Goal: Communication & Community: Answer question/provide support

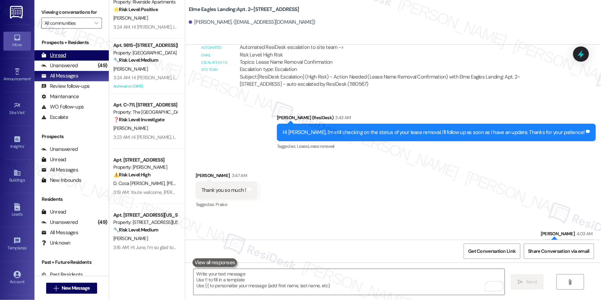
scroll to position [1062, 0]
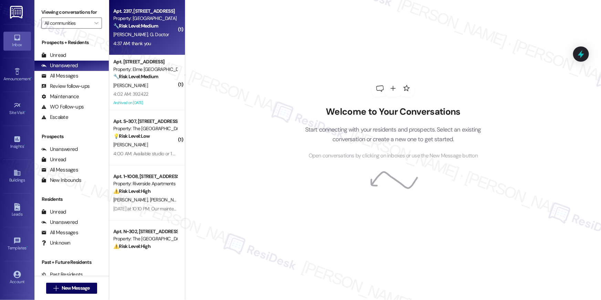
click at [147, 34] on div "J. Fabros G. Doctor" at bounding box center [145, 34] width 65 height 9
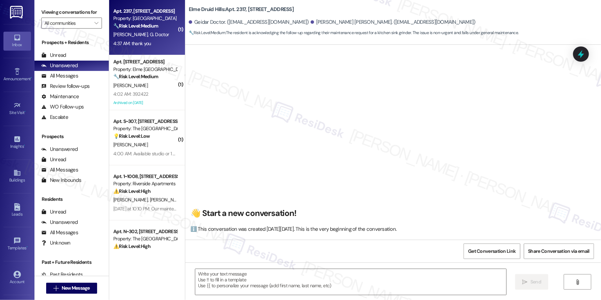
click at [147, 34] on div "J. Fabros G. Doctor" at bounding box center [145, 34] width 65 height 9
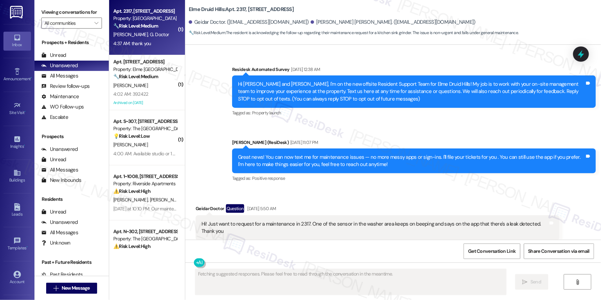
scroll to position [15995, 0]
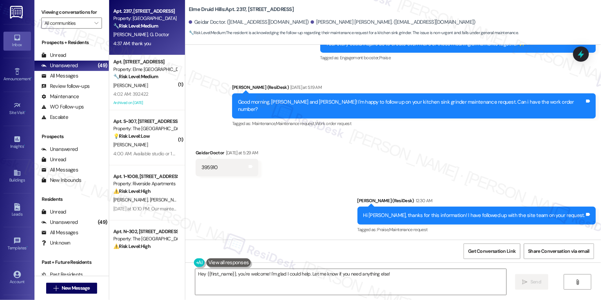
click at [343, 181] on div "Sent via SMS Ella (ResiDesk) 12:30 AM Hi Geidar, thanks for this information! I…" at bounding box center [393, 210] width 416 height 58
click at [359, 284] on textarea "Hey {{first_name}}, you're welcome! I'm glad I could help. Let me know if you n…" at bounding box center [350, 282] width 311 height 26
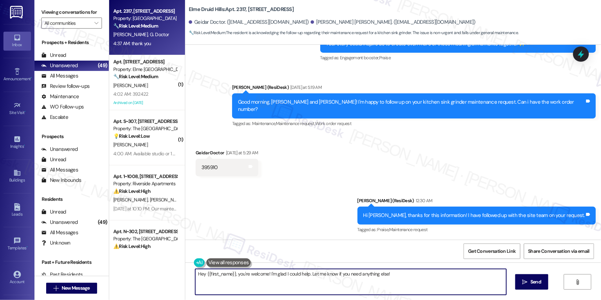
click at [359, 284] on textarea "Hey {{first_name}}, you're welcome! I'm glad I could help. Let me know if you n…" at bounding box center [350, 282] width 311 height 26
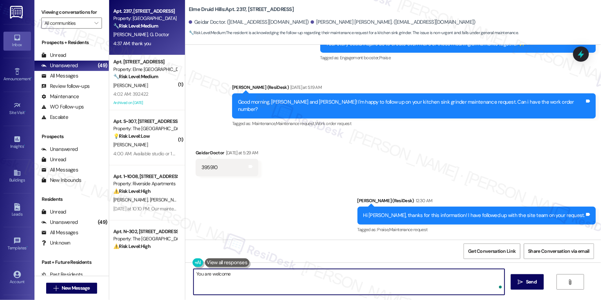
type textarea "You are welcome!"
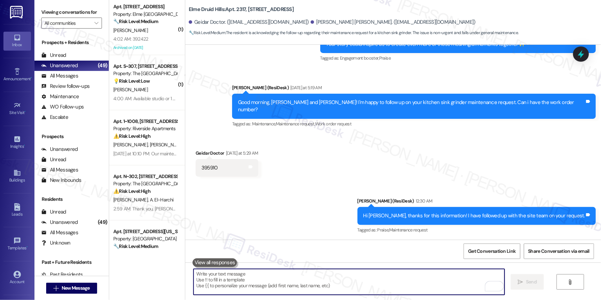
scroll to position [16043, 0]
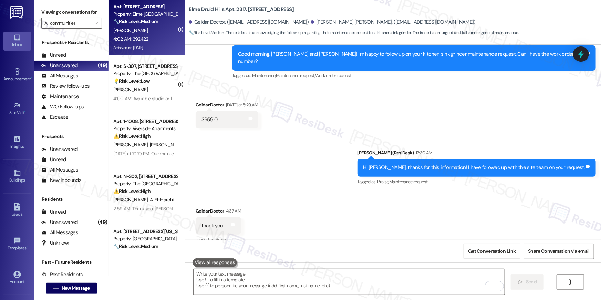
click at [137, 39] on div "4:02 AM: 392422 4:02 AM: 392422" at bounding box center [130, 39] width 35 height 6
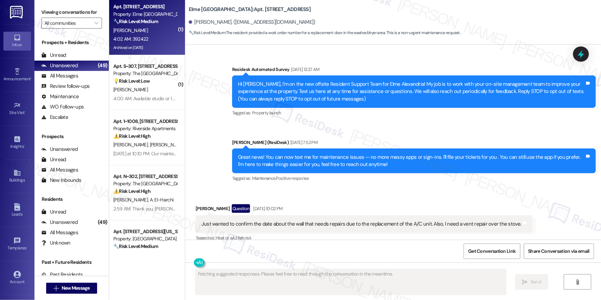
scroll to position [10116, 0]
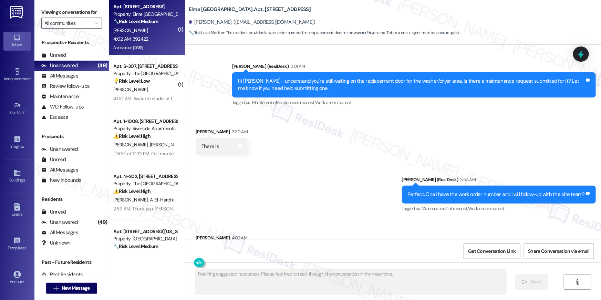
click at [206, 249] on div "392422" at bounding box center [209, 252] width 17 height 7
copy div "392422"
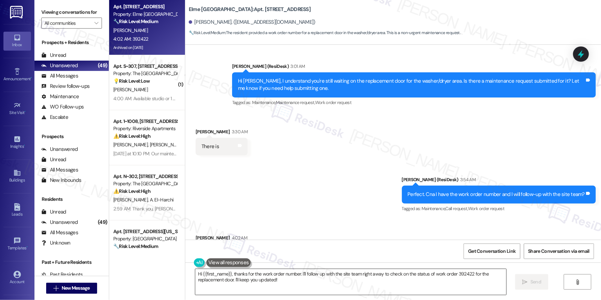
click at [387, 274] on textarea "Hi {{first_name}}, thanks for the work order number. I'll follow up with the si…" at bounding box center [350, 282] width 311 height 26
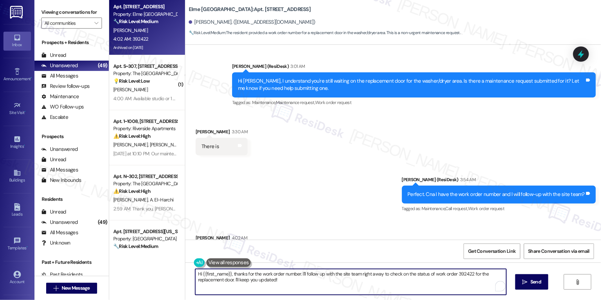
click at [405, 275] on textarea "Hi {{first_name}}, thanks for the work order number. I'll follow up with the si…" at bounding box center [350, 282] width 311 height 26
drag, startPoint x: 380, startPoint y: 274, endPoint x: 468, endPoint y: 275, distance: 87.5
click at [468, 275] on textarea "Hi {{first_name}}, thanks for the work order number. I'll follow up with the si…" at bounding box center [349, 282] width 311 height 26
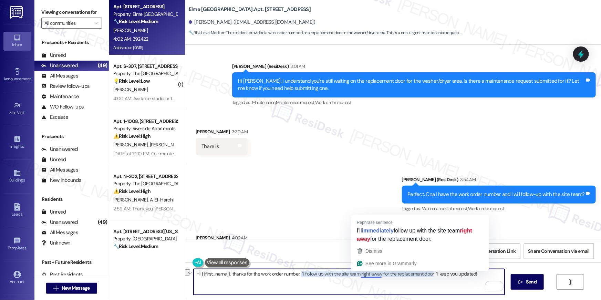
drag, startPoint x: 358, startPoint y: 273, endPoint x: 376, endPoint y: 274, distance: 18.6
click at [376, 274] on textarea "Hi {{first_name}}, thanks for the work order number. I'll follow up with the si…" at bounding box center [349, 282] width 311 height 26
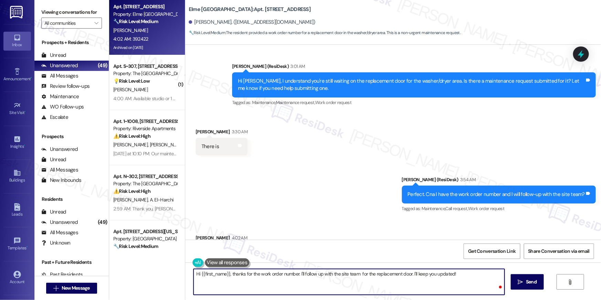
type textarea "Hi {{first_name}}, thanks for the work order number. I'll follow up with the si…"
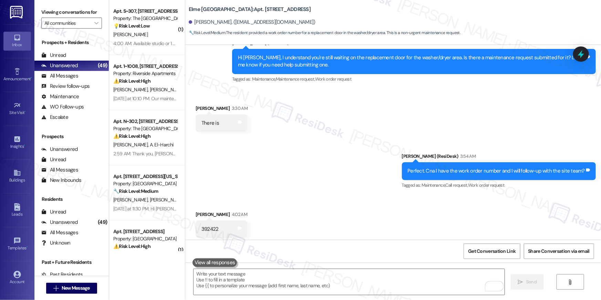
scroll to position [10164, 0]
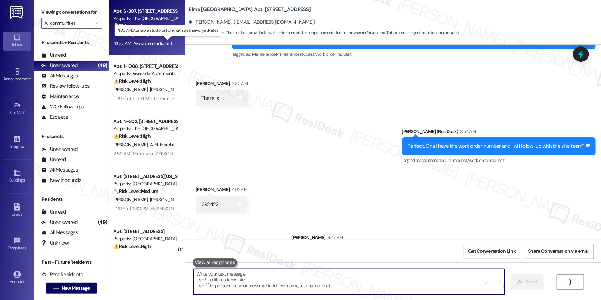
click at [133, 41] on div "4:00 AM: Available studio or 1 bhk with washer-dryer. Rates 4:00 AM: Available …" at bounding box center [172, 43] width 118 height 6
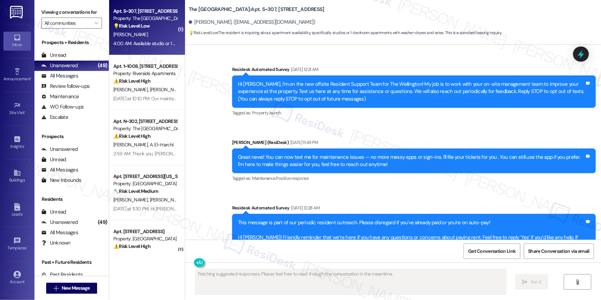
scroll to position [3609, 0]
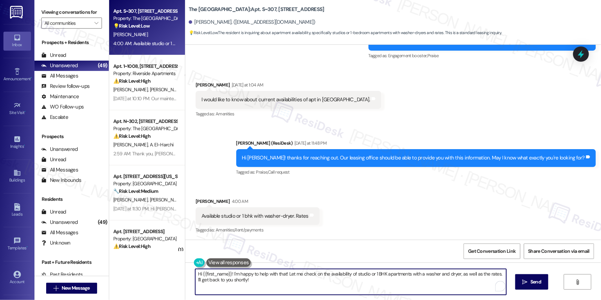
click at [337, 281] on textarea "Hi {{first_name}}! I'm happy to help with that! Let me check on the availabilit…" at bounding box center [350, 282] width 311 height 26
click at [313, 280] on textarea "Hi {{first_name}}! I'm happy to help with that! Let me check on the availabilit…" at bounding box center [350, 282] width 311 height 26
drag, startPoint x: 303, startPoint y: 284, endPoint x: 272, endPoint y: 277, distance: 31.8
click at [272, 277] on textarea "Hi {{first_name}}! I'm happy to help with that! Let me check on the availabilit…" at bounding box center [349, 282] width 311 height 26
click at [279, 277] on textarea "Hi {{first_name}}! I'm happy to help with that! Let me check on the availabilit…" at bounding box center [349, 282] width 311 height 26
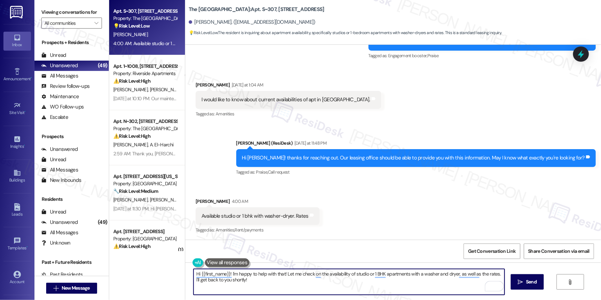
drag, startPoint x: 231, startPoint y: 274, endPoint x: 282, endPoint y: 274, distance: 51.0
click at [282, 274] on textarea "Hi {{first_name}}! I'm happy to help with that! Let me check on the availabilit…" at bounding box center [349, 282] width 311 height 26
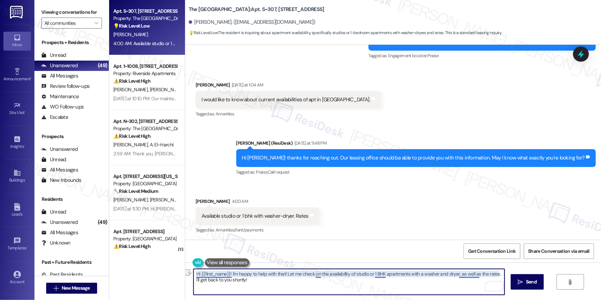
drag, startPoint x: 282, startPoint y: 274, endPoint x: 243, endPoint y: 279, distance: 39.5
click at [227, 273] on textarea "Hi {{first_name}}! I'm happy to help with that! Let me check on the availabilit…" at bounding box center [349, 282] width 311 height 26
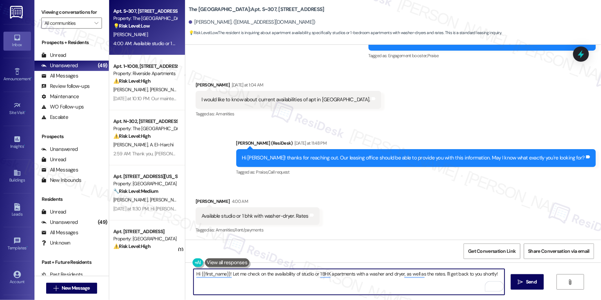
click at [275, 276] on textarea "Hi {{first_name}}! Let me check on the availability of studio or 1 BHK apartmen…" at bounding box center [349, 282] width 311 height 26
drag, startPoint x: 291, startPoint y: 273, endPoint x: 290, endPoint y: 282, distance: 8.6
click at [294, 281] on textarea "Hi {{first_name}}! Let me check on the availability of studio or 1 BHK apartmen…" at bounding box center [349, 282] width 311 height 26
click at [266, 276] on textarea "Hi {{first_name}}! Let me check on the availability of studio or 1 BHK apartmen…" at bounding box center [349, 282] width 311 height 26
drag, startPoint x: 256, startPoint y: 273, endPoint x: 273, endPoint y: 294, distance: 26.6
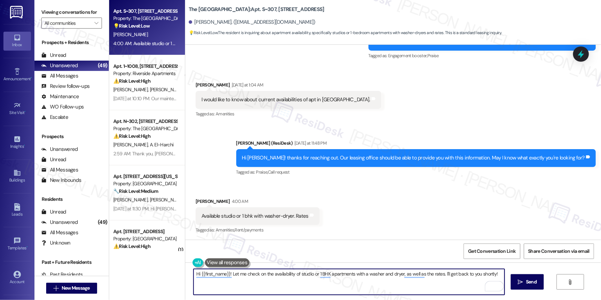
click at [273, 294] on textarea "Hi {{first_name}}! Let me check on the availability of studio or 1 BHK apartmen…" at bounding box center [349, 282] width 311 height 26
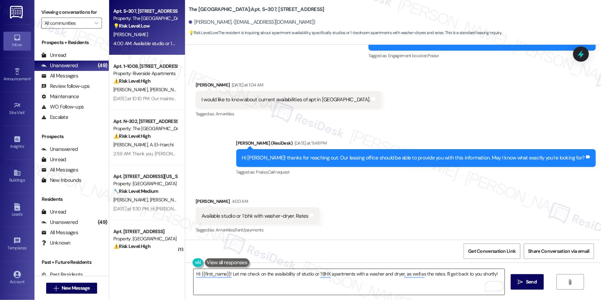
drag, startPoint x: 262, startPoint y: 295, endPoint x: 243, endPoint y: 286, distance: 21.0
click at [261, 295] on div "Hi {{first_name}}! Let me check on the availability of studio or 1 BHK apartmen…" at bounding box center [349, 282] width 312 height 27
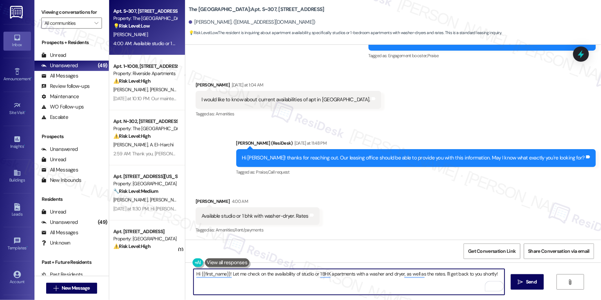
drag, startPoint x: 243, startPoint y: 275, endPoint x: 254, endPoint y: 296, distance: 23.7
click at [254, 296] on div "Hi {{first_name}}! Let me check on the availability of studio or 1 BHK apartmen…" at bounding box center [393, 288] width 416 height 52
click at [380, 273] on textarea "Hi {{first_name}}! Let me forward your inquiry to our leasing office and I'll g…" at bounding box center [349, 282] width 311 height 26
click at [229, 276] on textarea "Hi {{first_name}}! Let me forward your inquiry to our leasing office and I'll g…" at bounding box center [349, 282] width 311 height 26
click at [297, 274] on textarea "Hi {{first_name}}! May I know if you're looking to trasnfer to a 1-br? Let me f…" at bounding box center [349, 282] width 311 height 26
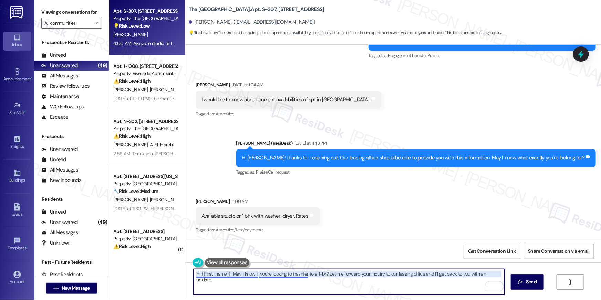
click at [298, 272] on textarea "Hi {{first_name}}! May I know if you're looking to trasnfer to a 1-br? Let me f…" at bounding box center [349, 282] width 311 height 26
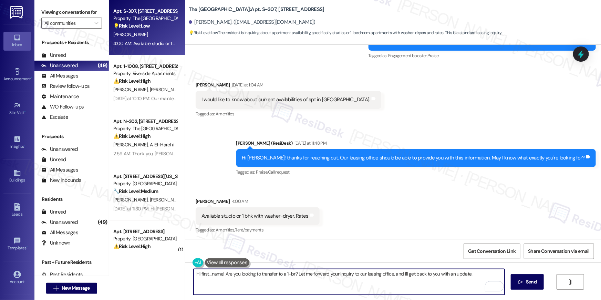
drag, startPoint x: 219, startPoint y: 273, endPoint x: 198, endPoint y: 273, distance: 21.0
click at [198, 273] on textarea "Hi first_name! Are you looking to transfer to a 1-br? Let me forward your inqui…" at bounding box center [349, 282] width 311 height 26
type textarea "Hi Ruchi! Are you looking to transfer to a 1-br? Let me forward your inquiry to…"
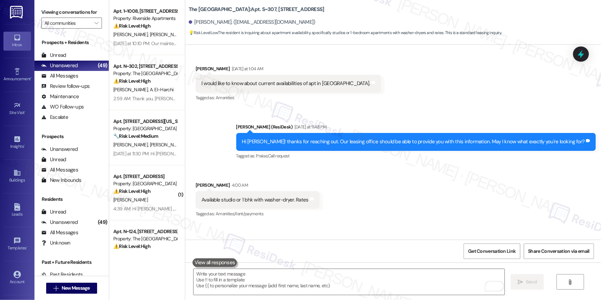
scroll to position [3657, 0]
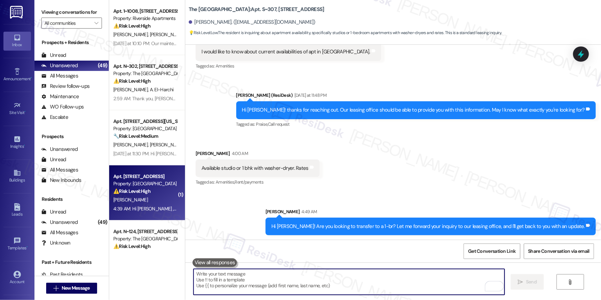
click at [144, 188] on div "⚠️ Risk Level: High The resident is asking if the maintenance issues (kitchen s…" at bounding box center [145, 191] width 64 height 7
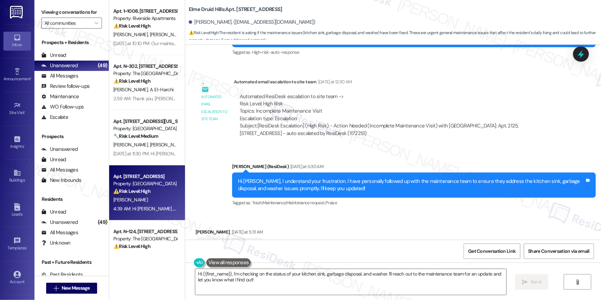
scroll to position [14683, 0]
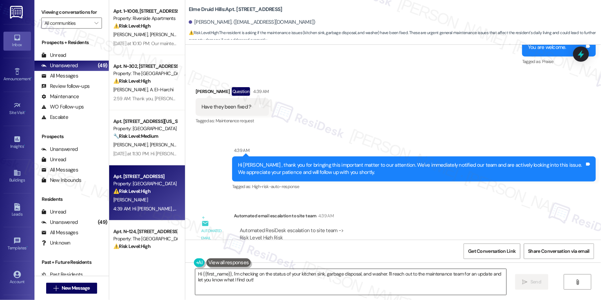
click at [257, 282] on textarea "Hi {{first_name}}, I'm checking on the status of your kitchen sink, garbage dis…" at bounding box center [350, 282] width 311 height 26
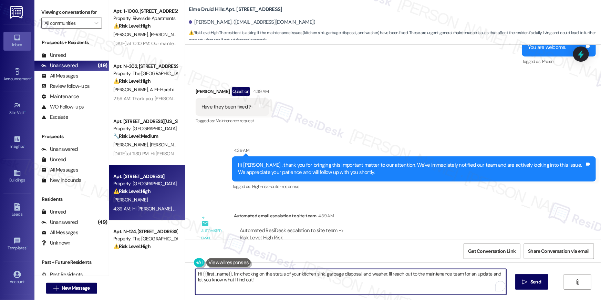
drag, startPoint x: 257, startPoint y: 282, endPoint x: 230, endPoint y: 273, distance: 28.3
click at [230, 273] on textarea "Hi {{first_name}}, I'm checking on the status of your kitchen sink, garbage dis…" at bounding box center [350, 282] width 311 height 26
click at [340, 287] on textarea "Hi {{first_name}}, I'm checking on the status of your kitchen sink, garbage dis…" at bounding box center [349, 282] width 311 height 26
drag, startPoint x: 287, startPoint y: 275, endPoint x: 357, endPoint y: 275, distance: 70.3
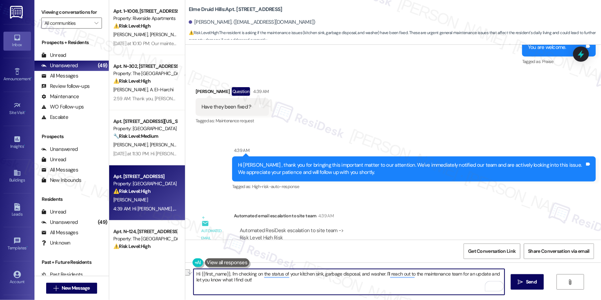
click at [357, 275] on textarea "Hi {{first_name}}, I'm checking on the status of your kitchen sink, garbage dis…" at bounding box center [349, 282] width 311 height 26
click at [330, 275] on textarea "Hi {{first_name}}, I'm checking on the status of your kitchen sink, garbage dis…" at bounding box center [349, 282] width 311 height 26
drag, startPoint x: 296, startPoint y: 273, endPoint x: 382, endPoint y: 274, distance: 85.8
click at [382, 274] on textarea "Hi {{first_name}}, I'm checking on the status of your kitchen sink, garbage dis…" at bounding box center [349, 282] width 311 height 26
type textarea "Hi {{first_name}}, I'm checking on the status of your reI'll reach out to the m…"
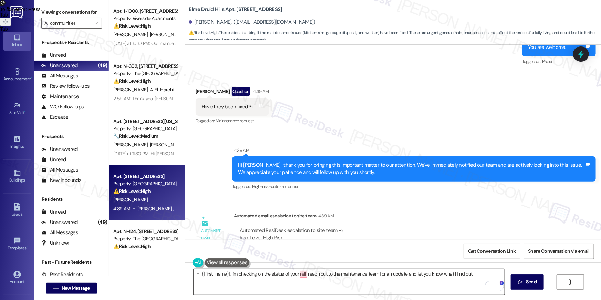
click at [294, 281] on textarea "Hi {{first_name}}, I'm checking on the status of your reI'll reach out to the m…" at bounding box center [349, 282] width 311 height 26
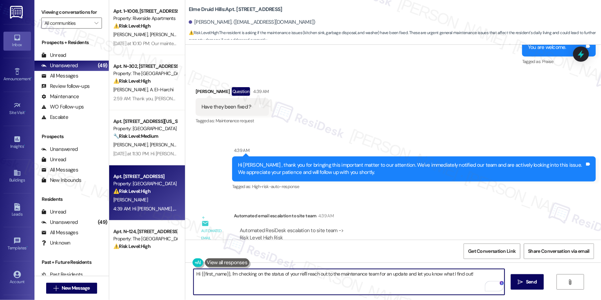
click at [301, 274] on textarea "Hi {{first_name}}, I'm checking on the status of your reI'll reach out to the m…" at bounding box center [349, 282] width 311 height 26
type textarea "Hi {{first_name}}, I'm checking on the status of your requests. I'll reach out …"
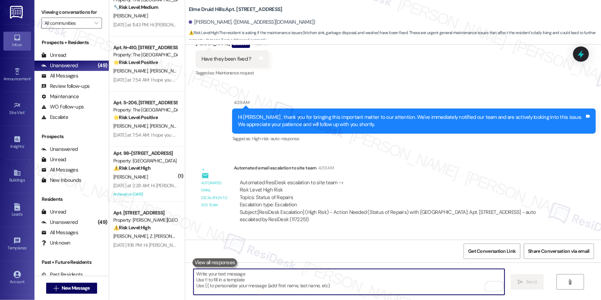
scroll to position [348, 0]
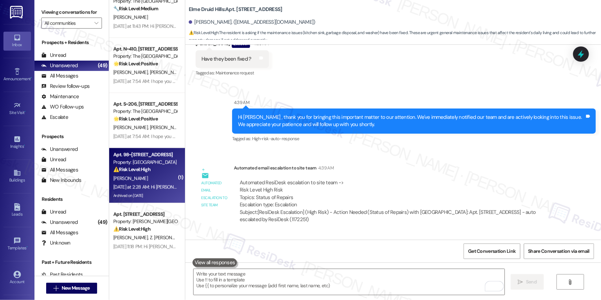
click at [159, 184] on div "Yesterday at 2:28 AM: Hi Olivia , thank you for bringing this important matter …" at bounding box center [351, 187] width 477 height 6
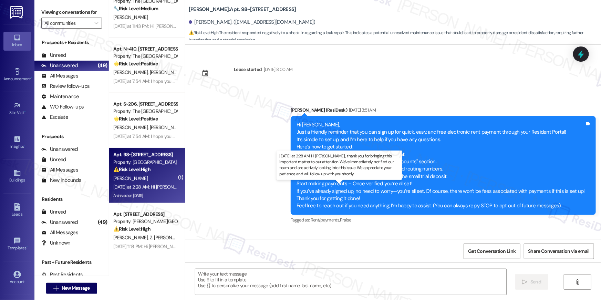
type textarea "Fetching suggested responses. Please feel free to read through the conversation…"
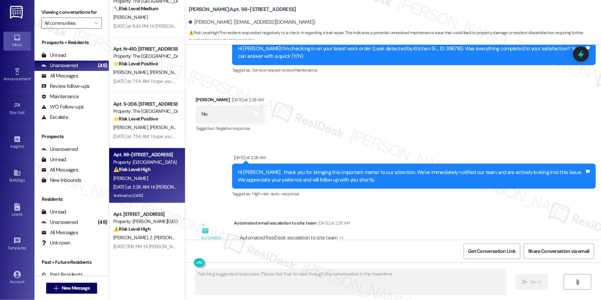
scroll to position [7583, 0]
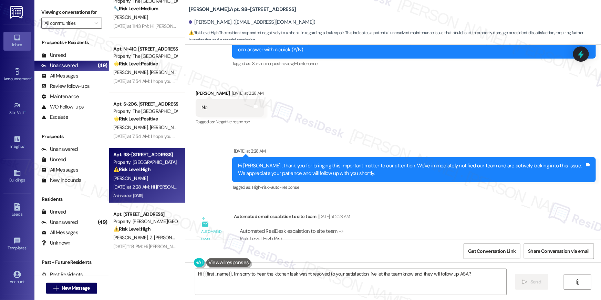
scroll to position [7839, 0]
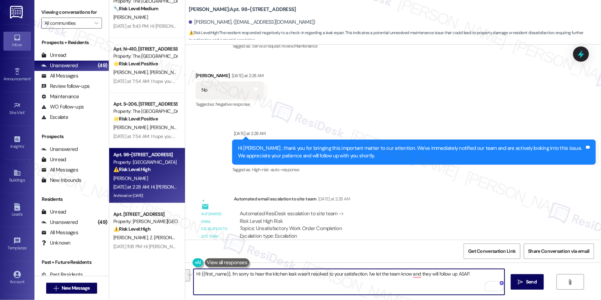
drag, startPoint x: 277, startPoint y: 279, endPoint x: 364, endPoint y: 274, distance: 87.6
click at [364, 274] on textarea "Hi {{first_name}}, I'm sorry to hear the kitchen leak wasn't resolved to your s…" at bounding box center [349, 282] width 311 height 26
type textarea "Hi {{first_name}}, I'm sorry to hear the kitchen leak wasn't resolved to your s…"
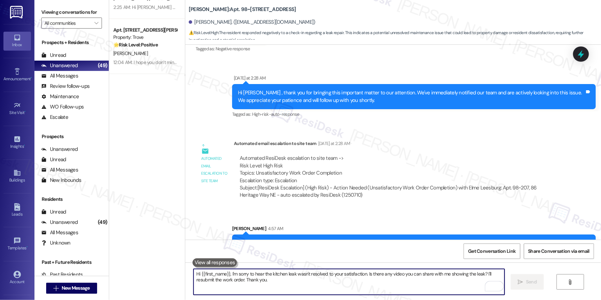
scroll to position [0, 0]
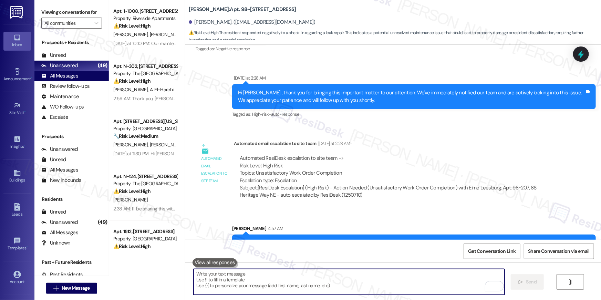
click at [75, 77] on div "All Messages" at bounding box center [59, 75] width 37 height 7
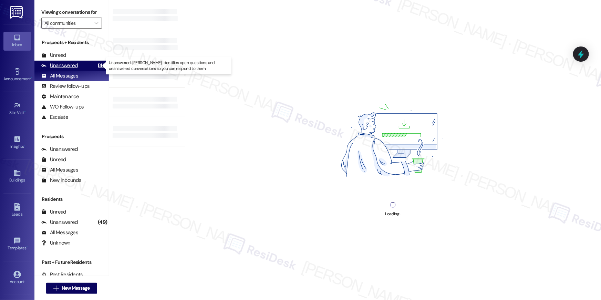
click at [73, 69] on div "Unanswered" at bounding box center [59, 65] width 37 height 7
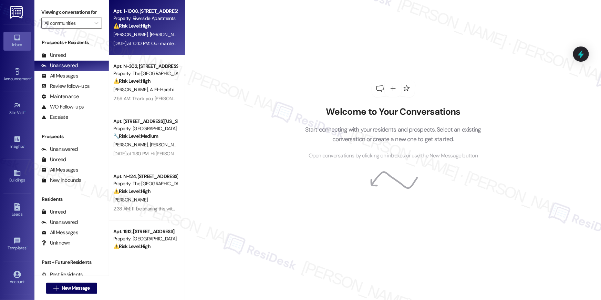
click at [135, 38] on div "[PERSON_NAME] [PERSON_NAME]" at bounding box center [145, 34] width 65 height 9
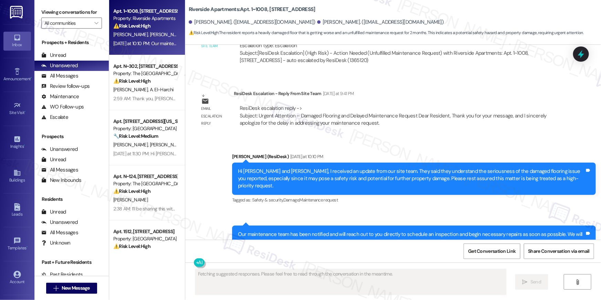
scroll to position [1560, 0]
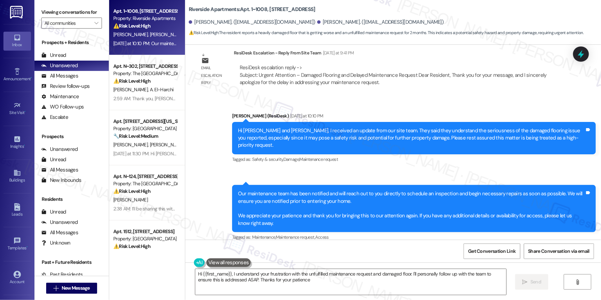
type textarea "Hi {{first_name}}, I understand your frustration with the unfulfilled maintenan…"
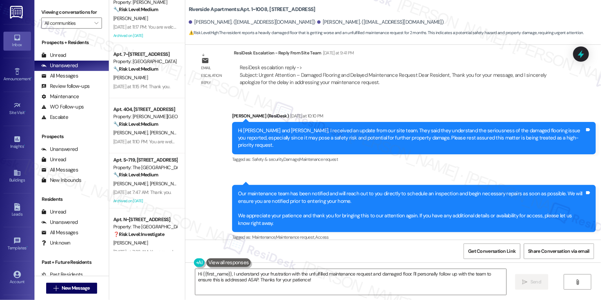
scroll to position [2448, 0]
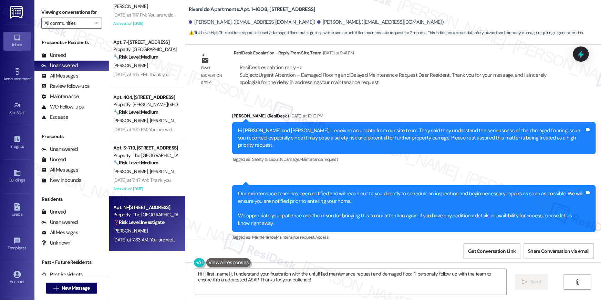
click at [163, 237] on div "[DATE] at 7:33 AM: You are welcome. We'll keep you posted. [DATE] at 7:33 AM: Y…" at bounding box center [171, 240] width 117 height 6
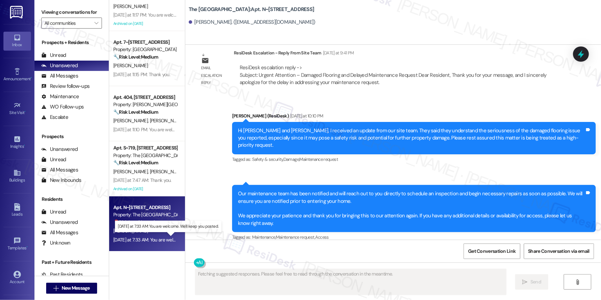
scroll to position [435, 0]
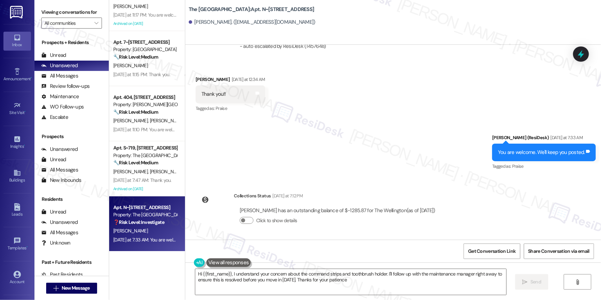
type textarea "Hi {{first_name}}, I understand your concern about the command strips and tooth…"
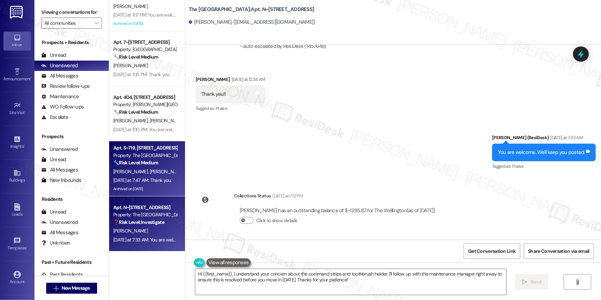
click at [154, 166] on div "🔧 Risk Level: Medium The resident clarified that there is no lost garage sticke…" at bounding box center [145, 162] width 64 height 7
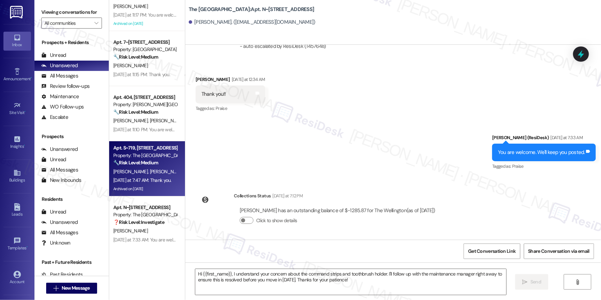
type textarea "Fetching suggested responses. Please feel free to read through the conversation…"
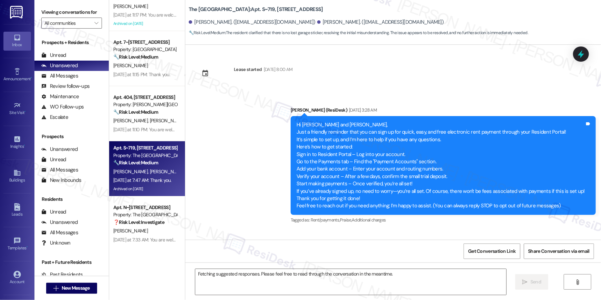
scroll to position [3107, 0]
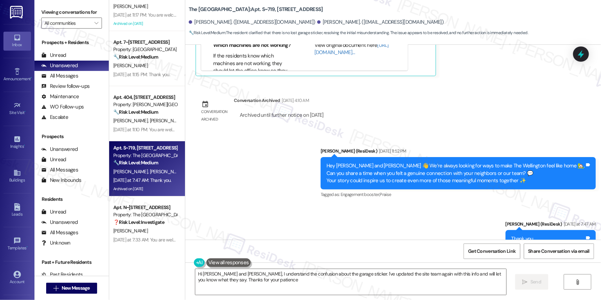
type textarea "Hi [PERSON_NAME] and [PERSON_NAME], I understand the confusion about the garage…"
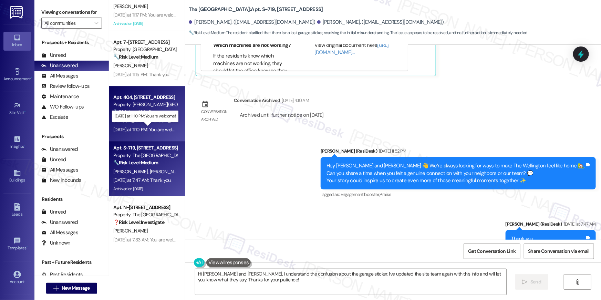
click at [169, 131] on div "[DATE] at 11:10 PM: You are welcome! [DATE] at 11:10 PM: You are welcome!" at bounding box center [148, 129] width 71 height 6
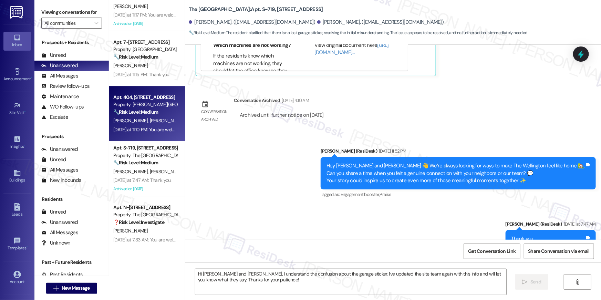
type textarea "Fetching suggested responses. Please feel free to read through the conversation…"
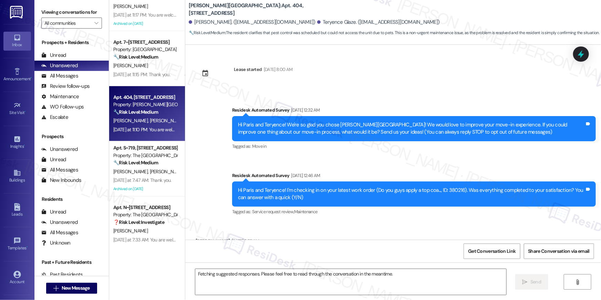
scroll to position [1679, 0]
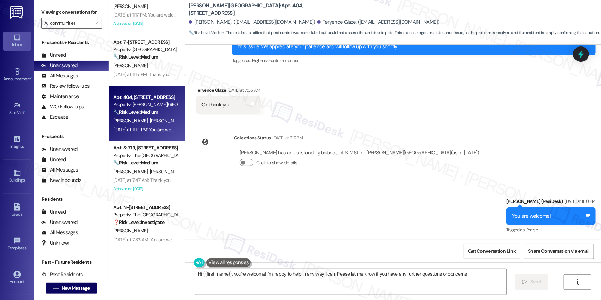
type textarea "Hi {{first_name}}, you're welcome! I'm happy to help in any way I can. Please l…"
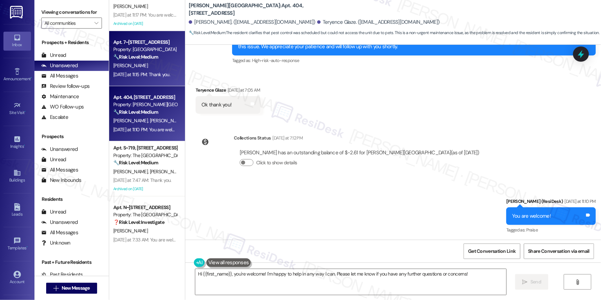
click at [160, 78] on div "[DATE] at 11:15 PM: Thank you. [DATE] at 11:15 PM: Thank you." at bounding box center [145, 74] width 65 height 9
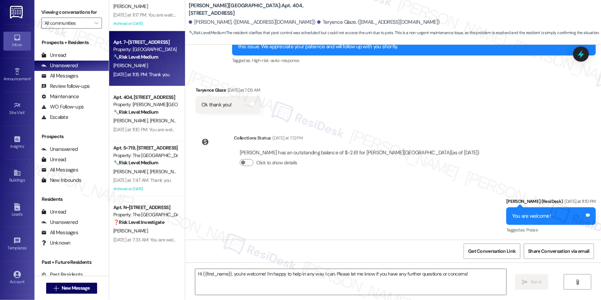
type textarea "Fetching suggested responses. Please feel free to read through the conversation…"
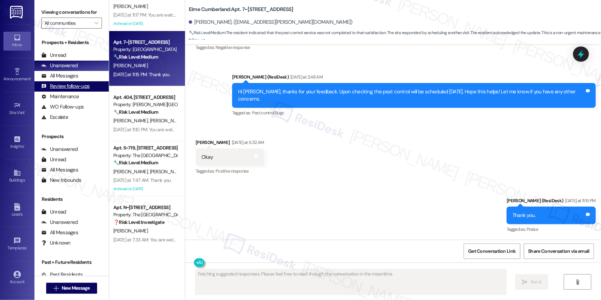
scroll to position [812, 0]
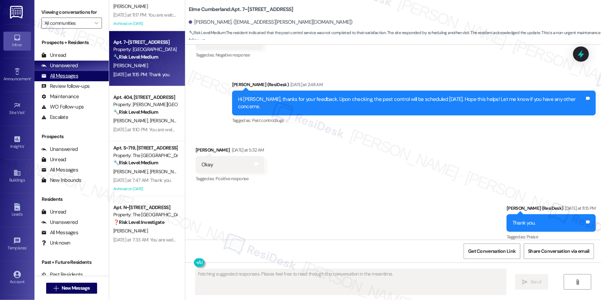
click at [74, 77] on div "All Messages" at bounding box center [59, 75] width 37 height 7
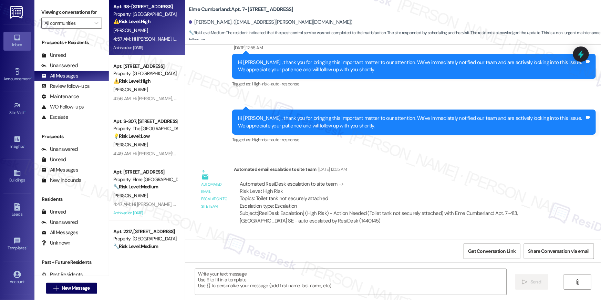
type textarea "Fetching suggested responses. Please feel free to read through the conversation…"
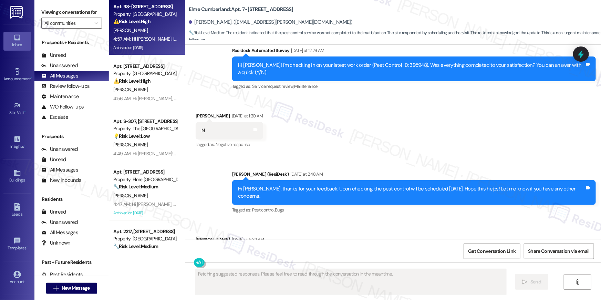
scroll to position [754, 0]
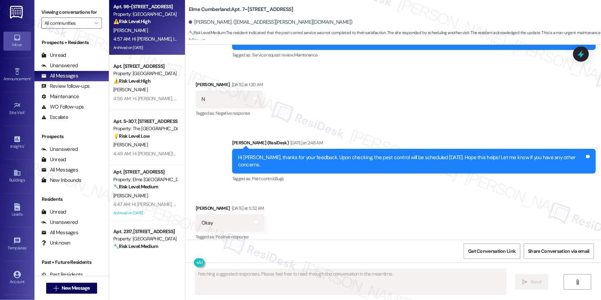
click at [163, 41] on div "4:57 AM: Hi Olivia, I'm sorry to hear the kitchen leak wasn't resolved to your …" at bounding box center [308, 39] width 391 height 6
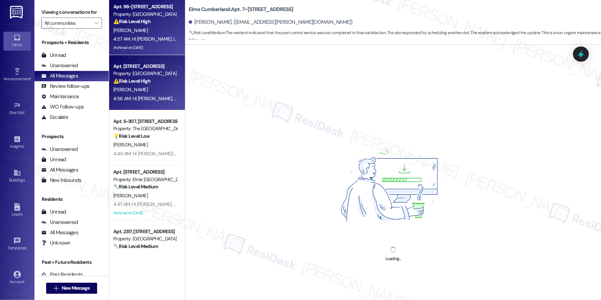
click at [157, 83] on div "⚠️ Risk Level: High The resident is asking if the maintenance issues (kitchen s…" at bounding box center [145, 80] width 64 height 7
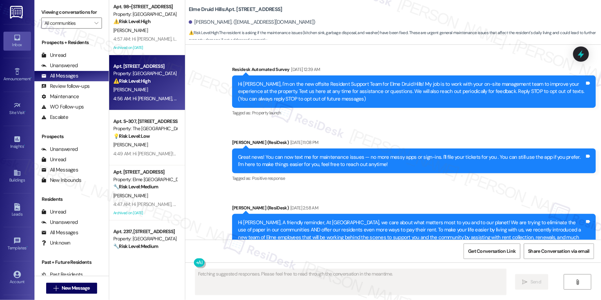
type textarea "Fetching suggested responses. Please feel free to read through the conversation…"
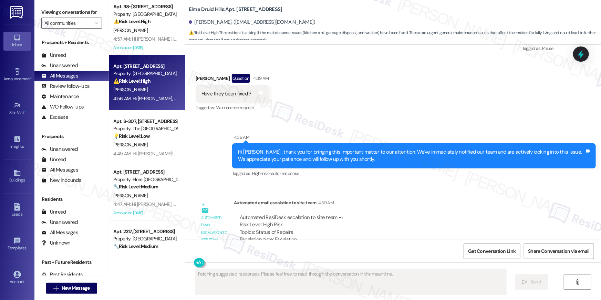
scroll to position [14741, 0]
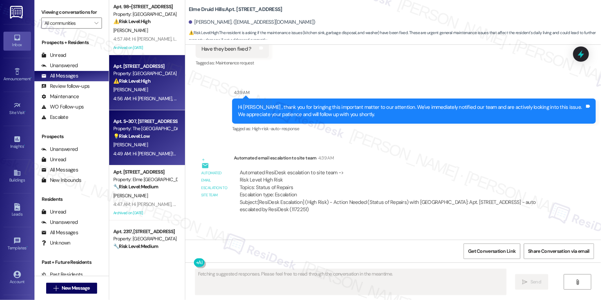
click at [151, 128] on div "Property: The [GEOGRAPHIC_DATA]" at bounding box center [145, 128] width 64 height 7
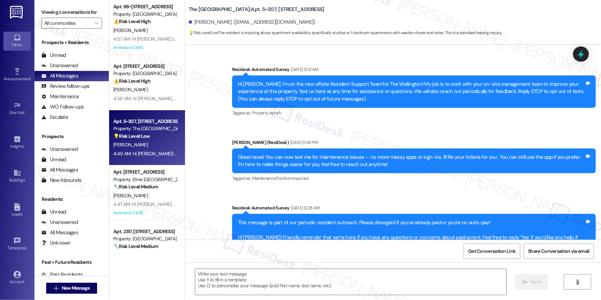
scroll to position [3667, 0]
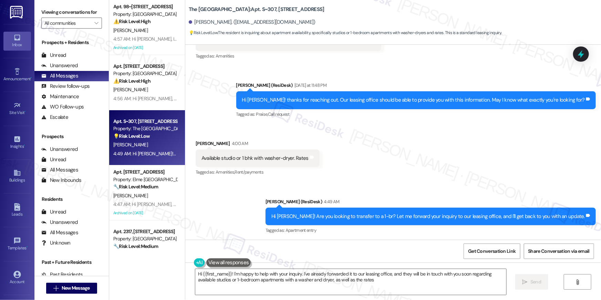
type textarea "Hi {{first_name}}! I'm happy to help with your inquiry. I've already forwarded …"
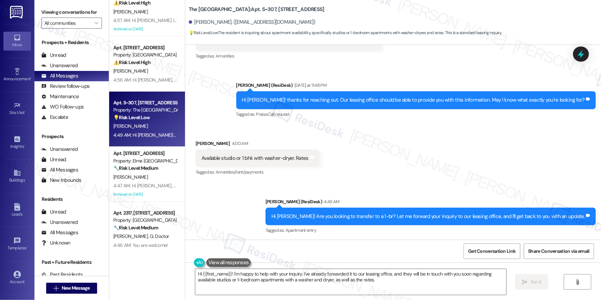
scroll to position [32, 0]
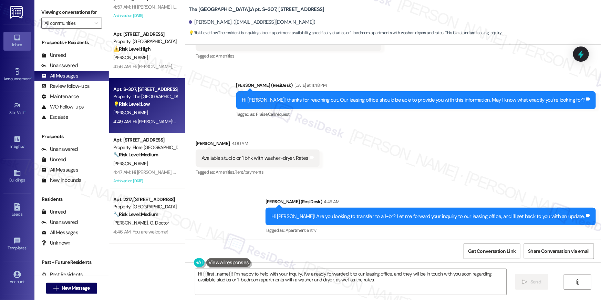
click at [143, 154] on strong "🔧 Risk Level: Medium" at bounding box center [135, 155] width 45 height 6
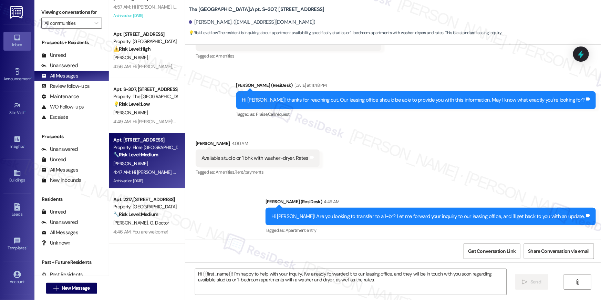
type textarea "Fetching suggested responses. Please feel free to read through the conversation…"
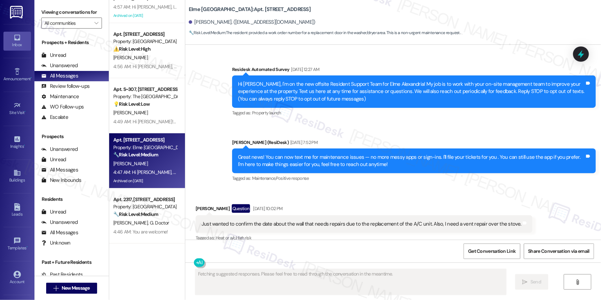
type textarea "Fetching suggested responses. Please feel free to read through the conversation…"
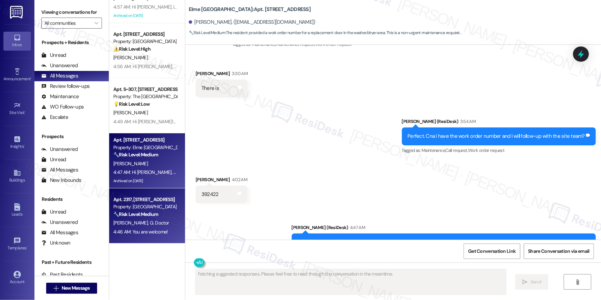
click at [160, 207] on div "Property: [GEOGRAPHIC_DATA]" at bounding box center [145, 206] width 64 height 7
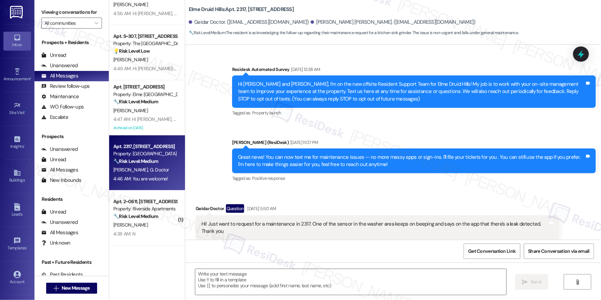
scroll to position [184, 0]
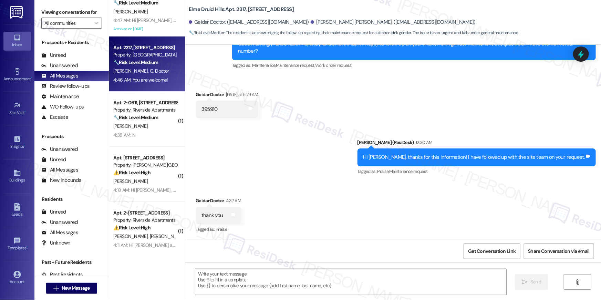
type textarea "Fetching suggested responses. Please feel free to read through the conversation…"
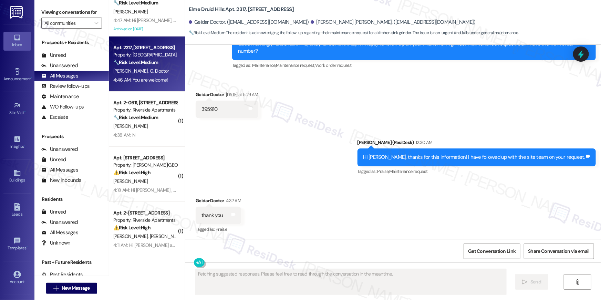
scroll to position [16054, 0]
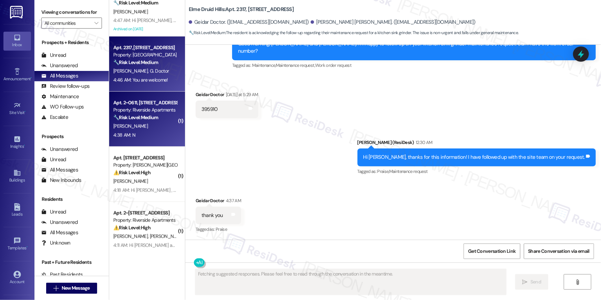
click at [153, 136] on div "4:38 AM: N 4:38 AM: N" at bounding box center [145, 135] width 65 height 9
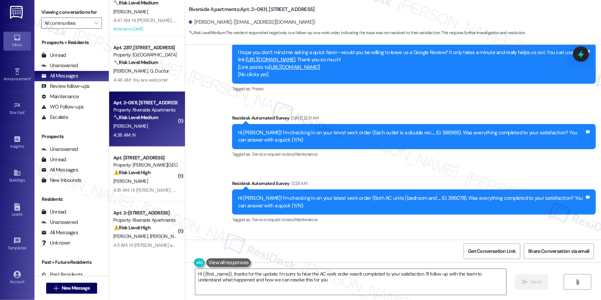
scroll to position [444, 0]
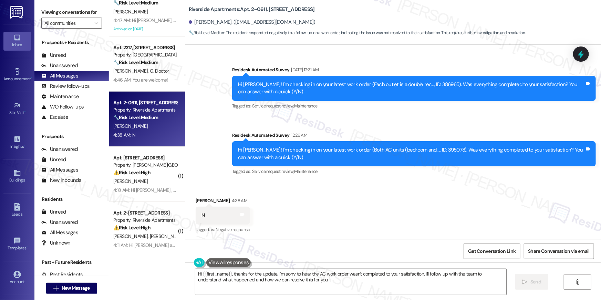
click at [412, 286] on textarea "Hi {{first_name}}, thanks for the update. I'm sorry to hear the AC work order w…" at bounding box center [350, 282] width 311 height 26
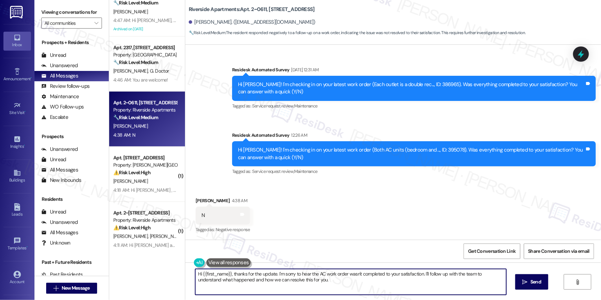
click at [412, 286] on textarea "Hi {{first_name}}, thanks for the update. I'm sorry to hear the AC work order w…" at bounding box center [350, 282] width 311 height 26
paste textarea "I’m sorry to hear your work order is still not complete. Could you please share…"
type textarea "Hi {{first_name}}, I’m sorry to hear your work order is still not complete. Cou…"
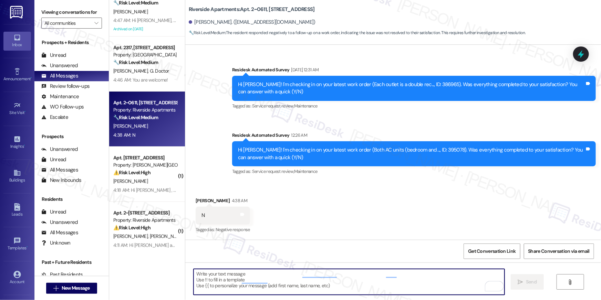
type textarea "Fetching suggested responses. Please feel free to read through the conversation…"
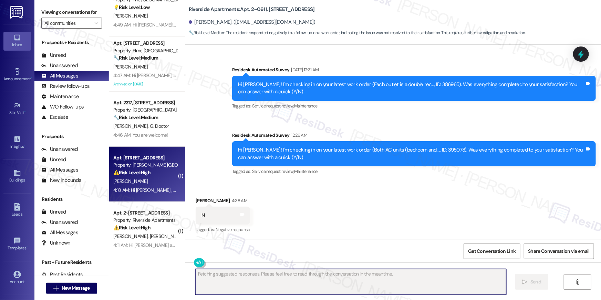
click at [138, 176] on div "⚠️ Risk Level: High The resident reports that their washer outlet has not worke…" at bounding box center [145, 172] width 64 height 7
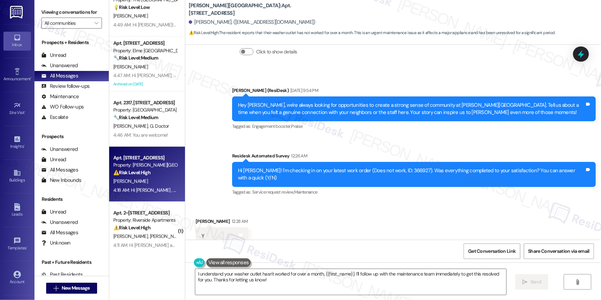
scroll to position [2184, 0]
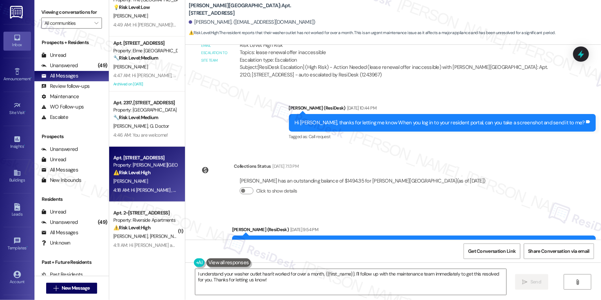
click at [267, 280] on textarea "I understand your washer outlet hasn't worked for over a month, {{first_name}}.…" at bounding box center [350, 282] width 311 height 26
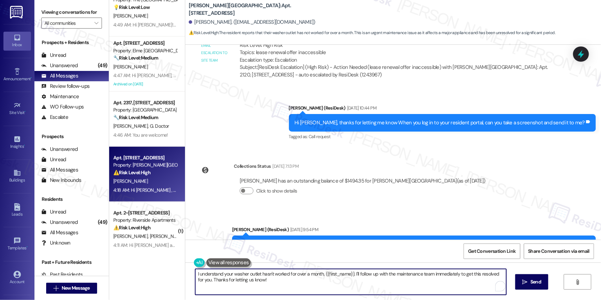
click at [176, 264] on div "Apt. 98~207, 86 Heritage Way NE Property: Elme Leesburg ⚠️ Risk Level: High The…" at bounding box center [355, 150] width 492 height 300
click at [277, 277] on textarea "I understand your washer outlet hasn't worked for over a month, {{first_name}}.…" at bounding box center [350, 282] width 311 height 26
click at [309, 284] on textarea "I understand your washer outlet hasn't worked for over a month, {{first_name}}.…" at bounding box center [350, 282] width 311 height 26
drag, startPoint x: 360, startPoint y: 277, endPoint x: 350, endPoint y: 277, distance: 9.6
click at [360, 277] on textarea "I understand your washer outlet hasn't worked for over a month, {{first_name}}.…" at bounding box center [349, 282] width 311 height 26
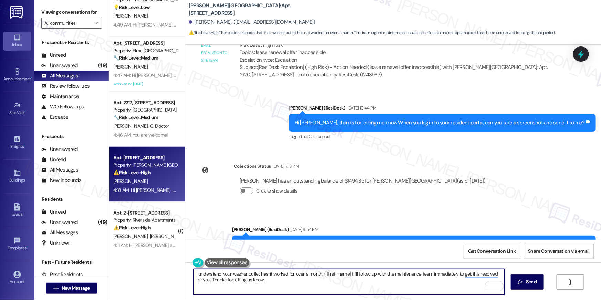
click at [430, 273] on textarea "I understand your washer outlet hasn't worked for over a month, {{first_name}}.…" at bounding box center [349, 282] width 311 height 26
drag, startPoint x: 430, startPoint y: 273, endPoint x: 432, endPoint y: 284, distance: 10.9
click at [432, 284] on textarea "I understand your washer outlet hasn't worked for over a month, {{first_name}}.…" at bounding box center [349, 282] width 311 height 26
type textarea "I understand your washer outlet hasn't worked for over a month, {{first_name}}.…"
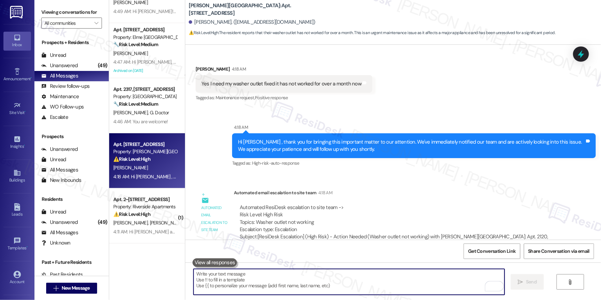
scroll to position [243, 0]
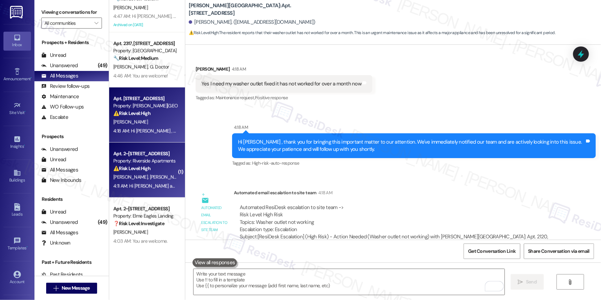
click at [155, 158] on div "Property: Riverside Apartments" at bounding box center [145, 160] width 64 height 7
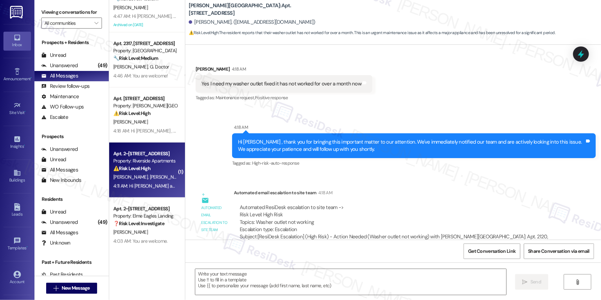
type textarea "Fetching suggested responses. Please feel free to read through the conversation…"
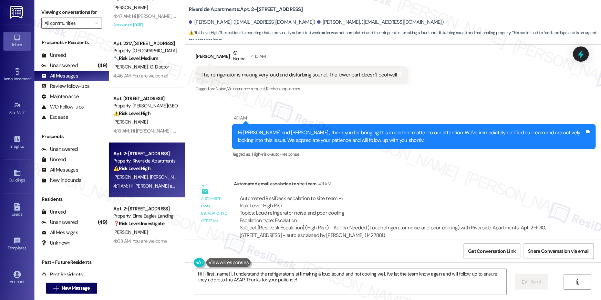
scroll to position [1852, 0]
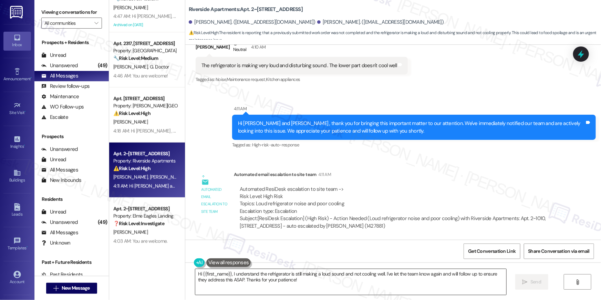
click at [303, 280] on textarea "Hi {{first_name}}, I understand the refrigerator is still making a loud sound a…" at bounding box center [350, 282] width 311 height 26
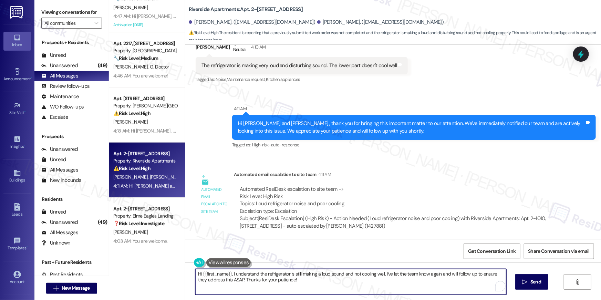
click at [337, 281] on textarea "Hi {{first_name}}, I understand the refrigerator is still making a loud sound a…" at bounding box center [350, 282] width 311 height 26
click at [363, 278] on textarea "Hi {{first_name}}, I understand the refrigerator is still making a loud sound a…" at bounding box center [350, 282] width 311 height 26
drag, startPoint x: 380, startPoint y: 274, endPoint x: 382, endPoint y: 281, distance: 7.3
click at [382, 281] on textarea "Hi {{first_name}}, I understand the refrigerator is still making a loud sound a…" at bounding box center [349, 282] width 311 height 26
type textarea "Hi {{first_name}}, I understand the refrigerator is still making a loud sound a…"
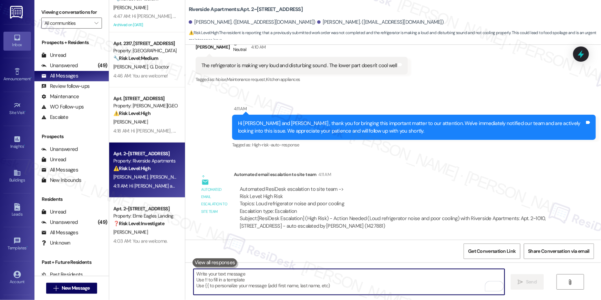
click at [395, 271] on textarea "To enrich screen reader interactions, please activate Accessibility in Grammarl…" at bounding box center [349, 282] width 311 height 26
paste textarea "Hi {{first_name}}, I understand the refrigerator is still making a loud sound a…"
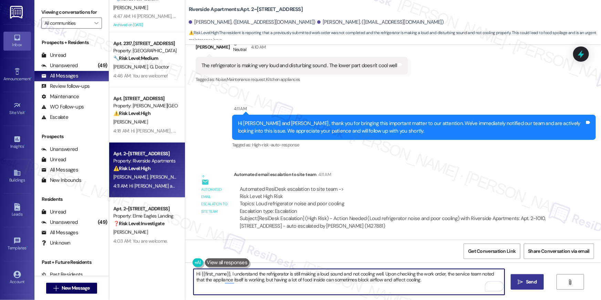
type textarea "Hi {{first_name}}, I understand the refrigerator is still making a loud sound a…"
click at [520, 277] on button " Send" at bounding box center [527, 281] width 33 height 15
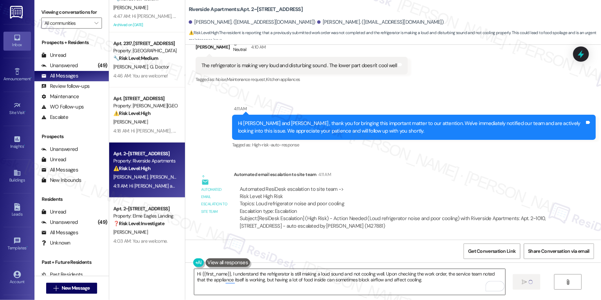
click at [428, 288] on textarea "Hi {{first_name}}, I understand the refrigerator is still making a loud sound a…" at bounding box center [349, 282] width 311 height 26
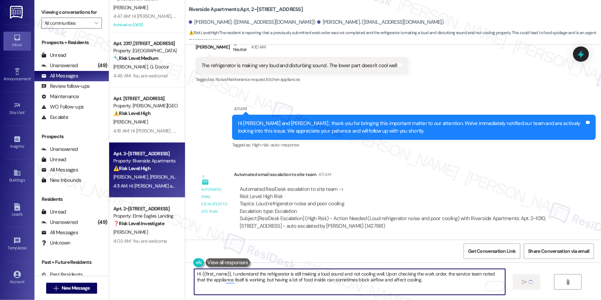
click at [400, 293] on textarea "Hi {{first_name}}, I understand the refrigerator is still making a loud sound a…" at bounding box center [349, 282] width 311 height 26
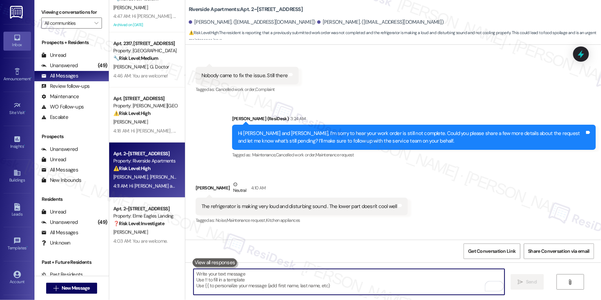
scroll to position [1701, 0]
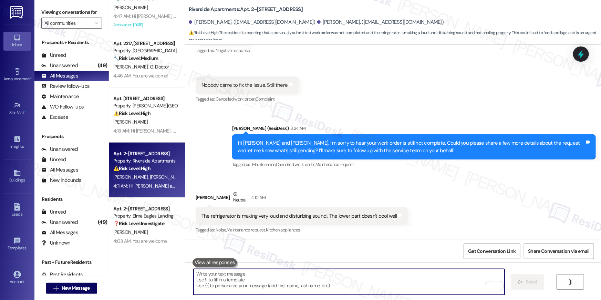
click at [401, 290] on textarea "To enrich screen reader interactions, please activate Accessibility in Grammarl…" at bounding box center [349, 282] width 311 height 26
paste textarea "It may help to leave a bit more space so the air can circulate better. If the i…"
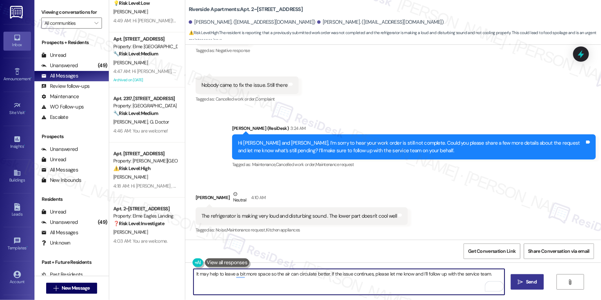
type textarea "It may help to leave a bit more space so the air can circulate better. If the i…"
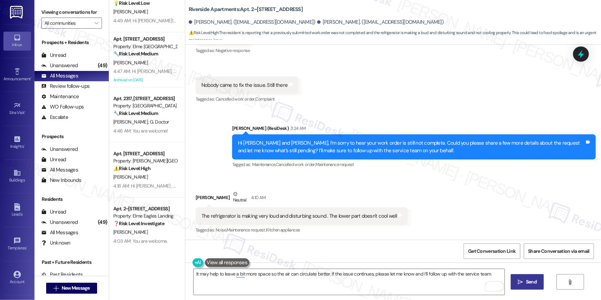
click at [535, 281] on span "Send" at bounding box center [531, 281] width 11 height 7
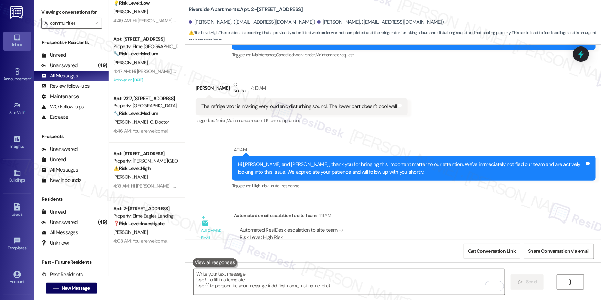
scroll to position [1955, 0]
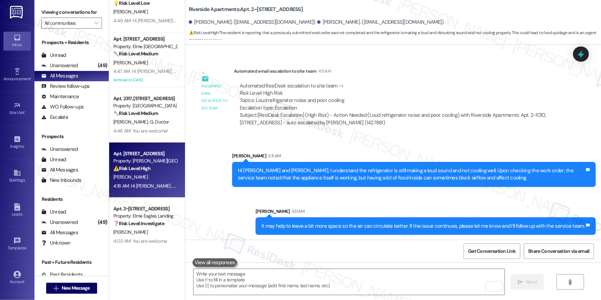
click at [132, 172] on div "Apt. 2120, 501 North River Parkway Property: Elme Sandy Springs ⚠️ Risk Level: …" at bounding box center [145, 160] width 65 height 23
type textarea "Fetching suggested responses. Please feel free to read through the conversation…"
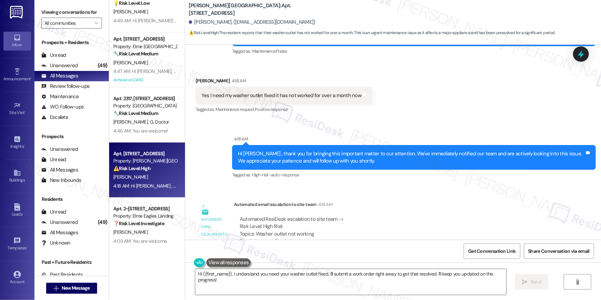
scroll to position [2603, 0]
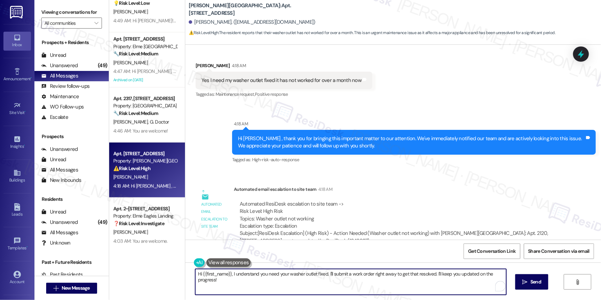
click at [260, 287] on textarea "Hi {{first_name}}, I understand you need your washer outlet fixed. I'll submit …" at bounding box center [350, 282] width 311 height 26
drag, startPoint x: 324, startPoint y: 275, endPoint x: 332, endPoint y: 292, distance: 19.1
click at [332, 292] on textarea "Hi {{first_name}}, I understand you need your washer outlet fixed. I'll submit …" at bounding box center [349, 282] width 311 height 26
drag, startPoint x: 323, startPoint y: 273, endPoint x: 330, endPoint y: 289, distance: 17.3
click at [330, 289] on textarea "Hi {{first_name}}, I understand you need your washer outlet fixed. I'll submit …" at bounding box center [349, 282] width 311 height 26
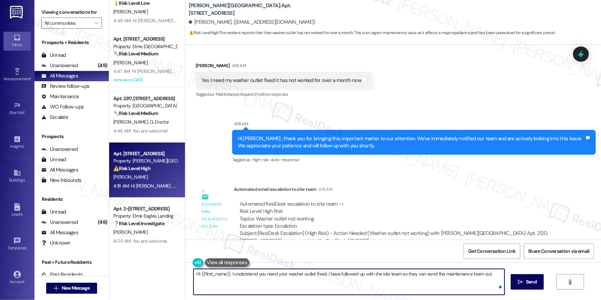
type textarea "Hi {{first_name}}, I understand you need your washer outlet fixed. I have follo…"
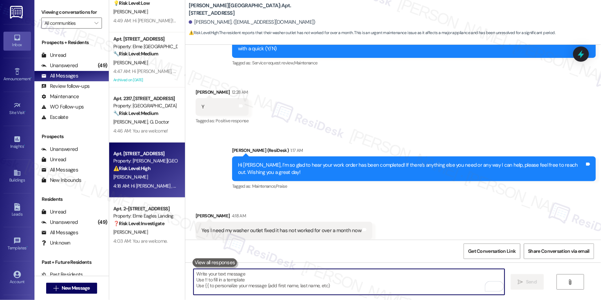
scroll to position [2452, 0]
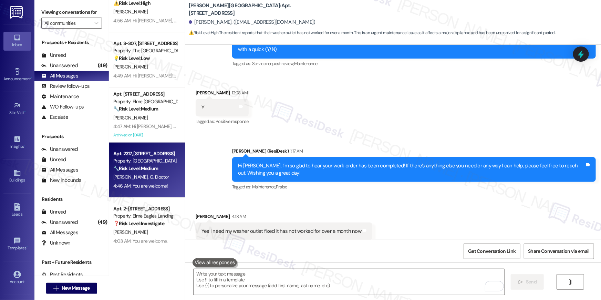
click at [146, 165] on div "🔧 Risk Level: Medium The resident is acknowledging the follow-up regarding thei…" at bounding box center [145, 168] width 64 height 7
type textarea "Fetching suggested responses. Please feel free to read through the conversation…"
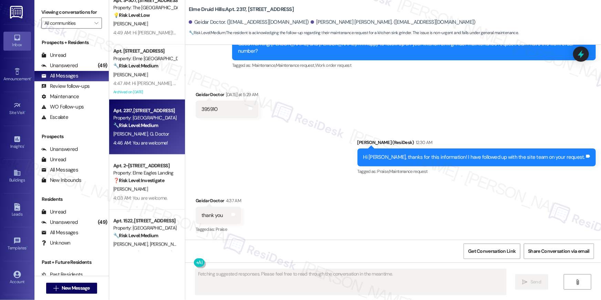
scroll to position [352, 0]
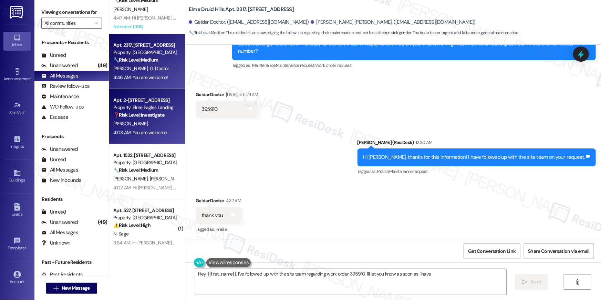
type textarea "Hey {{first_name}}, I've followed up with the site team regarding work order 39…"
click at [157, 129] on div "4:03 AM: You are welcome. 4:03 AM: You are welcome." at bounding box center [140, 132] width 54 height 6
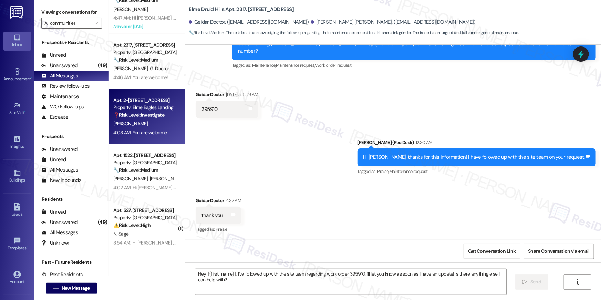
type textarea "Fetching suggested responses. Please feel free to read through the conversation…"
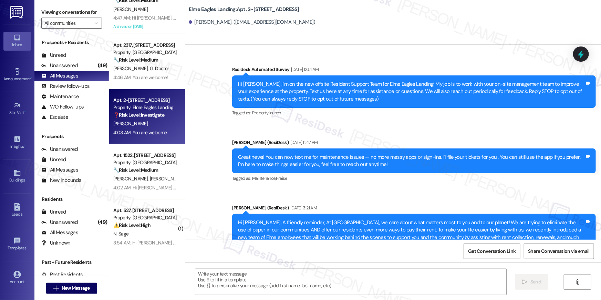
scroll to position [3610, 0]
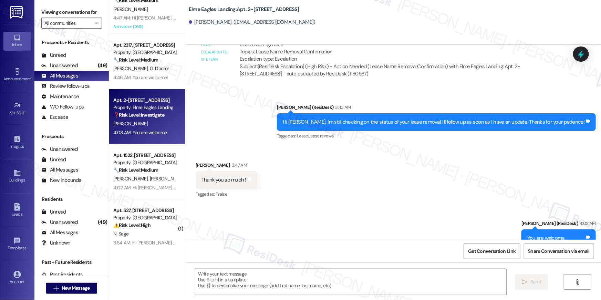
type textarea "Fetching suggested responses. Please feel free to read through the conversation…"
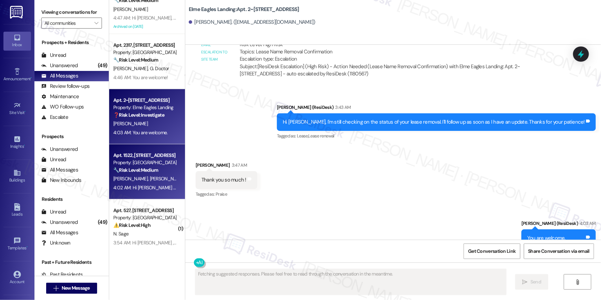
click at [166, 178] on div "L. Sanyang N. Hydara" at bounding box center [145, 179] width 65 height 9
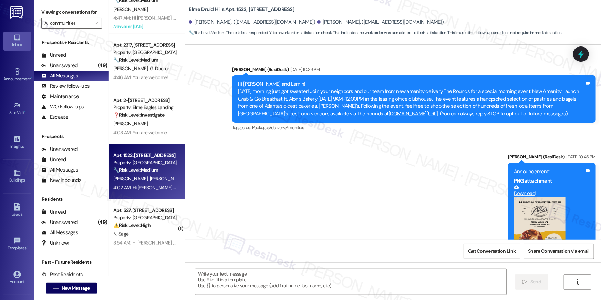
scroll to position [6393, 0]
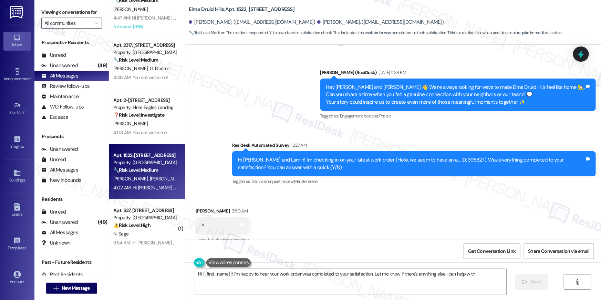
type textarea "Hi {{first_name}}! I'm happy to hear your work order was completed to your sati…"
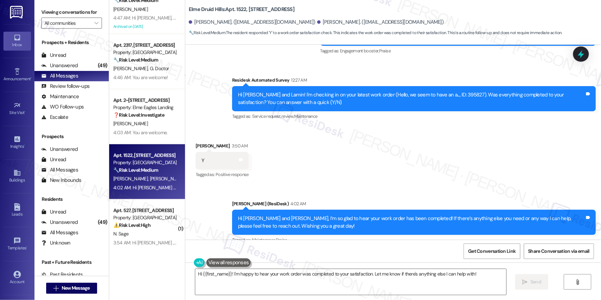
scroll to position [6458, 0]
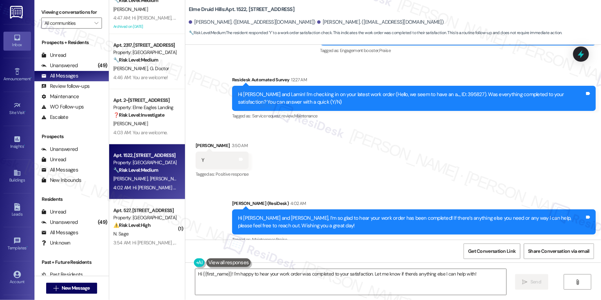
click at [306, 165] on div "Received via SMS Neneh Hydara 3:50 AM Y Tags and notes Tagged as: Positive resp…" at bounding box center [393, 155] width 416 height 58
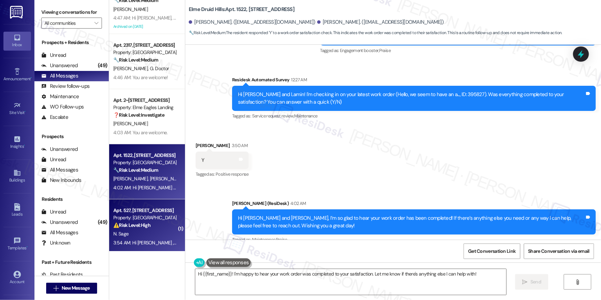
scroll to position [463, 0]
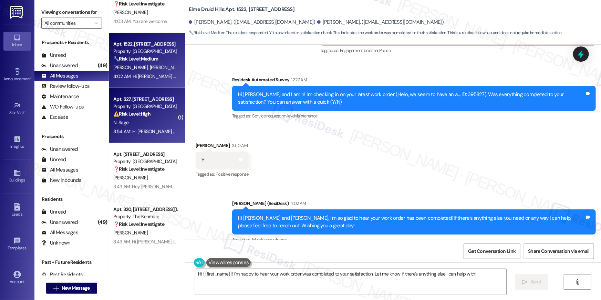
click at [146, 118] on div "N. Sage" at bounding box center [145, 122] width 65 height 9
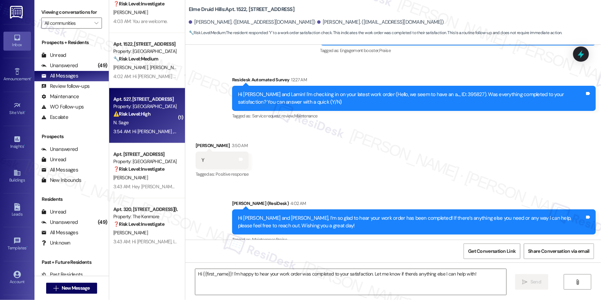
type textarea "Fetching suggested responses. Please feel free to read through the conversation…"
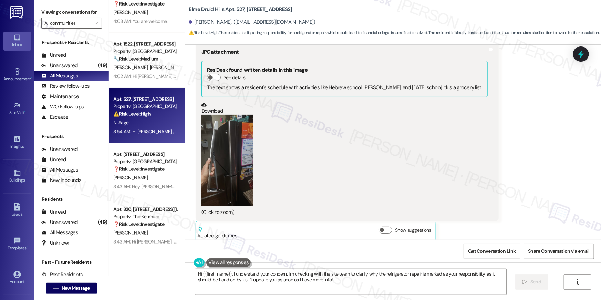
scroll to position [10295, 0]
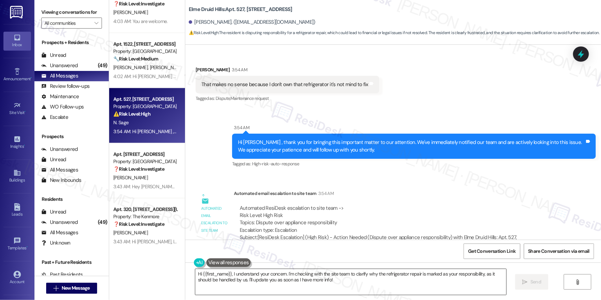
click at [386, 285] on textarea "Hi {{first_name}}, I understand your concern. I'm checking with the site team t…" at bounding box center [350, 282] width 311 height 26
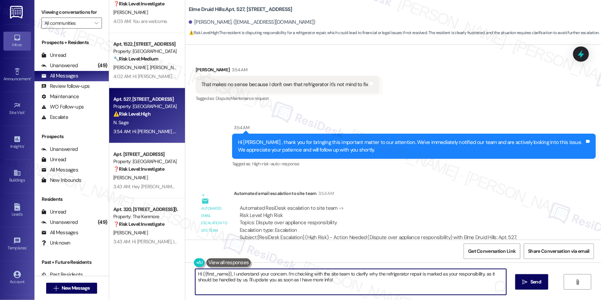
click at [386, 285] on textarea "Hi {{first_name}}, I understand your concern. I'm checking with the site team t…" at bounding box center [350, 282] width 311 height 26
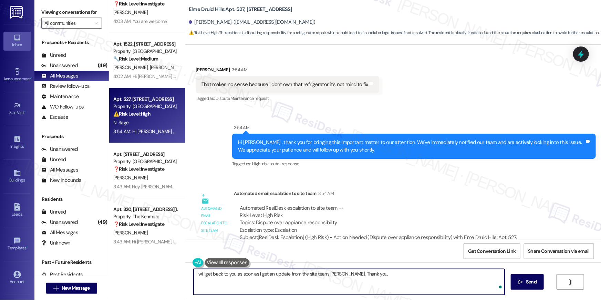
type textarea "I will get back to you as soon as I get an update from the site team, Nicole. T…"
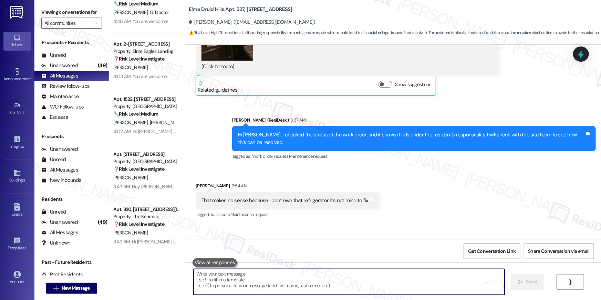
scroll to position [10343, 0]
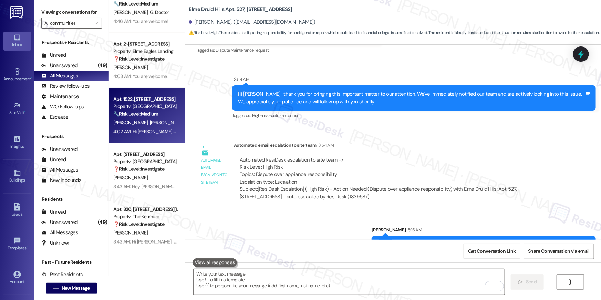
click at [146, 137] on div "Apt. 1522, 2696 N Druid Hills Rd Property: Elme Druid Hills 🔧 Risk Level: Mediu…" at bounding box center [147, 115] width 76 height 55
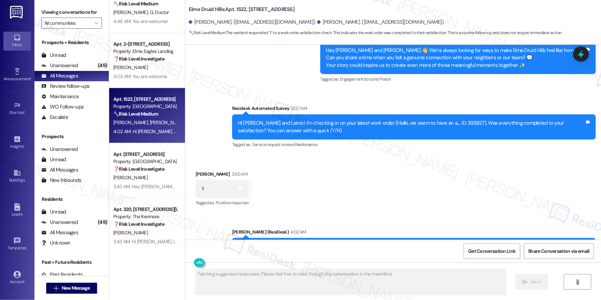
scroll to position [6458, 0]
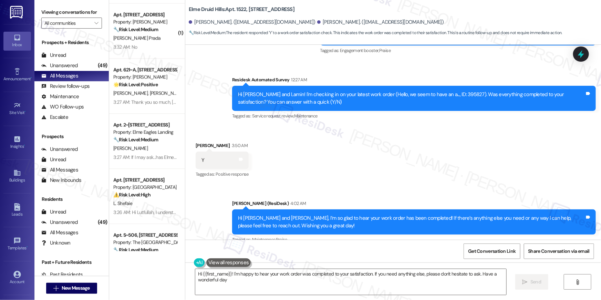
type textarea "Hi {{first_name}}! I'm happy to hear your work order was completed to your sati…"
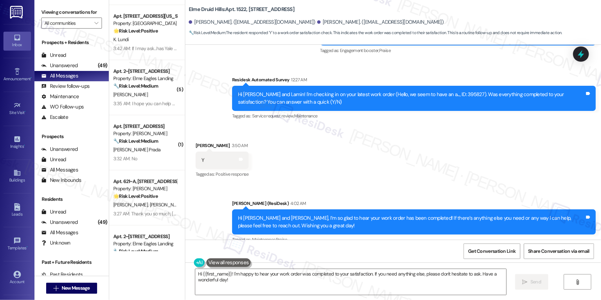
scroll to position [699, 0]
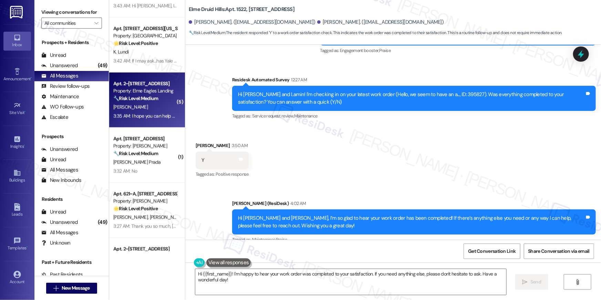
click at [153, 114] on div "3:35 AM: I hope you can help me as much as possible. 3:35 AM: I hope you can he…" at bounding box center [167, 116] width 108 height 6
type textarea "Fetching suggested responses. Please feel free to read through the conversation…"
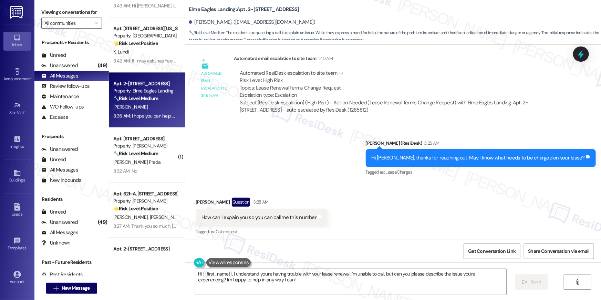
scroll to position [3402, 0]
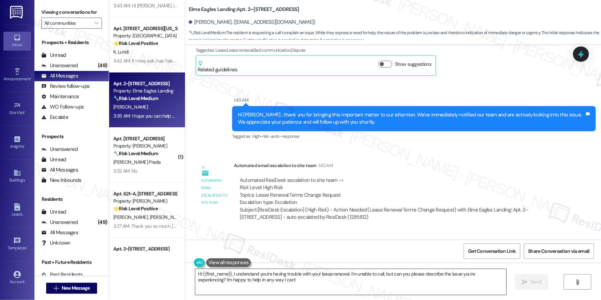
click at [299, 280] on textarea "Hi {{first_name}}, I understand you're having trouble with your lease renewal. …" at bounding box center [350, 282] width 311 height 26
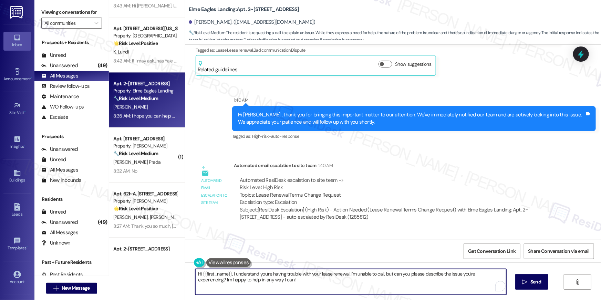
paste textarea "am sorry but I am unable to make or receive calls to this number. Is there anyt…"
drag, startPoint x: 360, startPoint y: 274, endPoint x: 453, endPoint y: 277, distance: 93.0
click at [453, 277] on textarea "Hi {{first_name}}, I am sorry but I am unable to make or receive calls to this …" at bounding box center [349, 282] width 311 height 26
type textarea "Hi {{first_name}}, I am sorry but I am unable to make or receive calls to this …"
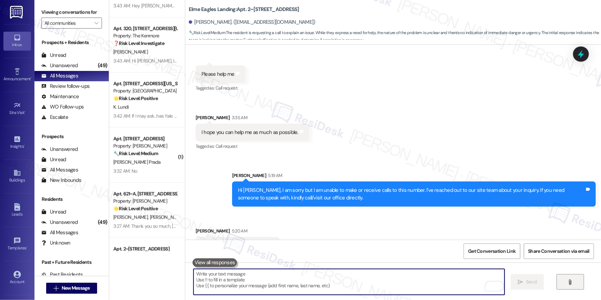
scroll to position [3959, 0]
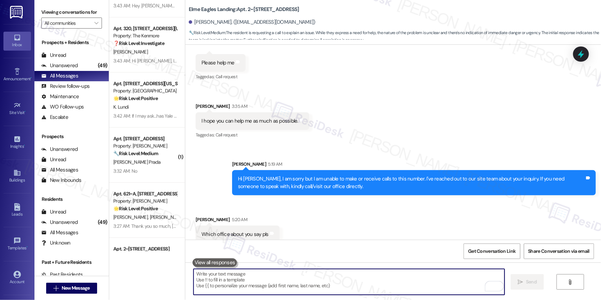
click at [349, 279] on textarea "To enrich screen reader interactions, please activate Accessibility in Grammarl…" at bounding box center [349, 282] width 311 height 26
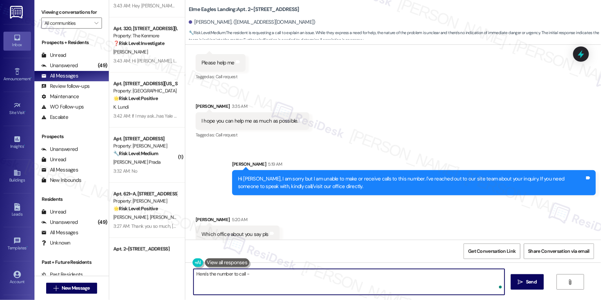
paste textarea "678-289-6644"
type textarea "Here's the number to call - 678-289-6644 . This is the leasing office."
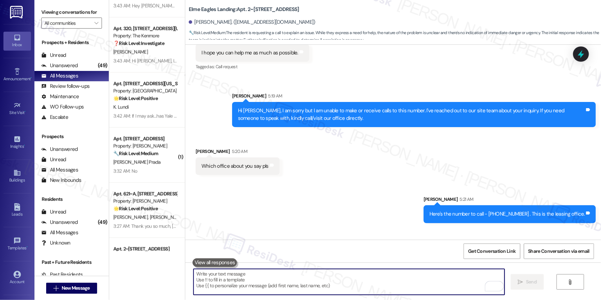
scroll to position [4055, 0]
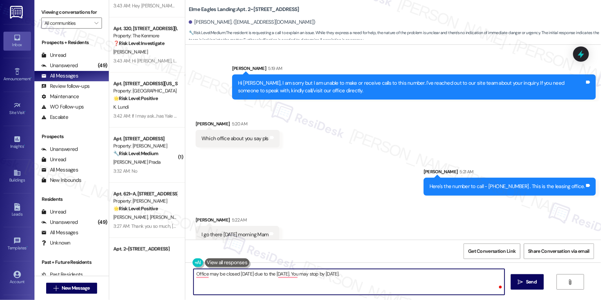
type textarea "Office may be closed on Monday due to the Labor Day. You may stop by on Tuesday."
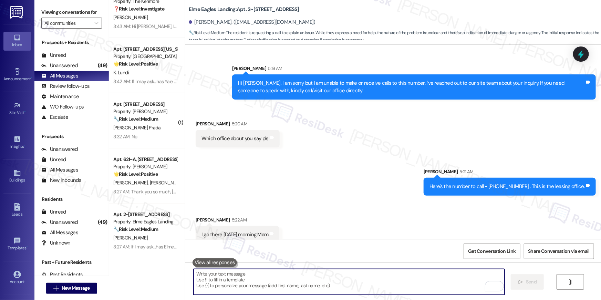
scroll to position [731, 0]
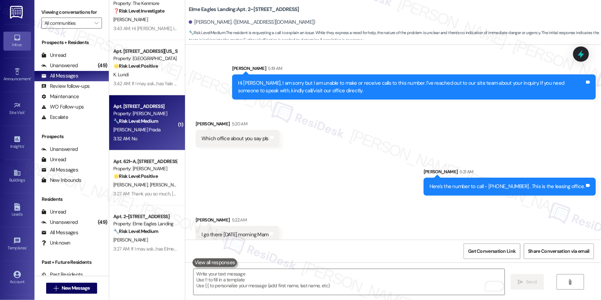
click at [151, 115] on div "Property: [PERSON_NAME]" at bounding box center [145, 113] width 64 height 7
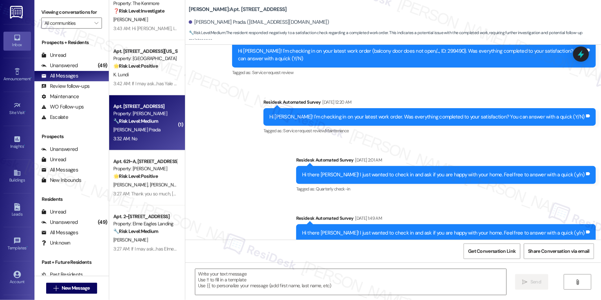
scroll to position [2667, 0]
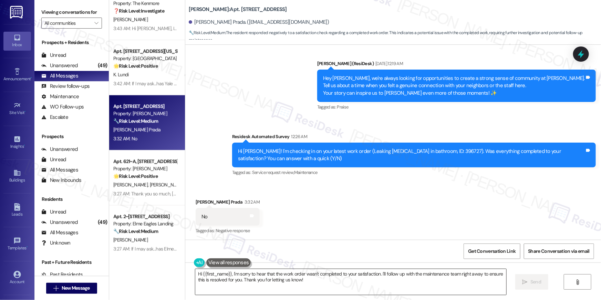
click at [396, 284] on textarea "Hi {{first_name}}, I'm sorry to hear that the work order wasn't completed to yo…" at bounding box center [350, 282] width 311 height 26
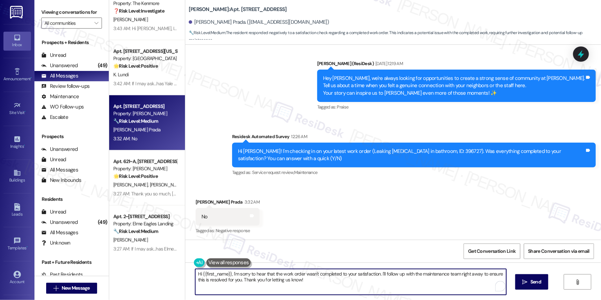
paste textarea "’m sorry to hear your work order is still not complete. Could you please share …"
type textarea "Hi {{first_name}}, I’m sorry to hear your work order is still not complete. Cou…"
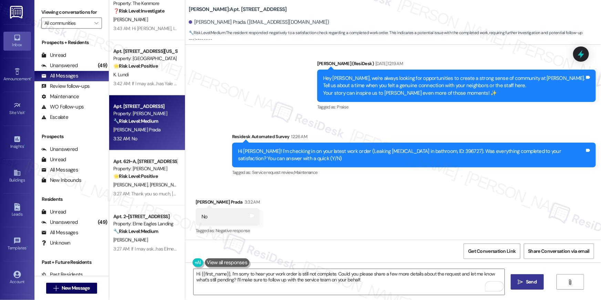
click at [528, 281] on span "Send" at bounding box center [531, 281] width 11 height 7
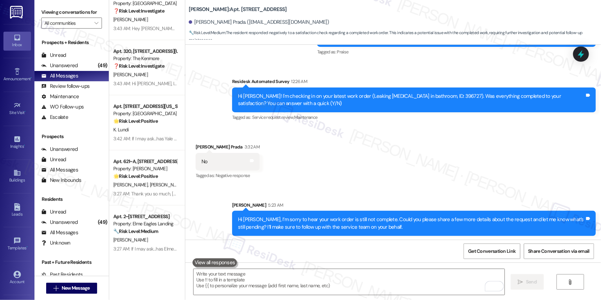
scroll to position [2723, 0]
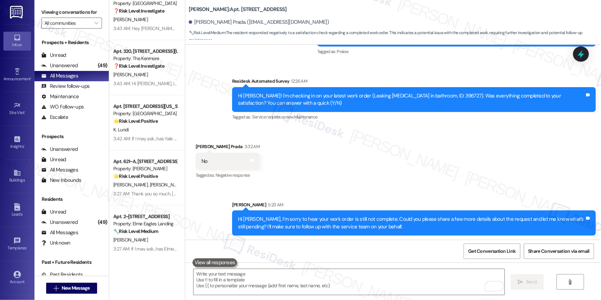
click at [359, 149] on div "Received via SMS [PERSON_NAME] Prada 3:32 AM No Tags and notes Tagged as: Negat…" at bounding box center [393, 156] width 416 height 58
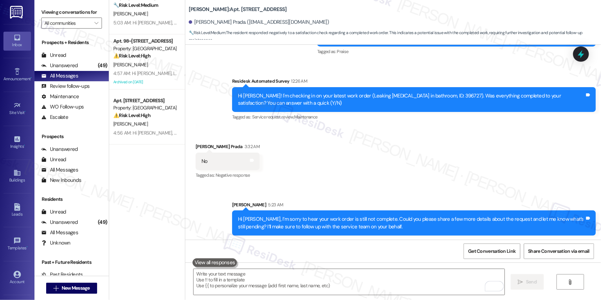
scroll to position [0, 0]
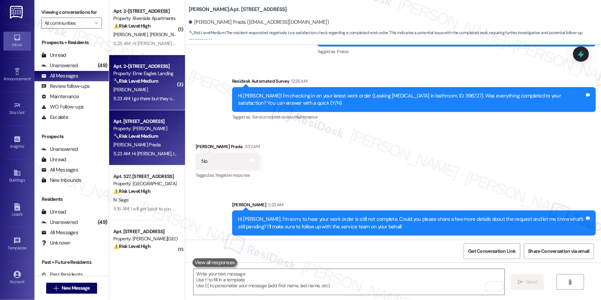
click at [158, 89] on div "[PERSON_NAME]" at bounding box center [145, 89] width 65 height 9
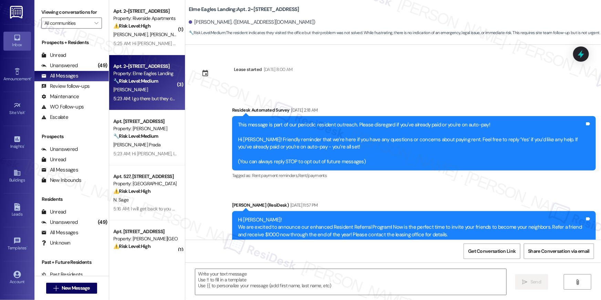
scroll to position [4210, 0]
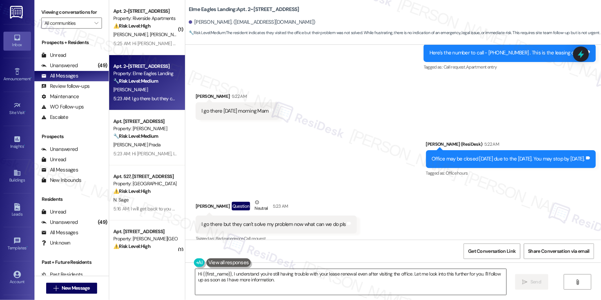
click at [306, 284] on textarea "Hi {{first_name}}, I understand you're still having trouble with your lease ren…" at bounding box center [350, 282] width 311 height 26
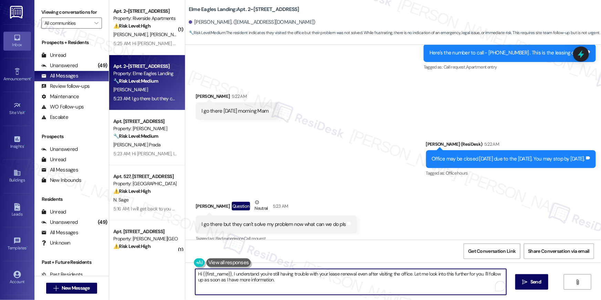
click at [306, 284] on textarea "Hi {{first_name}}, I understand you're still having trouble with your lease ren…" at bounding box center [350, 282] width 311 height 26
click at [306, 284] on textarea "Hi {{first_name}}, I understand you're still having trouble with your lease ren…" at bounding box center [349, 282] width 311 height 26
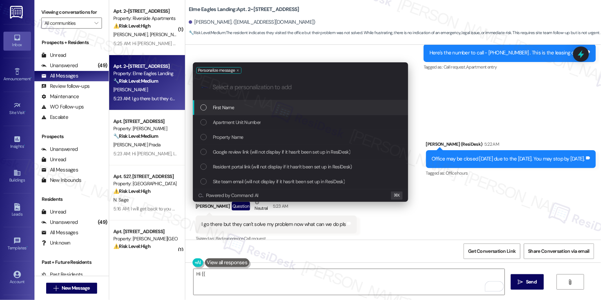
click at [287, 109] on div "First Name" at bounding box center [300, 108] width 201 height 8
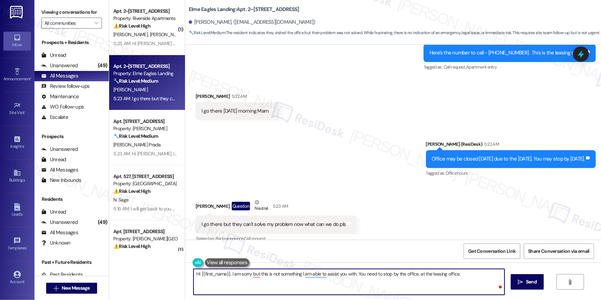
type textarea "Hi {{first_name}}, I am sorry but this is not something I am able to assist you…"
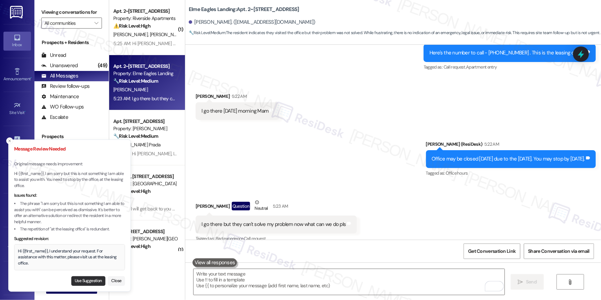
click at [84, 279] on button "Use Suggestion" at bounding box center [88, 281] width 34 height 10
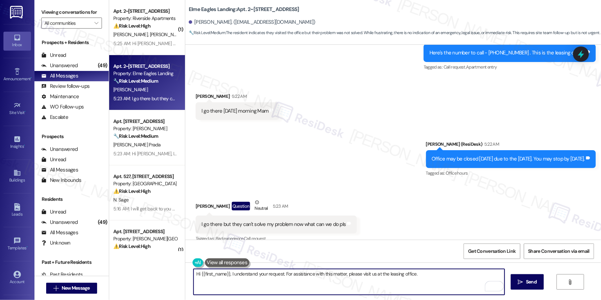
drag, startPoint x: 278, startPoint y: 274, endPoint x: 305, endPoint y: 275, distance: 27.2
click at [278, 274] on textarea "Hi {{first_name}}, I understand your request. For assistance with this matter, …" at bounding box center [349, 282] width 311 height 26
click at [371, 274] on textarea "Hi {{first_name}}, I understand your request. For assistance with this matter, …" at bounding box center [349, 282] width 311 height 26
type textarea "Hi {{first_name}}, I understand your request. For assistance with this matter, …"
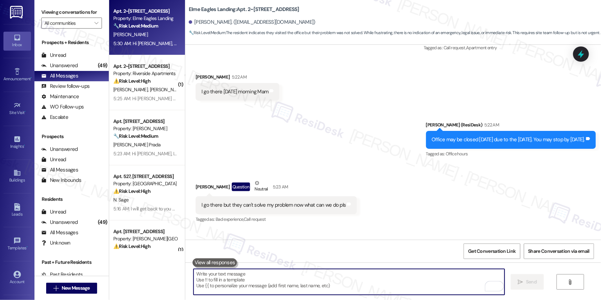
scroll to position [4259, 0]
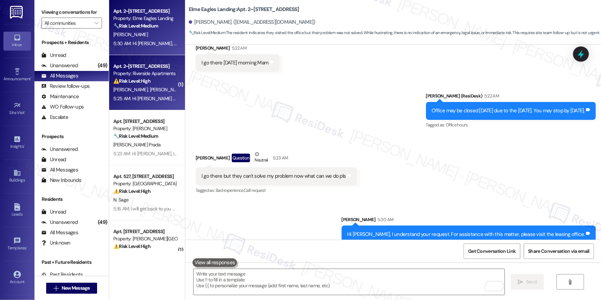
click at [139, 70] on div "Property: Riverside Apartments" at bounding box center [145, 73] width 64 height 7
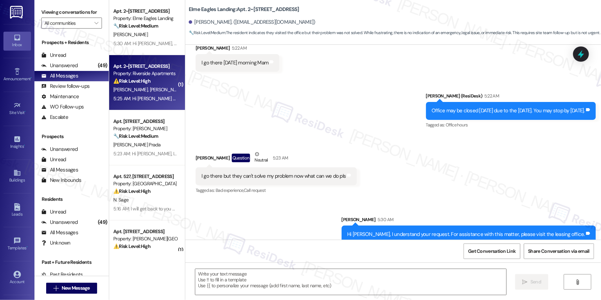
type textarea "Fetching suggested responses. Please feel free to read through the conversation…"
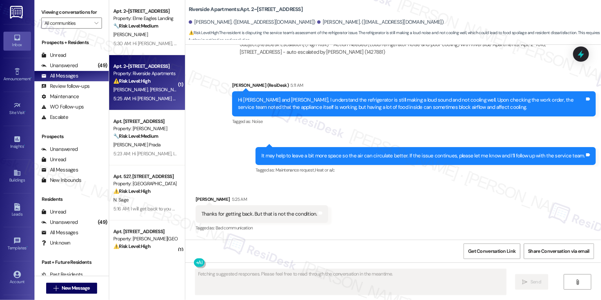
scroll to position [2024, 0]
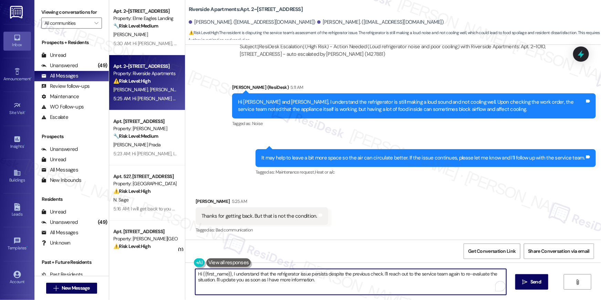
click at [358, 279] on textarea "Hi {{first_name}}, I understand that the refrigerator issue persists despite th…" at bounding box center [350, 282] width 311 height 26
click at [358, 279] on textarea "Hi {{first_name}}, I understand that the refrigerator issue persists despite th…" at bounding box center [349, 282] width 311 height 26
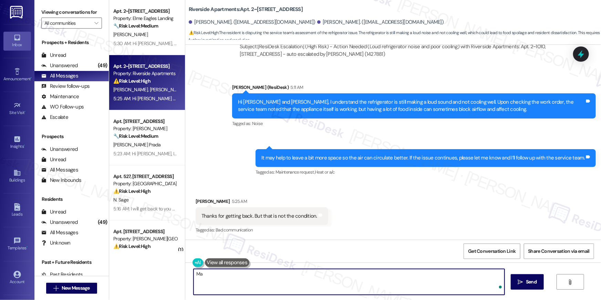
type textarea "M"
type textarea "Could you provide more information, Aniley?"
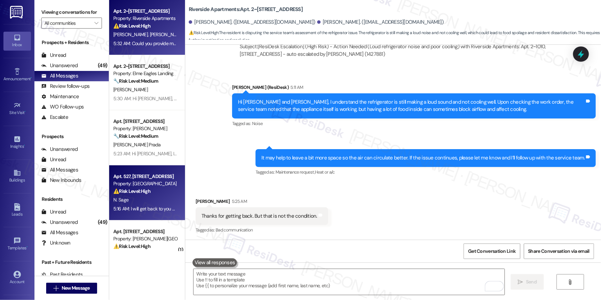
click at [149, 181] on div "Property: [GEOGRAPHIC_DATA]" at bounding box center [145, 183] width 64 height 7
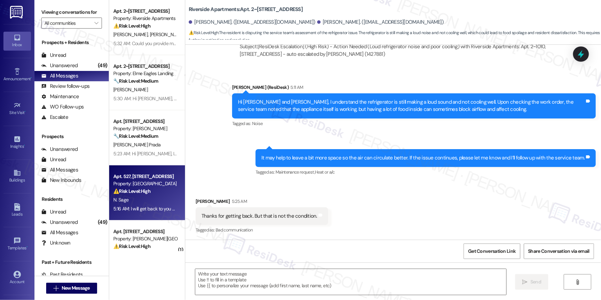
type textarea "Fetching suggested responses. Please feel free to read through the conversation…"
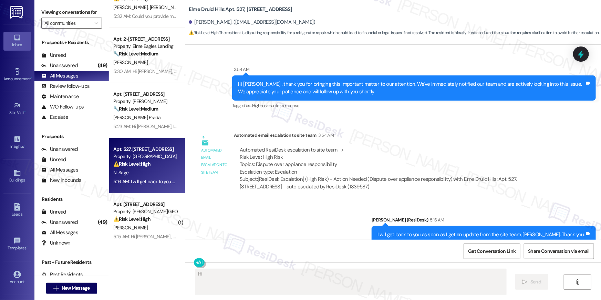
scroll to position [28, 0]
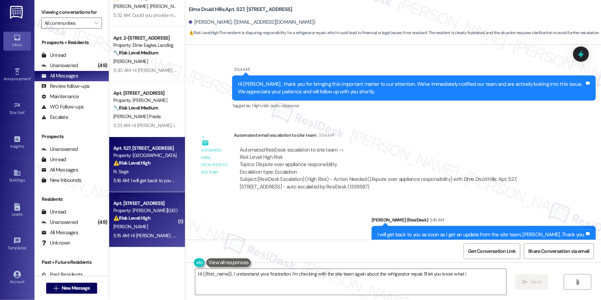
type textarea "Hi {{first_name}}, I understand your frustration. I'm checking with the site te…"
click at [144, 208] on div "Property: [PERSON_NAME][GEOGRAPHIC_DATA]" at bounding box center [145, 210] width 64 height 7
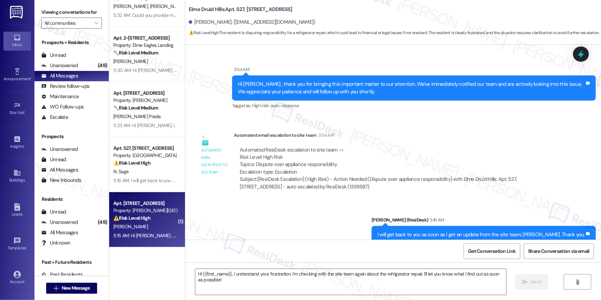
type textarea "Fetching suggested responses. Please feel free to read through the conversation…"
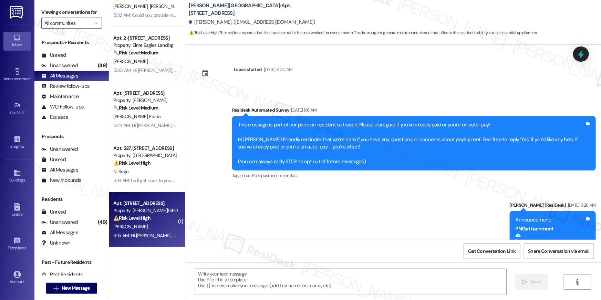
scroll to position [2869, 0]
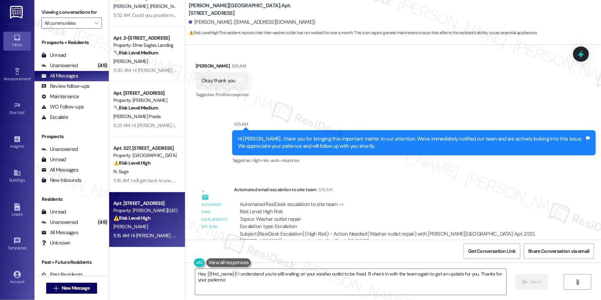
type textarea "Hey {{first_name}}! I understand you're still waiting on your washer outlet to …"
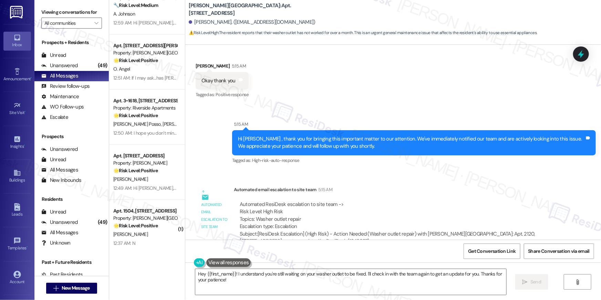
scroll to position [2504, 0]
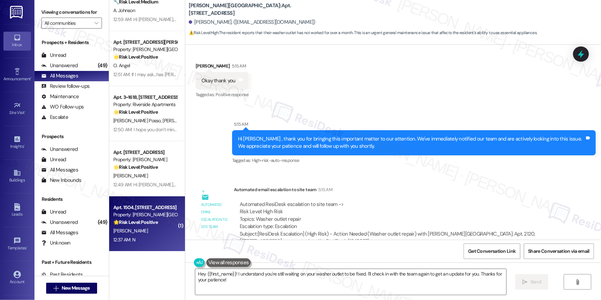
click at [158, 207] on div "Apt. 1504, 501 North River Parkway" at bounding box center [145, 207] width 64 height 7
type textarea "Fetching suggested responses. Please feel free to read through the conversation…"
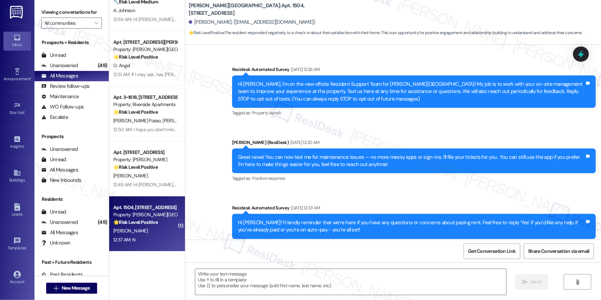
scroll to position [3793, 0]
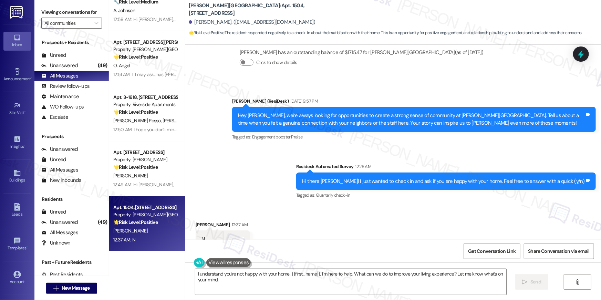
click at [322, 277] on textarea "I understand you're not happy with your home, {{first_name}}. I'm here to help.…" at bounding box center [350, 282] width 311 height 26
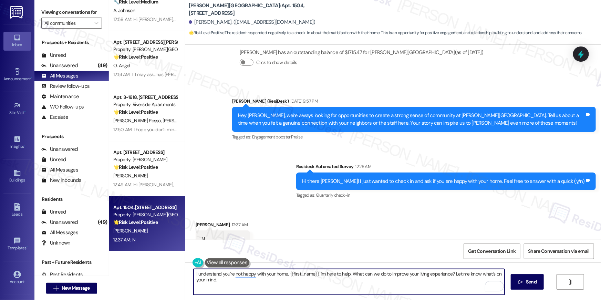
drag, startPoint x: 316, startPoint y: 275, endPoint x: 349, endPoint y: 277, distance: 32.7
click at [349, 277] on textarea "I understand you're not happy with your home, {{first_name}}. I'm here to help.…" at bounding box center [349, 282] width 311 height 26
drag, startPoint x: 348, startPoint y: 276, endPoint x: 318, endPoint y: 276, distance: 30.0
click at [318, 276] on textarea "I understand you're not happy with your home, {{first_name}}. I'm here to help.…" at bounding box center [349, 282] width 311 height 26
type textarea "I understand you're not happy with your home, {{first_name}}. What can we do to…"
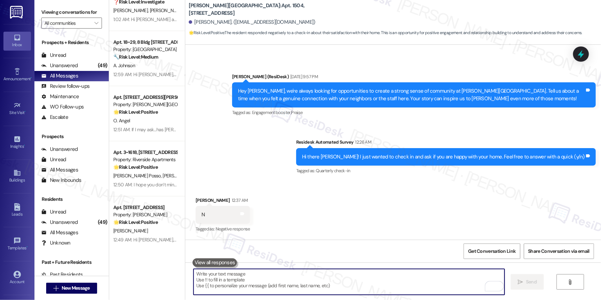
scroll to position [3841, 0]
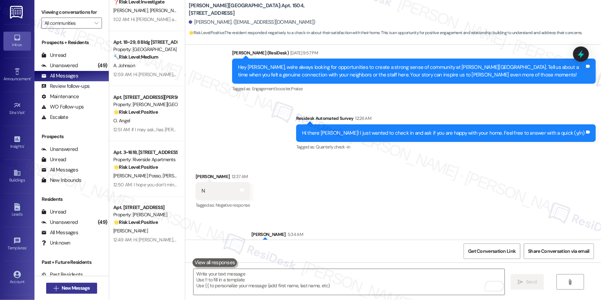
click at [85, 289] on span "New Message" at bounding box center [76, 287] width 28 height 7
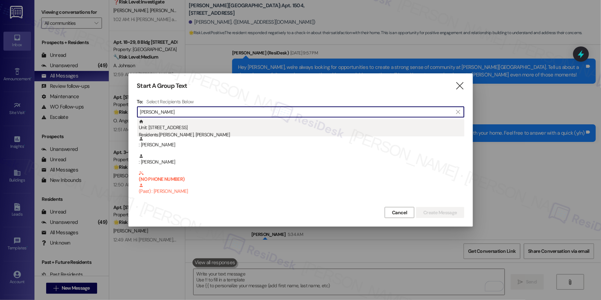
type input "thayer"
click at [187, 130] on div "Unit: 423 - 2696 N Druid Hills Rd Residents: Catherine Thayer, Richard Thayer" at bounding box center [301, 129] width 325 height 20
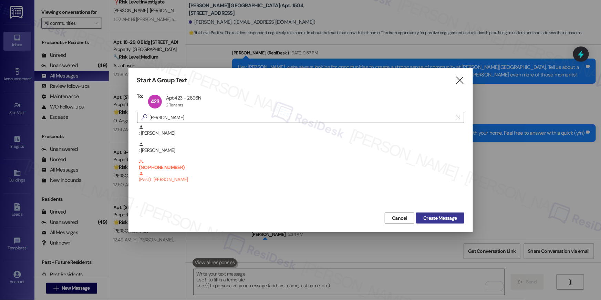
click at [450, 216] on span "Create Message" at bounding box center [439, 218] width 33 height 7
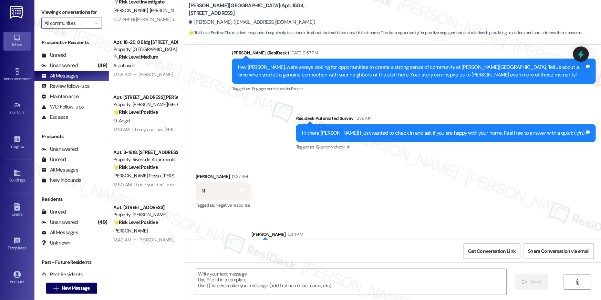
type textarea "Fetching suggested responses. Please feel free to read through the conversation…"
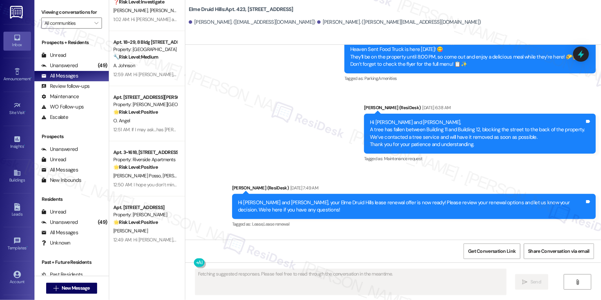
scroll to position [11489, 0]
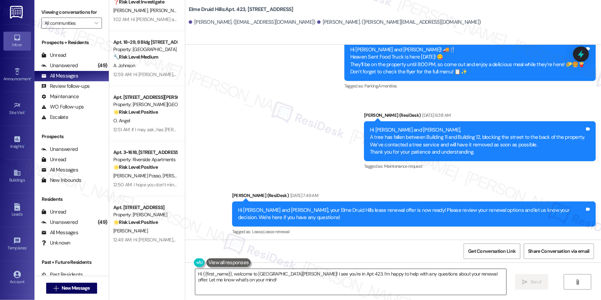
click at [363, 280] on textarea "Hi {{first_name}}, welcome to Elme Druid Hills! I see you're in Apt 423. I'm ha…" at bounding box center [350, 282] width 311 height 26
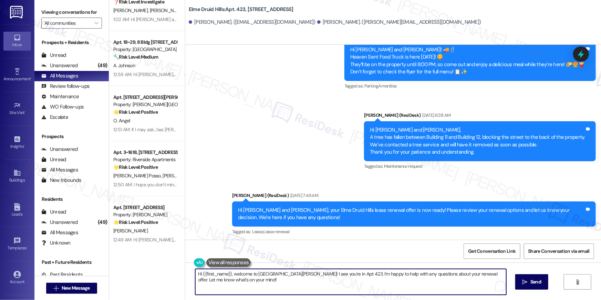
paste textarea "just following up on your lease renewal offer at {{property}}. Have you had a c…"
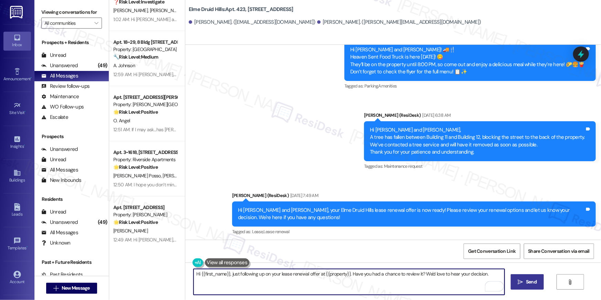
type textarea "Hi {{first_name}}, just following up on your lease renewal offer at {{property}…"
click at [513, 283] on button " Send" at bounding box center [527, 281] width 33 height 15
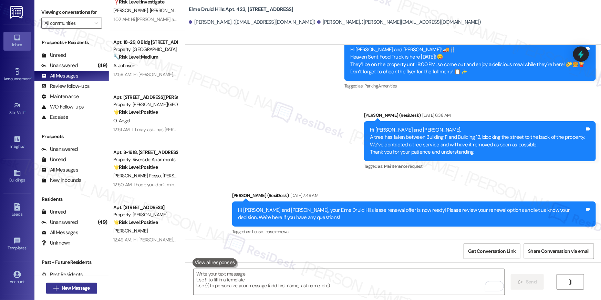
click at [73, 287] on span "New Message" at bounding box center [76, 287] width 28 height 7
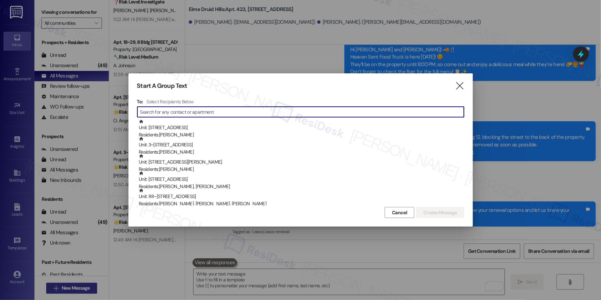
scroll to position [3137, 0]
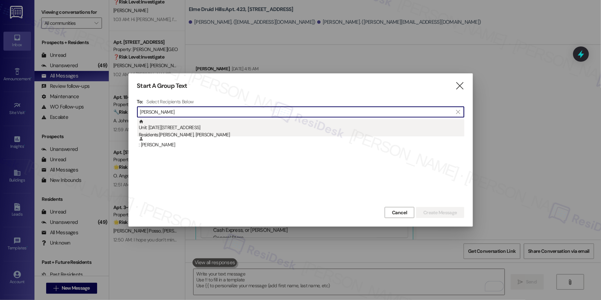
type input "shilpi"
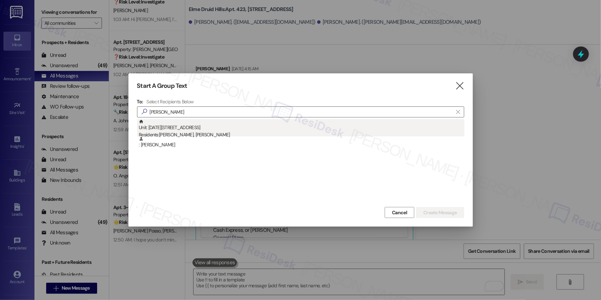
click at [218, 129] on div "Unit: 2032 - 2696 N Druid Hills Rd Residents: Ashish Kotwal, Shilpi Jain" at bounding box center [301, 129] width 325 height 20
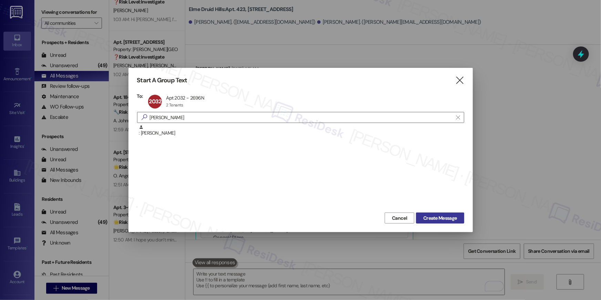
click at [447, 220] on span "Create Message" at bounding box center [439, 218] width 33 height 7
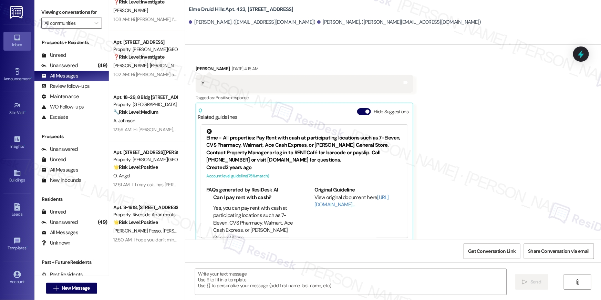
type textarea "Fetching suggested responses. Please feel free to read through the conversation…"
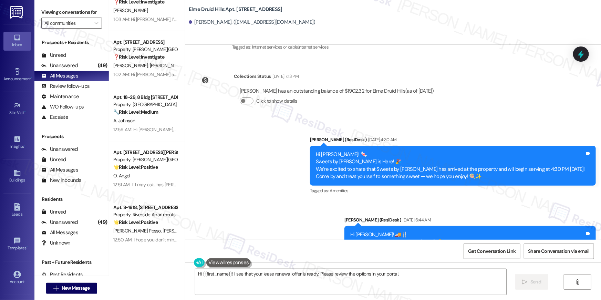
scroll to position [12691, 0]
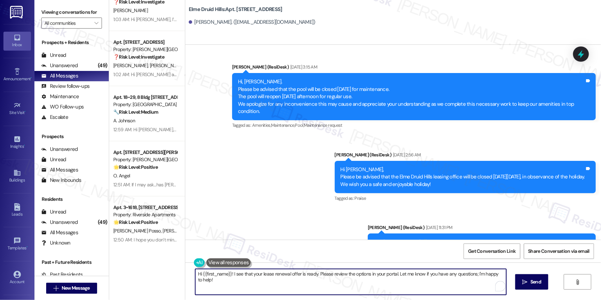
click at [469, 290] on textarea "Hi {{first_name}}! I see that your lease renewal offer is ready. Please review …" at bounding box center [350, 282] width 311 height 26
paste textarea ", just following up on your lease renewal offer at {{property}}. Have you had a…"
type textarea "Hi {{first_name}}, just following up on your lease renewal offer at {{property}…"
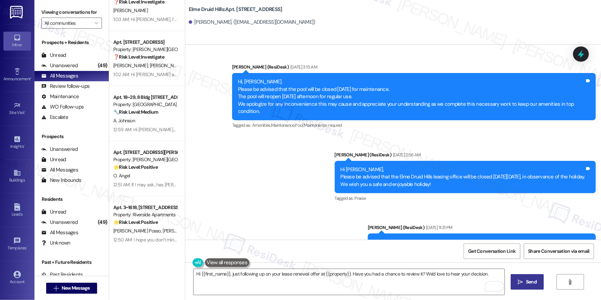
click at [528, 281] on span "Send" at bounding box center [531, 281] width 11 height 7
click at [80, 289] on span "New Message" at bounding box center [76, 287] width 28 height 7
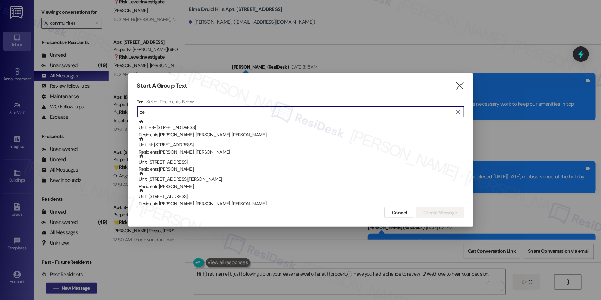
type input "zen"
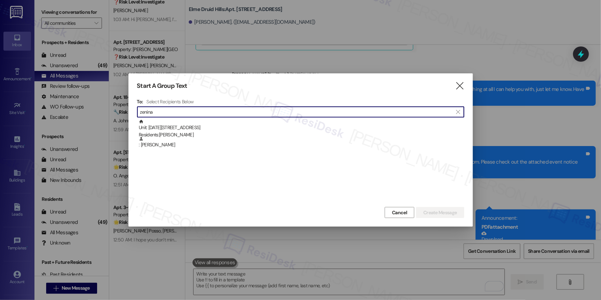
scroll to position [5558, 0]
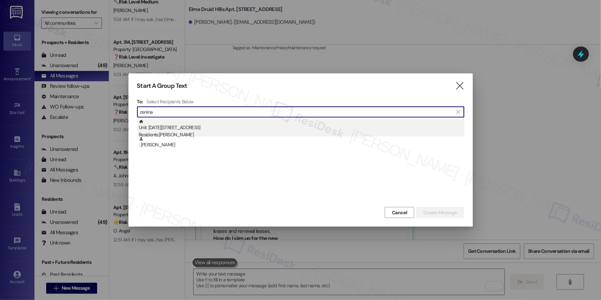
type input "zenina"
click at [181, 133] on div "Residents: Zenina Freeman" at bounding box center [301, 134] width 325 height 7
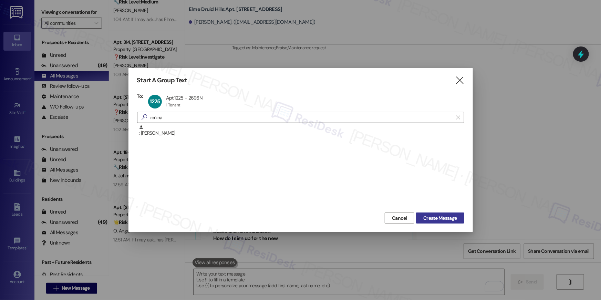
click at [462, 219] on button "Create Message" at bounding box center [440, 217] width 48 height 11
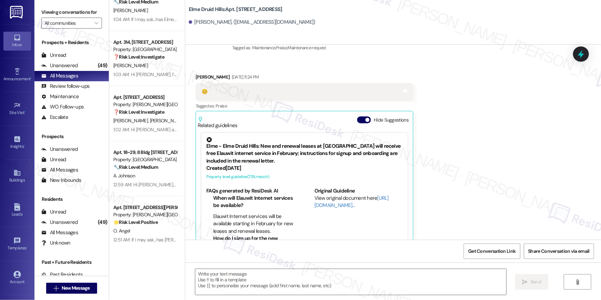
type textarea "Fetching suggested responses. Please feel free to read through the conversation…"
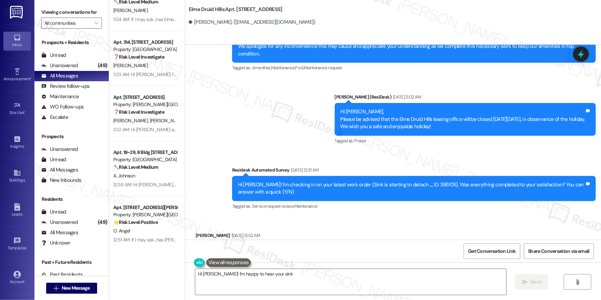
scroll to position [13484, 0]
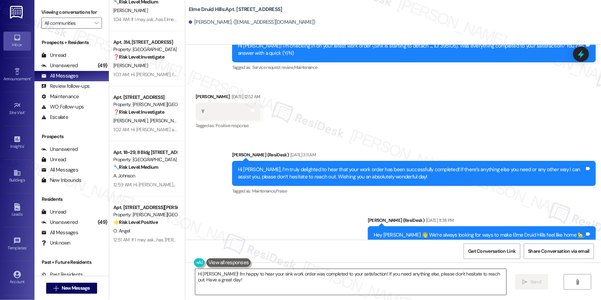
click at [378, 279] on textarea "Hi Zenina! I'm happy to hear your sink work order was completed to your satisfa…" at bounding box center [350, 282] width 311 height 26
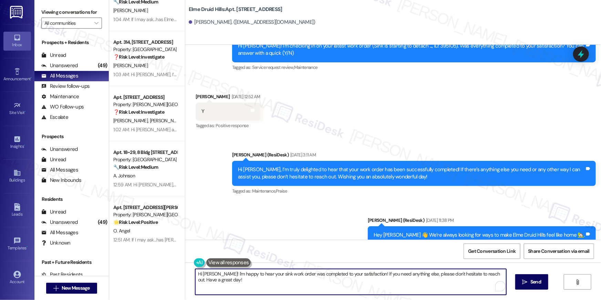
paste textarea "{{first_name}}, just following up on your lease renewal offer at {{property}}. …"
type textarea "Hi {{first_name}}, just following up on your lease renewal offer at {{property}…"
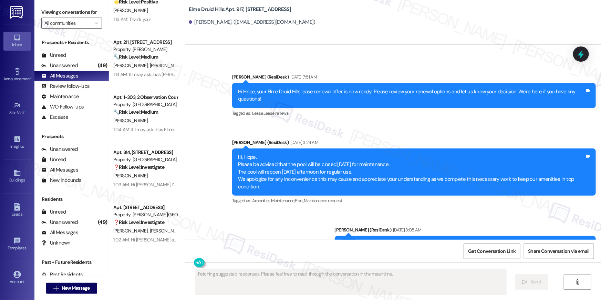
scroll to position [11287, 0]
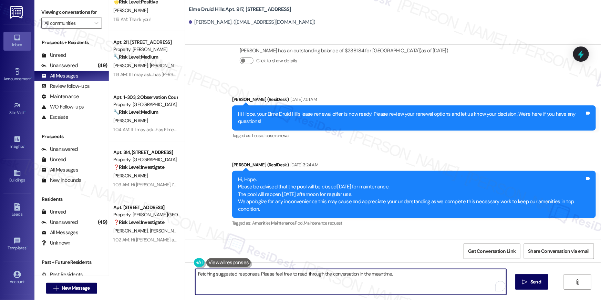
click at [397, 273] on textarea "Hi {{first_name}}, I understand you're having bank issues. To avoid late fees, …" at bounding box center [350, 282] width 311 height 26
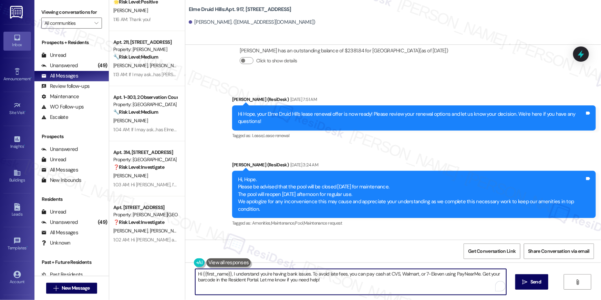
paste textarea "just following up on your lease renewal offer at {{property}}. Have you had a c…"
type textarea "Hi {{first_name}}, just following up on your lease renewal offer at {{property}…"
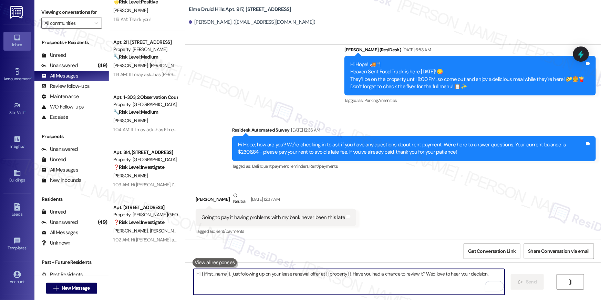
scroll to position [10701, 0]
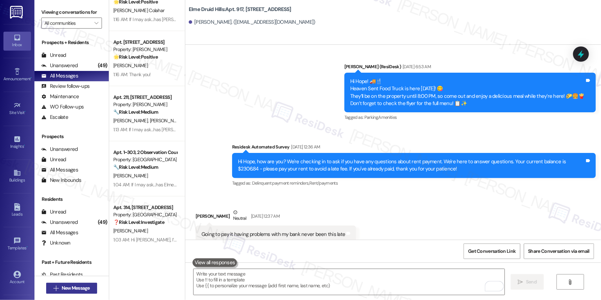
click at [82, 291] on span "New Message" at bounding box center [76, 287] width 28 height 7
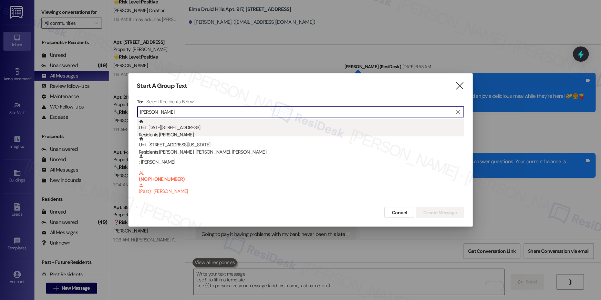
type input "[PERSON_NAME]"
click at [194, 132] on div "Residents: [PERSON_NAME]" at bounding box center [301, 134] width 325 height 7
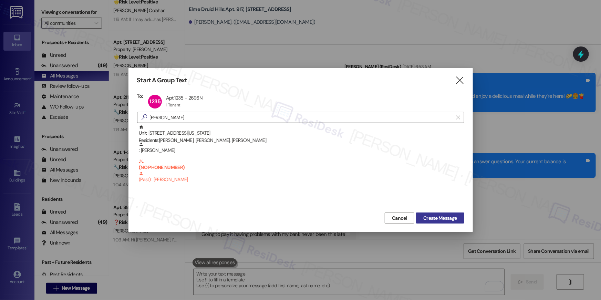
click at [419, 219] on button "Create Message" at bounding box center [440, 217] width 48 height 11
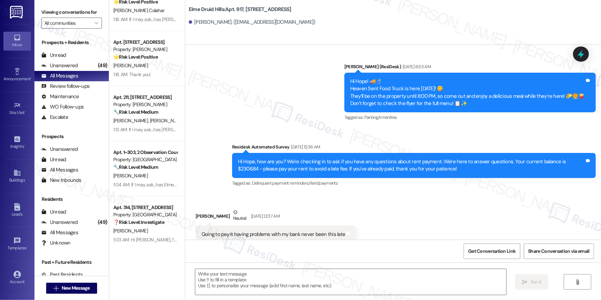
type textarea "Fetching suggested responses. Please feel free to read through the conversation…"
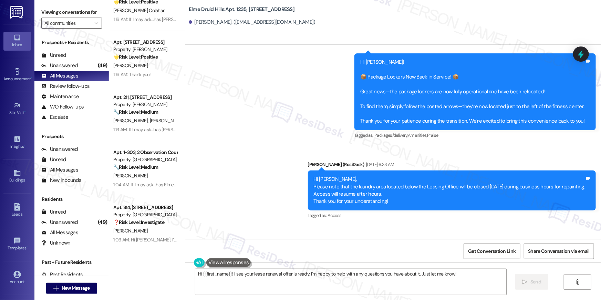
scroll to position [10905, 0]
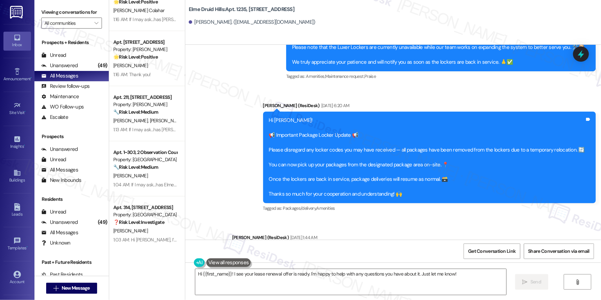
click at [437, 295] on div "Hi {{first_name}}! I see your lease renewal offer is ready. I'm happy to help w…" at bounding box center [393, 288] width 416 height 52
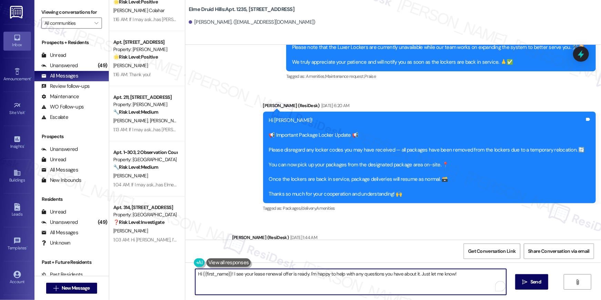
drag, startPoint x: 442, startPoint y: 283, endPoint x: 446, endPoint y: 279, distance: 6.1
click at [442, 283] on textarea "Hi {{first_name}}! I see your lease renewal offer is ready. I'm happy to help w…" at bounding box center [350, 282] width 311 height 26
paste textarea ", just following up on your lease renewal offer at {{property}}. Have you had a…"
type textarea "Hi {{first_name}}, just following up on your lease renewal offer at {{property}…"
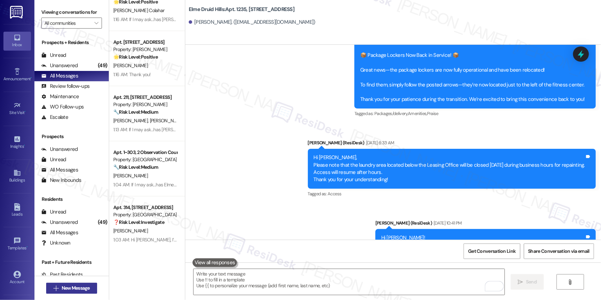
click at [92, 287] on button " New Message" at bounding box center [71, 288] width 51 height 11
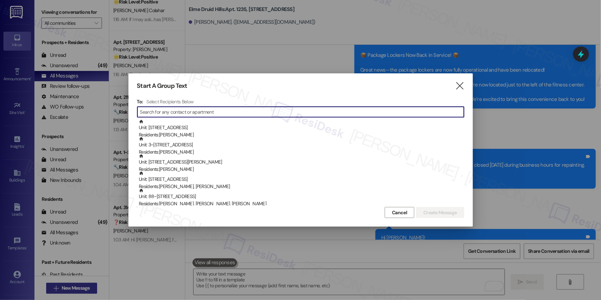
scroll to position [11702, 0]
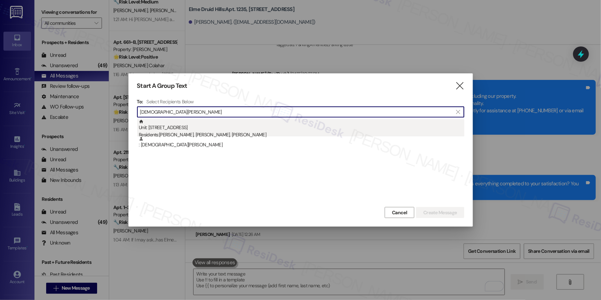
type input "[DEMOGRAPHIC_DATA][PERSON_NAME]"
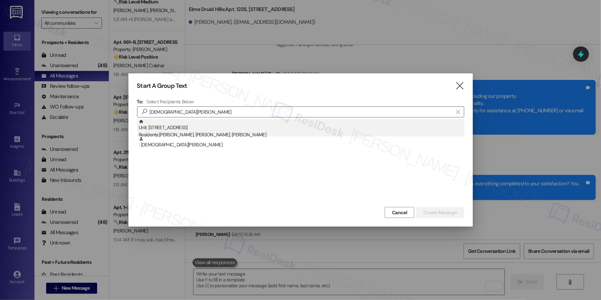
click at [236, 135] on div "Residents: [PERSON_NAME], [PERSON_NAME], [PERSON_NAME]" at bounding box center [301, 134] width 325 height 7
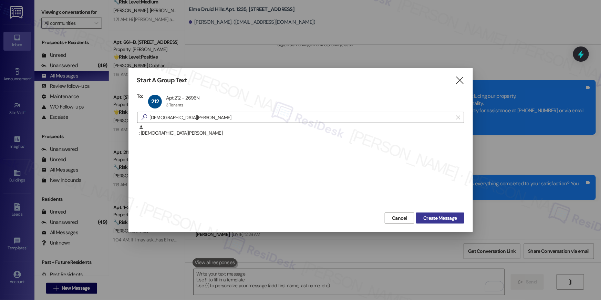
click at [433, 221] on button "Create Message" at bounding box center [440, 217] width 48 height 11
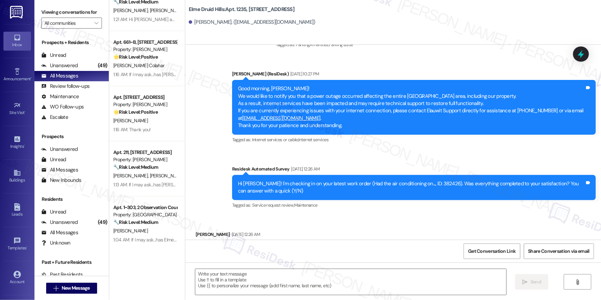
type textarea "Fetching suggested responses. Please feel free to read through the conversation…"
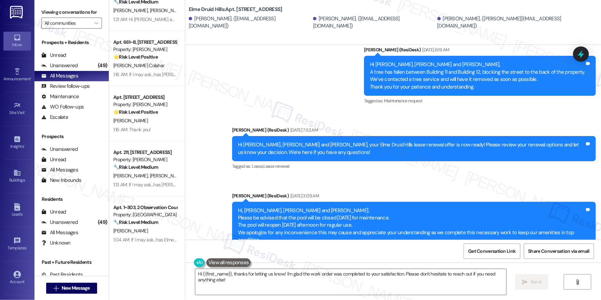
scroll to position [13744, 0]
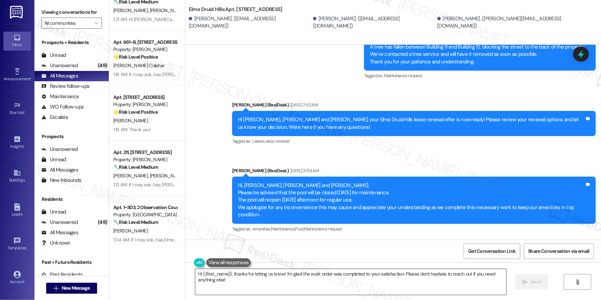
click at [451, 280] on textarea "Hi {{first_name}}, thanks for letting us know! I'm glad the work order was comp…" at bounding box center [350, 282] width 311 height 26
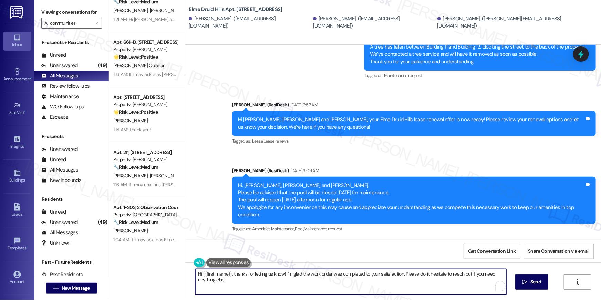
click at [451, 280] on textarea "Hi {{first_name}}, thanks for letting us know! I'm glad the work order was comp…" at bounding box center [350, 282] width 311 height 26
paste textarea "just following up on your lease renewal offer at {{property}}. Have you had a c…"
type textarea "Hi {{first_name}}, just following up on your lease renewal offer at {{property}…"
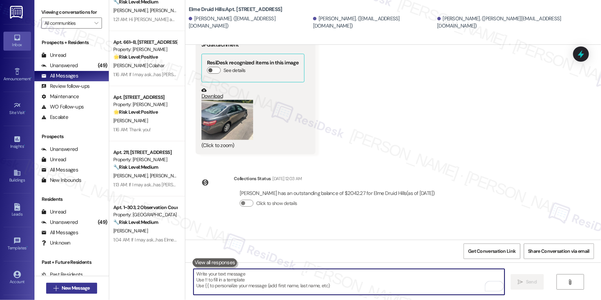
scroll to position [13059, 0]
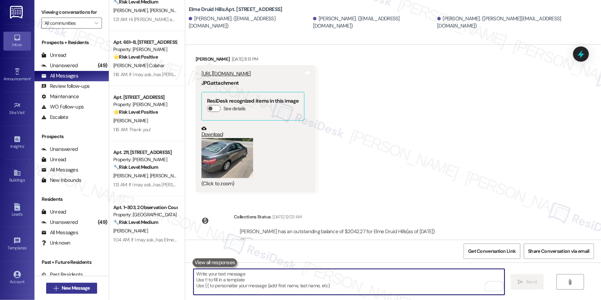
click at [77, 287] on span "New Message" at bounding box center [76, 287] width 28 height 7
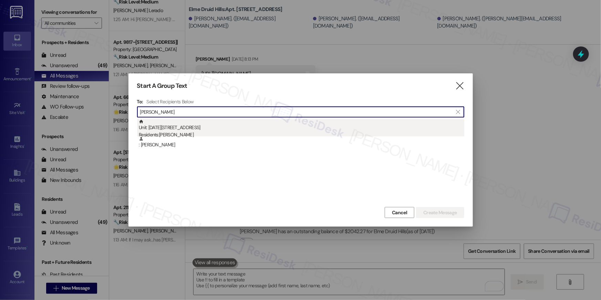
type input "[PERSON_NAME]"
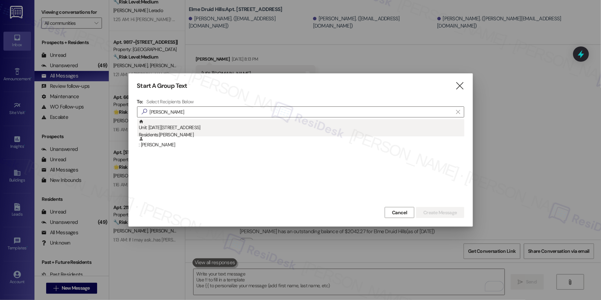
click at [181, 127] on div "Unit: [DATE][STREET_ADDRESS] Residents: [PERSON_NAME]" at bounding box center [301, 129] width 325 height 20
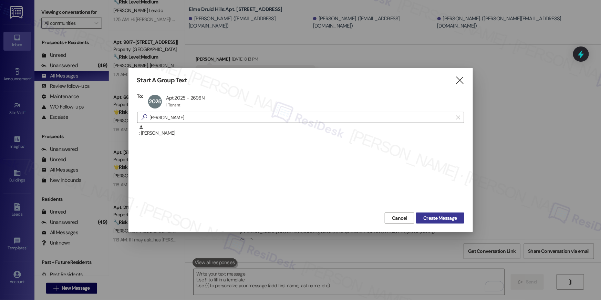
click at [430, 220] on span "Create Message" at bounding box center [439, 218] width 33 height 7
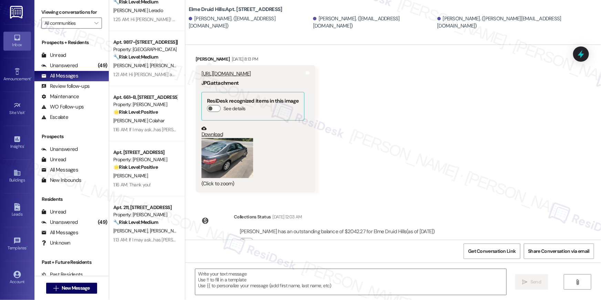
type textarea "Fetching suggested responses. Please feel free to read through the conversation…"
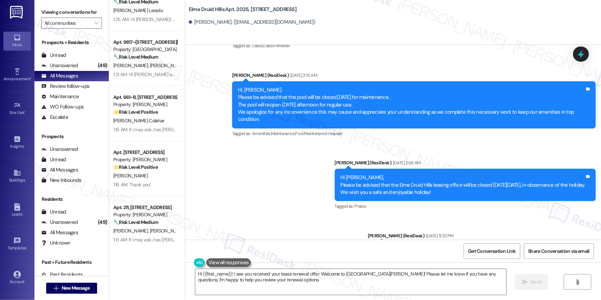
scroll to position [11705, 0]
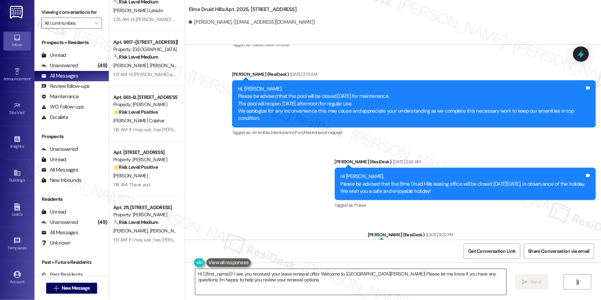
click at [383, 289] on textarea "Hi {{first_name}}! I see you received your lease renewal offer. Welcome to [GEO…" at bounding box center [350, 282] width 311 height 26
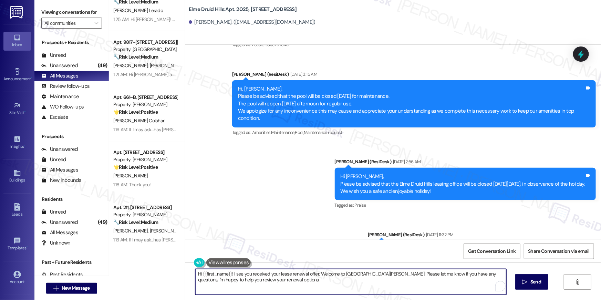
click at [383, 289] on textarea "Hi {{first_name}}! I see you received your lease renewal offer. Welcome to [GEO…" at bounding box center [350, 282] width 311 height 26
paste textarea ", just following up on your lease renewal offer at {{property}}. Have you had a…"
type textarea "Hi {{first_name}}, just following up on your lease renewal offer at {{property}…"
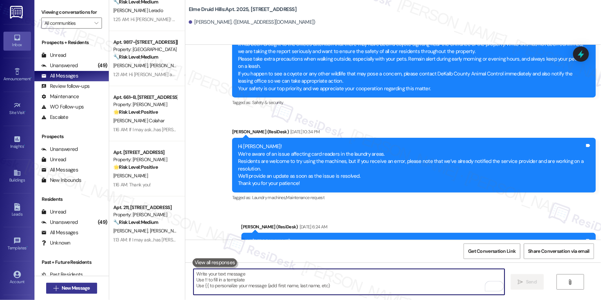
click at [57, 289] on span " New Message" at bounding box center [71, 287] width 39 height 7
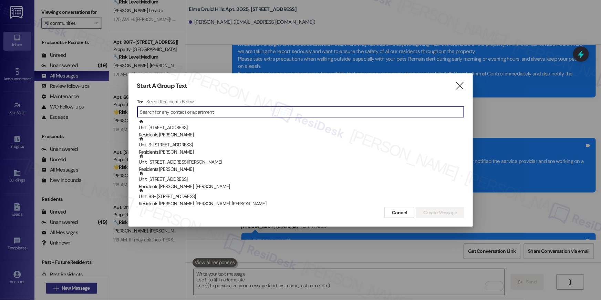
scroll to position [4124, 0]
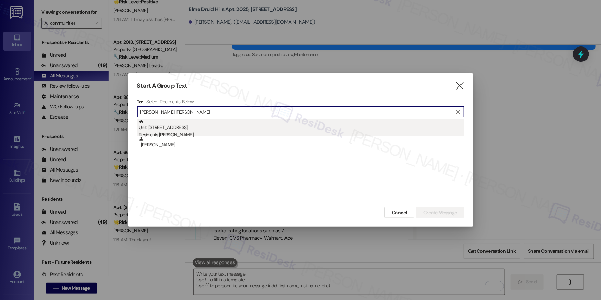
type input "[PERSON_NAME] [PERSON_NAME]"
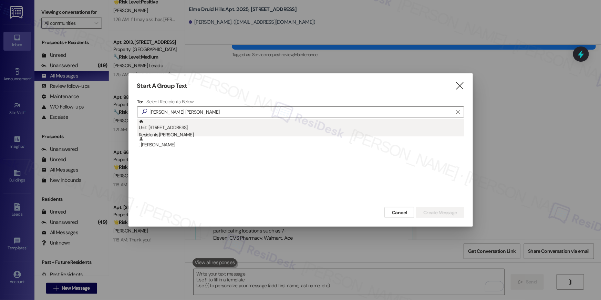
click at [186, 132] on div "Residents: [PERSON_NAME]" at bounding box center [301, 134] width 325 height 7
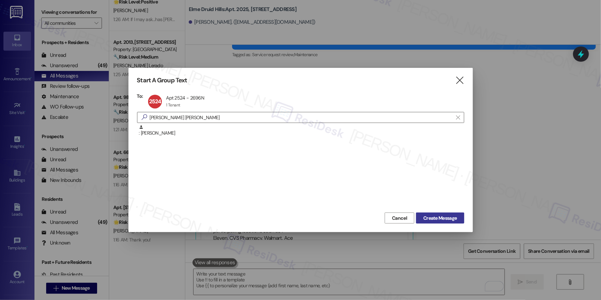
click at [454, 220] on span "Create Message" at bounding box center [439, 218] width 33 height 7
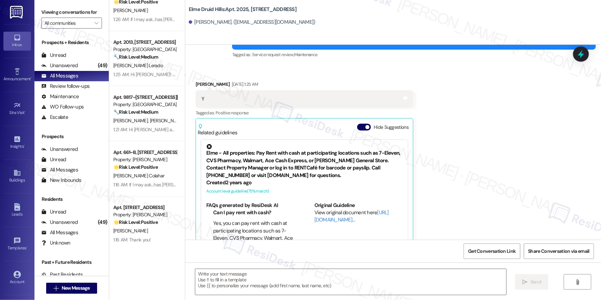
type textarea "Fetching suggested responses. Please feel free to read through the conversation…"
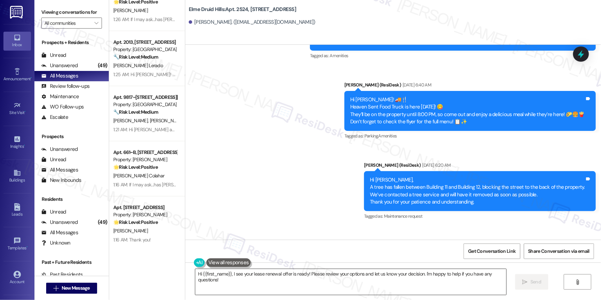
scroll to position [14726, 0]
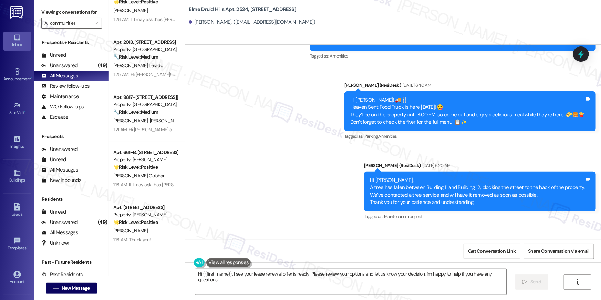
click at [407, 286] on textarea "Hi {{first_name}}, I see your lease renewal offer is ready! Please review your …" at bounding box center [350, 282] width 311 height 26
click at [407, 285] on textarea "Hi {{first_name}}, I see your lease renewal offer is ready! Please review your …" at bounding box center [350, 282] width 311 height 26
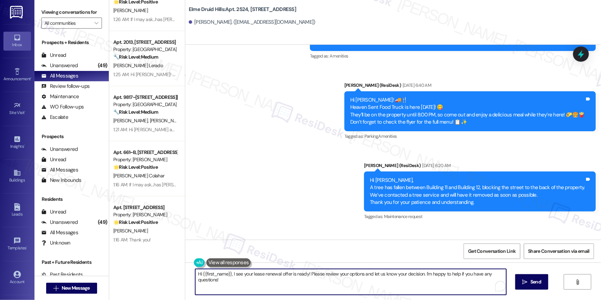
click at [407, 285] on textarea "Hi {{first_name}}, I see your lease renewal offer is ready! Please review your …" at bounding box center [350, 282] width 311 height 26
paste textarea "just following up on your lease renewal offer at {{property}}. Have you had a c…"
type textarea "Hi {{first_name}}, just following up on your lease renewal offer at {{property}…"
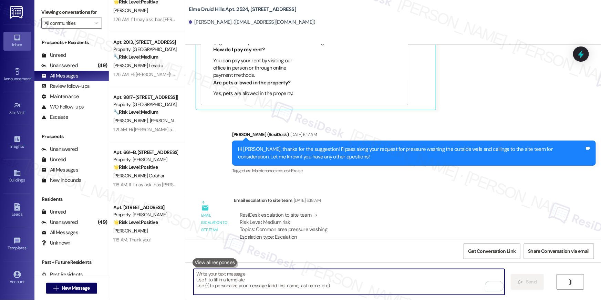
scroll to position [12182, 0]
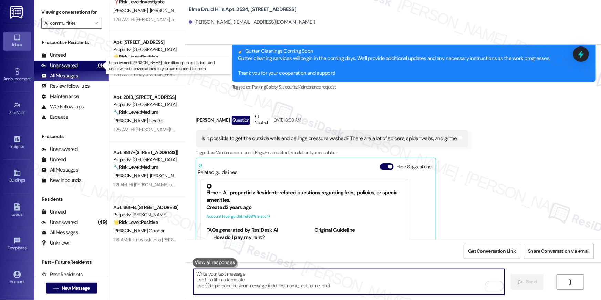
click at [97, 69] on div "(49)" at bounding box center [102, 65] width 13 height 11
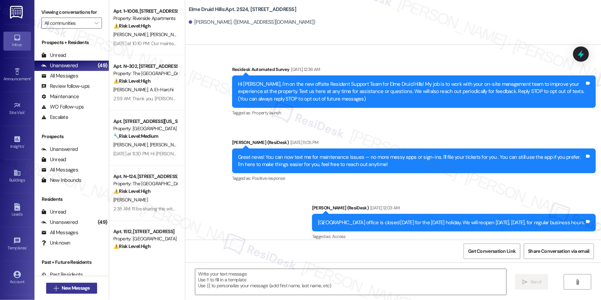
type textarea "Fetching suggested responses. Please feel free to read through the conversation…"
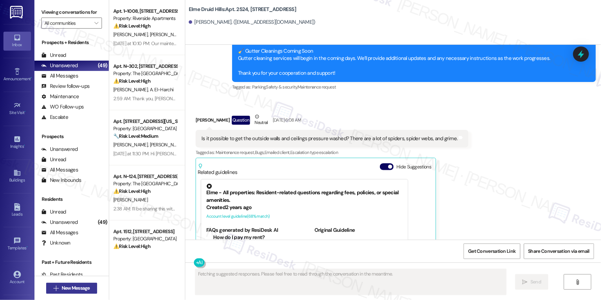
click at [92, 285] on button " New Message" at bounding box center [71, 288] width 51 height 11
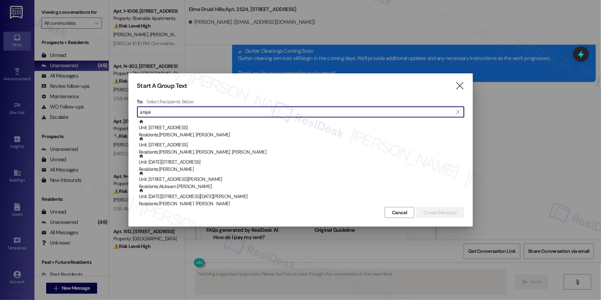
type input "arajain"
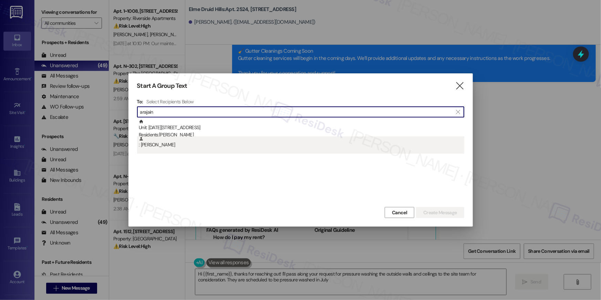
type textarea "Hi {{first_name}}, thanks for reaching out! I'll pass along your request for pr…"
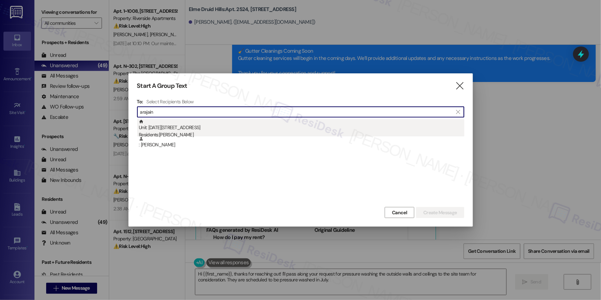
type input "arajain"
click at [184, 129] on div "Unit: 1413 - 2696 N Druid Hills Rd Residents: Muneera Arajain" at bounding box center [301, 129] width 325 height 20
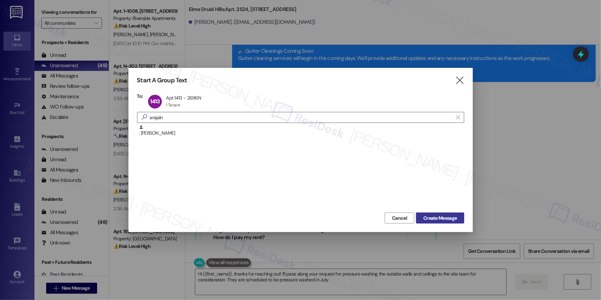
click at [426, 218] on span "Create Message" at bounding box center [439, 218] width 33 height 7
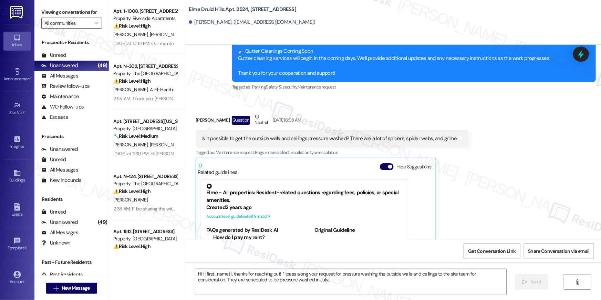
type textarea "Fetching suggested responses. Please feel free to read through the conversation…"
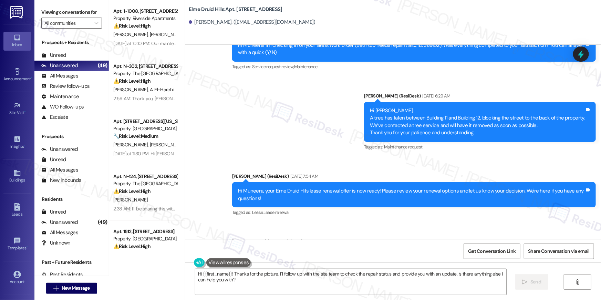
scroll to position [13902, 0]
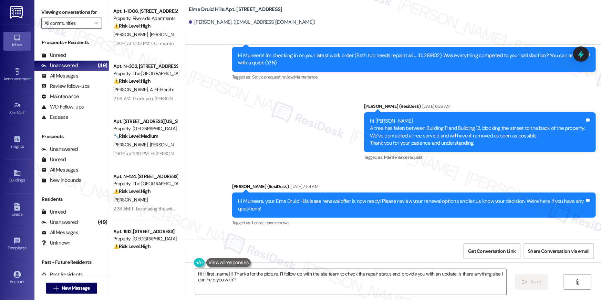
click at [358, 291] on textarea "Hi {{first_name}}! Thanks for the picture. I'll follow up with the site team to…" at bounding box center [350, 282] width 311 height 26
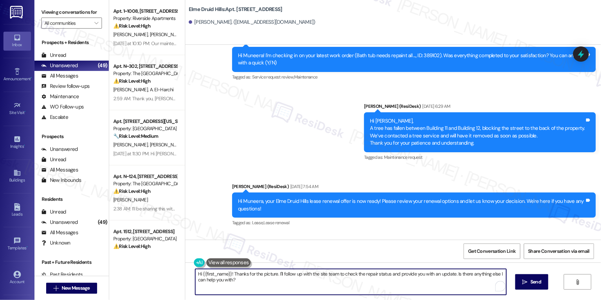
click at [358, 291] on textarea "Hi {{first_name}}! Thanks for the picture. I'll follow up with the site team to…" at bounding box center [350, 282] width 311 height 26
paste textarea ", just following up on your lease renewal offer at {{property}}. Have you had a…"
type textarea "Hi {{first_name}}, just following up on your lease renewal offer at {{property}…"
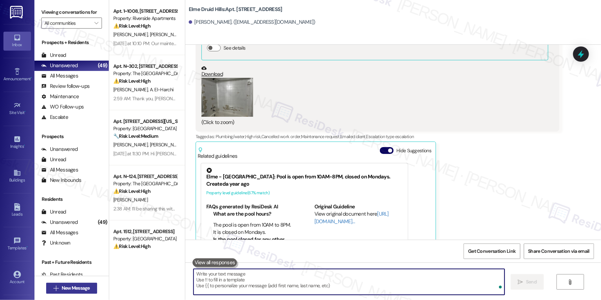
scroll to position [14256, 0]
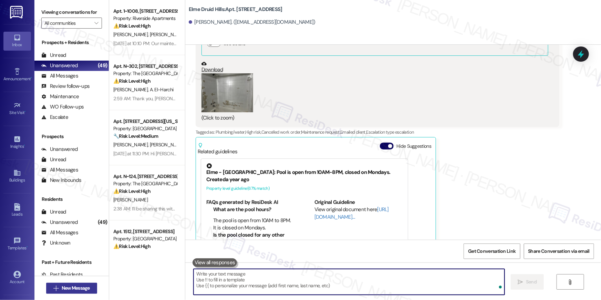
click at [90, 289] on button " New Message" at bounding box center [71, 288] width 51 height 11
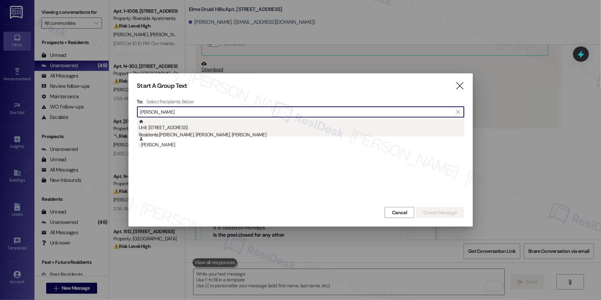
type input "brandon sherr"
click at [211, 134] on div "Residents: Brandon Sherrard, Katelyn Hampu, Roger Sherrard" at bounding box center [301, 134] width 325 height 7
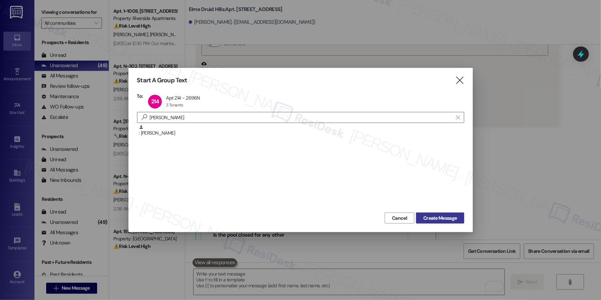
click at [426, 219] on span "Create Message" at bounding box center [439, 218] width 33 height 7
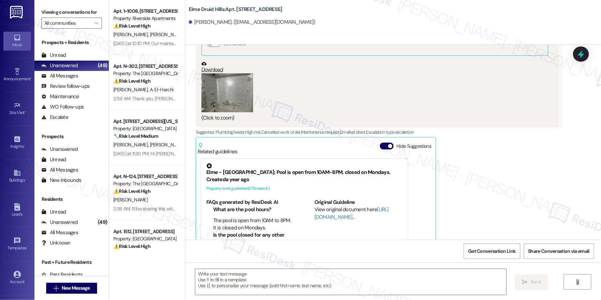
type textarea "Fetching suggested responses. Please feel free to read through the conversation…"
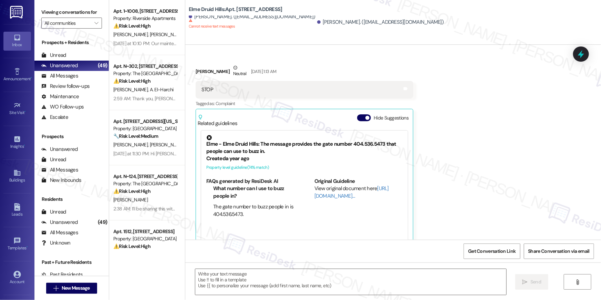
type textarea "Fetching suggested responses. Please feel free to read through the conversation…"
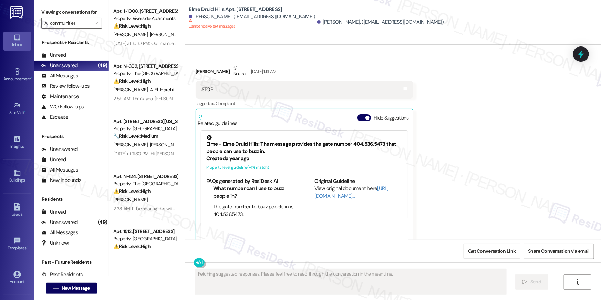
scroll to position [122, 0]
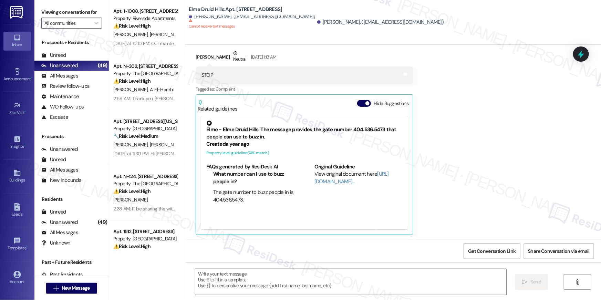
click at [410, 274] on textarea at bounding box center [350, 282] width 311 height 26
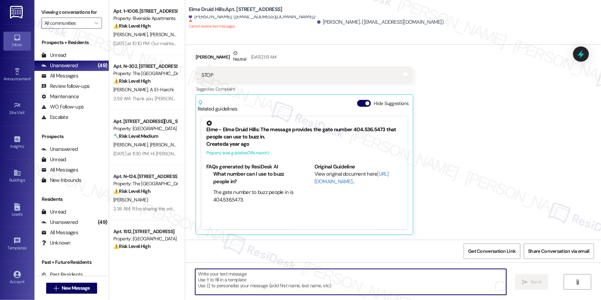
paste textarea "Hi {{first_name}}, just following up on your lease renewal offer at {{property}…"
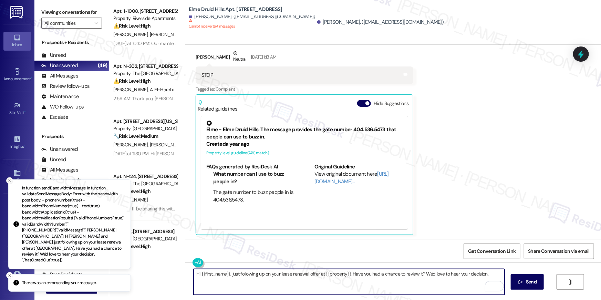
type textarea "Hi {{first_name}}, just following up on your lease renewal offer at {{property}…"
click at [12, 184] on button "Close toast" at bounding box center [9, 180] width 7 height 7
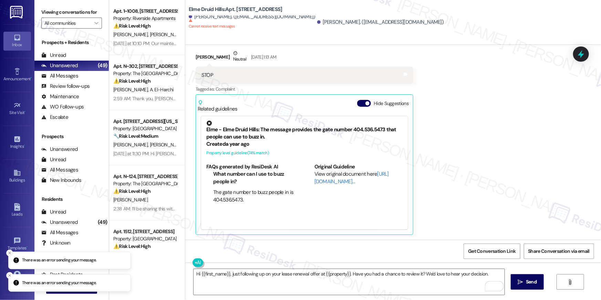
click at [11, 254] on icon "Close toast" at bounding box center [10, 253] width 4 height 4
click at [11, 272] on button "Close toast" at bounding box center [9, 275] width 7 height 7
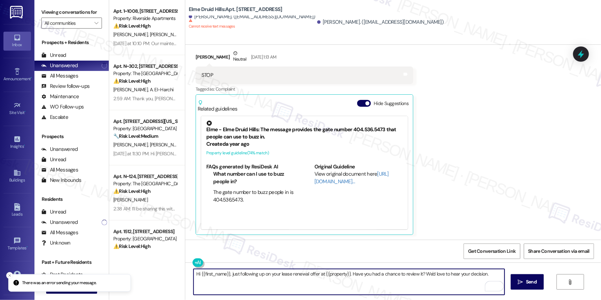
click at [11, 275] on icon "Close toast" at bounding box center [10, 275] width 4 height 4
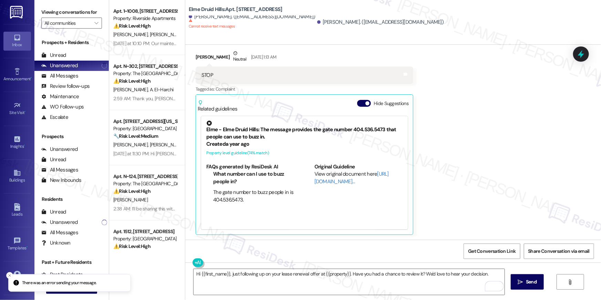
click at [70, 287] on li "There was an error sending your message." at bounding box center [69, 283] width 123 height 18
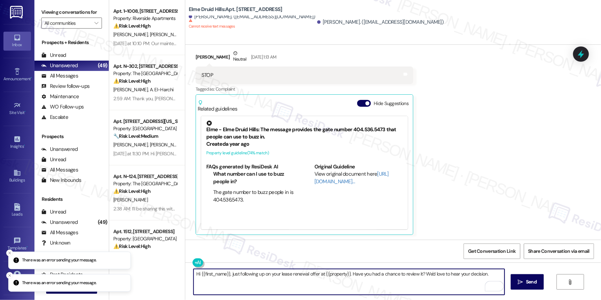
click at [245, 279] on textarea "Hi {{first_name}}, just following up on your lease renewal offer at {{property}…" at bounding box center [349, 282] width 311 height 26
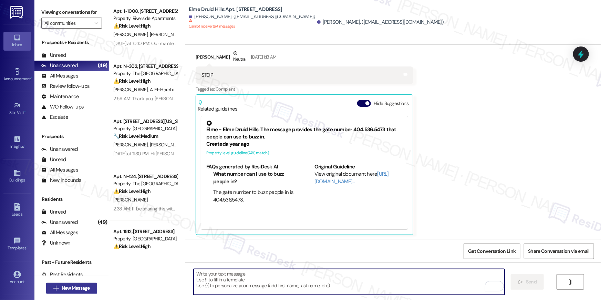
click at [86, 289] on div "Inbox Go to Inbox Announcement • Send A Text Announcement Site Visit • Go to Si…" at bounding box center [300, 150] width 601 height 300
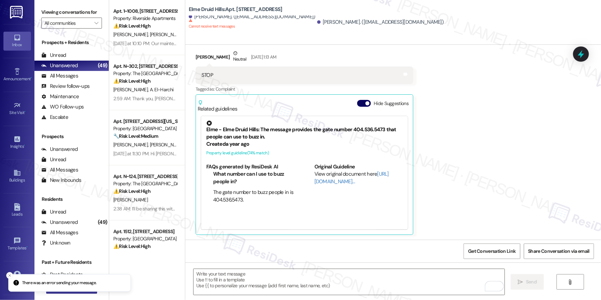
click at [46, 283] on button " New Message" at bounding box center [71, 288] width 51 height 11
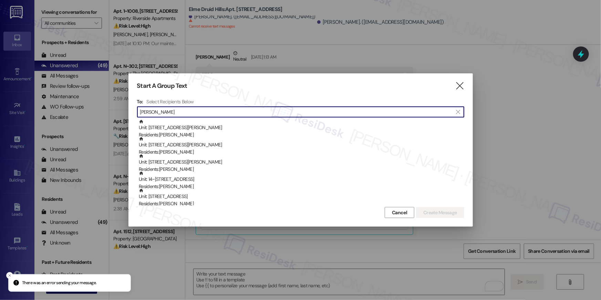
click at [142, 111] on input "davis" at bounding box center [296, 112] width 313 height 10
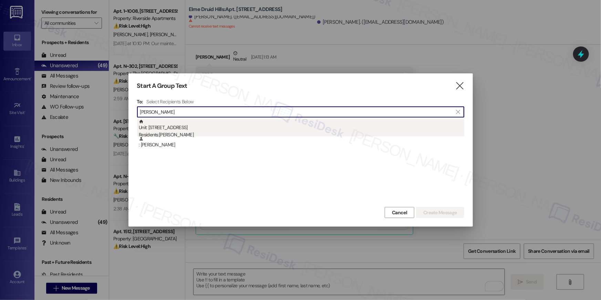
type input "tirrell davis"
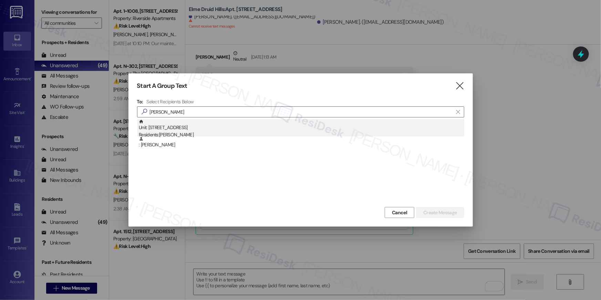
click at [214, 126] on div "Unit: 425 - 2696 N Druid Hills Rd Residents: Tirrell Davis" at bounding box center [301, 129] width 325 height 20
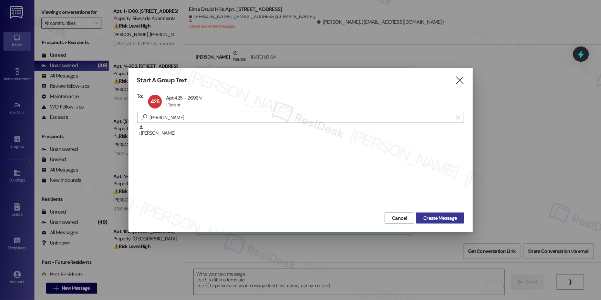
click at [430, 218] on span "Create Message" at bounding box center [439, 218] width 33 height 7
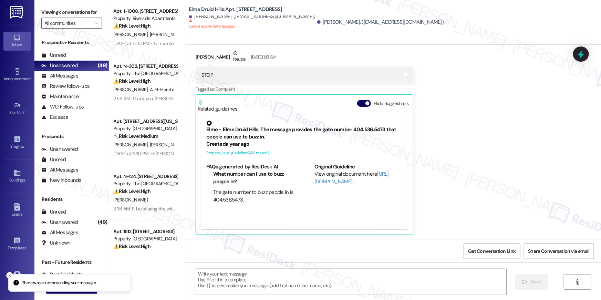
type textarea "Fetching suggested responses. Please feel free to read through the conversation…"
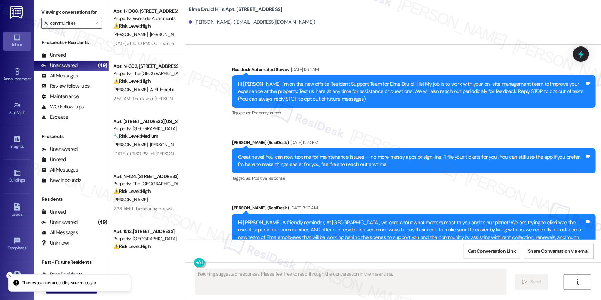
scroll to position [7831, 0]
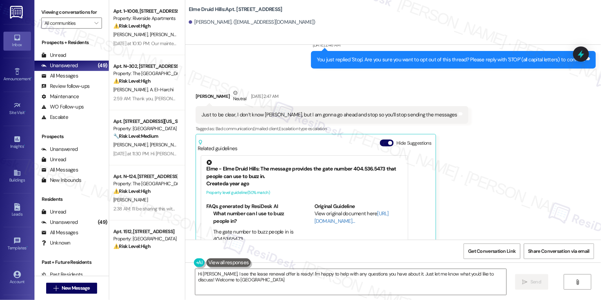
type textarea "Hi Tirrell, I see the lease renewal offer is ready! I'm happy to help with any …"
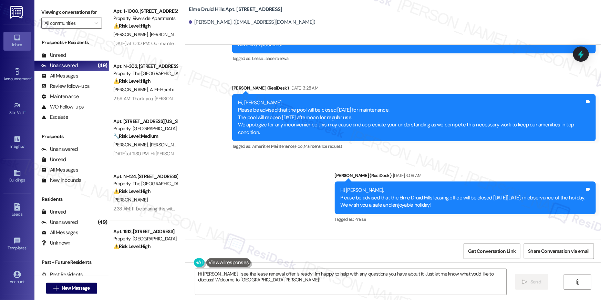
scroll to position [13744, 0]
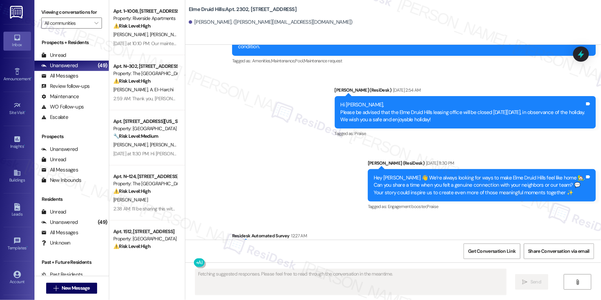
scroll to position [11564, 0]
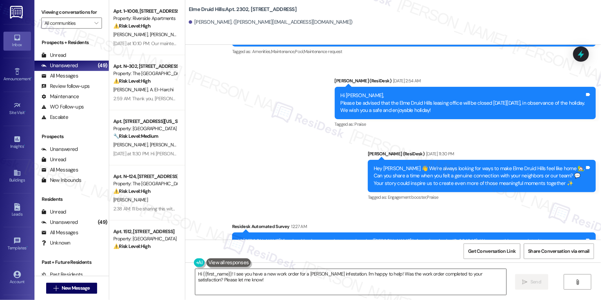
click at [437, 285] on textarea "Hi {{first_name}}! I see you have a new work order for a roach infestation. I'm…" at bounding box center [350, 282] width 311 height 26
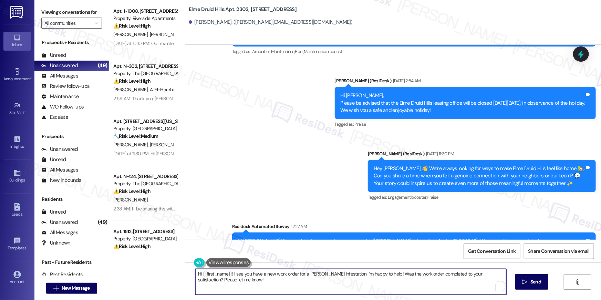
paste textarea ", just following up on your lease renewal offer at {{property}}. Have you had a…"
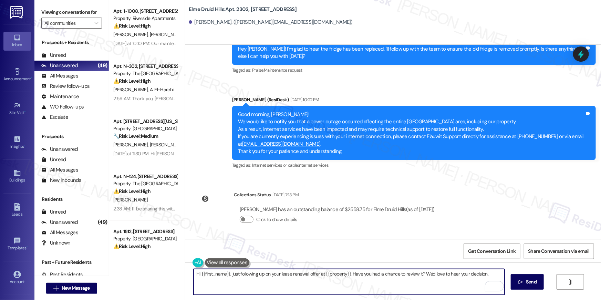
scroll to position [10859, 0]
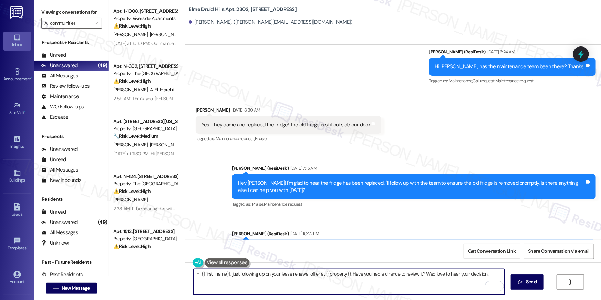
click at [455, 283] on textarea "Hi {{first_name}}, just following up on your lease renewal offer at {{property}…" at bounding box center [349, 282] width 311 height 26
type textarea "Hi {{first_name}}, just following up on your lease renewal offer at {{property}…"
click at [535, 281] on span "Send" at bounding box center [531, 281] width 11 height 7
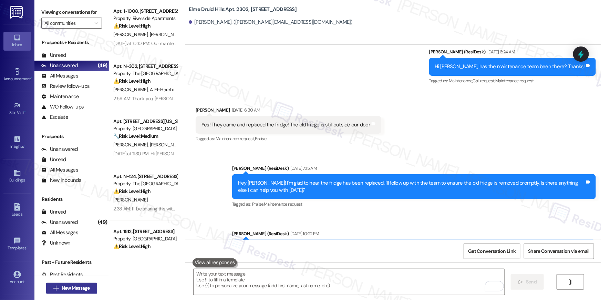
scroll to position [10734, 0]
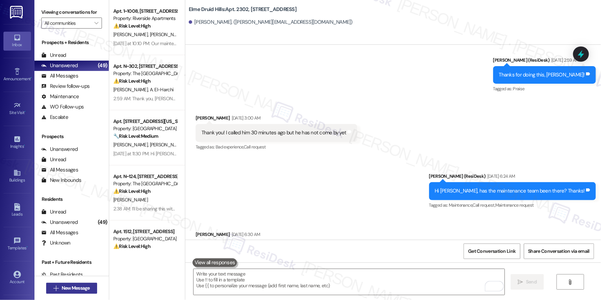
click at [84, 292] on button " New Message" at bounding box center [71, 288] width 51 height 11
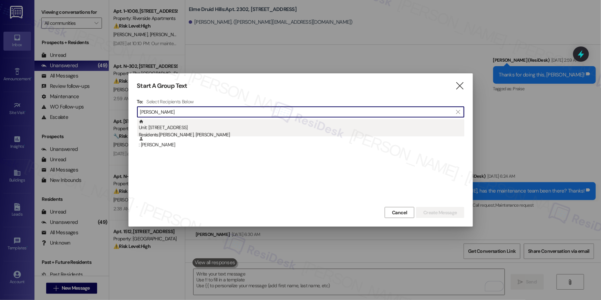
type input "bryan george"
click at [201, 124] on div "Unit: 827 - 2696 N Druid Hills Rd Residents: Arielle Fonclaud, Bryan George" at bounding box center [301, 129] width 325 height 20
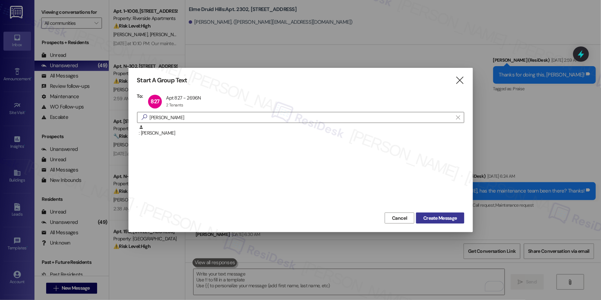
click at [435, 221] on span "Create Message" at bounding box center [439, 218] width 33 height 7
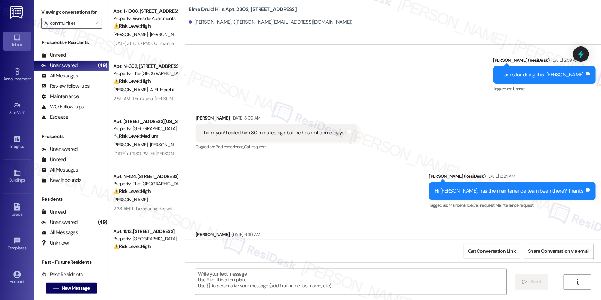
type textarea "Fetching suggested responses. Please feel free to read through the conversation…"
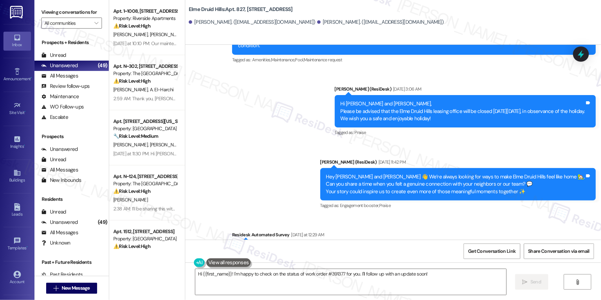
scroll to position [11444, 0]
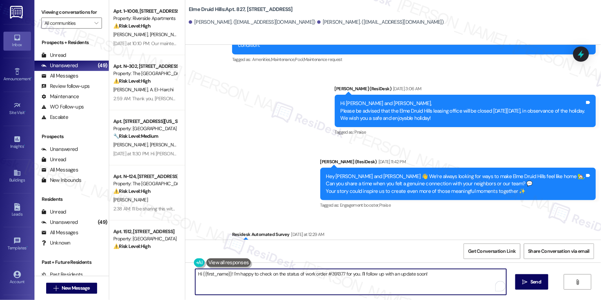
click at [377, 285] on textarea "Hi {{first_name}}! I'm happy to check on the status of work order #391377 for y…" at bounding box center [350, 282] width 311 height 26
paste textarea ", just following up on your lease renewal offer at {{property}}. Have you had a…"
type textarea "Hi {{first_name}}, just following up on your lease renewal offer at {{property}…"
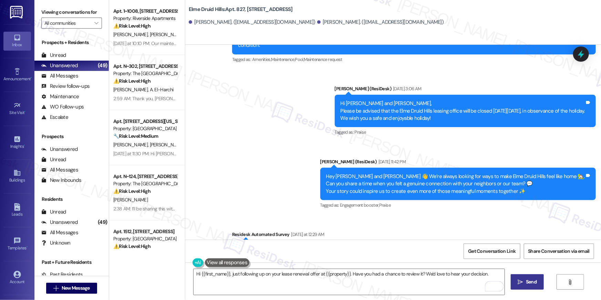
click at [530, 288] on button " Send" at bounding box center [527, 281] width 33 height 15
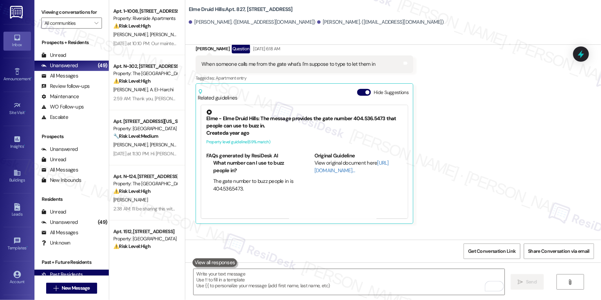
scroll to position [8939, 0]
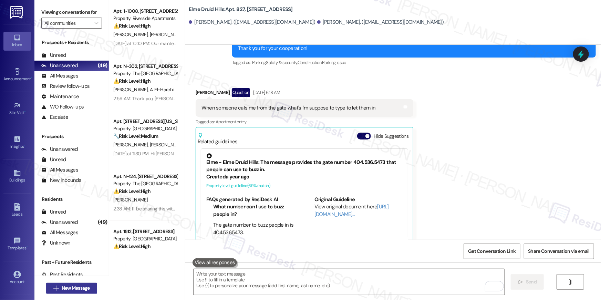
click at [89, 289] on span "New Message" at bounding box center [75, 287] width 31 height 7
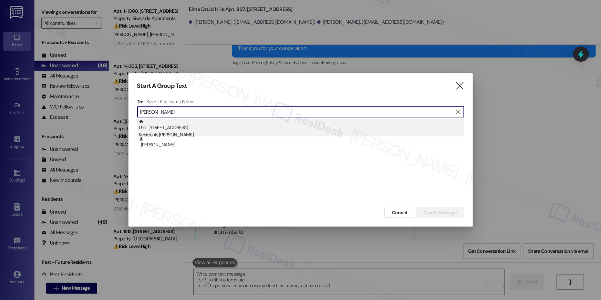
type input "darrean"
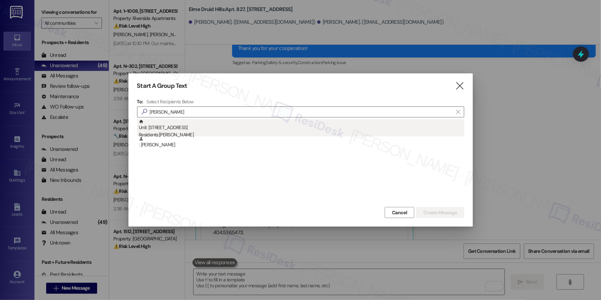
click at [174, 133] on div "Residents: Darrean Williams" at bounding box center [301, 134] width 325 height 7
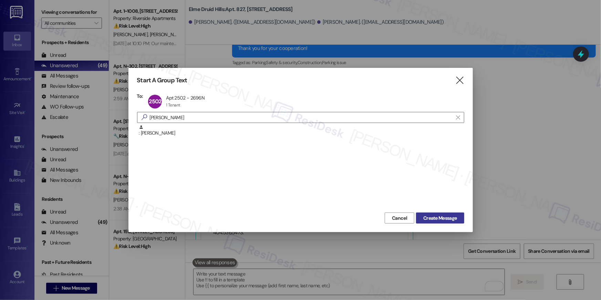
click at [440, 215] on span "Create Message" at bounding box center [439, 218] width 33 height 7
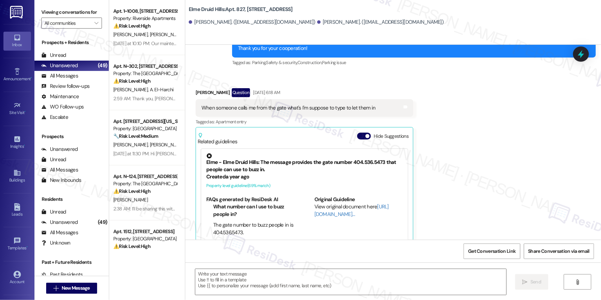
type textarea "Fetching suggested responses. Please feel free to read through the conversation…"
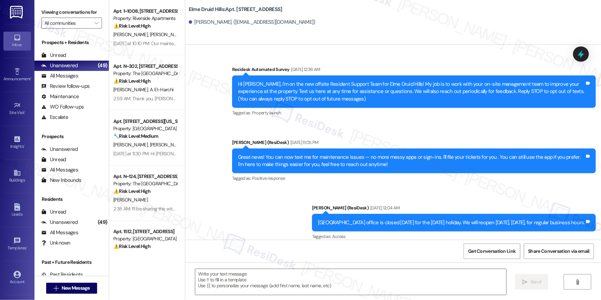
type textarea "Fetching suggested responses. Please feel free to read through the conversation…"
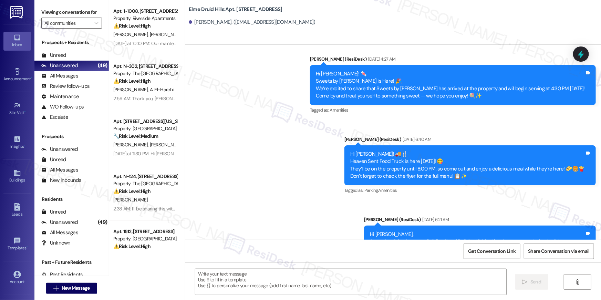
scroll to position [13155, 0]
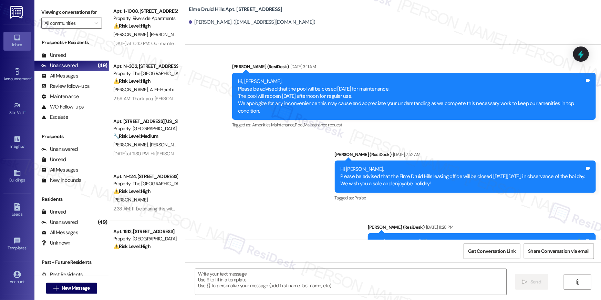
click at [343, 286] on textarea at bounding box center [350, 282] width 311 height 26
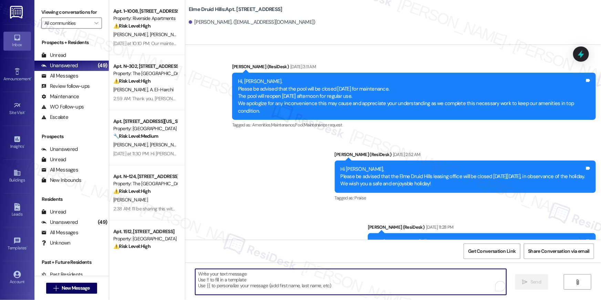
paste textarea "Hi {{first_name}}, just following up on your lease renewal offer at {{property}…"
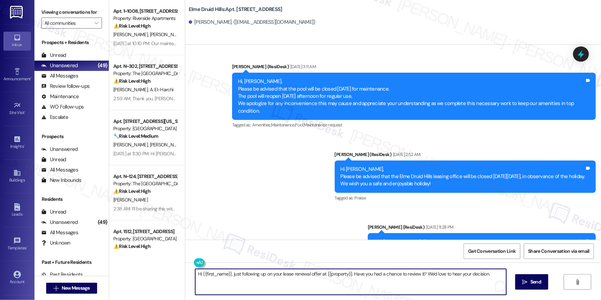
type textarea "Hi {{first_name}}, just following up on your lease renewal offer at {{property}…"
click at [530, 286] on button " Send" at bounding box center [531, 281] width 33 height 15
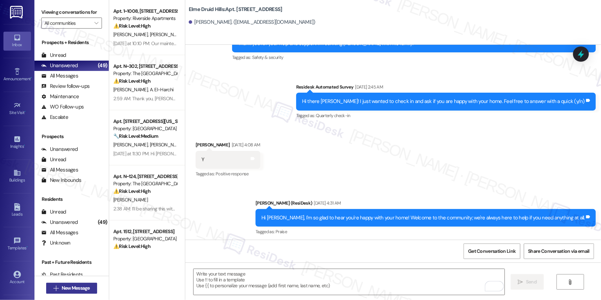
scroll to position [9730, 0]
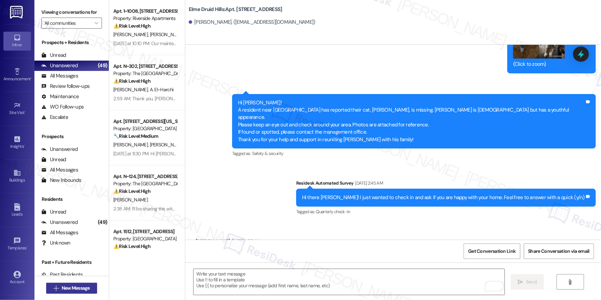
click at [86, 289] on span "New Message" at bounding box center [76, 287] width 28 height 7
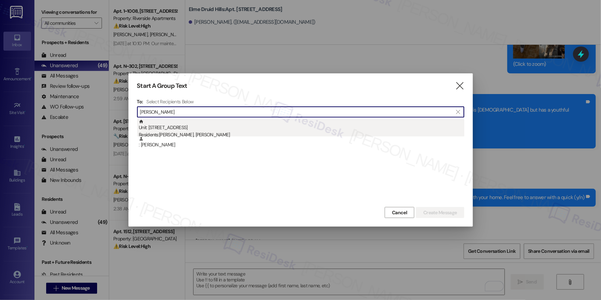
type input "luis dunn"
click at [203, 125] on div "Unit: 2428 - 2696 N Druid Hills Rd Residents: Luis Dunn, Abigail Cox" at bounding box center [301, 129] width 325 height 20
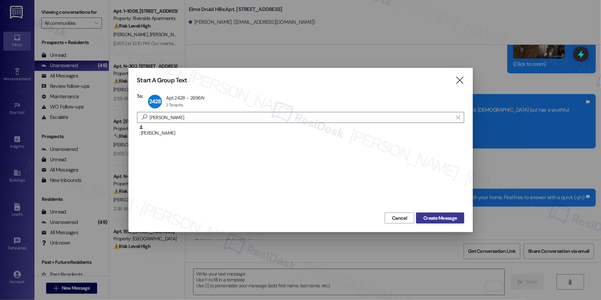
click at [449, 221] on span "Create Message" at bounding box center [439, 218] width 33 height 7
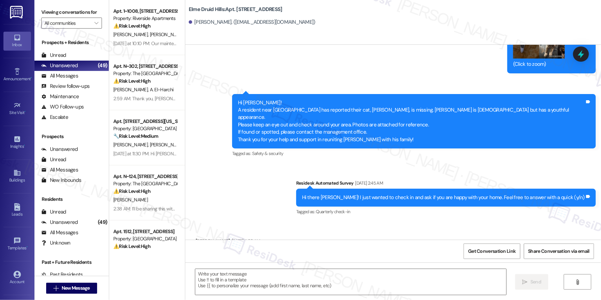
type textarea "Fetching suggested responses. Please feel free to read through the conversation…"
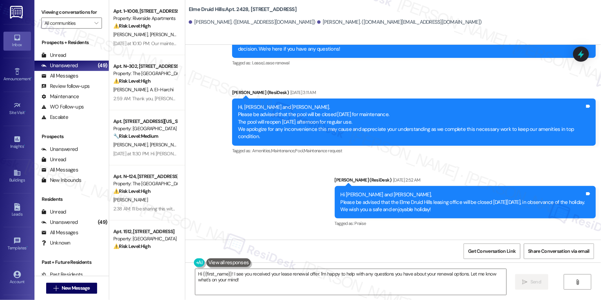
scroll to position [13869, 0]
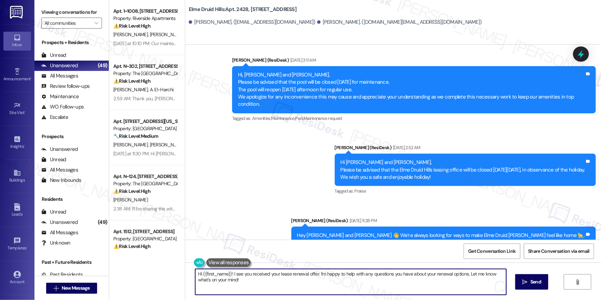
click at [386, 281] on textarea "Hi {{first_name}}! I see you received your lease renewal offer. I'm happy to he…" at bounding box center [350, 282] width 311 height 26
paste textarea ", just following up on your lease renewal offer at {{property}}. Have you had a…"
type textarea "Hi {{first_name}}, just following up on your lease renewal offer at {{property}…"
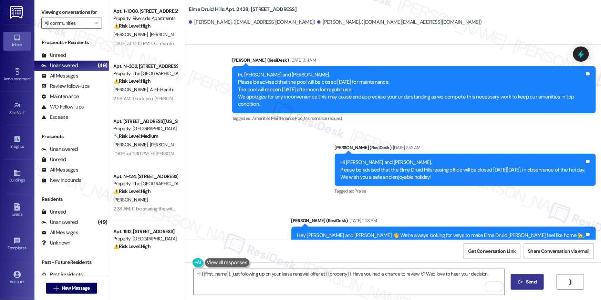
click at [530, 283] on span "Send" at bounding box center [531, 281] width 11 height 7
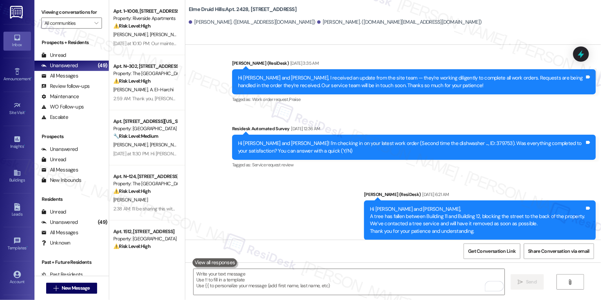
scroll to position [13659, 0]
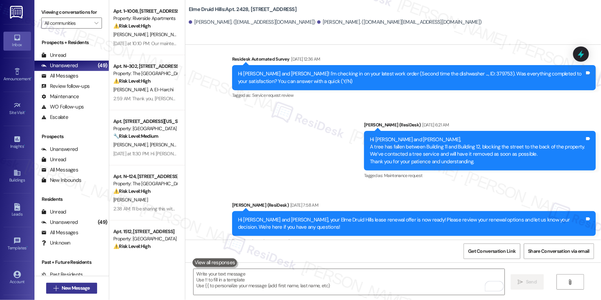
click at [86, 283] on button " New Message" at bounding box center [71, 288] width 51 height 11
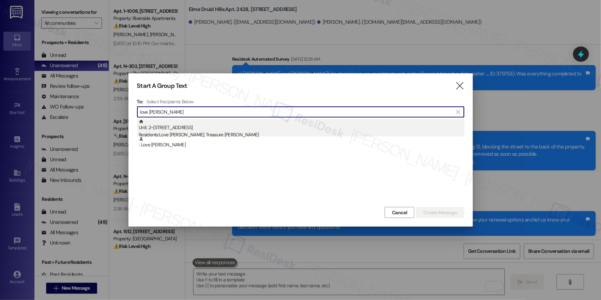
type input "love cole"
click at [242, 125] on div "Unit: 2~1706 - 860 Rock Quarry Road Residents: Love Coleman-Turner, Treasure Co…" at bounding box center [301, 129] width 325 height 20
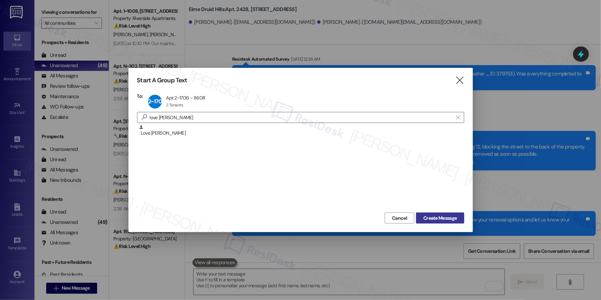
click at [446, 217] on span "Create Message" at bounding box center [439, 218] width 33 height 7
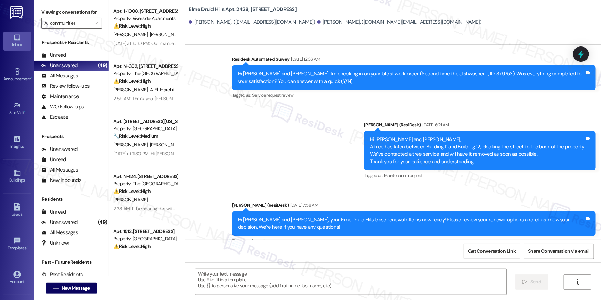
type textarea "Fetching suggested responses. Please feel free to read through the conversation…"
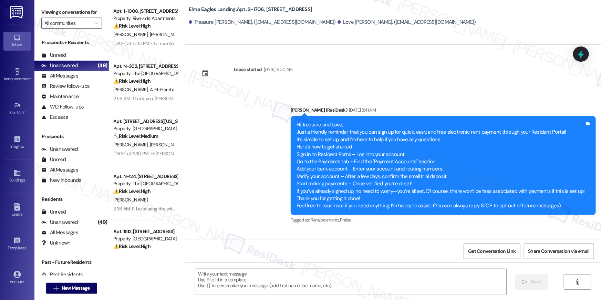
scroll to position [2062, 0]
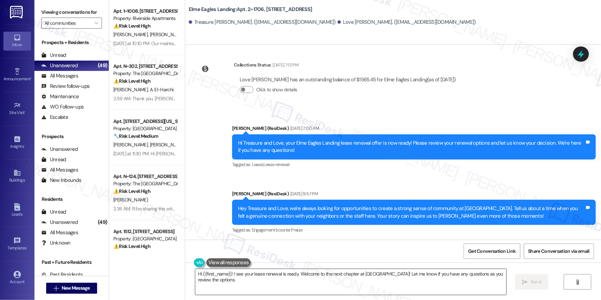
click at [383, 281] on textarea "Hi {{first_name}}! I see your lease renewal is ready. Welcome to the next chapt…" at bounding box center [350, 282] width 311 height 26
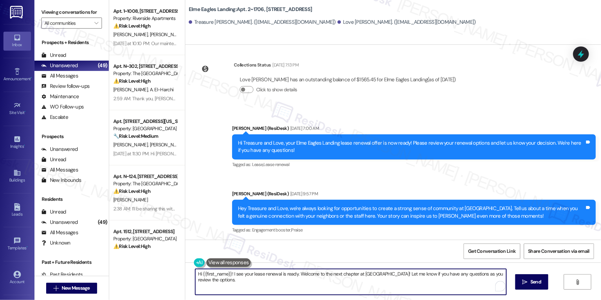
paste textarea "### 1st Follow-up (1 week later)"
type textarea "### 1st Follow-up (1 week later)"
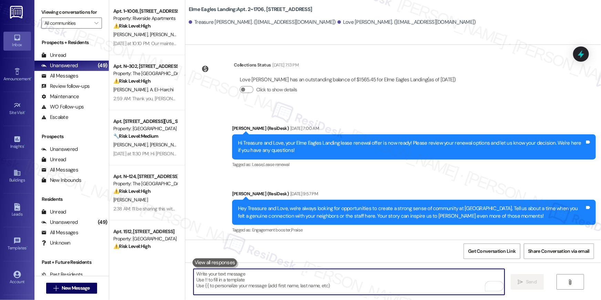
click at [279, 288] on textarea "To enrich screen reader interactions, please activate Accessibility in Grammarl…" at bounding box center [349, 282] width 311 height 26
paste textarea "Hi {{first_name}}, just following up on your lease renewal offer at {{property}…"
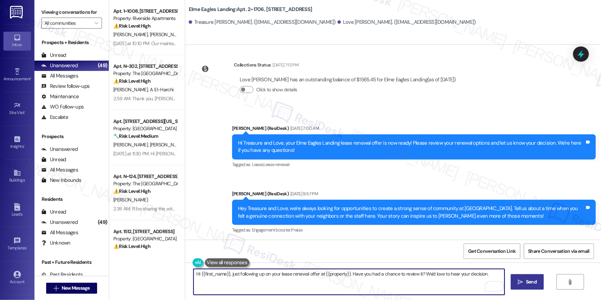
type textarea "Hi {{first_name}}, just following up on your lease renewal offer at {{property}…"
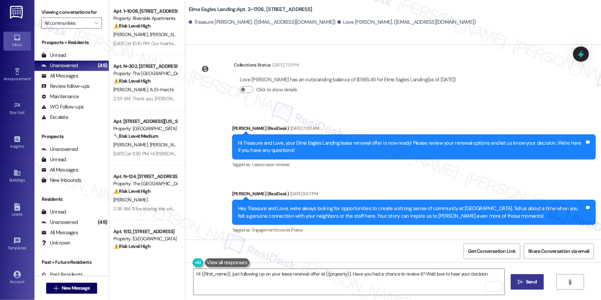
click at [525, 285] on button " Send" at bounding box center [527, 281] width 33 height 15
click at [77, 291] on span "New Message" at bounding box center [76, 287] width 28 height 7
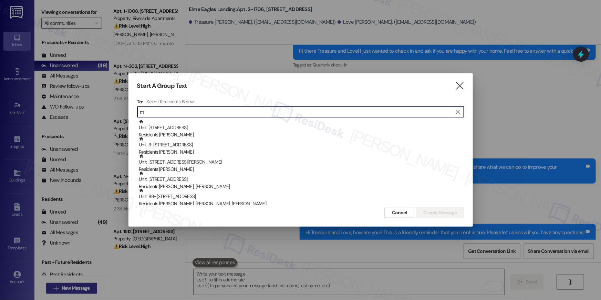
scroll to position [1745, 0]
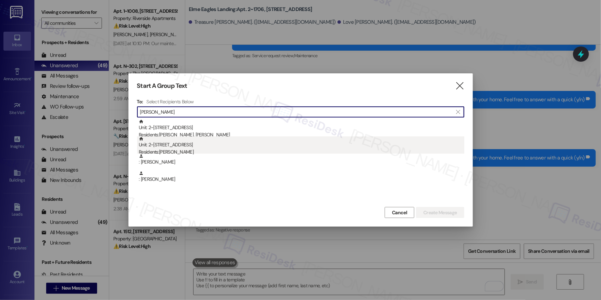
type input "mark jones"
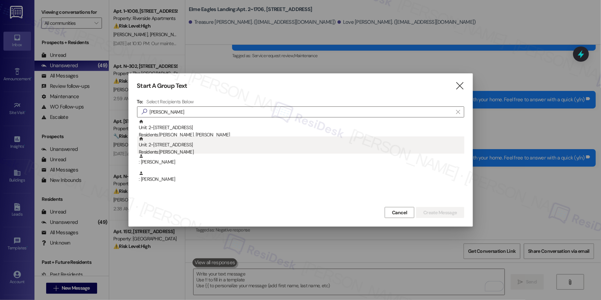
click at [190, 145] on div "Unit: 2~0207 - 860 Rock Quarry Road Residents: Mark Jones" at bounding box center [301, 146] width 325 height 20
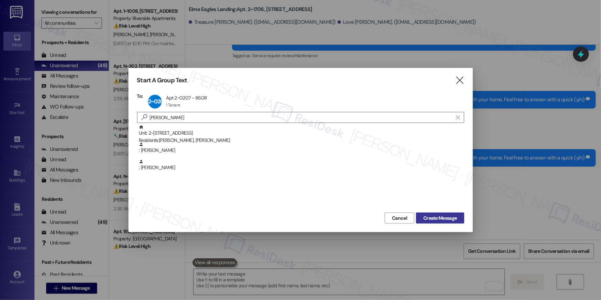
click at [441, 215] on span "Create Message" at bounding box center [439, 218] width 33 height 7
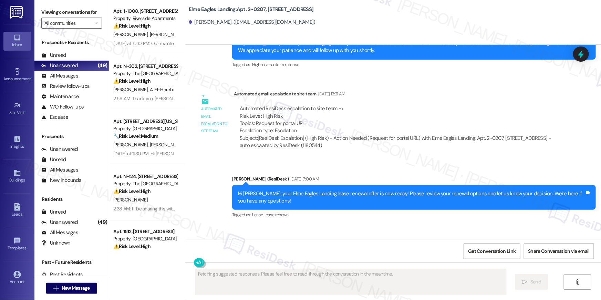
scroll to position [10979, 0]
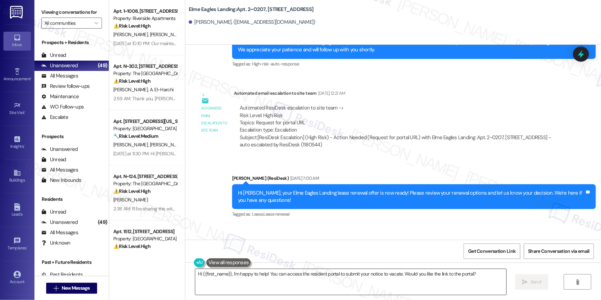
click at [370, 288] on textarea "Hi {{first_name}}, I'm happy to help! You can access the resident portal to sub…" at bounding box center [350, 282] width 311 height 26
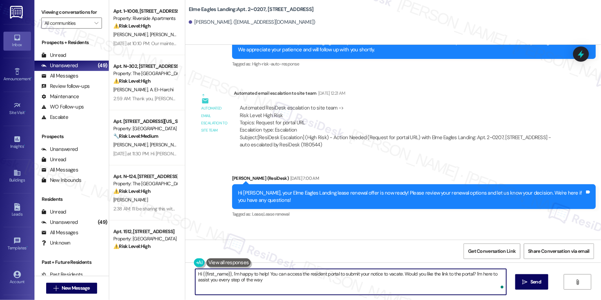
paste textarea "Hi {{first_name}}, just following up on your lease renewal offer at {{property}…"
paste textarea "just following up on your lease renewal offer at {{property}}. Have you had a c…"
type textarea "Hi {{first_name}}, just following up on your lease renewal offer at {{property}…"
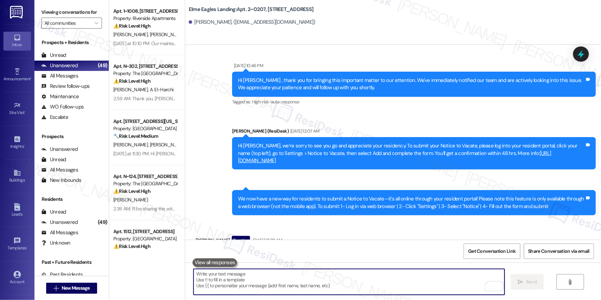
scroll to position [10698, 0]
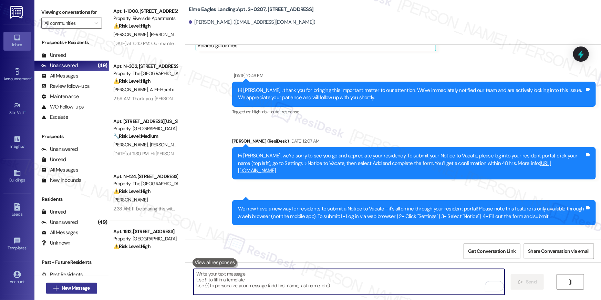
click at [89, 289] on span "New Message" at bounding box center [75, 287] width 31 height 7
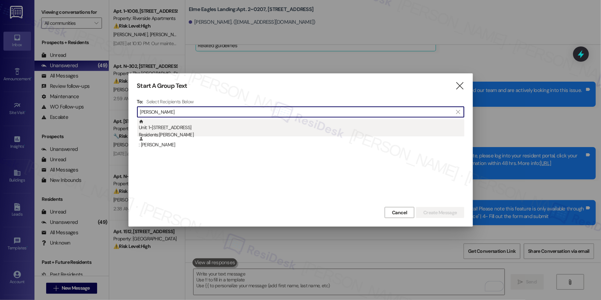
type input "terrance wilson"
click at [186, 123] on div "Unit: 1~0910 - 860 Rock Quarry Road Residents: Terrance Wilson" at bounding box center [301, 129] width 325 height 20
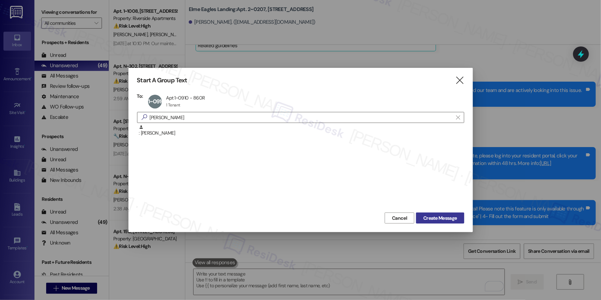
click at [436, 215] on span "Create Message" at bounding box center [439, 218] width 33 height 7
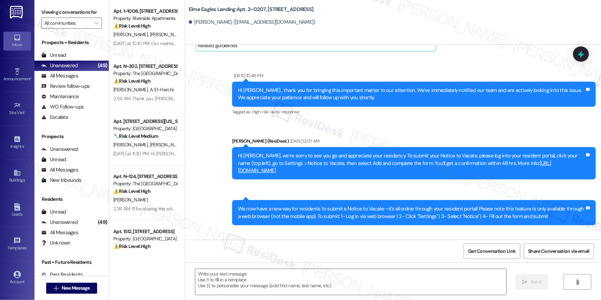
type textarea "Fetching suggested responses. Please feel free to read through the conversation…"
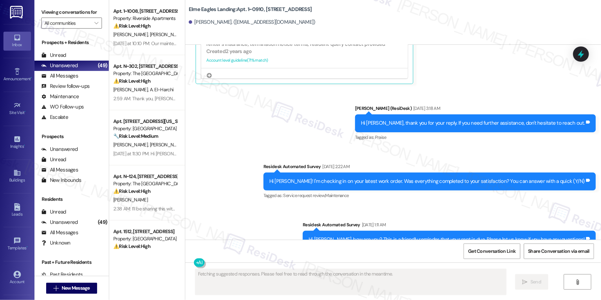
scroll to position [2067, 0]
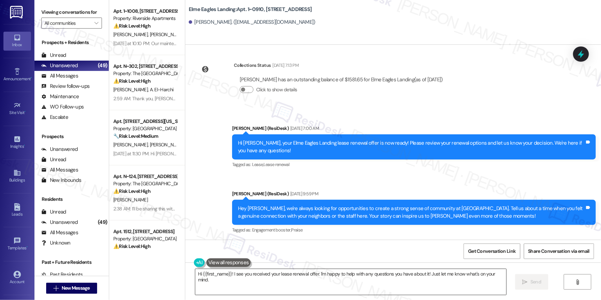
click at [398, 289] on textarea "Hi {{first_name}}! I see you received your lease renewal offer. I'm happy to he…" at bounding box center [350, 282] width 311 height 26
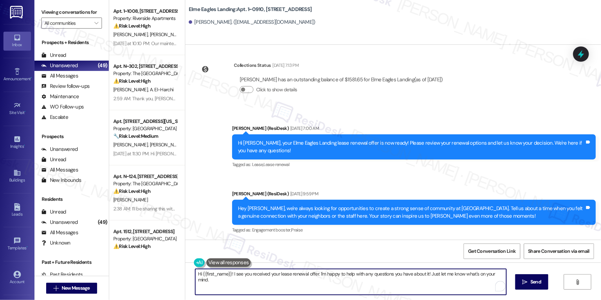
paste textarea ", just following up on your lease renewal offer at {{property}}. Have you had a…"
type textarea "Hi {{first_name}}, just following up on your lease renewal offer at {{property}…"
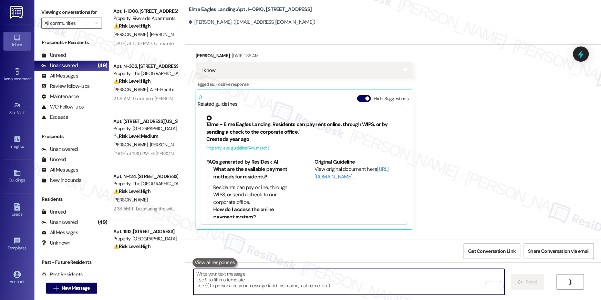
scroll to position [1640, 0]
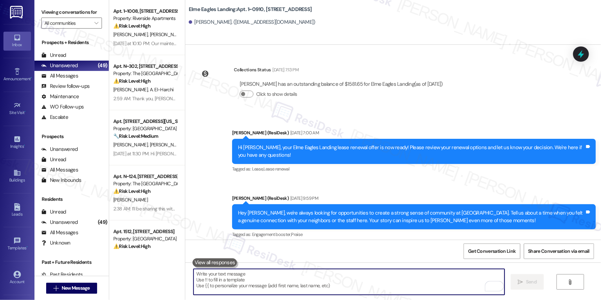
scroll to position [2115, 0]
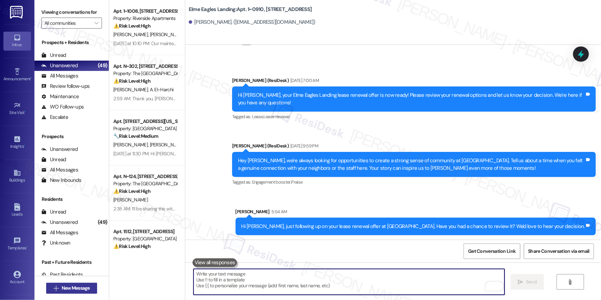
click at [73, 290] on span "New Message" at bounding box center [76, 287] width 28 height 7
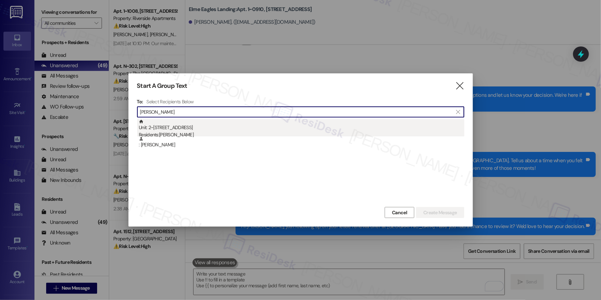
type input "[PERSON_NAME]"
click at [198, 125] on div "Unit: 2~[STREET_ADDRESS] Residents: [PERSON_NAME]" at bounding box center [301, 129] width 325 height 20
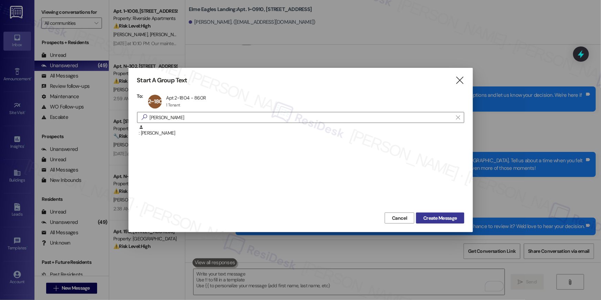
click at [444, 221] on span "Create Message" at bounding box center [439, 218] width 33 height 7
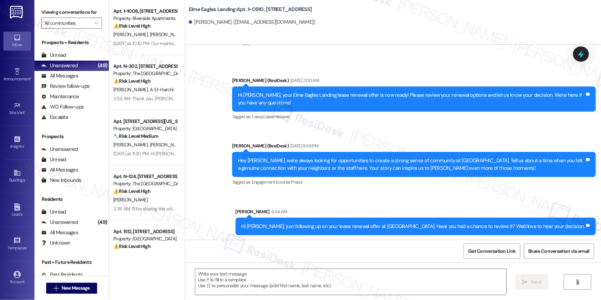
type textarea "Fetching suggested responses. Please feel free to read through the conversation…"
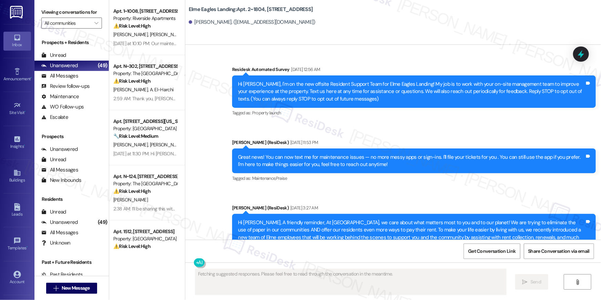
type textarea "Fetching suggested responses. Please feel free to read through the conversation…"
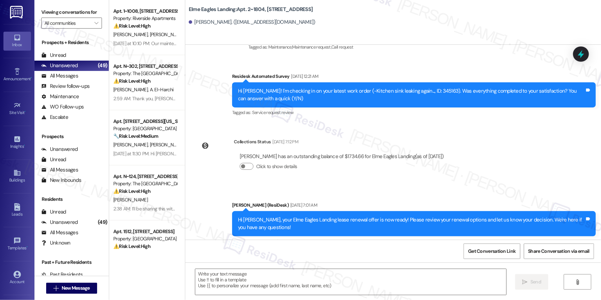
scroll to position [2855, 0]
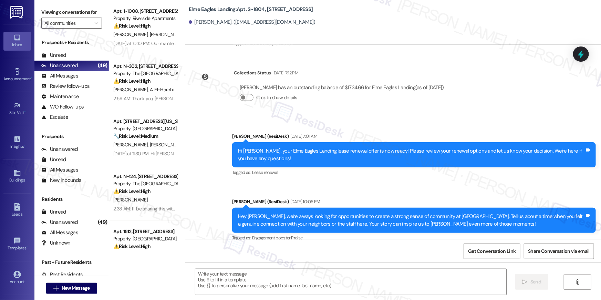
click at [407, 284] on textarea at bounding box center [350, 282] width 311 height 26
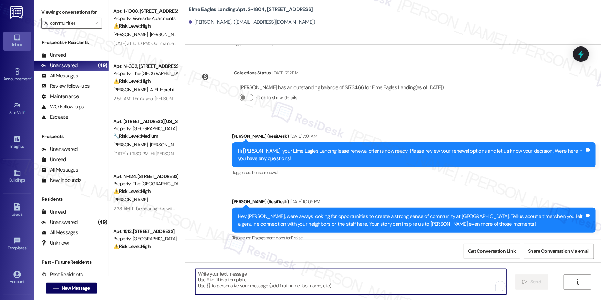
paste textarea "Hi {{first_name}}, just following up on your lease renewal offer at {{property}…"
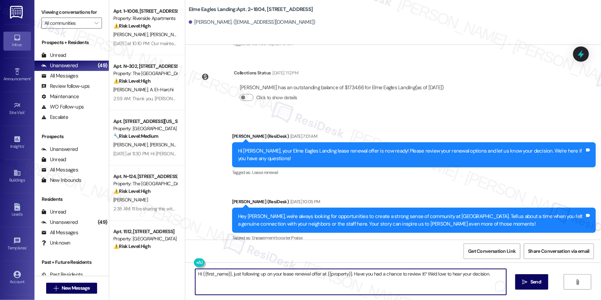
type textarea "Hi {{first_name}}, just following up on your lease renewal offer at {{property}…"
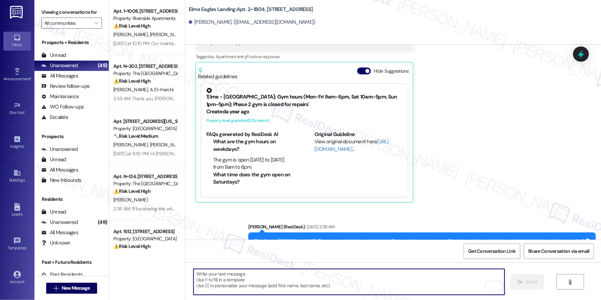
scroll to position [2537, 0]
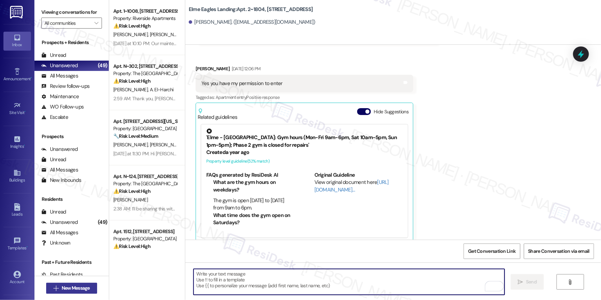
click at [84, 288] on span "New Message" at bounding box center [76, 287] width 28 height 7
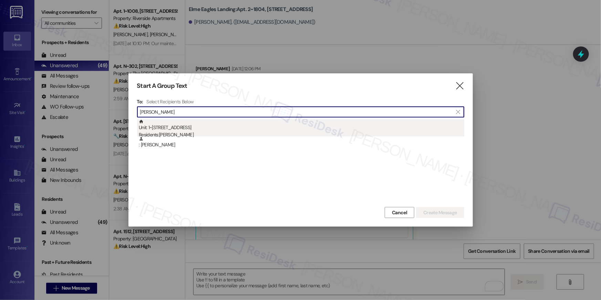
type input "[PERSON_NAME]"
click at [203, 128] on div "Unit: 1~[STREET_ADDRESS] Residents: [PERSON_NAME]" at bounding box center [301, 129] width 325 height 20
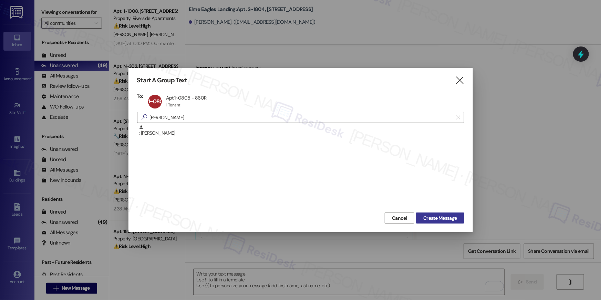
click at [447, 221] on span "Create Message" at bounding box center [439, 218] width 33 height 7
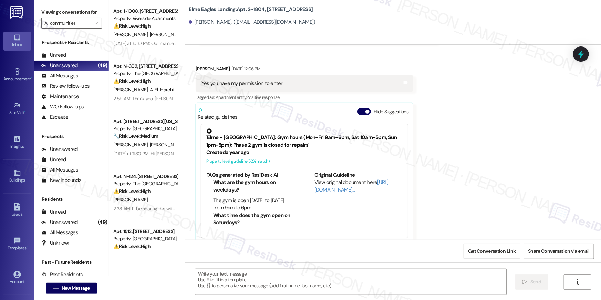
type textarea "Fetching suggested responses. Please feel free to read through the conversation…"
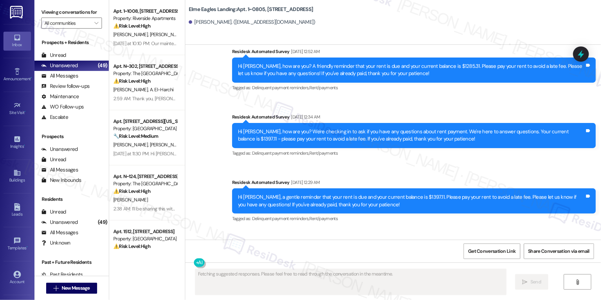
scroll to position [2627, 0]
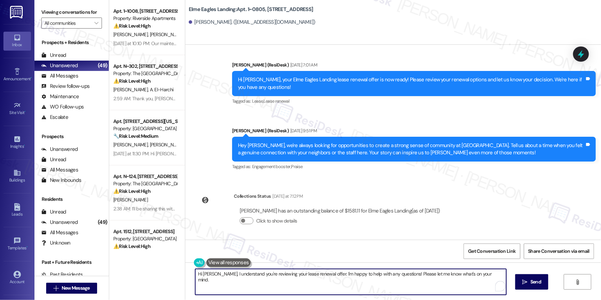
click at [429, 280] on textarea "Hi [PERSON_NAME], I understand you're reviewing your lease renewal offer. I'm h…" at bounding box center [350, 282] width 311 height 26
paste textarea "{{first_name}}, just following up on your lease renewal offer at {{property}}. …"
type textarea "Hi {{first_name}}, just following up on your lease renewal offer at {{property}…"
click at [523, 281] on span " Send" at bounding box center [528, 281] width 22 height 7
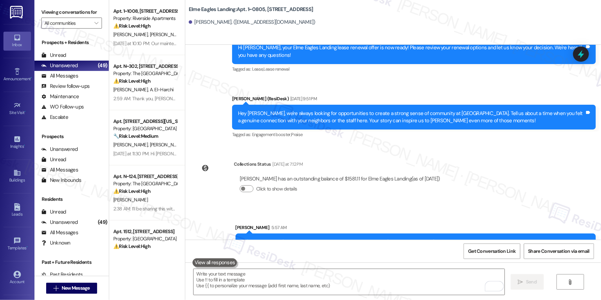
scroll to position [2674, 0]
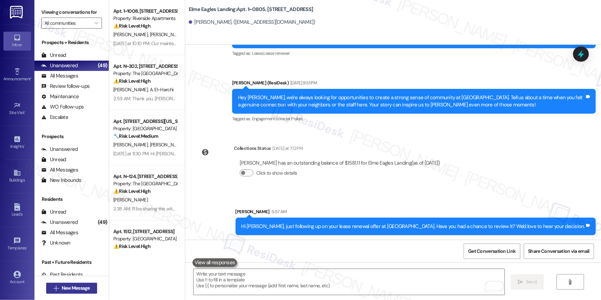
click at [87, 290] on span "New Message" at bounding box center [76, 287] width 28 height 7
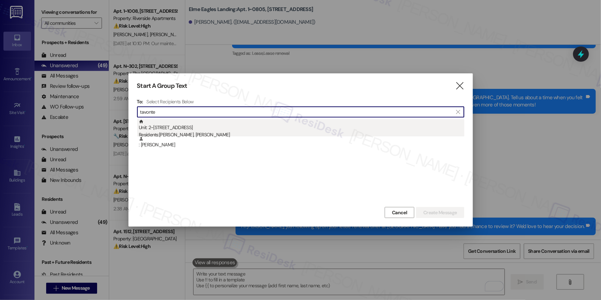
type input "tavonte"
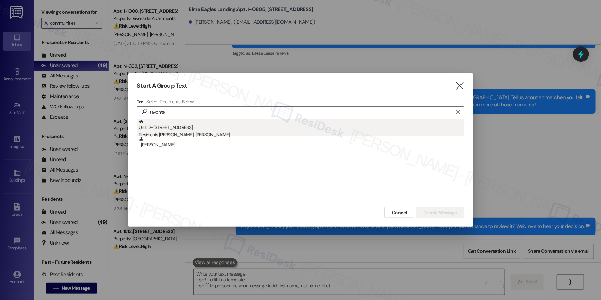
click at [226, 130] on div "Unit: 2~0308 - [STREET_ADDRESS] Residents: [PERSON_NAME], [PERSON_NAME]" at bounding box center [301, 129] width 325 height 20
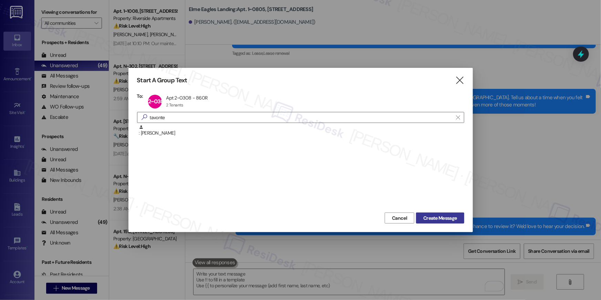
click at [450, 214] on button "Create Message" at bounding box center [440, 217] width 48 height 11
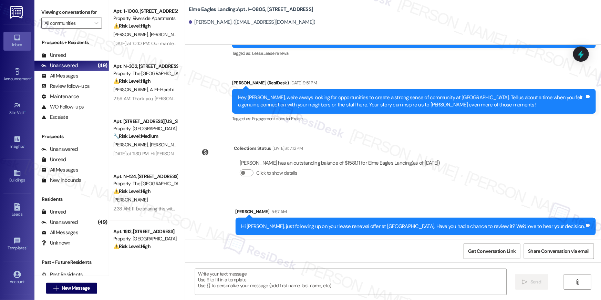
type textarea "Fetching suggested responses. Please feel free to read through the conversation…"
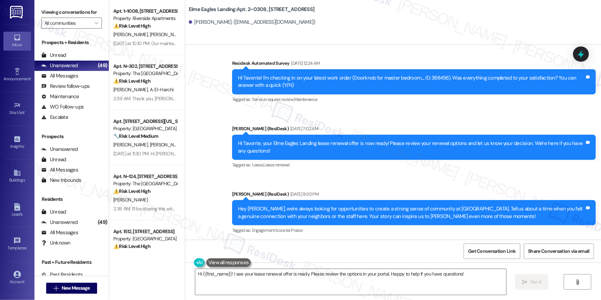
scroll to position [1605, 0]
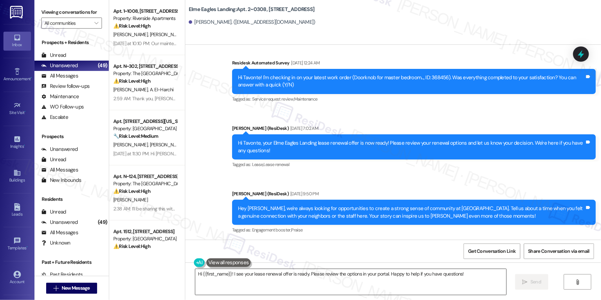
click at [360, 288] on textarea "Hi {{first_name}}! I see your lease renewal offer is ready. Please review the o…" at bounding box center [350, 282] width 311 height 26
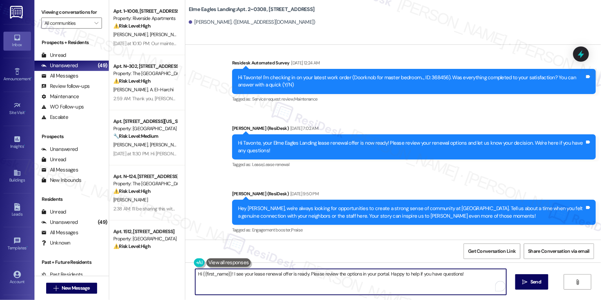
paste textarea ", just following up on your lease renewal offer at {{property}}. Have you had a…"
type textarea "Hi {{first_name}}, just following up on your lease renewal offer at {{property}…"
click at [534, 287] on button " Send" at bounding box center [527, 281] width 33 height 15
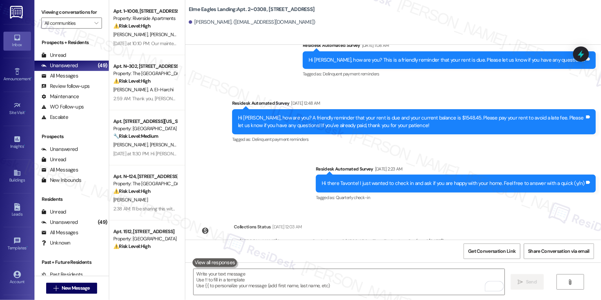
scroll to position [1653, 0]
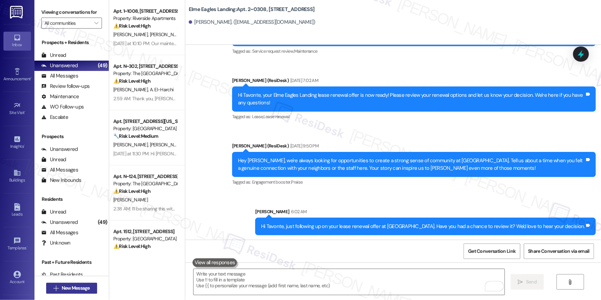
click at [84, 289] on span "New Message" at bounding box center [76, 287] width 28 height 7
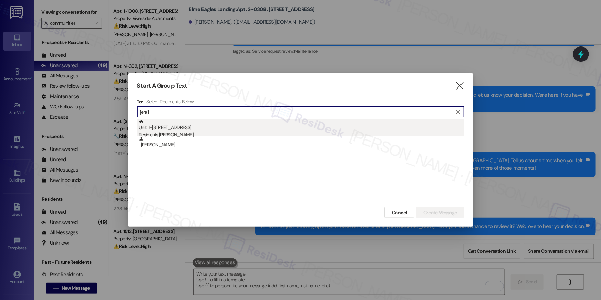
type input "jerail"
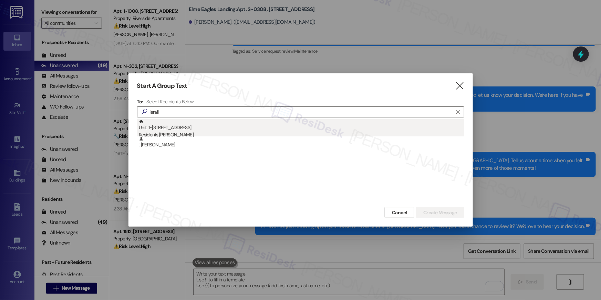
click at [216, 132] on div "Residents: [PERSON_NAME]" at bounding box center [301, 134] width 325 height 7
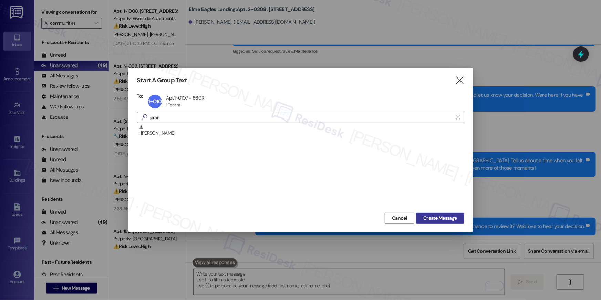
click at [436, 218] on span "Create Message" at bounding box center [439, 218] width 33 height 7
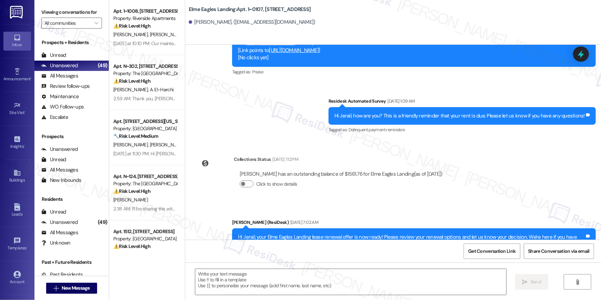
type textarea "Fetching suggested responses. Please feel free to read through the conversation…"
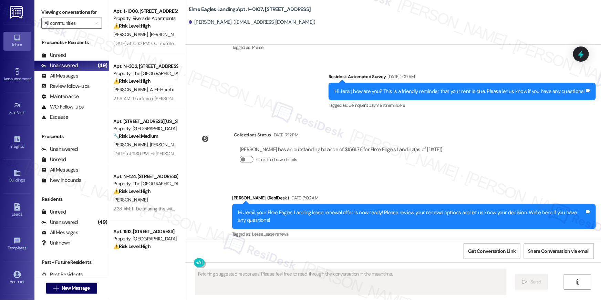
scroll to position [1508, 0]
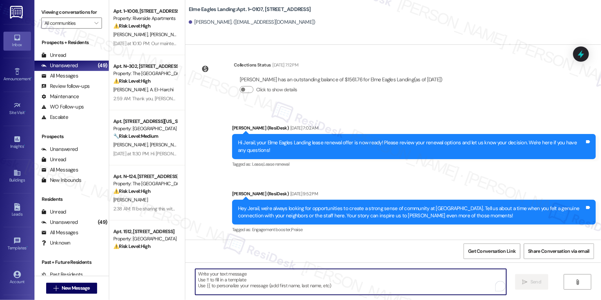
click at [379, 275] on textarea "To enrich screen reader interactions, please activate Accessibility in Grammarl…" at bounding box center [350, 282] width 311 height 26
paste textarea "Hi {{first_name}}, just following up on your lease renewal offer at {{property}…"
type textarea "Hi {{first_name}}, just following up on your lease renewal offer at {{property}…"
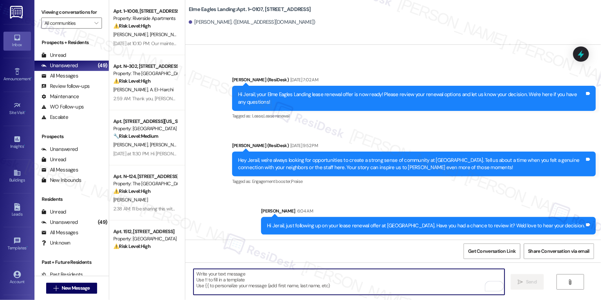
scroll to position [1, 0]
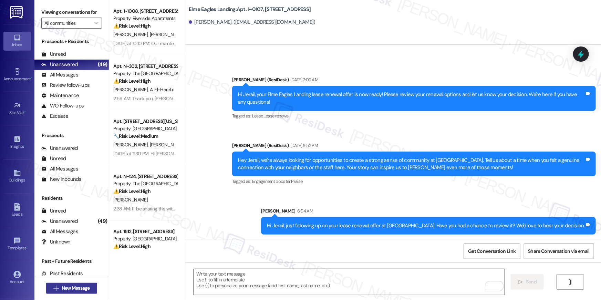
click at [77, 289] on span "New Message" at bounding box center [76, 287] width 28 height 7
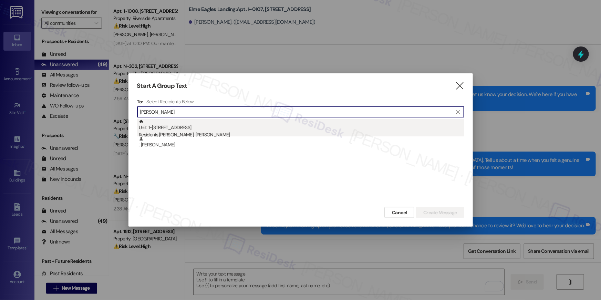
type input "[PERSON_NAME]"
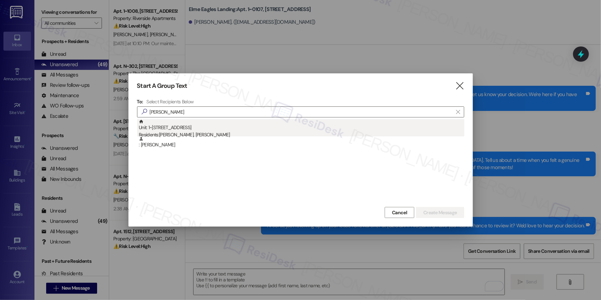
click at [198, 126] on div "Unit: 1~[STREET_ADDRESS] Residents: [PERSON_NAME], [PERSON_NAME]" at bounding box center [301, 129] width 325 height 20
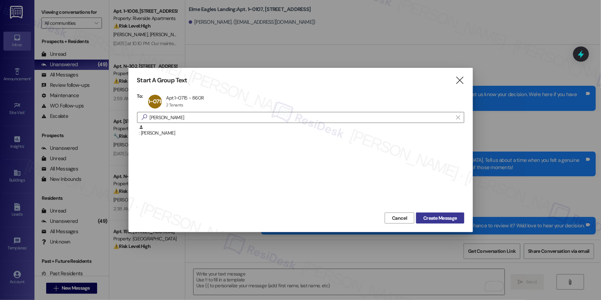
click at [455, 216] on span "Create Message" at bounding box center [439, 218] width 33 height 7
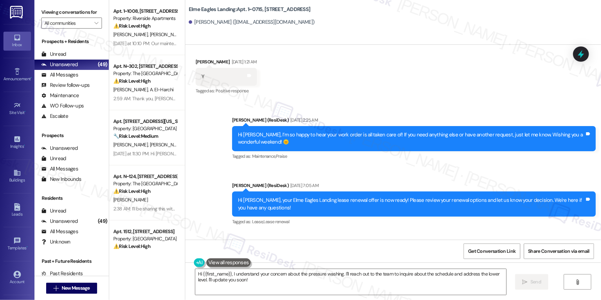
scroll to position [7736, 0]
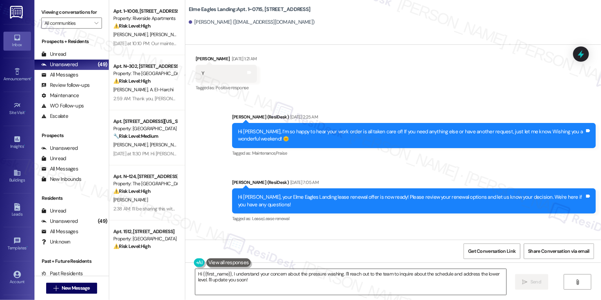
click at [382, 293] on textarea "Hi {{first_name}}, I understand your concern about the pressure washing. I'll r…" at bounding box center [350, 282] width 311 height 26
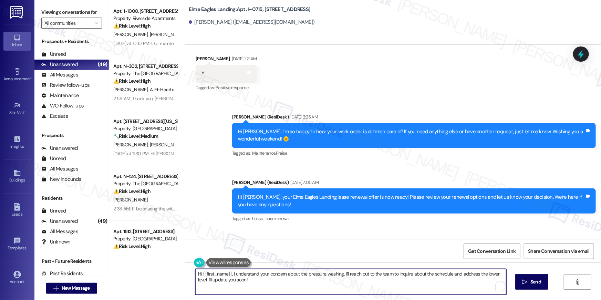
click at [382, 293] on textarea "Hi {{first_name}}, I understand your concern about the pressure washing. I'll r…" at bounding box center [350, 282] width 311 height 26
paste textarea "just following up on your lease renewal offer at {{property}}. Have you had a c…"
type textarea "Hi {{first_name}}, just following up on your lease renewal offer at {{property}…"
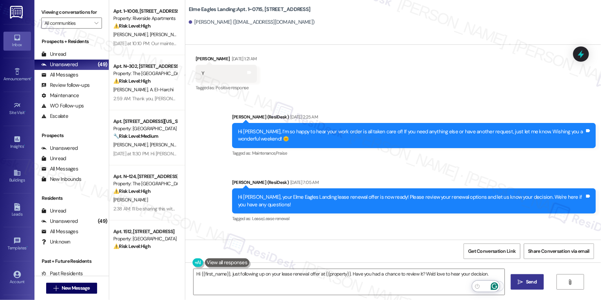
click at [534, 284] on span "Send" at bounding box center [531, 281] width 11 height 7
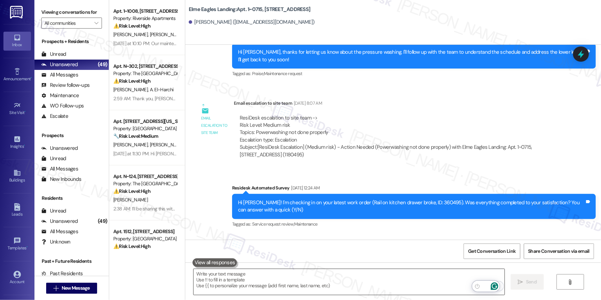
scroll to position [7539, 0]
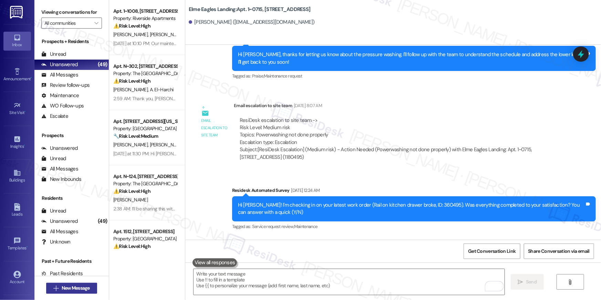
click at [73, 287] on span "New Message" at bounding box center [76, 287] width 28 height 7
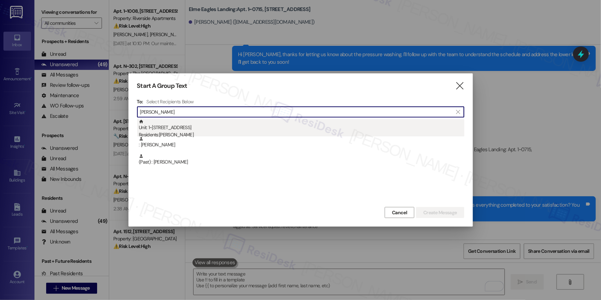
type input "[PERSON_NAME]"
click at [198, 133] on div "Residents: [PERSON_NAME]" at bounding box center [301, 134] width 325 height 7
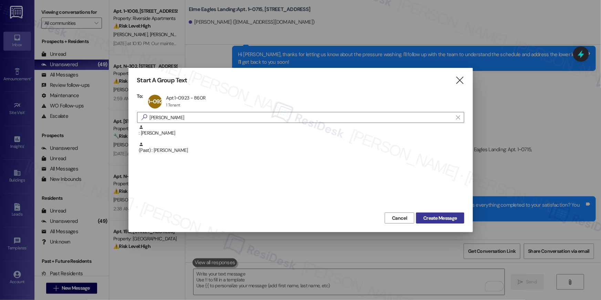
click at [435, 215] on span "Create Message" at bounding box center [439, 218] width 33 height 7
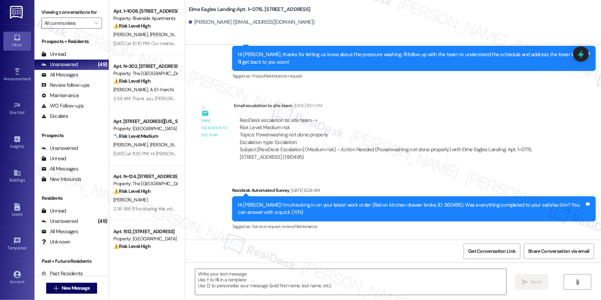
type textarea "Fetching suggested responses. Please feel free to read through the conversation…"
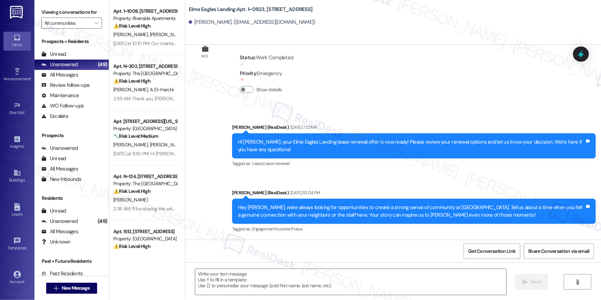
scroll to position [1872, 0]
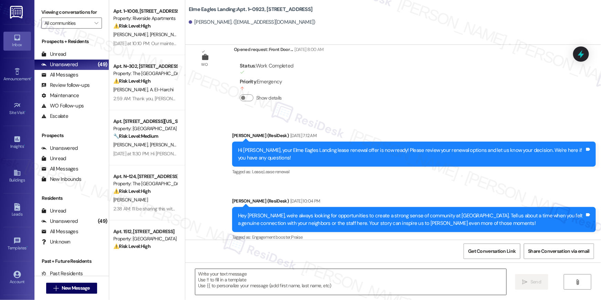
click at [396, 279] on textarea at bounding box center [350, 282] width 311 height 26
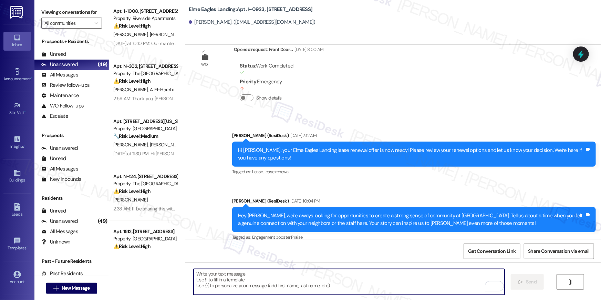
click at [396, 279] on textarea "To enrich screen reader interactions, please activate Accessibility in Grammarl…" at bounding box center [349, 282] width 311 height 26
paste textarea "Hi {{first_name}}, just following up on your lease renewal offer at {{property}…"
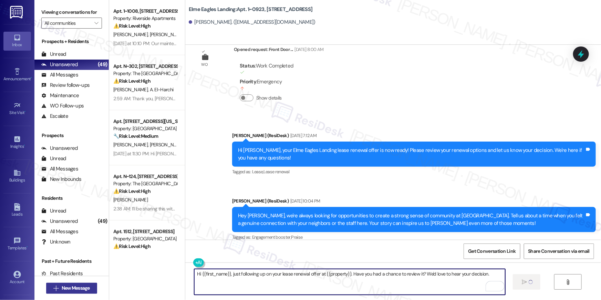
type textarea "Hi {{first_name}}, just following up on your lease renewal offer at {{property}…"
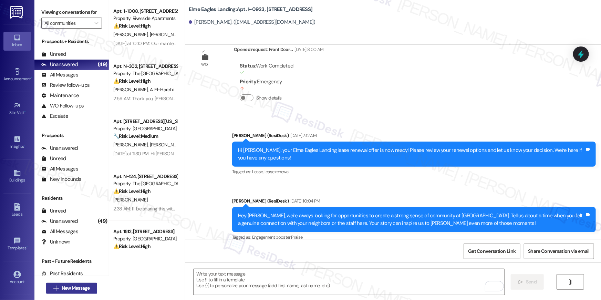
click at [70, 289] on span "New Message" at bounding box center [76, 287] width 28 height 7
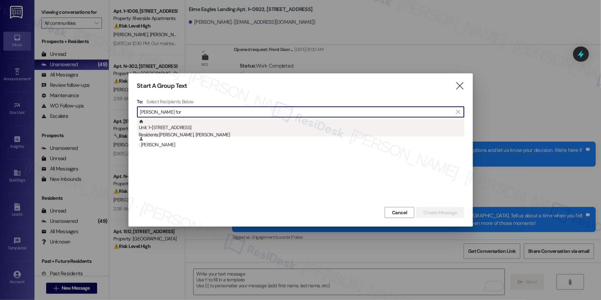
type input "[PERSON_NAME] for"
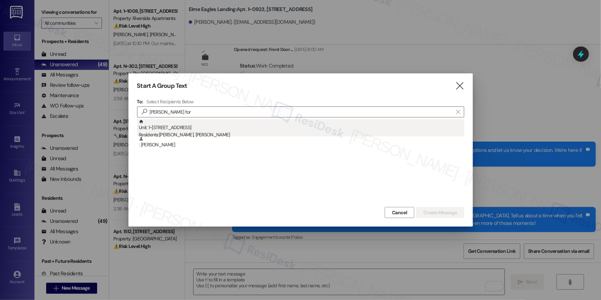
click at [220, 129] on div "Unit: 1~[STREET_ADDRESS] Residents: [PERSON_NAME], [PERSON_NAME]" at bounding box center [301, 129] width 325 height 20
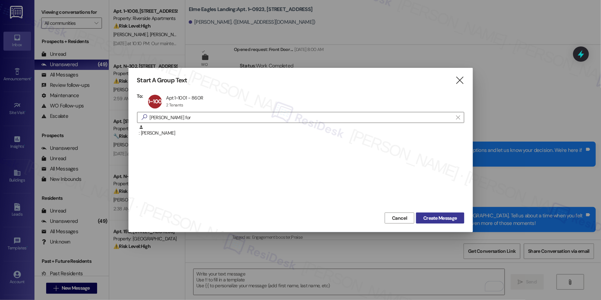
click at [457, 217] on span "Create Message" at bounding box center [440, 218] width 36 height 7
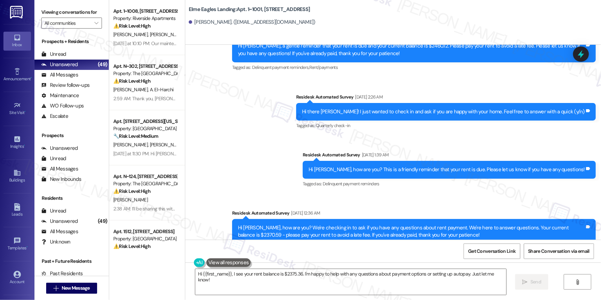
scroll to position [4300, 0]
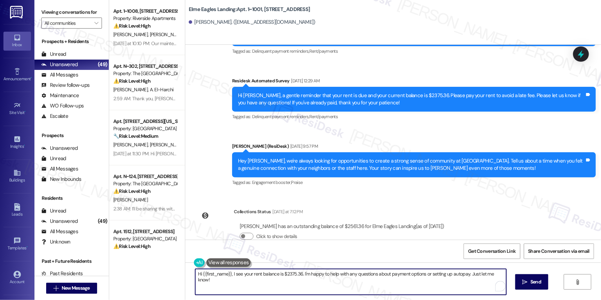
click at [378, 285] on textarea "Hi {{first_name}}, I see your rent balance is $2375.36. I'm happy to help with …" at bounding box center [350, 282] width 311 height 26
paste textarea "just following up on your lease renewal offer at {{property}}. Have you had a c…"
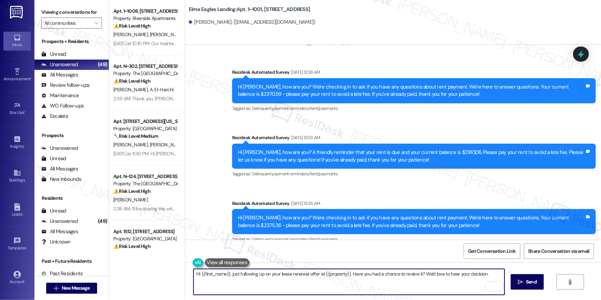
scroll to position [4036, 0]
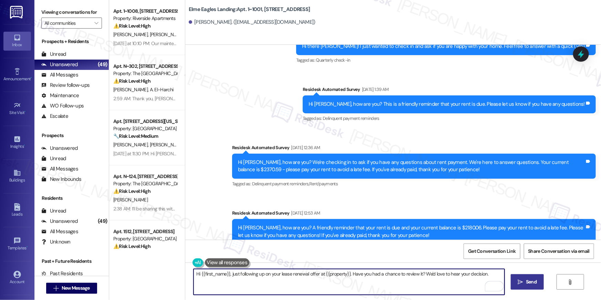
type textarea "Hi {{first_name}}, just following up on your lease renewal offer at {{property}…"
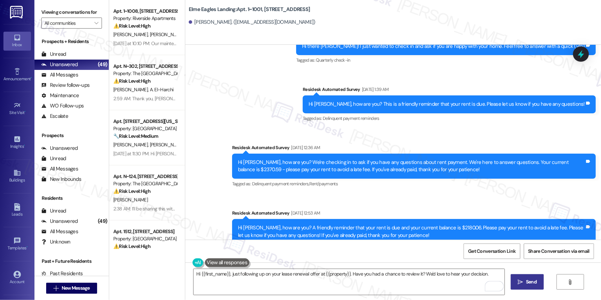
click at [525, 284] on span "Send" at bounding box center [530, 281] width 13 height 7
click at [71, 289] on span "New Message" at bounding box center [76, 287] width 28 height 7
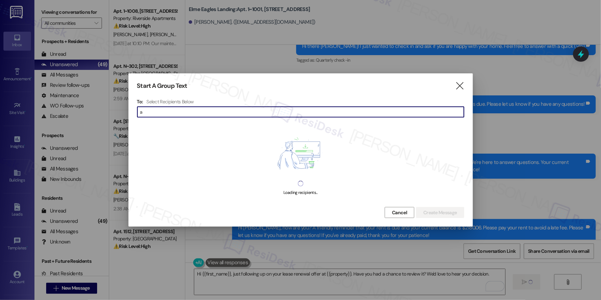
type input "ad"
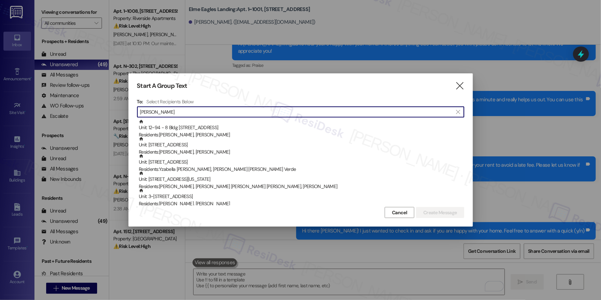
scroll to position [3613, 0]
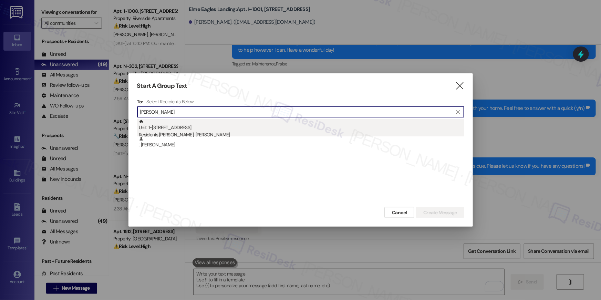
type input "adriana arce"
click at [207, 131] on div "Residents: Adriana Ford, Adriana Arce Villa" at bounding box center [301, 134] width 325 height 7
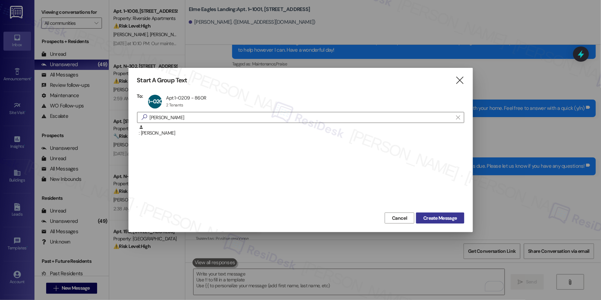
click at [438, 216] on span "Create Message" at bounding box center [439, 218] width 33 height 7
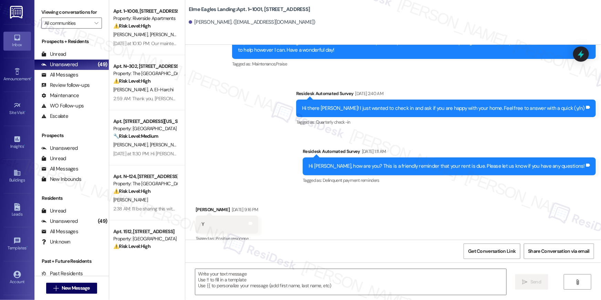
type textarea "Fetching suggested responses. Please feel free to read through the conversation…"
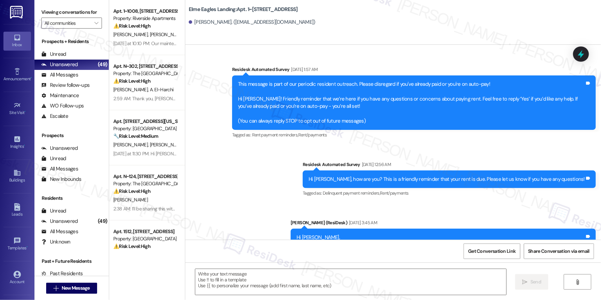
scroll to position [1868, 0]
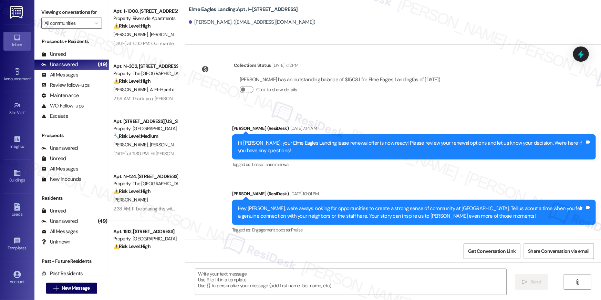
type textarea "Fetching suggested responses. Please feel free to read through the conversation…"
click at [432, 275] on textarea at bounding box center [350, 282] width 311 height 26
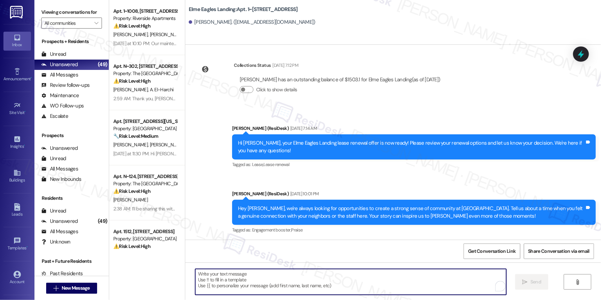
click at [432, 275] on textarea "To enrich screen reader interactions, please activate Accessibility in Grammarl…" at bounding box center [350, 282] width 311 height 26
paste textarea "Hi {{first_name}}, just following up on your lease renewal offer at {{property}…"
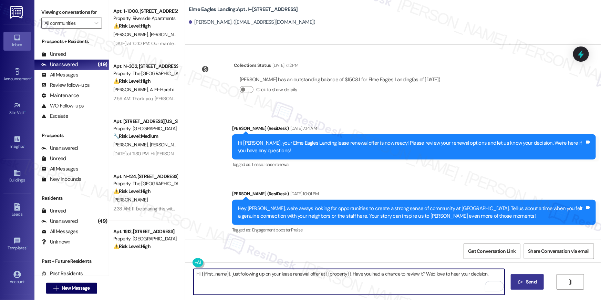
type textarea "Hi {{first_name}}, just following up on your lease renewal offer at {{property}…"
click at [526, 282] on span "Send" at bounding box center [531, 281] width 11 height 7
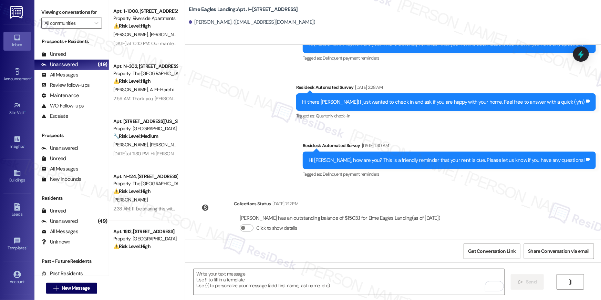
scroll to position [1234, 0]
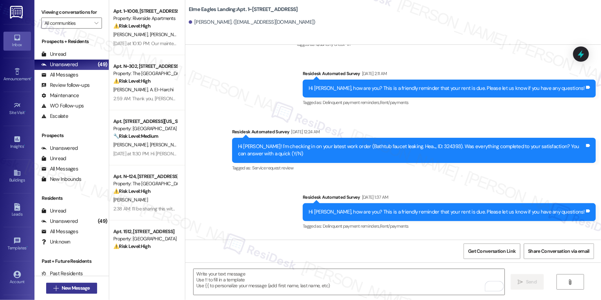
click at [76, 285] on span "New Message" at bounding box center [76, 287] width 28 height 7
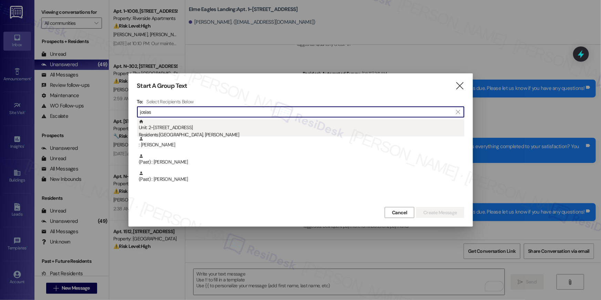
type input "josias"
click at [191, 128] on div "Unit: 2~1506 - 860 Rock Quarry Road Residents: Kiara Lake, Josias Henderson" at bounding box center [301, 129] width 325 height 20
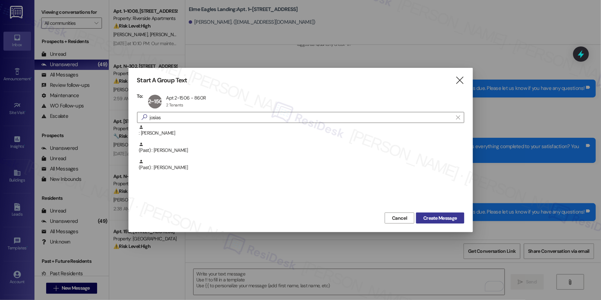
click at [435, 218] on span "Create Message" at bounding box center [439, 218] width 33 height 7
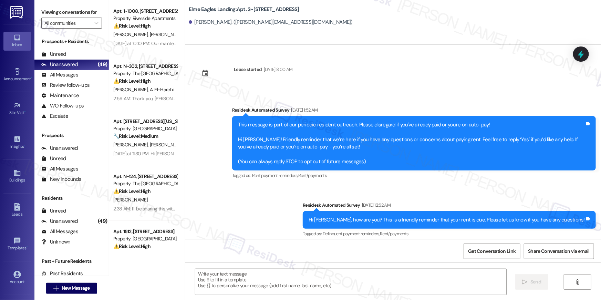
scroll to position [1291, 0]
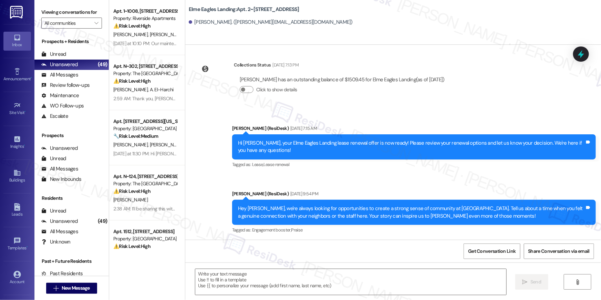
type textarea "Fetching suggested responses. Please feel free to read through the conversation…"
click at [81, 283] on button " New Message" at bounding box center [71, 288] width 51 height 11
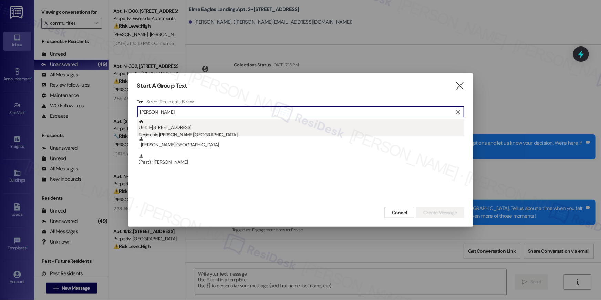
type input "tyisha"
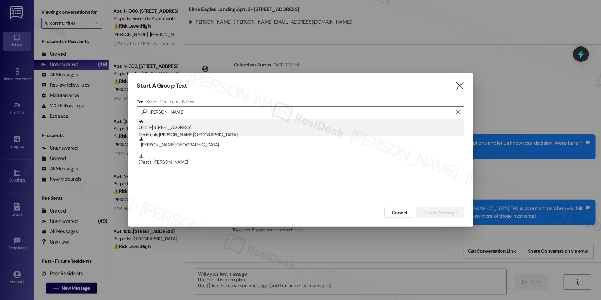
click at [258, 133] on div "Residents: Tyisha West-Cofield" at bounding box center [301, 134] width 325 height 7
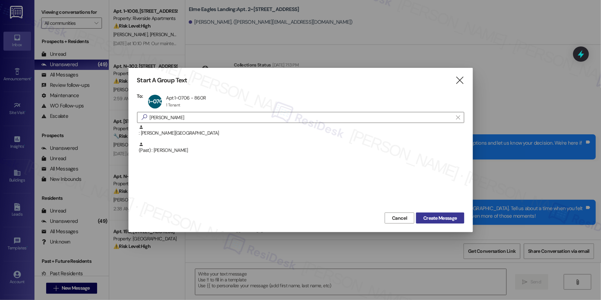
click at [445, 222] on button "Create Message" at bounding box center [440, 217] width 48 height 11
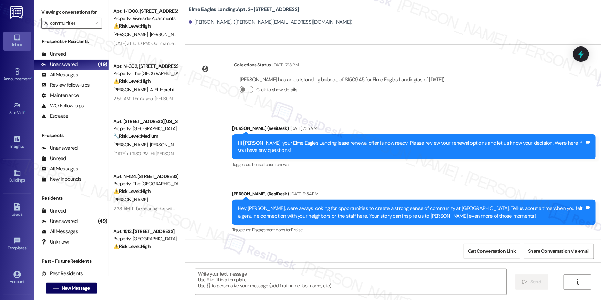
type textarea "Fetching suggested responses. Please feel free to read through the conversation…"
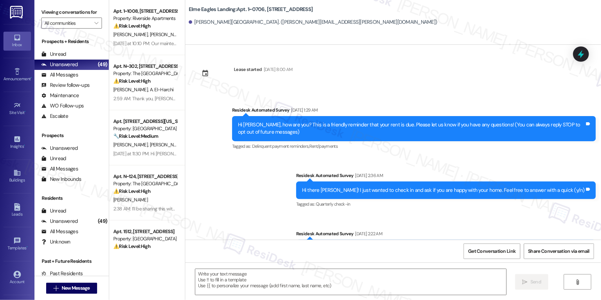
type textarea "Fetching suggested responses. Please feel free to read through the conversation…"
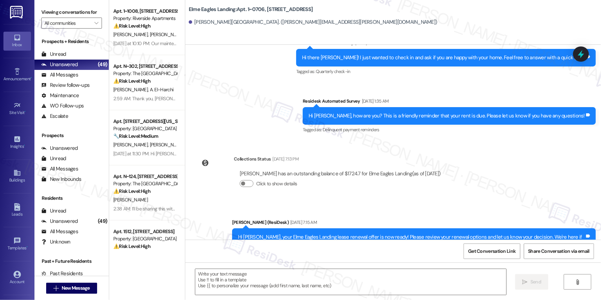
scroll to position [285, 0]
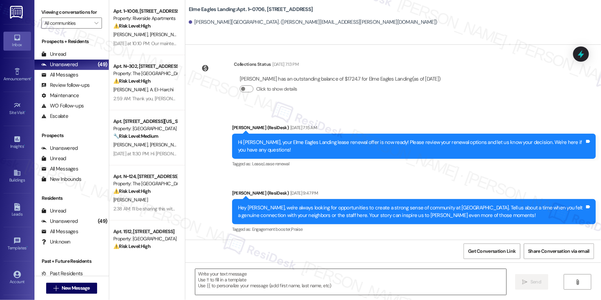
click at [316, 282] on textarea at bounding box center [350, 282] width 311 height 26
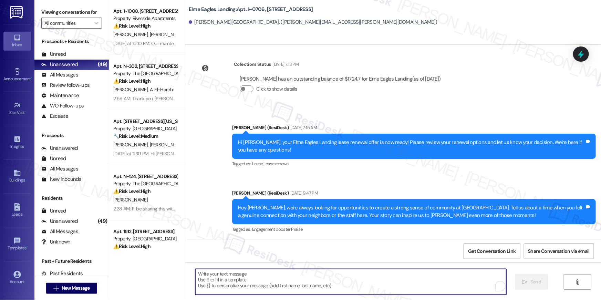
paste textarea "Hi {{first_name}}, just following up on your lease renewal offer at {{property}…"
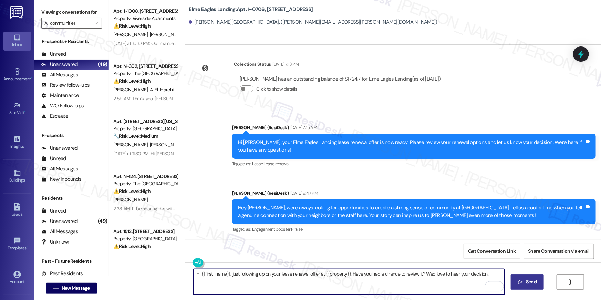
type textarea "Hi {{first_name}}, just following up on your lease renewal offer at {{property}…"
click at [526, 287] on button " Send" at bounding box center [527, 281] width 33 height 15
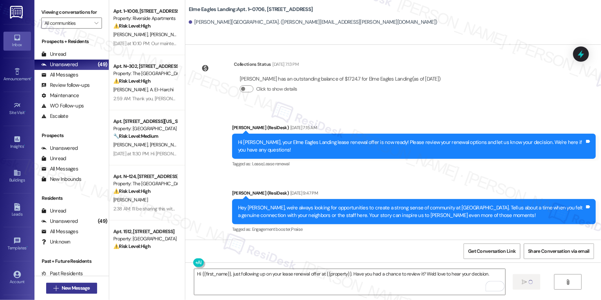
click at [90, 287] on button " New Message" at bounding box center [71, 288] width 51 height 11
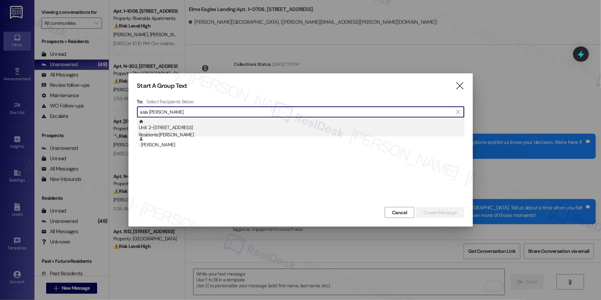
type input "asia duwell"
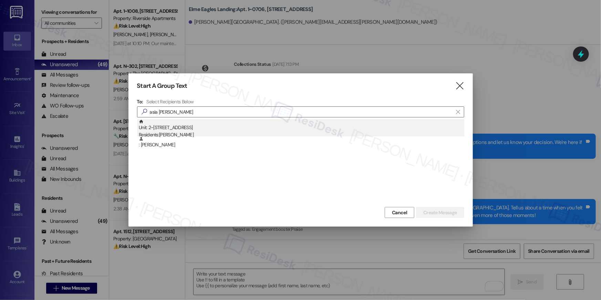
click at [183, 123] on div "Unit: 2~2107 - 860 Rock Quarry Road Residents: Asia Duwell" at bounding box center [301, 129] width 325 height 20
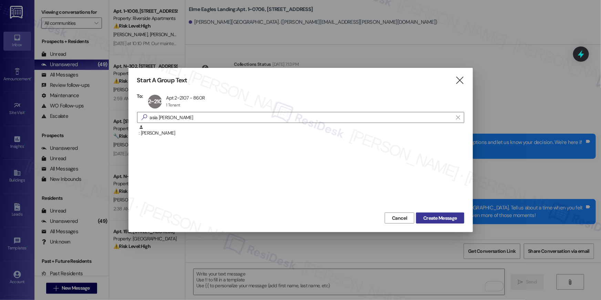
click at [443, 220] on span "Create Message" at bounding box center [439, 218] width 33 height 7
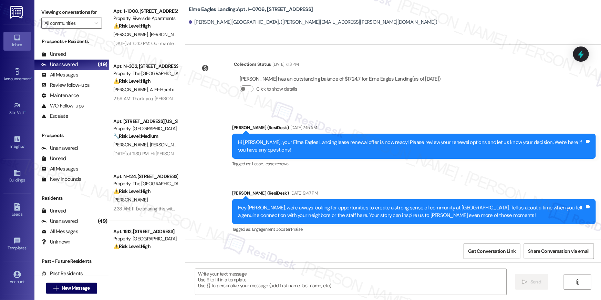
type textarea "Fetching suggested responses. Please feel free to read through the conversation…"
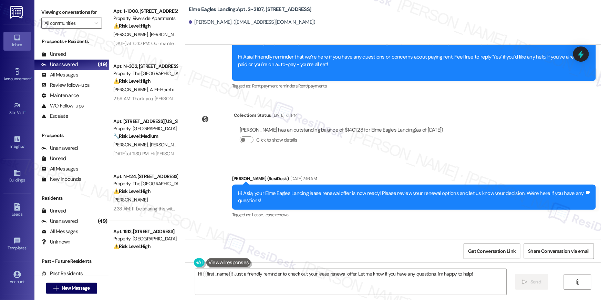
scroll to position [2366, 0]
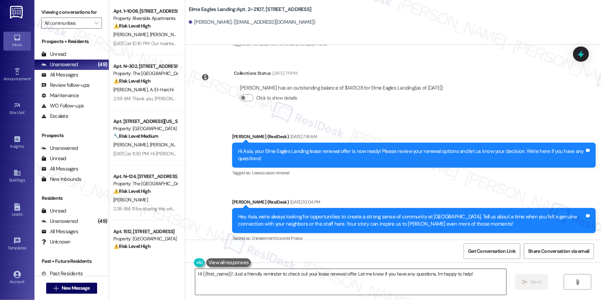
click at [386, 277] on textarea "Hi {{first_name}}! Just a friendly reminder to check out your lease renewal off…" at bounding box center [350, 282] width 311 height 26
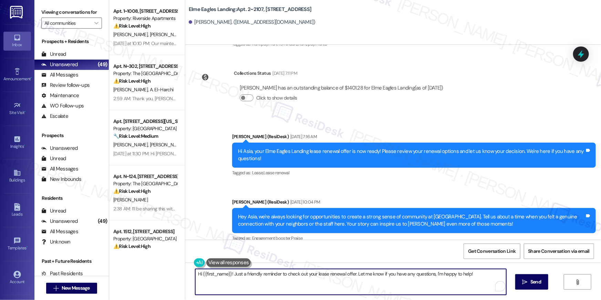
click at [386, 277] on textarea "Hi {{first_name}}! Just a friendly reminder to check out your lease renewal off…" at bounding box center [350, 282] width 311 height 26
paste textarea ", just following up on your lease renewal offer at {{property}}. Have you had a…"
type textarea "Hi {{first_name}}, just following up on your lease renewal offer at {{property}…"
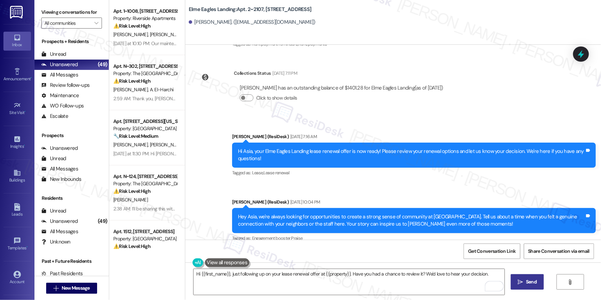
click at [529, 288] on button " Send" at bounding box center [527, 281] width 33 height 15
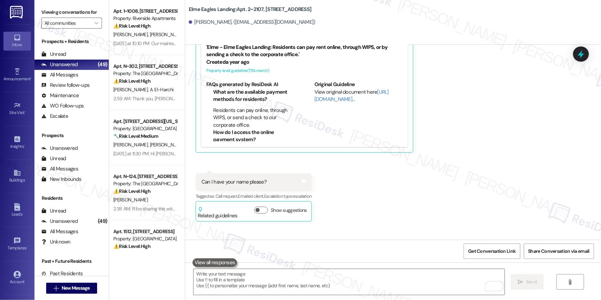
scroll to position [1942, 0]
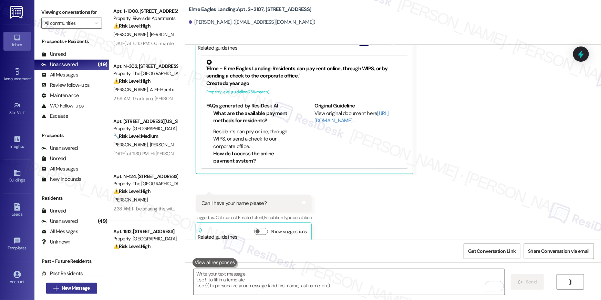
click at [85, 286] on span "New Message" at bounding box center [76, 287] width 28 height 7
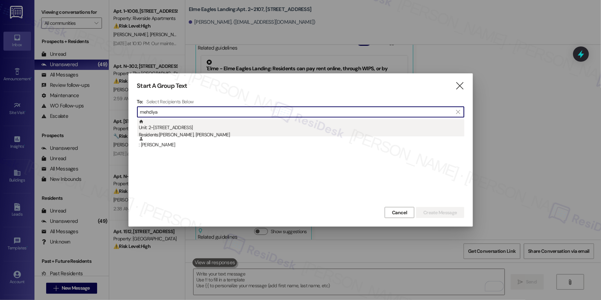
type input "mehdiya"
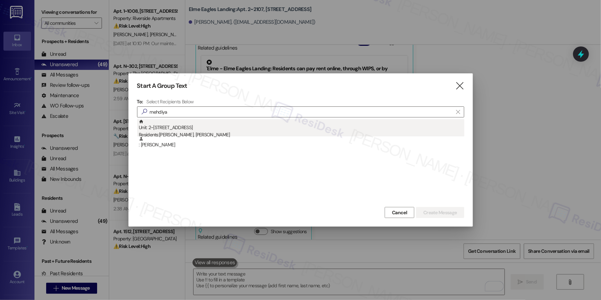
click at [241, 123] on div "Unit: 2~0401 - 860 Rock Quarry Road Residents: Mehdiya Afreen, Mohammed Khan" at bounding box center [301, 129] width 325 height 20
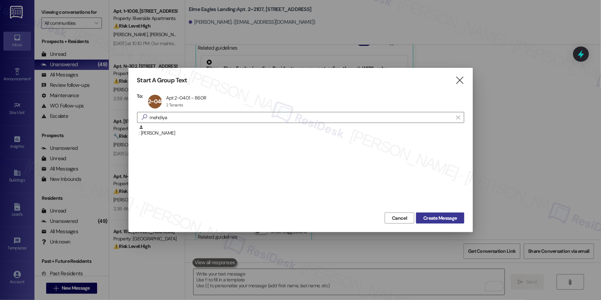
click at [439, 217] on span "Create Message" at bounding box center [439, 218] width 33 height 7
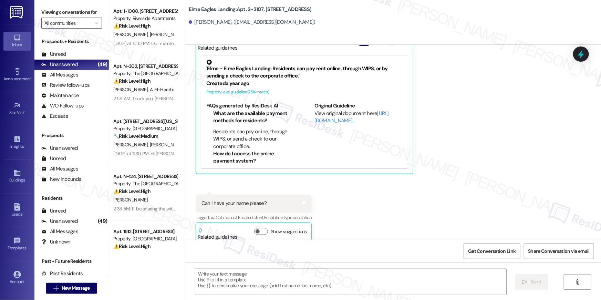
type textarea "Fetching suggested responses. Please feel free to read through the conversation…"
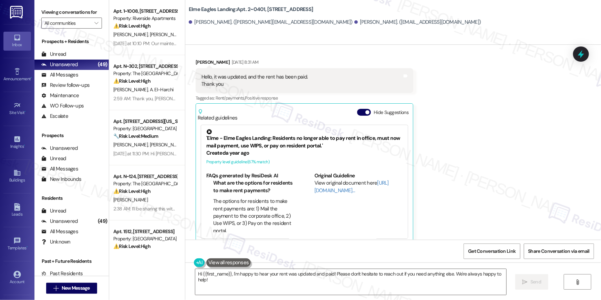
scroll to position [5135, 0]
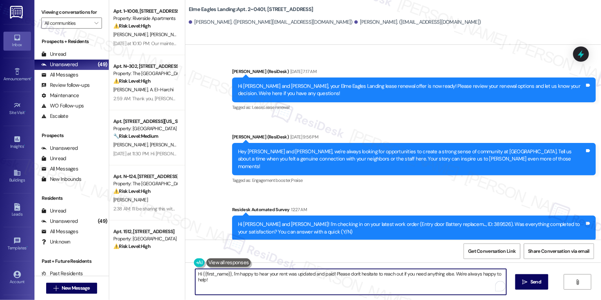
click at [428, 288] on textarea "Hi {{first_name}}, I'm happy to hear your rent was updated and paid! Please don…" at bounding box center [350, 282] width 311 height 26
paste textarea "just following up on your lease renewal offer at {{property}}. Have you had a c…"
type textarea "Hi {{first_name}}, just following up on your lease renewal offer at {{property}…"
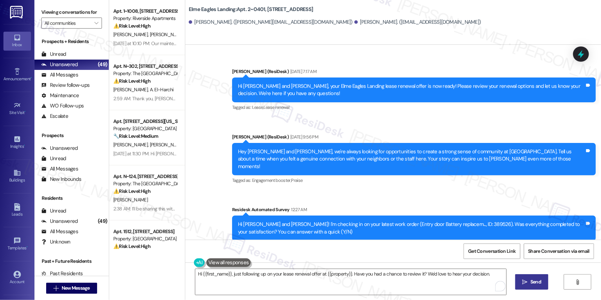
click at [522, 288] on button " Send" at bounding box center [531, 281] width 33 height 15
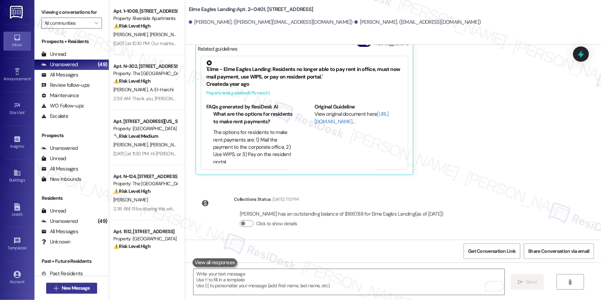
click at [82, 287] on span "New Message" at bounding box center [76, 287] width 28 height 7
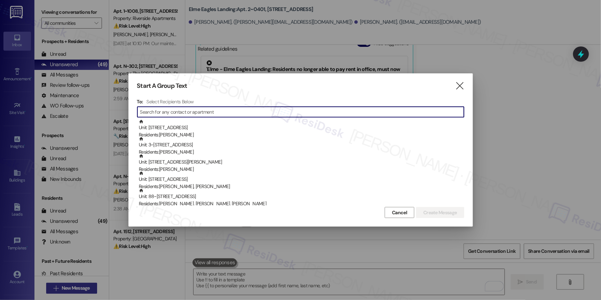
scroll to position [4810, 0]
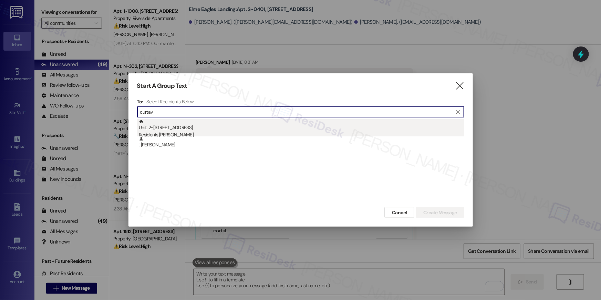
type input "curtav"
click at [289, 125] on div "Unit: 2~0504 - 860 Rock Quarry Road Residents: Curtavious Mann" at bounding box center [301, 129] width 325 height 20
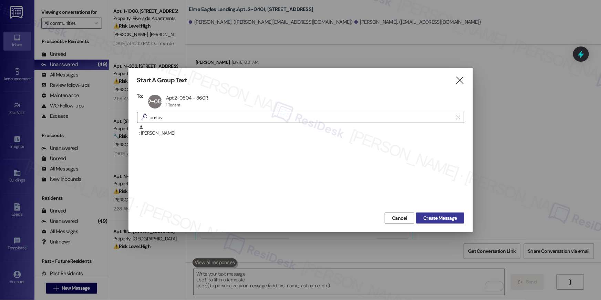
click at [448, 219] on span "Create Message" at bounding box center [439, 218] width 33 height 7
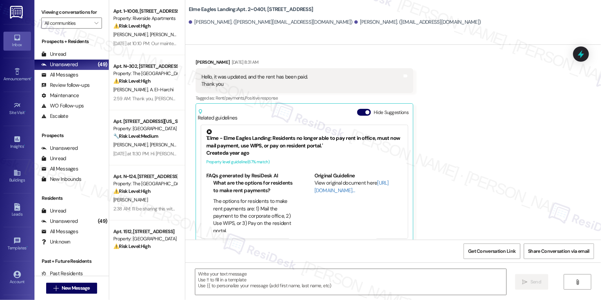
type textarea "Fetching suggested responses. Please feel free to read through the conversation…"
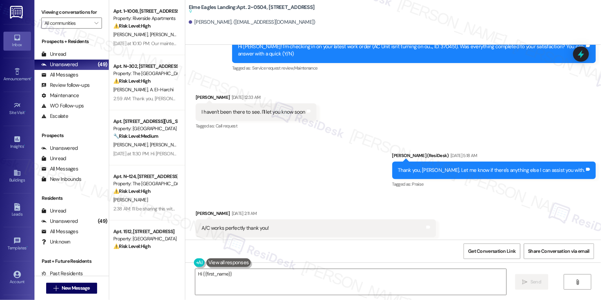
scroll to position [5951, 0]
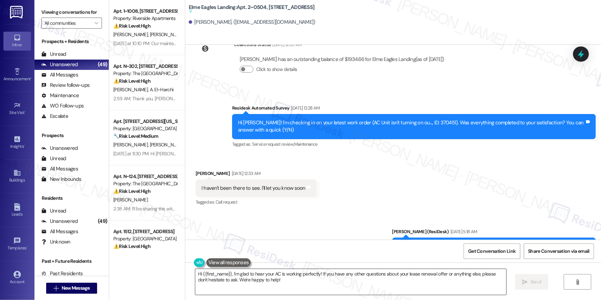
click at [430, 282] on textarea "Hi {{first_name}}, I'm glad to hear your AC is working perfectly! If you have a…" at bounding box center [350, 282] width 311 height 26
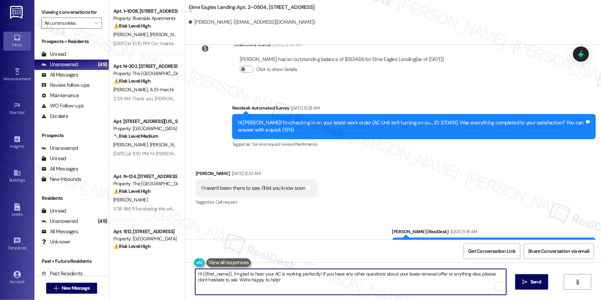
click at [430, 282] on textarea "Hi {{first_name}}, I'm glad to hear your AC is working perfectly! If you have a…" at bounding box center [350, 282] width 311 height 26
paste textarea "just following up on your lease renewal offer at {{property}}. Have you had a c…"
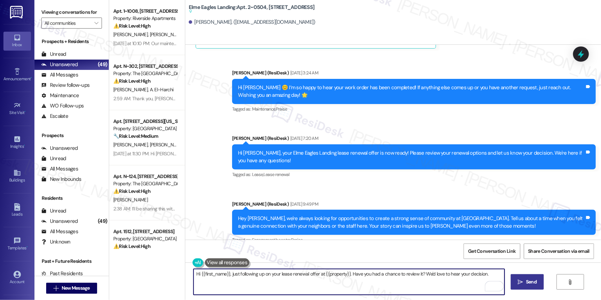
type textarea "Hi {{first_name}}, just following up on your lease renewal offer at {{property}…"
click at [515, 278] on button " Send" at bounding box center [527, 281] width 33 height 15
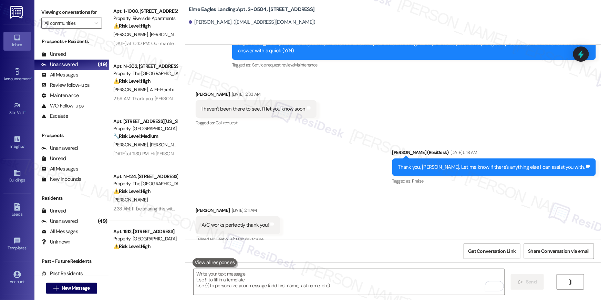
scroll to position [6029, 0]
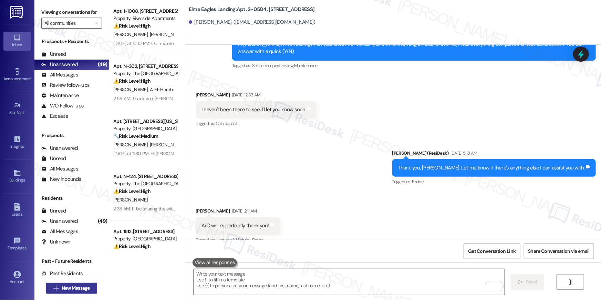
click at [80, 287] on span "New Message" at bounding box center [76, 287] width 28 height 7
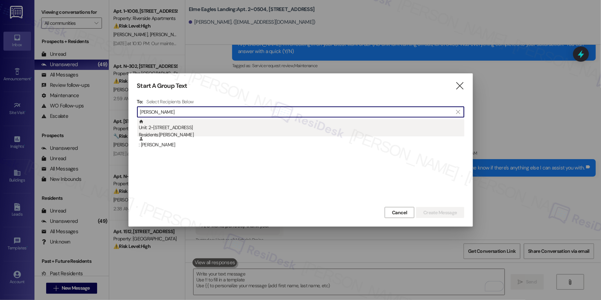
type input "wendi park"
click at [184, 124] on div "Unit: 2~2205 - 860 Rock Quarry Road Residents: Wendi Parker" at bounding box center [301, 129] width 325 height 20
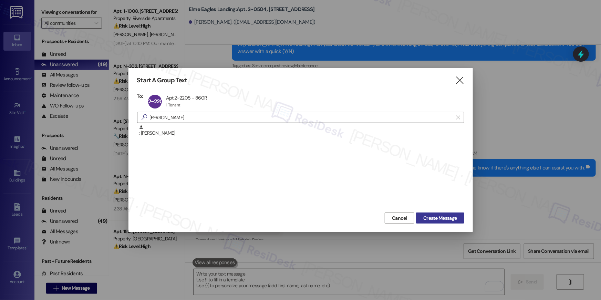
click at [425, 216] on span "Create Message" at bounding box center [439, 218] width 33 height 7
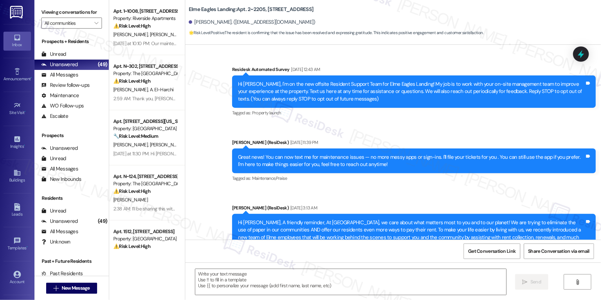
scroll to position [4212, 0]
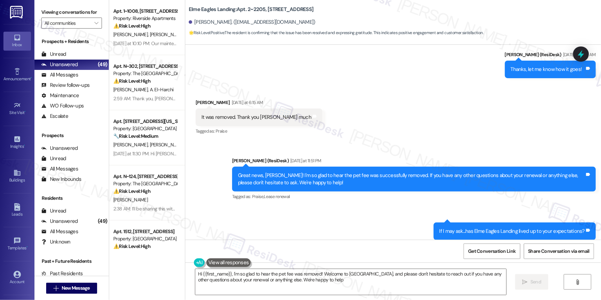
type textarea "Hi {{first_name}}, I'm so glad to hear the pet fee was removed! Welcome to Elme…"
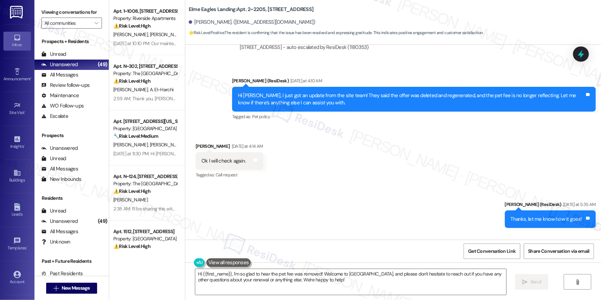
scroll to position [4060, 0]
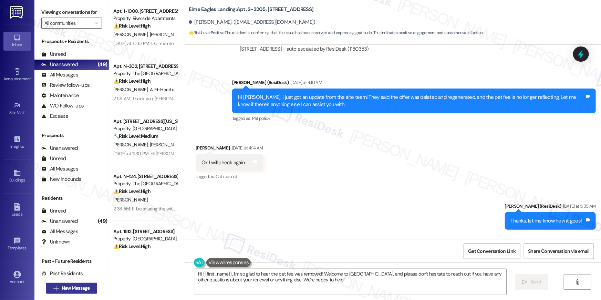
click at [80, 286] on span "New Message" at bounding box center [76, 287] width 28 height 7
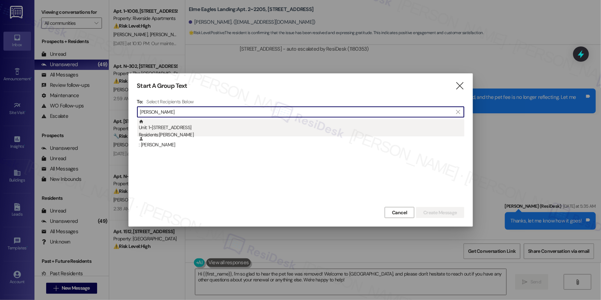
type input "loretta j"
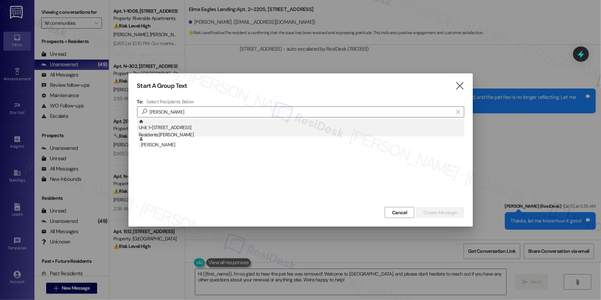
click at [205, 125] on div "Unit: 1~0421 - 860 Rock Quarry Road Residents: Loretta Jenkins" at bounding box center [301, 129] width 325 height 20
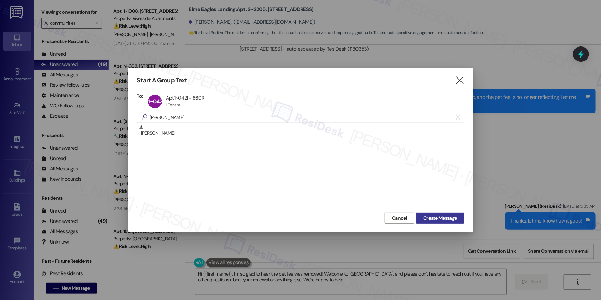
click at [429, 215] on span "Create Message" at bounding box center [439, 218] width 33 height 7
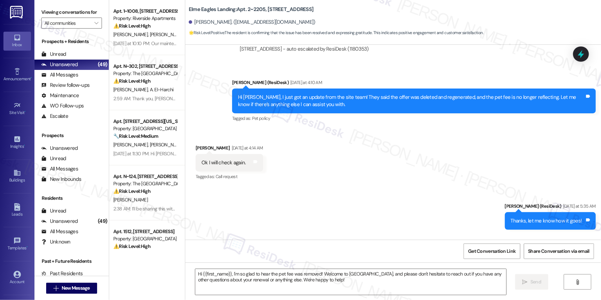
type textarea "Fetching suggested responses. Please feel free to read through the conversation…"
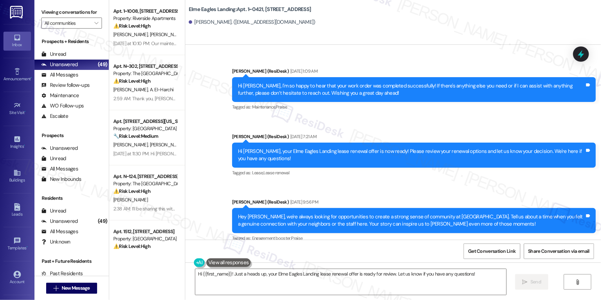
scroll to position [2376, 0]
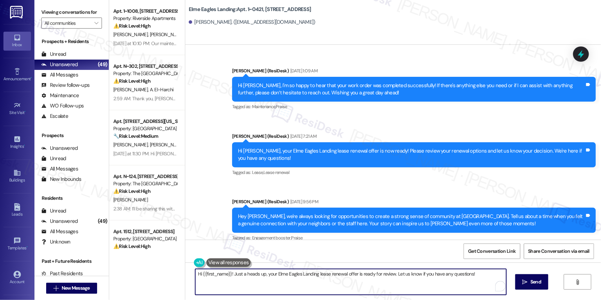
click at [370, 280] on textarea "Hi {{first_name}}! Just a heads up, your Elme Eagles Landing lease renewal offe…" at bounding box center [350, 282] width 311 height 26
paste textarea ", just following up on your lease renewal offer at {{property}}. Have you had a…"
type textarea "Hi {{first_name}}, just following up on your lease renewal offer at {{property}…"
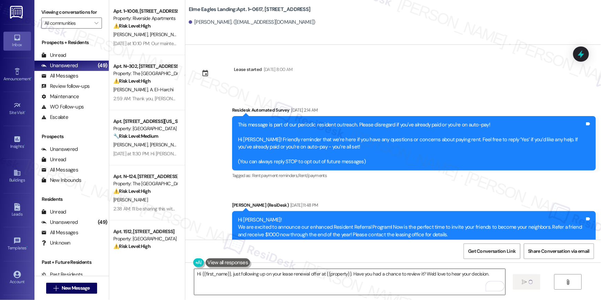
scroll to position [809, 0]
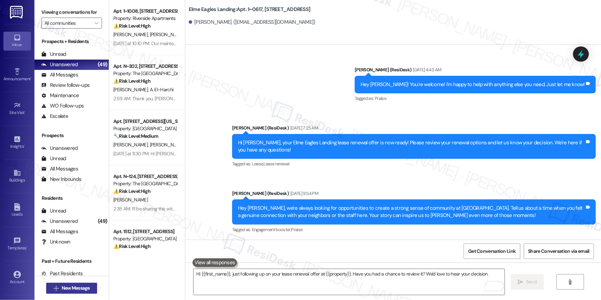
click at [86, 286] on span "New Message" at bounding box center [76, 287] width 28 height 7
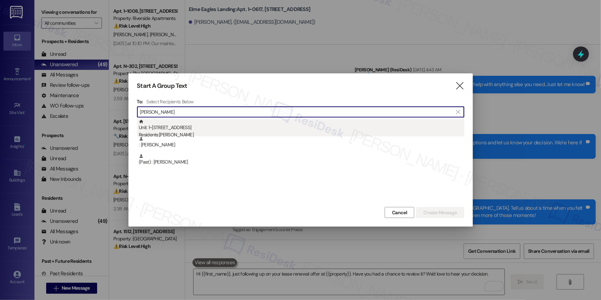
type input "[PERSON_NAME]"
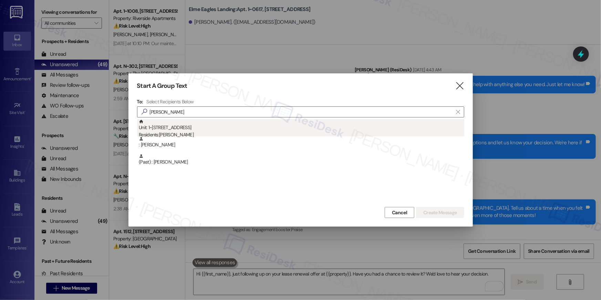
click at [186, 134] on div "Residents: [PERSON_NAME]" at bounding box center [301, 134] width 325 height 7
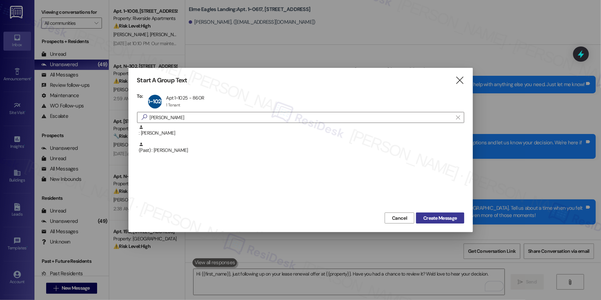
click at [444, 216] on span "Create Message" at bounding box center [439, 218] width 33 height 7
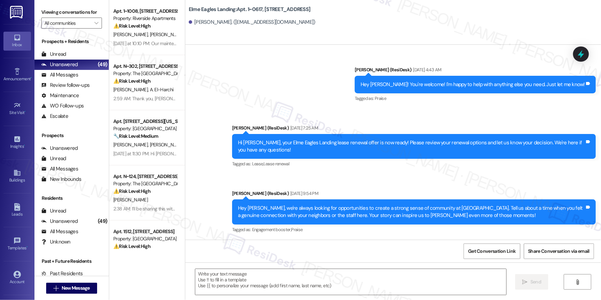
type textarea "Fetching suggested responses. Please feel free to read through the conversation…"
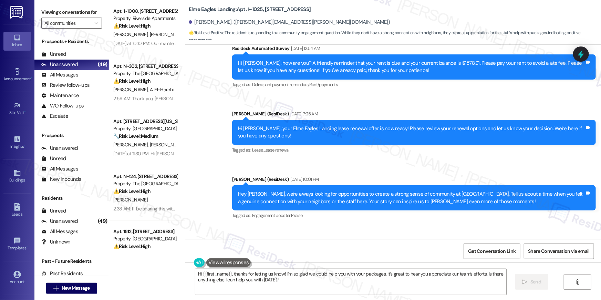
scroll to position [13193, 0]
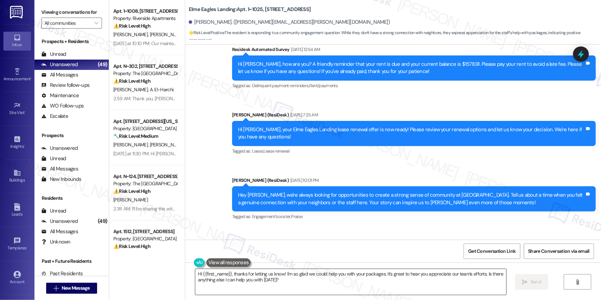
click at [355, 280] on textarea "Hi {{first_name}}, thanks for letting us know! I'm so glad we could help you wi…" at bounding box center [350, 282] width 311 height 26
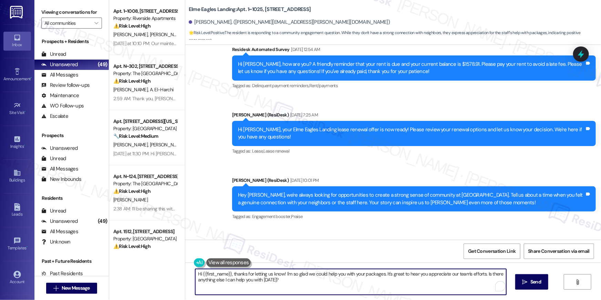
paste textarea "just following up on your lease renewal offer at {{property}}. Have you had a c…"
click at [374, 283] on textarea "Hi {{first_name}}, just following up on your lease renewal offer at {{property}…" at bounding box center [349, 282] width 311 height 26
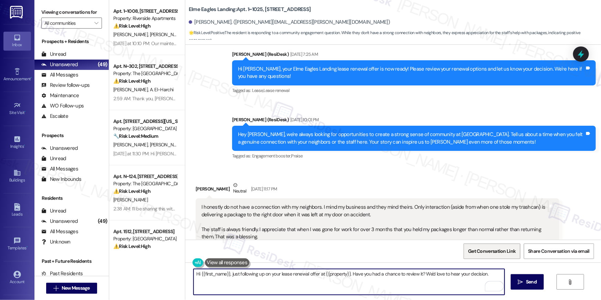
scroll to position [13352, 0]
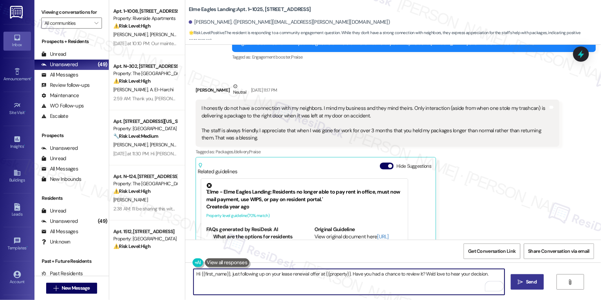
type textarea "Hi {{first_name}}, just following up on your lease renewal offer at {{property}…"
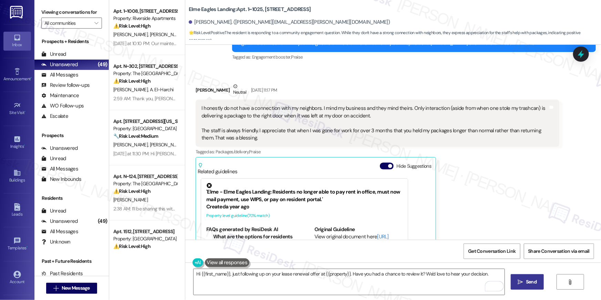
click at [526, 280] on span "Send" at bounding box center [531, 281] width 11 height 7
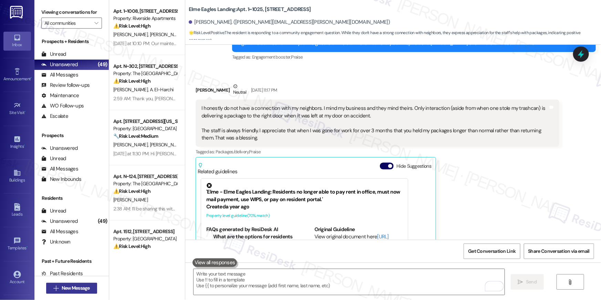
scroll to position [13379, 0]
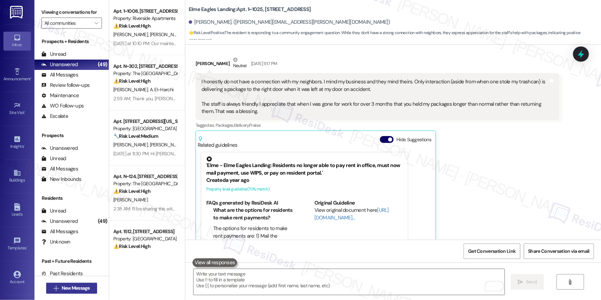
click at [84, 289] on span "New Message" at bounding box center [76, 287] width 28 height 7
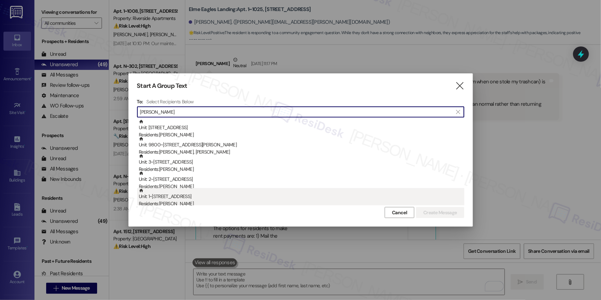
type input "jeremy"
click at [191, 199] on div "Unit: 1~0317 - 860 Rock Quarry Road Residents: Jeremy Jeffcoat" at bounding box center [301, 198] width 325 height 20
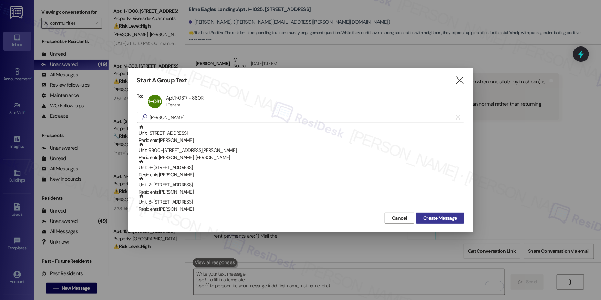
click at [455, 215] on span "Create Message" at bounding box center [439, 218] width 33 height 7
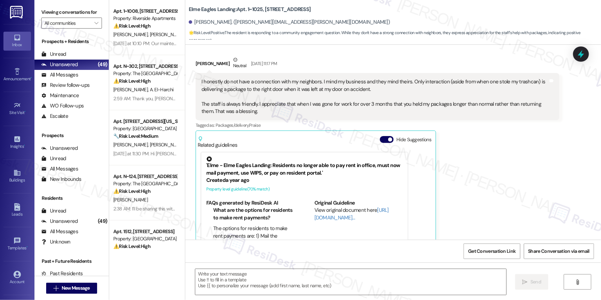
type textarea "Fetching suggested responses. Please feel free to read through the conversation…"
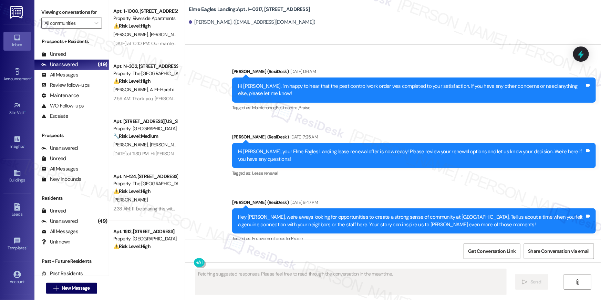
scroll to position [2116, 0]
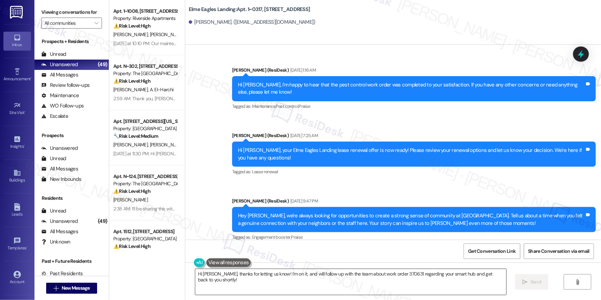
click at [366, 279] on textarea "Hi Jeremy, thanks for letting us know! I'm on it, and will follow up with the t…" at bounding box center [350, 282] width 311 height 26
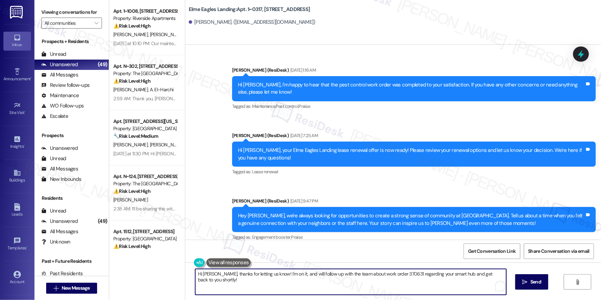
click at [366, 279] on textarea "Hi Jeremy, thanks for letting us know! I'm on it, and will follow up with the t…" at bounding box center [350, 282] width 311 height 26
paste textarea "{{first_name}}, just following up on your lease renewal offer at {{property}}. …"
type textarea "Hi {{first_name}}, just following up on your lease renewal offer at {{property}…"
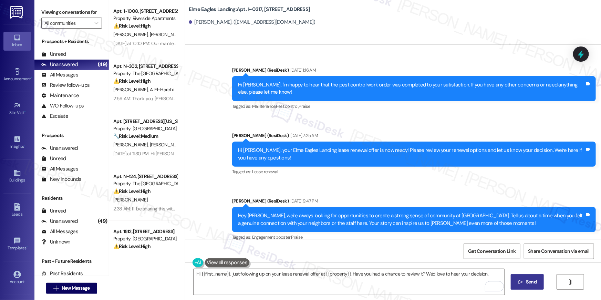
click at [526, 282] on span "Send" at bounding box center [531, 281] width 11 height 7
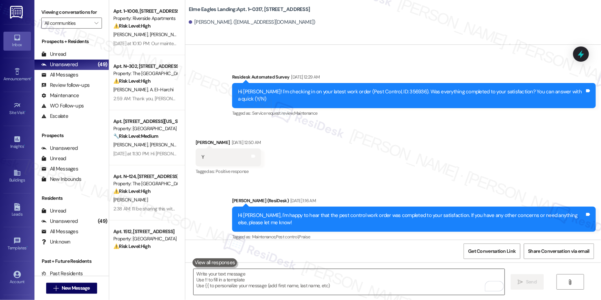
scroll to position [1919, 0]
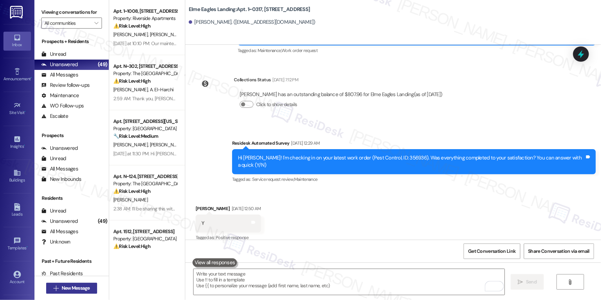
click at [87, 289] on span "New Message" at bounding box center [76, 287] width 28 height 7
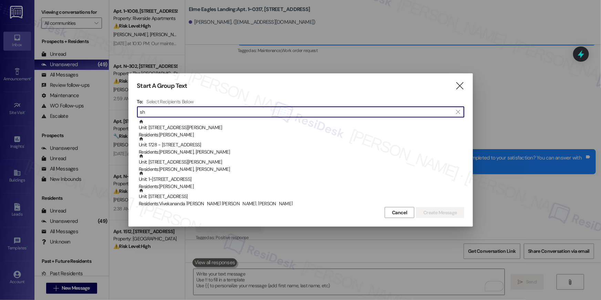
type input "s"
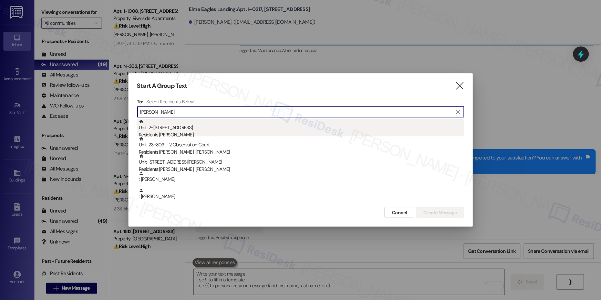
type input "ashley pe"
click at [190, 131] on div "Unit: 2~0701 - 860 Rock Quarry Road Residents: Ashley Peon" at bounding box center [301, 129] width 325 height 20
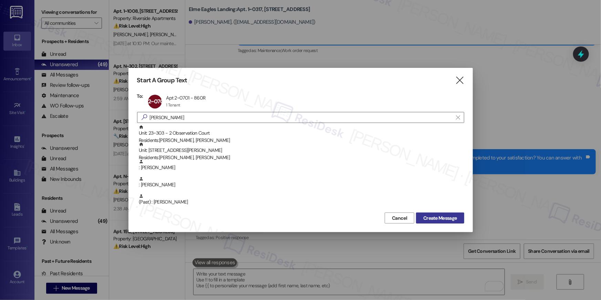
click at [454, 220] on span "Create Message" at bounding box center [439, 218] width 33 height 7
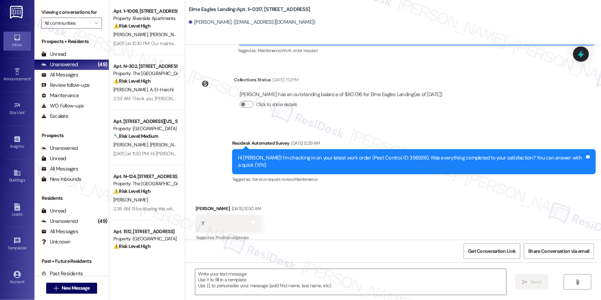
type textarea "Fetching suggested responses. Please feel free to read through the conversation…"
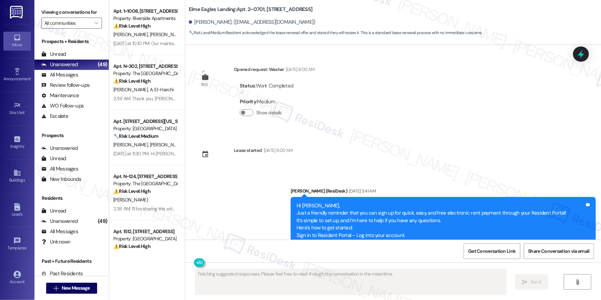
scroll to position [12860, 0]
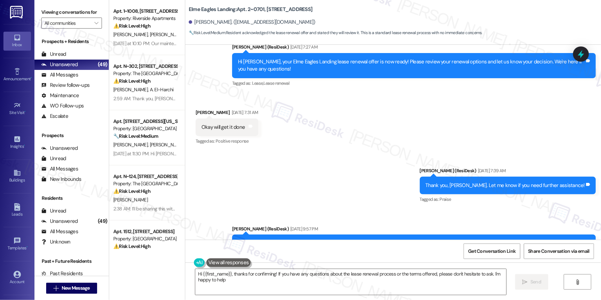
type textarea "Hi {{first_name}}, thanks for confirming! If you have any questions about the l…"
click at [75, 78] on div "All Messages" at bounding box center [59, 74] width 37 height 7
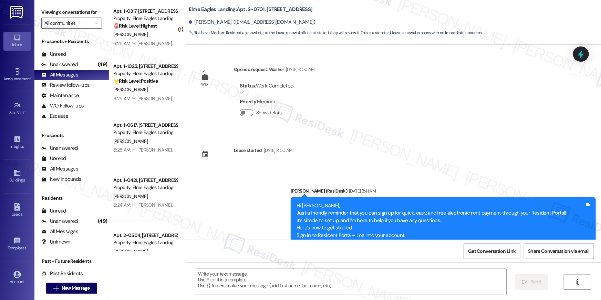
scroll to position [12736, 0]
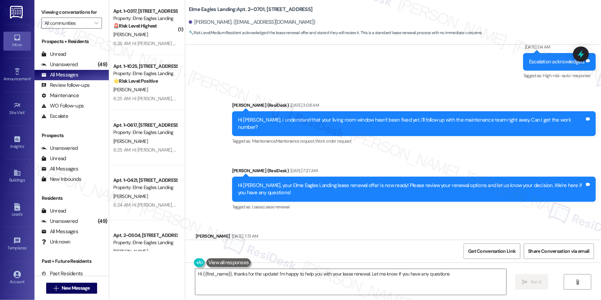
type textarea "Hi {{first_name}}, thanks for the update! I'm happy to help you with your lease…"
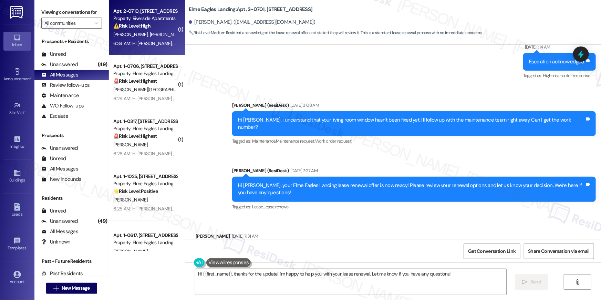
click at [186, 34] on span "C. Choma" at bounding box center [203, 34] width 34 height 6
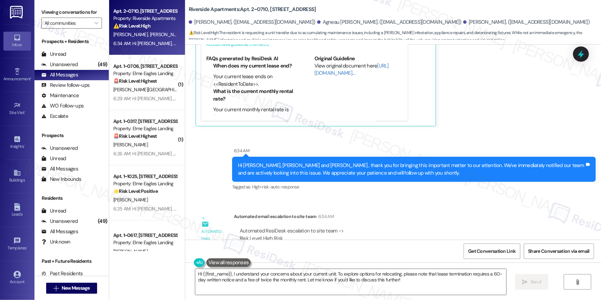
scroll to position [2320, 0]
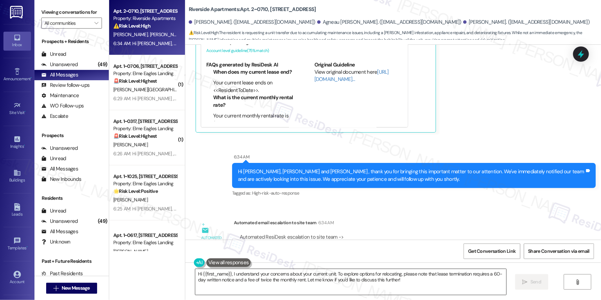
click at [329, 290] on textarea "Hi {{first_name}}, I understand your concerns about your current unit. To explo…" at bounding box center [350, 282] width 311 height 26
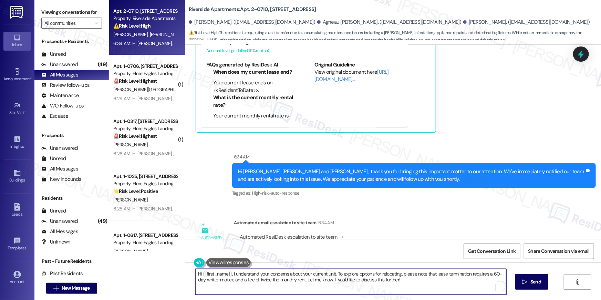
click at [329, 290] on textarea "Hi {{first_name}}, I understand your concerns about your current unit. To explo…" at bounding box center [350, 282] width 311 height 26
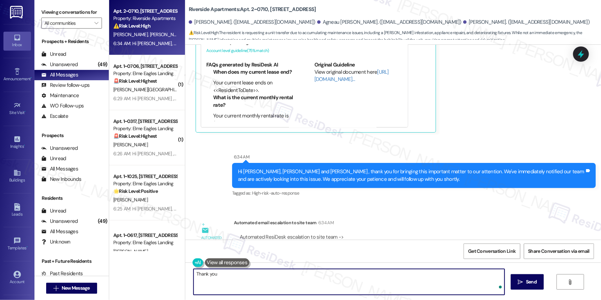
type textarea "Thank you."
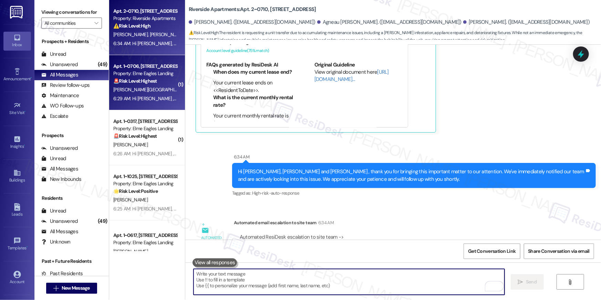
scroll to position [2166, 0]
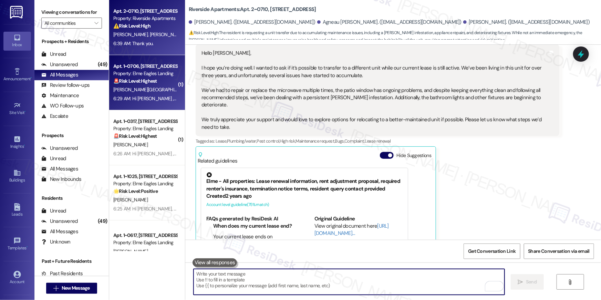
click at [125, 85] on div "T. West-Cofield" at bounding box center [145, 89] width 65 height 9
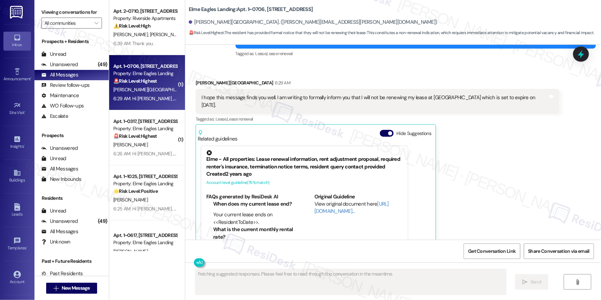
scroll to position [549, 0]
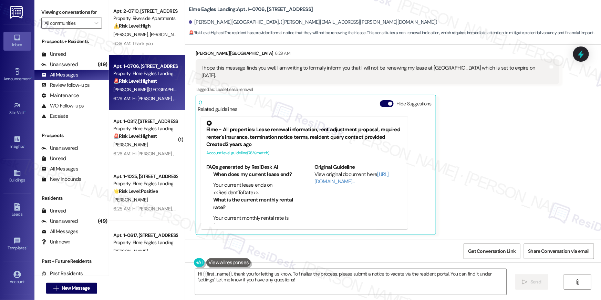
click at [299, 287] on textarea "Hi {{first_name}}, thank you for letting us know. To finalize the process, plea…" at bounding box center [350, 282] width 311 height 26
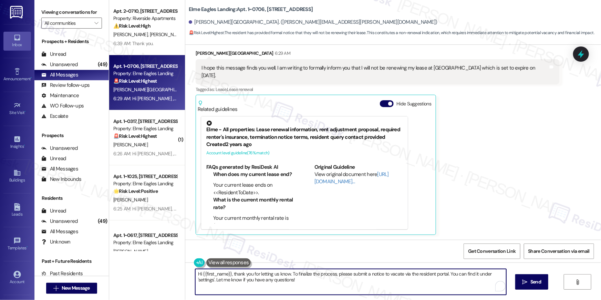
paste textarea "we’re sorry to see you go and appreciate your residency. To submit your Notice …"
type textarea "Hi {{first_name}}, we’re sorry to see you go and appreciate your residency. To …"
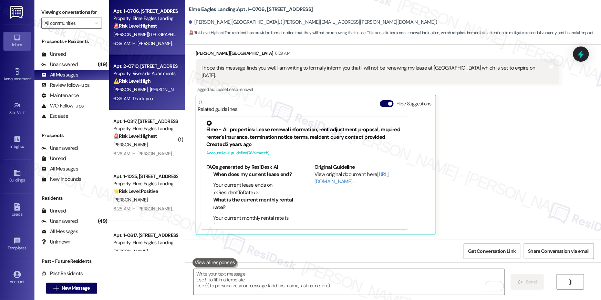
click at [160, 83] on div "⚠️ Risk Level: High The resident is requesting a unit transfer due to accumulat…" at bounding box center [145, 80] width 64 height 7
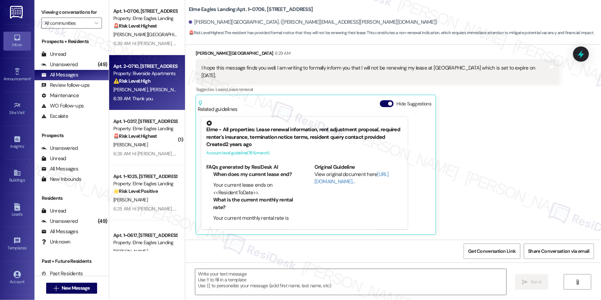
type textarea "Fetching suggested responses. Please feel free to read through the conversation…"
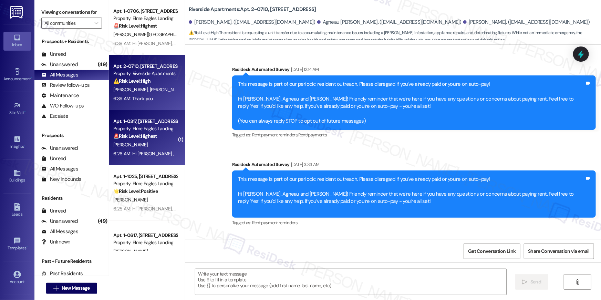
click at [149, 138] on strong "🚨 Risk Level: Highest" at bounding box center [135, 136] width 44 height 6
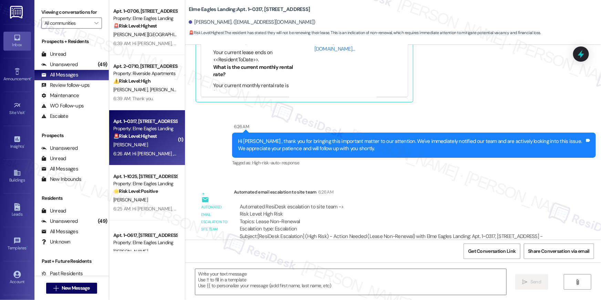
scroll to position [2372, 0]
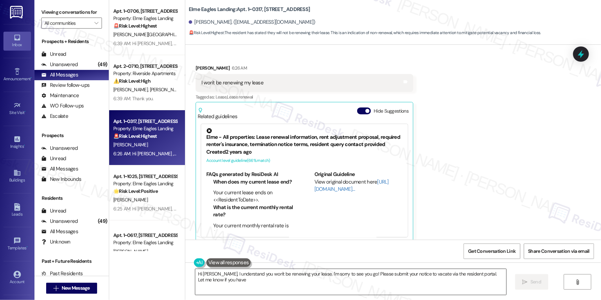
click at [360, 294] on textarea "Hi Jeremy, I understand you won't be renewing your lease. I'm sorry to see you …" at bounding box center [350, 282] width 311 height 26
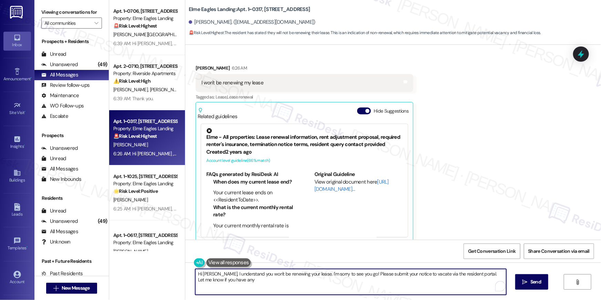
click at [360, 294] on textarea "Hi Jeremy, I understand you won't be renewing your lease. I'm sorry to see you …" at bounding box center [350, 282] width 311 height 26
paste textarea "Hi {{first_name}}, we’re sorry to see you go and appreciate your residency. To …"
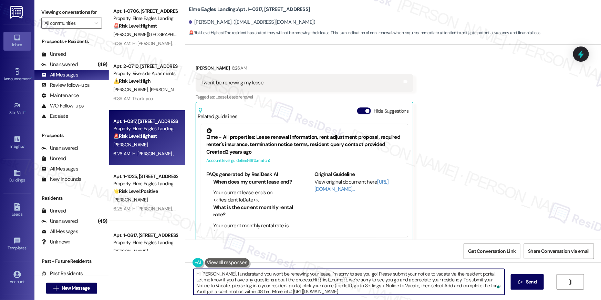
click at [360, 292] on textarea "Hi Jeremy, I understand you won't be renewing your lease. I'm sorry to see you …" at bounding box center [349, 282] width 311 height 26
paste textarea "To enrich screen reader interactions, please activate Accessibility in Grammarl…"
type textarea "Hi {{first_name}}, we’re sorry to see you go and appreciate your residency. To …"
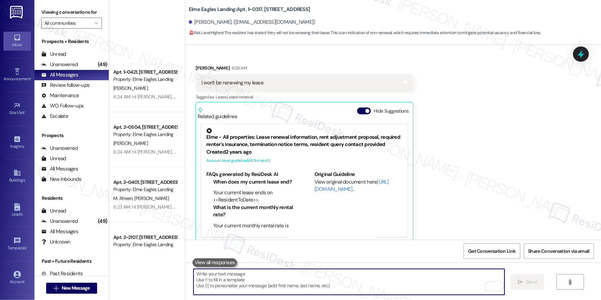
scroll to position [357, 0]
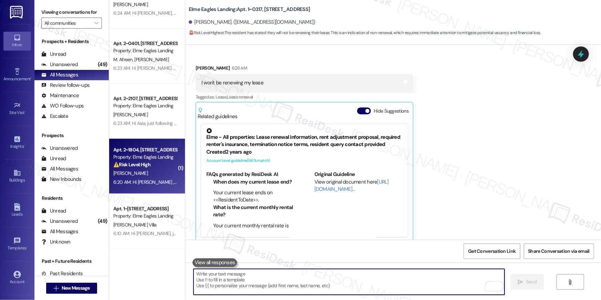
click at [140, 152] on div "Apt. 2~1804, [STREET_ADDRESS]" at bounding box center [145, 149] width 64 height 7
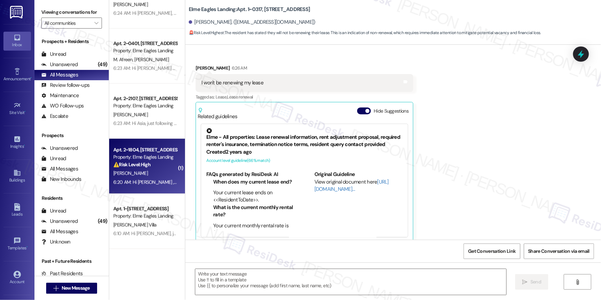
type textarea "Fetching suggested responses. Please feel free to read through the conversation…"
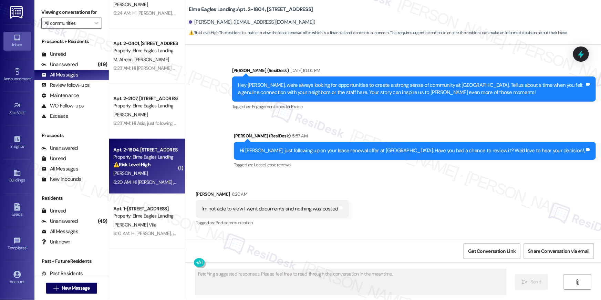
scroll to position [2851, 0]
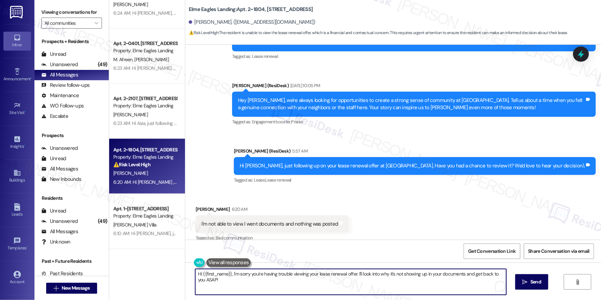
click at [370, 291] on textarea "Hi {{first_name}}, I'm sorry you're having trouble viewing your lease renewal o…" at bounding box center [350, 282] width 311 height 26
paste textarea "to select your lease renewal offer, please log in to your resident portal (the …"
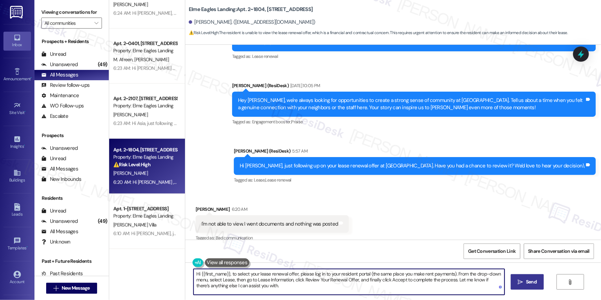
type textarea "Hi {{first_name}}, to select your lease renewal offer, please log in to your re…"
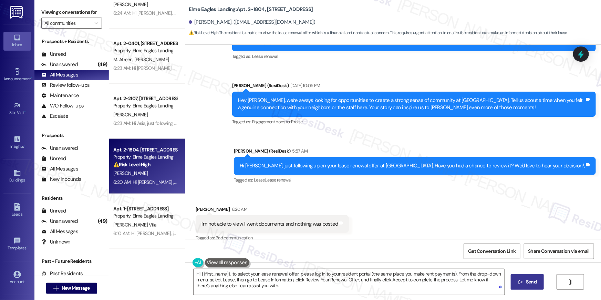
click at [520, 280] on icon "" at bounding box center [520, 282] width 5 height 6
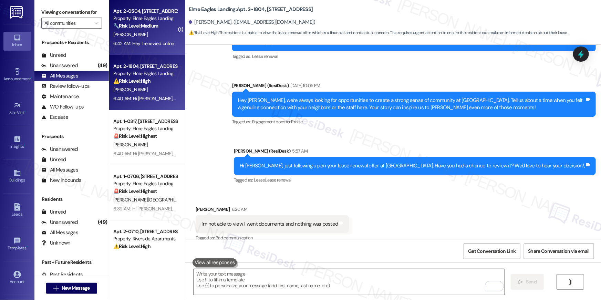
click at [136, 45] on div "6:42 AM: Hey I renewed online 6:42 AM: Hey I renewed online" at bounding box center [143, 43] width 61 height 6
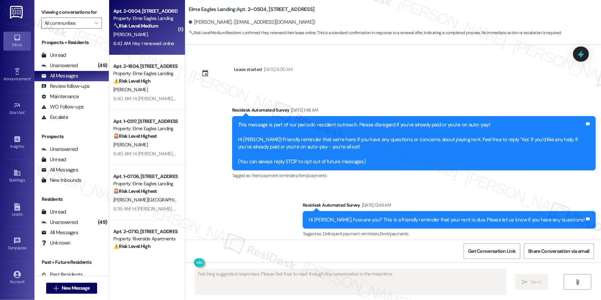
scroll to position [6342, 0]
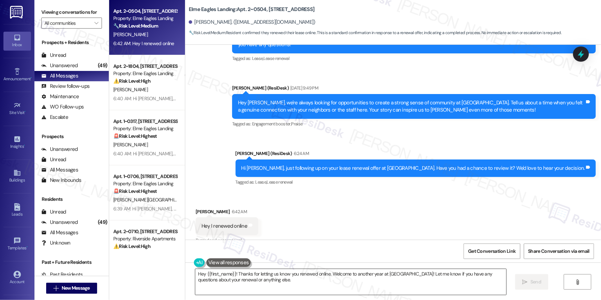
click at [374, 274] on textarea "Hey {{first_name}}! Thanks for letting us know you renewed online. Welcome to a…" at bounding box center [350, 282] width 311 height 26
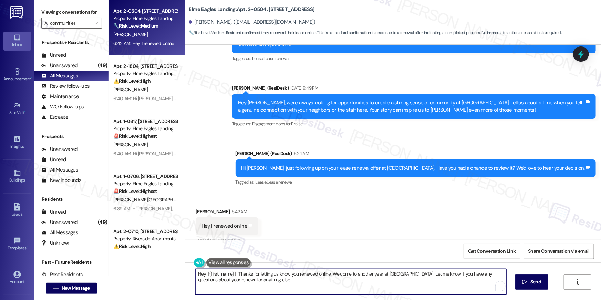
click at [374, 273] on textarea "Hey {{first_name}}! Thanks for letting us know you renewed online. Welcome to a…" at bounding box center [350, 282] width 311 height 26
type textarea "Hey {{first_name}}! Thanks for letting us know you renewed online. Welcome to a…"
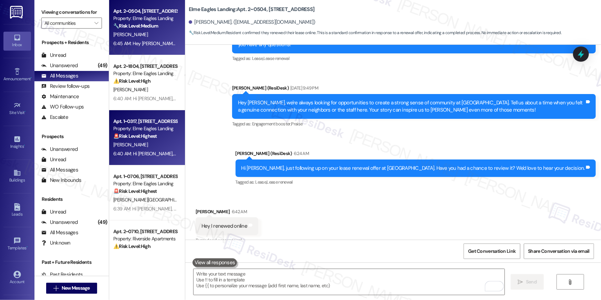
click at [157, 145] on div "[PERSON_NAME]" at bounding box center [145, 145] width 65 height 9
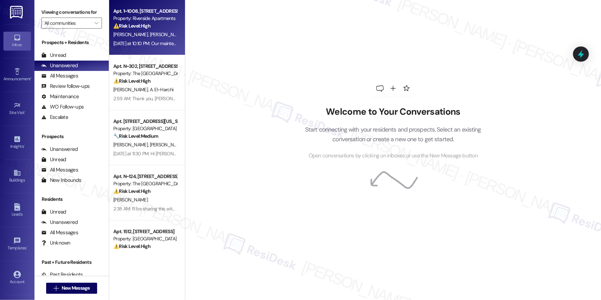
click at [168, 49] on div "Apt. 1~1008, [STREET_ADDRESS] Property: Riverside Apartments ⚠️ Risk Level: Hig…" at bounding box center [147, 27] width 76 height 55
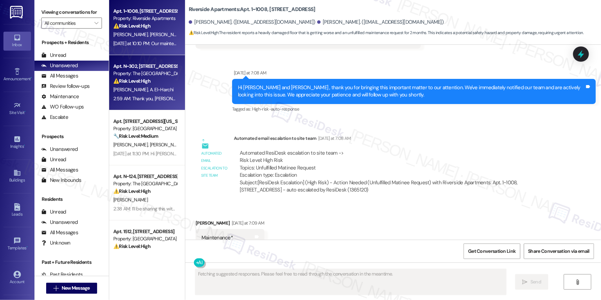
scroll to position [1204, 0]
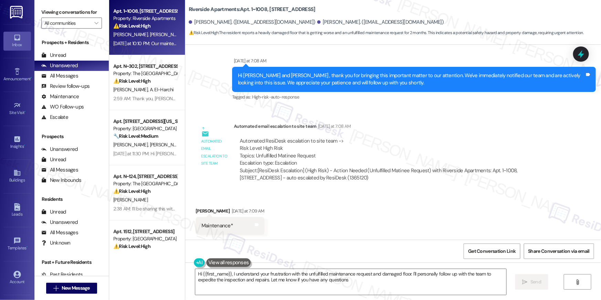
type textarea "Hi {{first_name}}, I understand your frustration with the unfulfilled maintenan…"
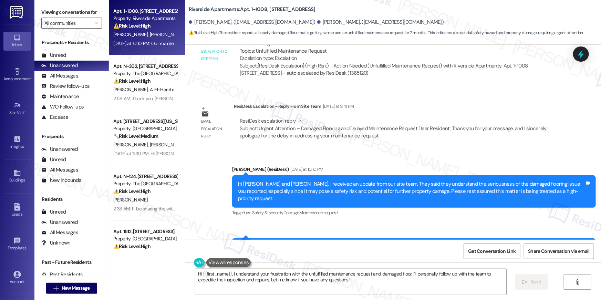
scroll to position [1560, 0]
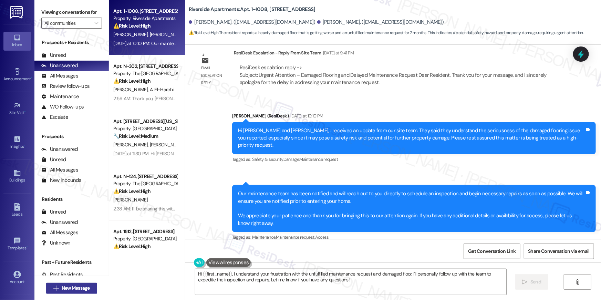
click at [86, 292] on button " New Message" at bounding box center [71, 288] width 51 height 11
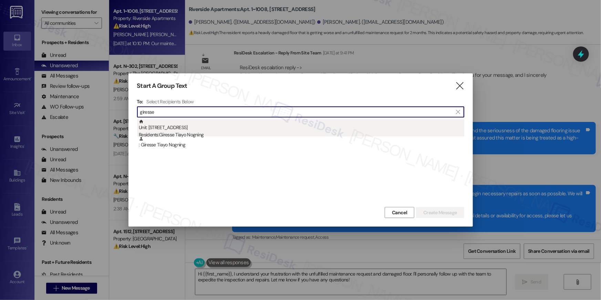
type input "giresse"
click at [174, 128] on div "Unit: [STREET_ADDRESS] Residents: Giresse Tiayo Nogning" at bounding box center [301, 129] width 325 height 20
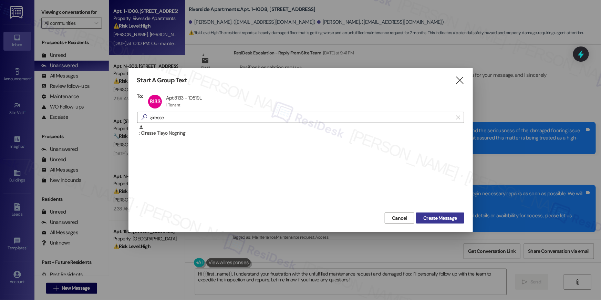
click at [444, 220] on span "Create Message" at bounding box center [439, 218] width 33 height 7
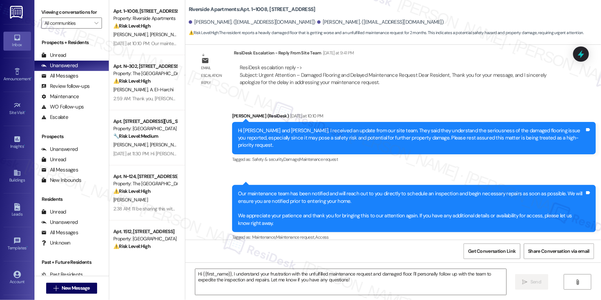
type textarea "Fetching suggested responses. Please feel free to read through the conversation…"
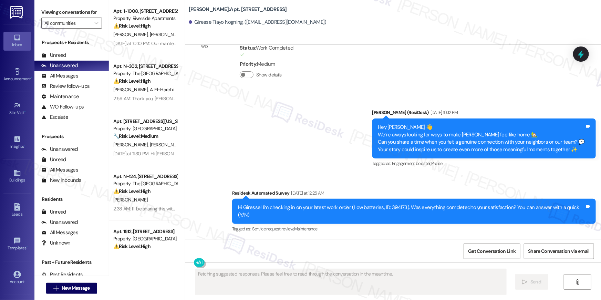
scroll to position [1233, 0]
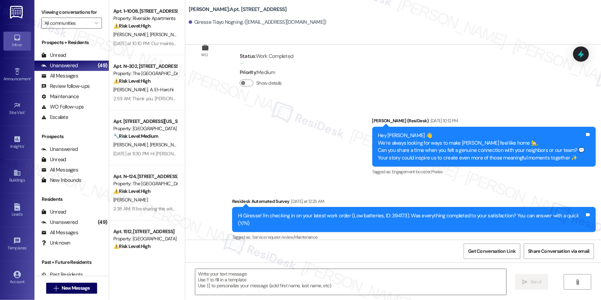
click at [258, 169] on div "Announcement, sent via SMS [PERSON_NAME] (ResiDesk) [DATE] 10:12 PM Hey [PERSON…" at bounding box center [393, 175] width 416 height 146
click at [415, 281] on textarea at bounding box center [350, 282] width 311 height 26
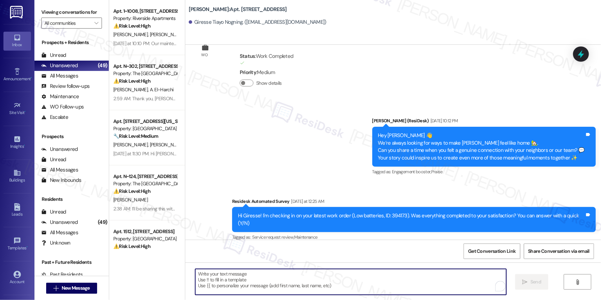
paste textarea "Hi {{first_name}}, just following up on your lease renewal offer at {{property}…"
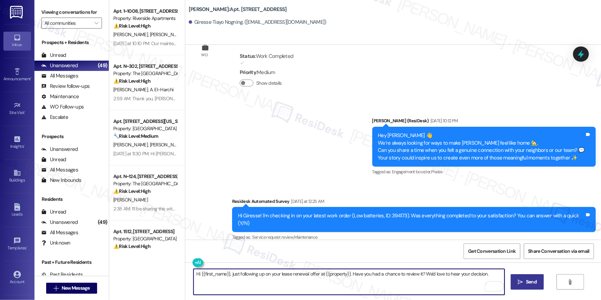
type textarea "Hi {{first_name}}, just following up on your lease renewal offer at {{property}…"
click at [528, 284] on span "Send" at bounding box center [531, 281] width 11 height 7
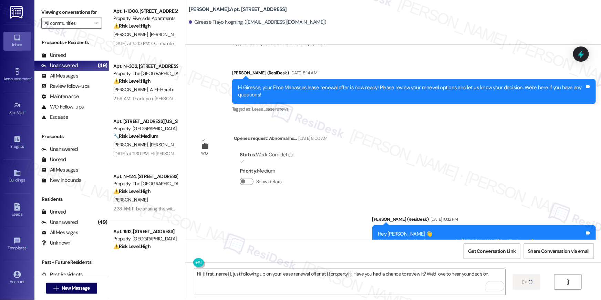
scroll to position [1009, 0]
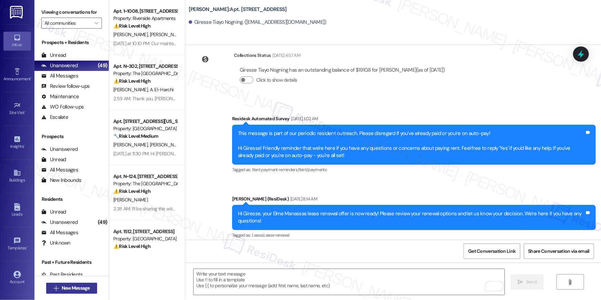
click at [82, 285] on span "New Message" at bounding box center [76, 287] width 28 height 7
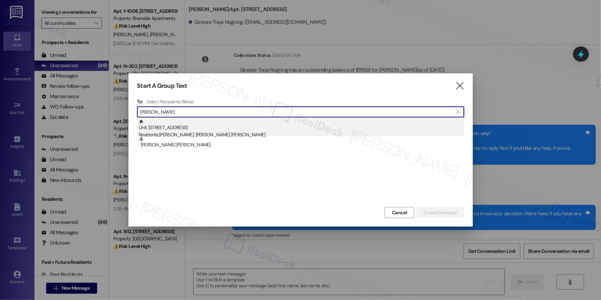
type input "[PERSON_NAME]"
click at [254, 122] on div "Unit: [STREET_ADDRESS] Residents: [PERSON_NAME], [PERSON_NAME] [PERSON_NAME]" at bounding box center [301, 129] width 325 height 20
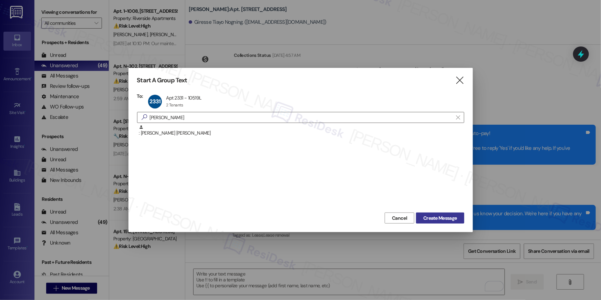
click at [450, 220] on span "Create Message" at bounding box center [439, 218] width 33 height 7
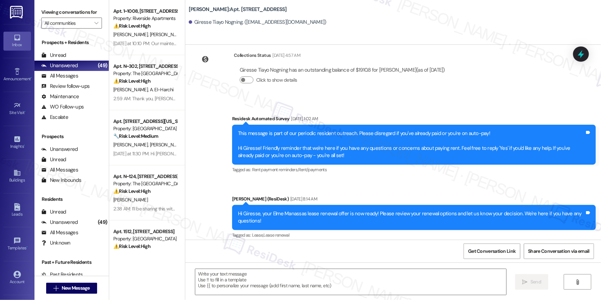
type textarea "Fetching suggested responses. Please feel free to read through the conversation…"
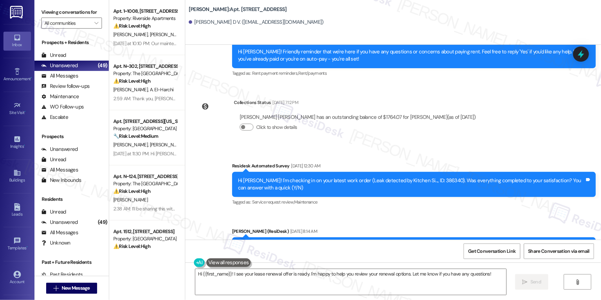
scroll to position [1366, 0]
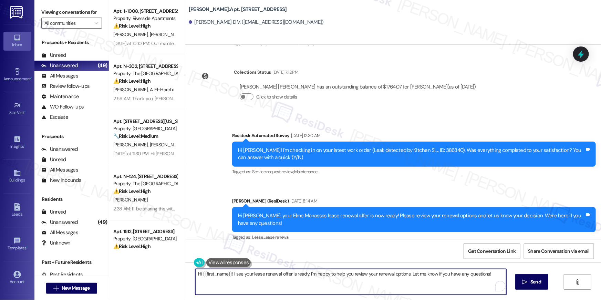
click at [337, 281] on textarea "Hi {{first_name}}! I see your lease renewal offer is ready. I'm happy to help y…" at bounding box center [350, 282] width 311 height 26
paste textarea ", just following up on your lease renewal offer at {{property}}. Have you had a…"
type textarea "Hi {{first_name}}, just following up on your lease renewal offer at {{property}…"
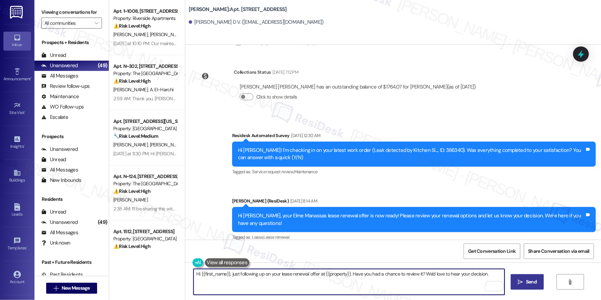
click at [523, 287] on button " Send" at bounding box center [527, 281] width 33 height 15
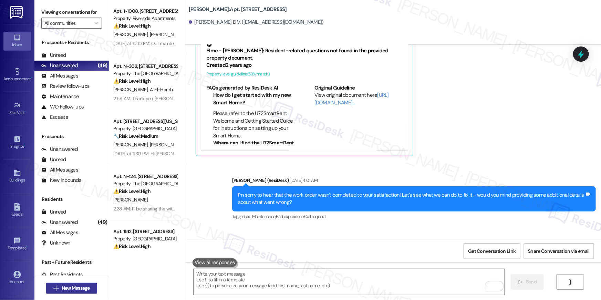
scroll to position [851, 0]
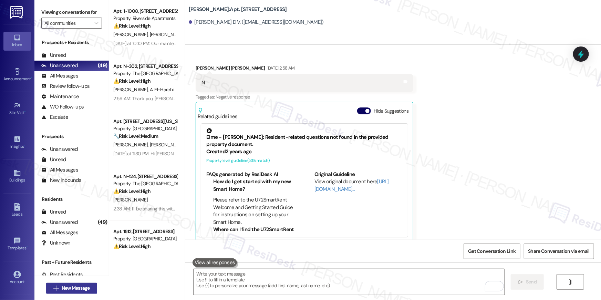
click at [84, 290] on span "New Message" at bounding box center [76, 287] width 28 height 7
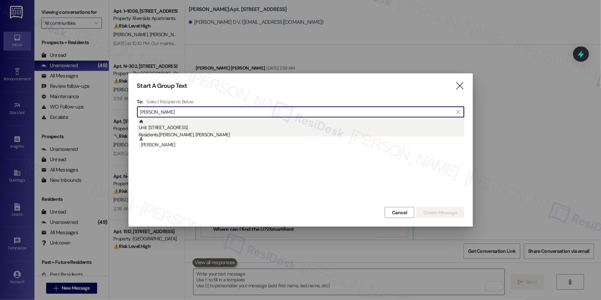
type input "[PERSON_NAME]"
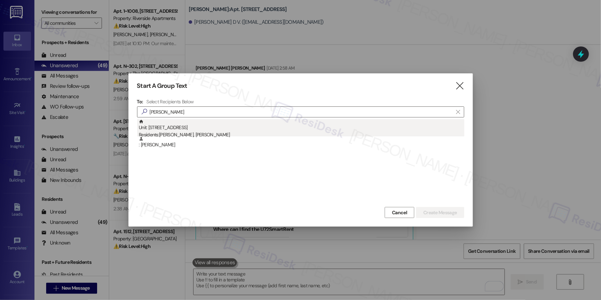
click at [213, 136] on div "Residents: [PERSON_NAME], [PERSON_NAME]" at bounding box center [301, 134] width 325 height 7
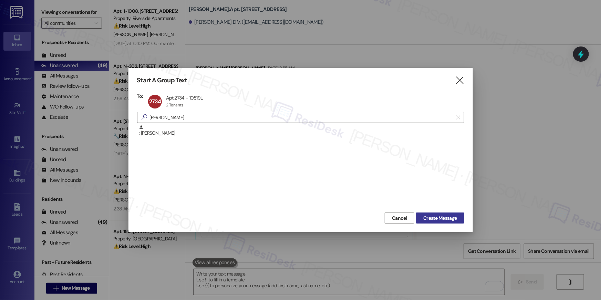
click at [440, 216] on span "Create Message" at bounding box center [439, 218] width 33 height 7
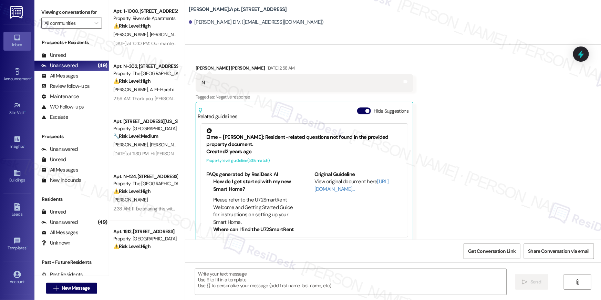
type textarea "Fetching suggested responses. Please feel free to read through the conversation…"
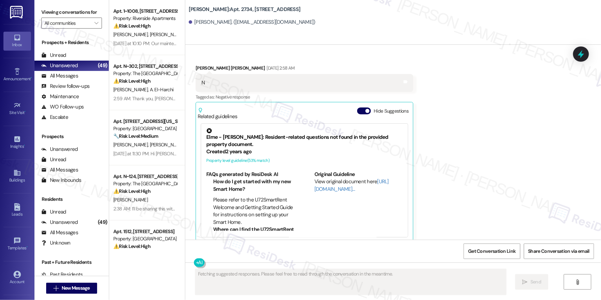
scroll to position [380, 0]
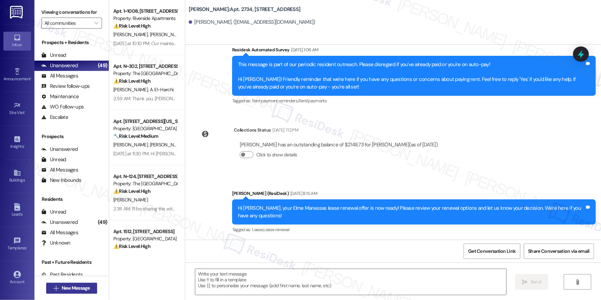
click at [84, 286] on span "New Message" at bounding box center [76, 287] width 28 height 7
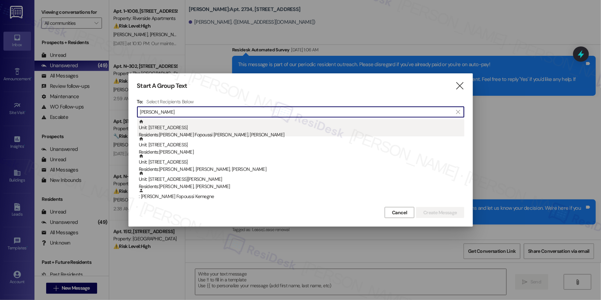
type input "[PERSON_NAME]"
click at [210, 129] on div "Unit: [STREET_ADDRESS] Residents: [PERSON_NAME] Fopoussi [PERSON_NAME], [PERSON…" at bounding box center [301, 129] width 325 height 20
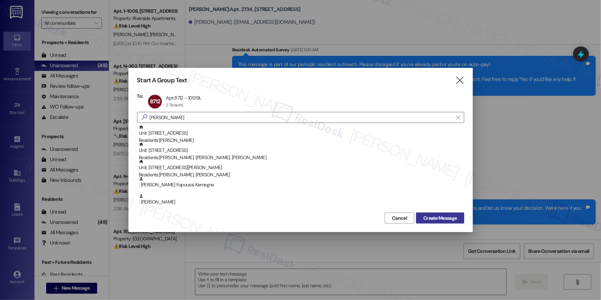
click at [454, 218] on span "Create Message" at bounding box center [439, 218] width 33 height 7
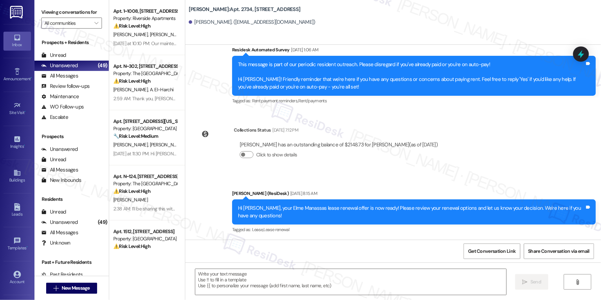
type textarea "Fetching suggested responses. Please feel free to read through the conversation…"
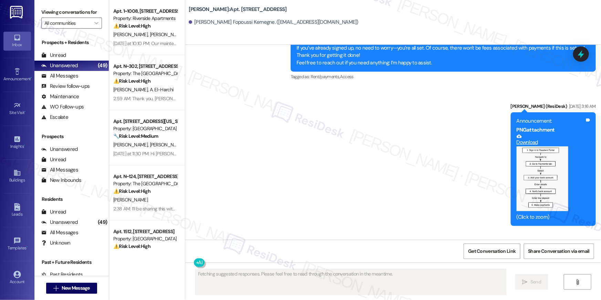
scroll to position [1364, 0]
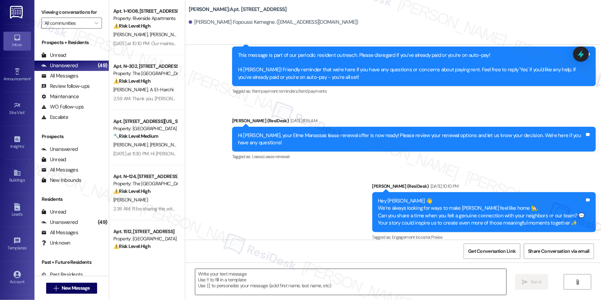
click at [365, 284] on textarea at bounding box center [350, 282] width 311 height 26
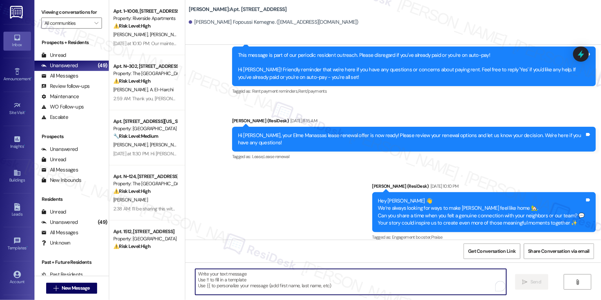
paste textarea "Hi {{first_name}}, just following up on your lease renewal offer at {{property}…"
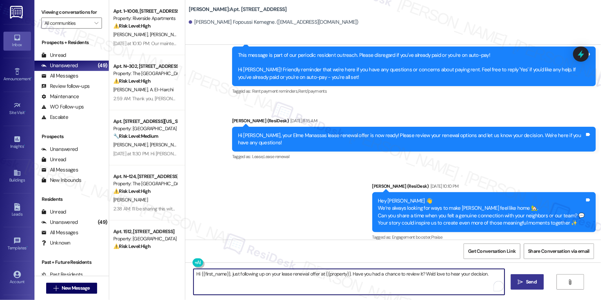
type textarea "Hi {{first_name}}, just following up on your lease renewal offer at {{property}…"
click at [539, 280] on button " Send" at bounding box center [527, 281] width 33 height 15
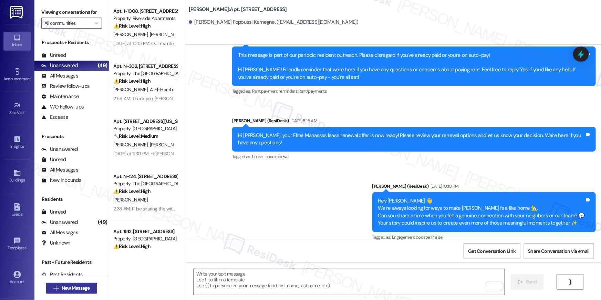
click at [84, 288] on span "New Message" at bounding box center [76, 287] width 28 height 7
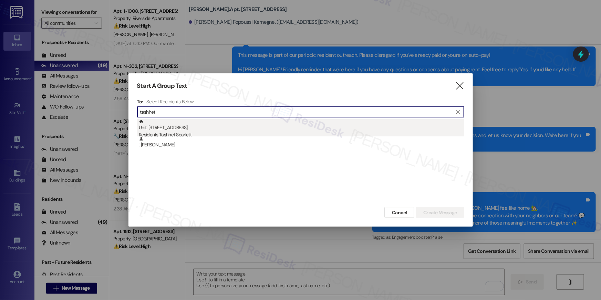
type input "tashhet"
click at [260, 124] on div "Unit: [STREET_ADDRESS] Residents: [PERSON_NAME]" at bounding box center [301, 129] width 325 height 20
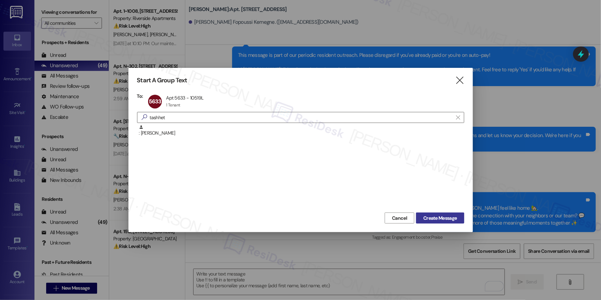
click at [450, 217] on span "Create Message" at bounding box center [439, 218] width 33 height 7
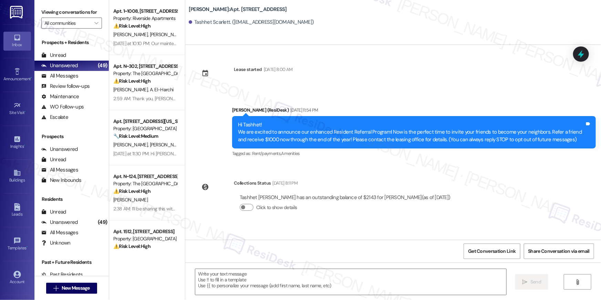
type textarea "Fetching suggested responses. Please feel free to read through the conversation…"
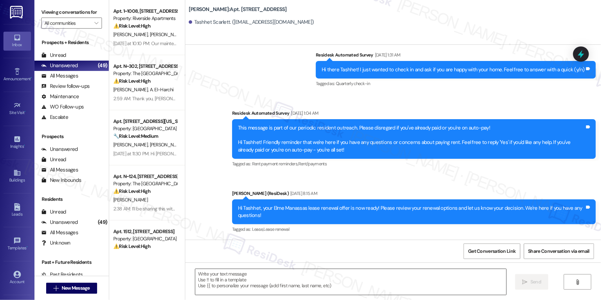
click at [406, 280] on textarea at bounding box center [350, 282] width 311 height 26
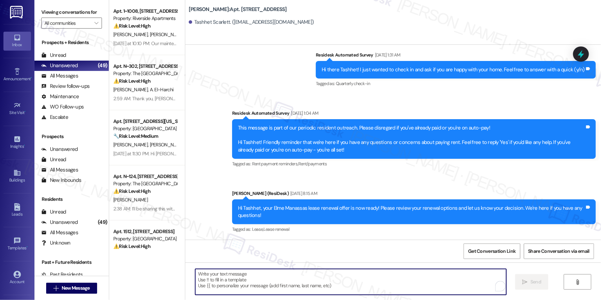
click at [406, 280] on textarea "To enrich screen reader interactions, please activate Accessibility in Grammarl…" at bounding box center [350, 282] width 311 height 26
paste textarea "Hi {{first_name}}, just following up on your lease renewal offer at {{property}…"
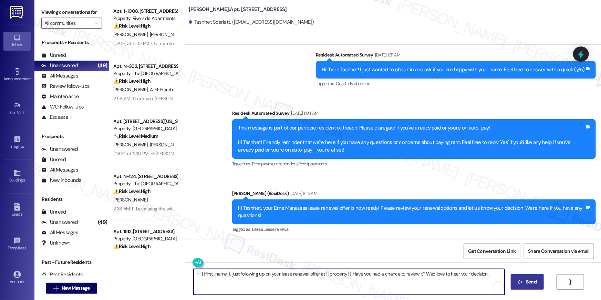
type textarea "Hi {{first_name}}, just following up on your lease renewal offer at {{property}…"
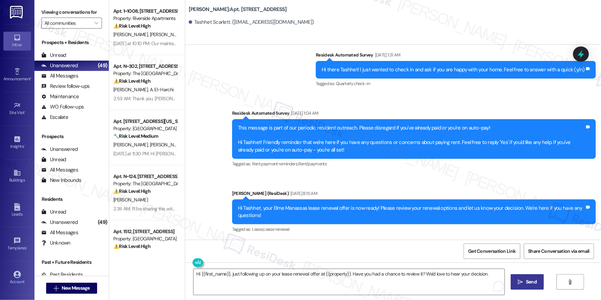
click at [527, 280] on span "Send" at bounding box center [531, 281] width 11 height 7
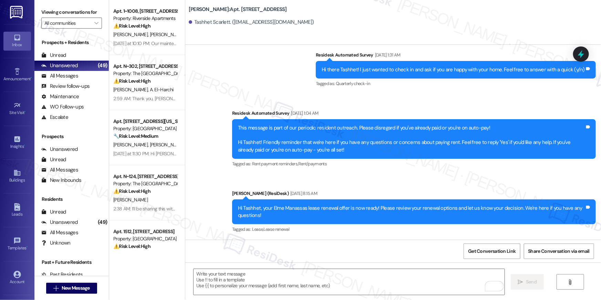
scroll to position [559, 0]
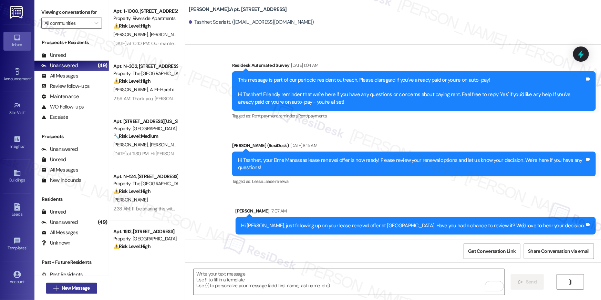
click at [69, 287] on span "New Message" at bounding box center [76, 287] width 28 height 7
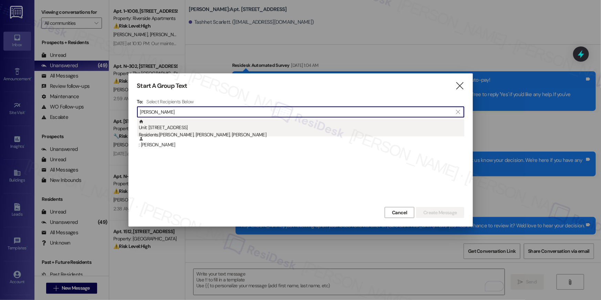
type input "[PERSON_NAME]"
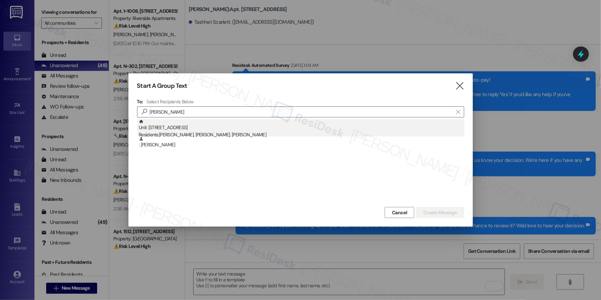
click at [205, 128] on div "Unit: [STREET_ADDRESS] Residents: [PERSON_NAME], [PERSON_NAME], [PERSON_NAME]" at bounding box center [301, 129] width 325 height 20
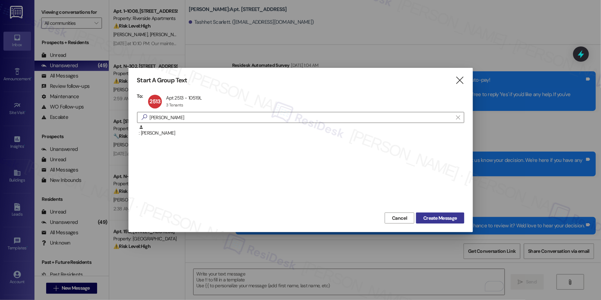
click at [434, 218] on span "Create Message" at bounding box center [439, 218] width 33 height 7
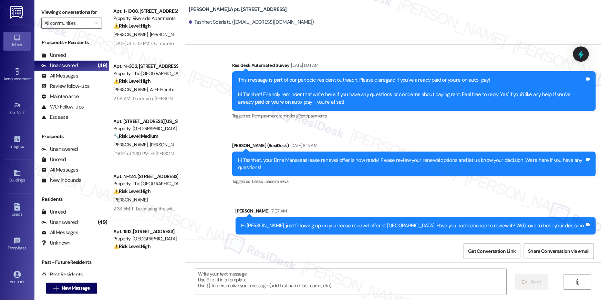
type textarea "Fetching suggested responses. Please feel free to read through the conversation…"
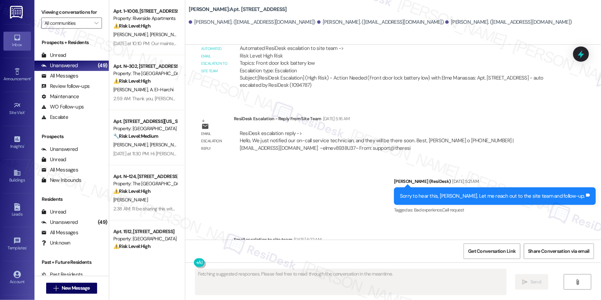
scroll to position [3037, 0]
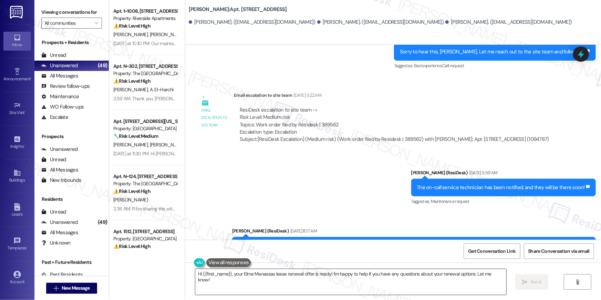
click at [387, 269] on div "Hi {{first_name}}, your Elme Manassas lease renewal offer is ready! I'm happy t…" at bounding box center [351, 282] width 312 height 27
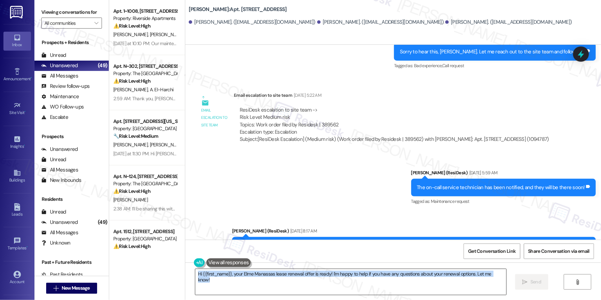
click at [387, 269] on div "Hi {{first_name}}, your Elme Manassas lease renewal offer is ready! I'm happy t…" at bounding box center [351, 282] width 312 height 27
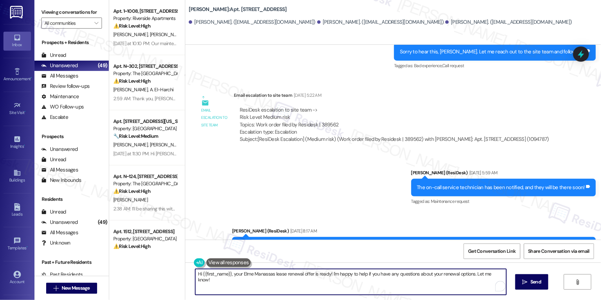
click at [379, 275] on textarea "Hi {{first_name}}, your Elme Manassas lease renewal offer is ready! I'm happy t…" at bounding box center [350, 282] width 311 height 26
paste textarea "just following up on your lease renewal offer at {{property}}. Have you had a c…"
type textarea "Hi {{first_name}}, just following up on your lease renewal offer at {{property}…"
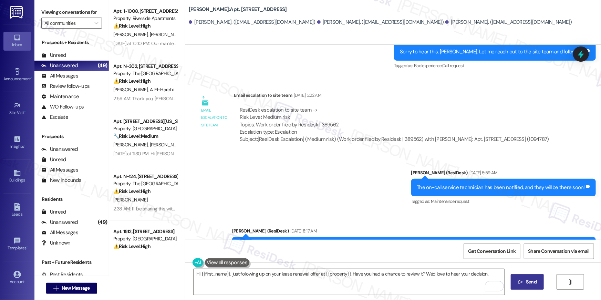
click at [527, 282] on span "Send" at bounding box center [531, 281] width 11 height 7
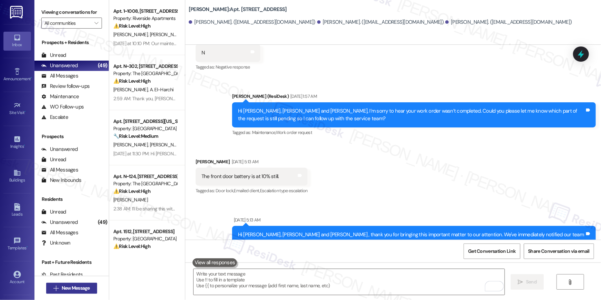
click at [82, 290] on span "New Message" at bounding box center [76, 287] width 28 height 7
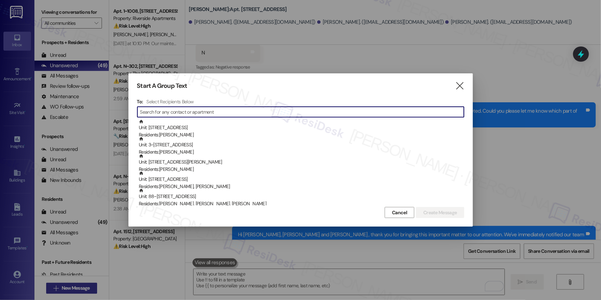
scroll to position [2565, 0]
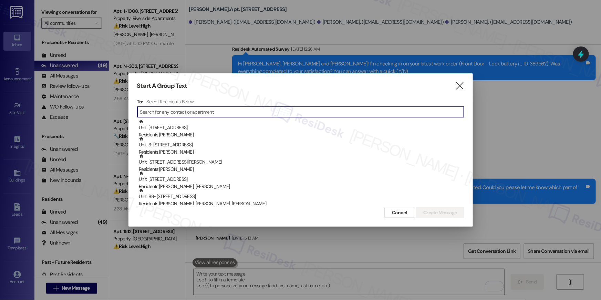
type input "k"
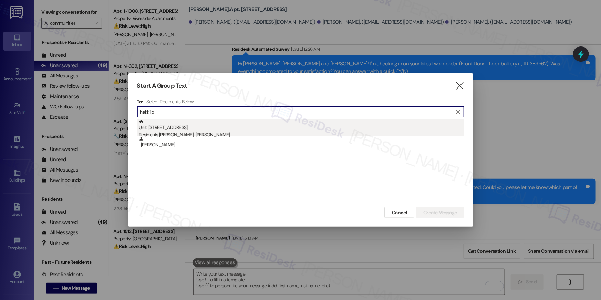
type input "hakki p"
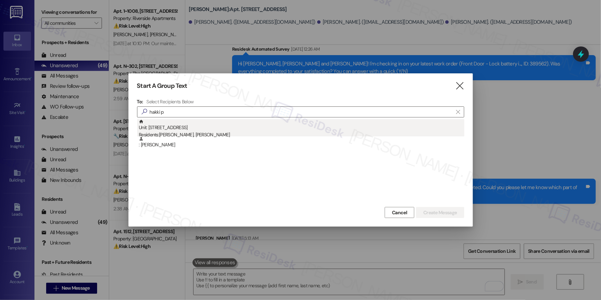
click at [188, 131] on div "Residents: [PERSON_NAME], [PERSON_NAME]" at bounding box center [301, 134] width 325 height 7
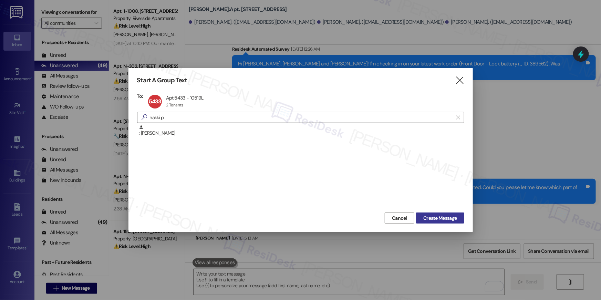
click at [428, 218] on span "Create Message" at bounding box center [439, 218] width 33 height 7
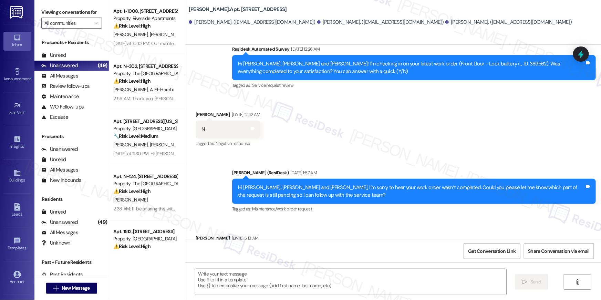
type textarea "Fetching suggested responses. Please feel free to read through the conversation…"
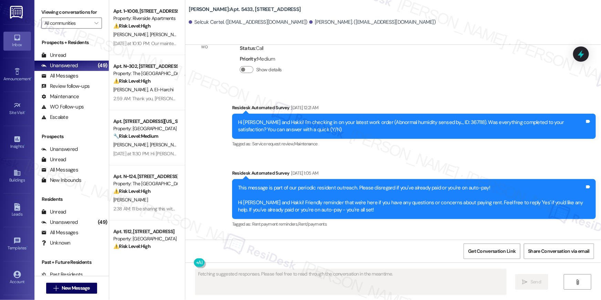
scroll to position [1763, 0]
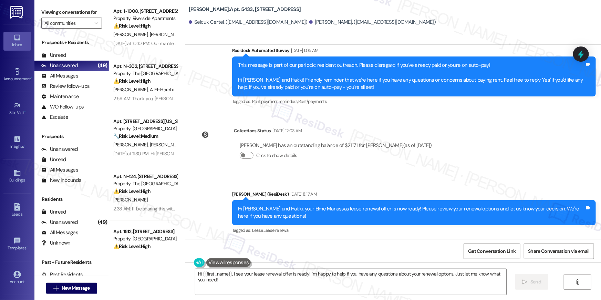
click at [428, 275] on textarea "Hi {{first_name}}, I see your lease renewal offer is ready! I'm happy to help i…" at bounding box center [350, 282] width 311 height 26
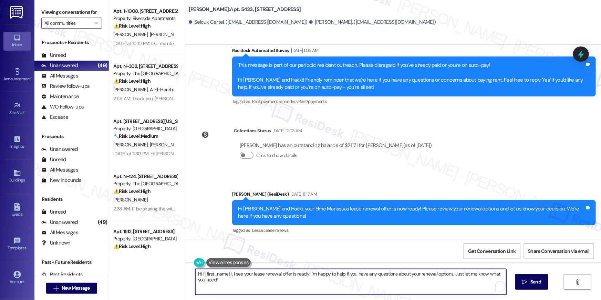
click at [428, 275] on textarea "Hi {{first_name}}, I see your lease renewal offer is ready! I'm happy to help i…" at bounding box center [350, 282] width 311 height 26
paste textarea "just following up on your lease renewal offer at {{property}}. Have you had a c…"
type textarea "Hi {{first_name}}, just following up on your lease renewal offer at {{property}…"
click at [536, 279] on span "Send" at bounding box center [530, 281] width 13 height 7
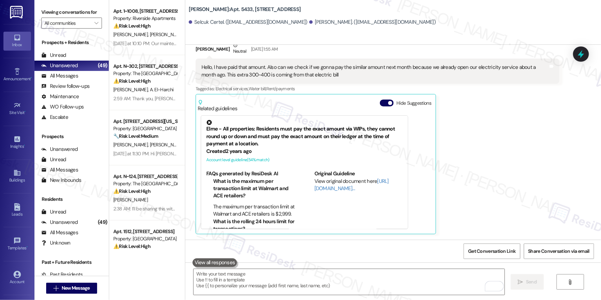
scroll to position [1076, 0]
click at [72, 285] on span "New Message" at bounding box center [76, 287] width 28 height 7
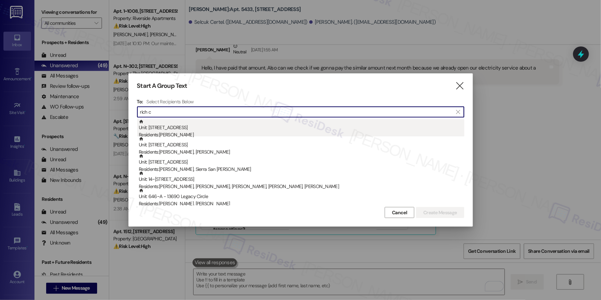
type input "rich c"
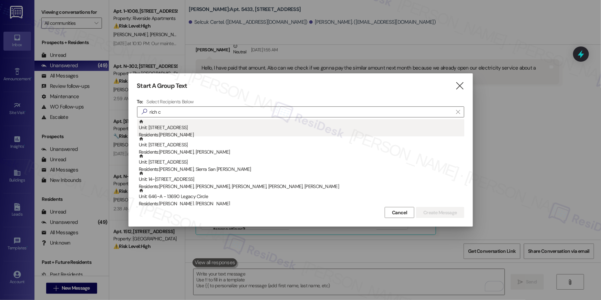
click at [247, 122] on div "Unit: 911 - [STREET_ADDRESS] Residents: [PERSON_NAME]" at bounding box center [301, 129] width 325 height 20
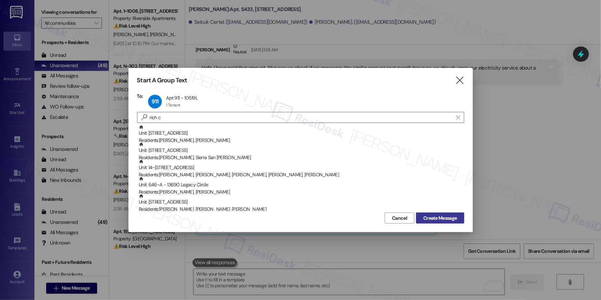
click at [445, 220] on span "Create Message" at bounding box center [439, 218] width 33 height 7
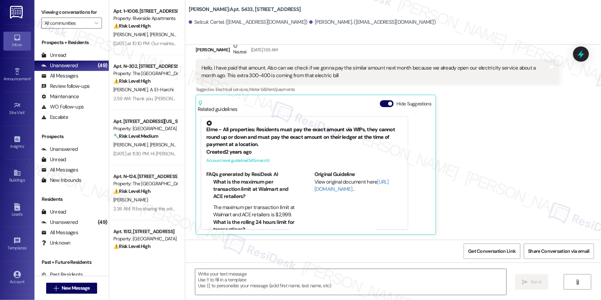
type textarea "Fetching suggested responses. Please feel free to read through the conversation…"
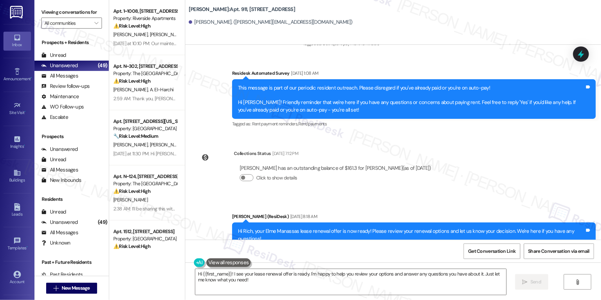
scroll to position [3208, 0]
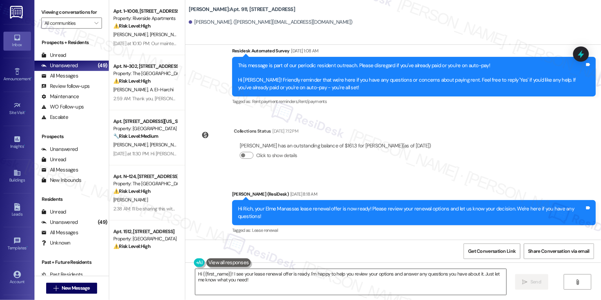
click at [374, 279] on textarea "Hi {{first_name}}! I see your lease renewal offer is ready. I'm happy to help y…" at bounding box center [350, 282] width 311 height 26
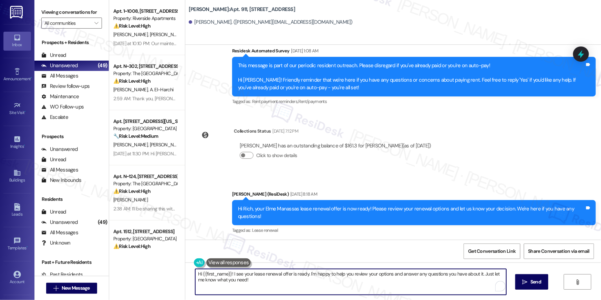
click at [374, 279] on textarea "Hi {{first_name}}! I see your lease renewal offer is ready. I'm happy to help y…" at bounding box center [350, 282] width 311 height 26
paste textarea ", just following up on your lease renewal offer at {{property}}. Have you had a…"
type textarea "Hi {{first_name}}, just following up on your lease renewal offer at {{property}…"
click at [523, 283] on span " Send" at bounding box center [528, 281] width 22 height 7
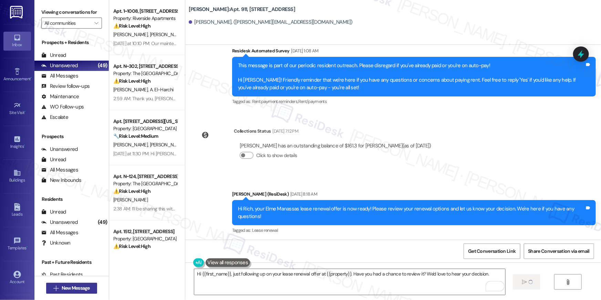
click at [68, 289] on span "New Message" at bounding box center [76, 287] width 28 height 7
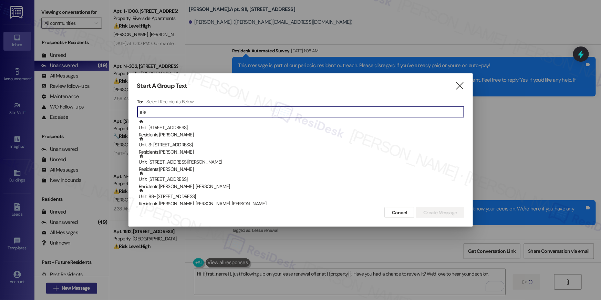
type input "[PERSON_NAME]"
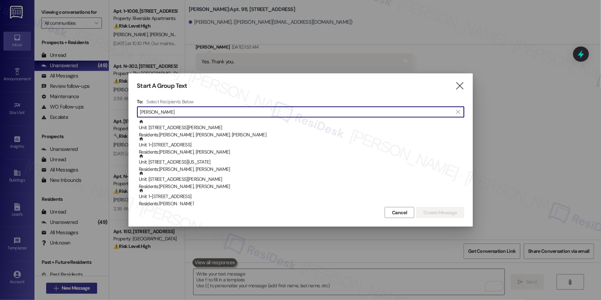
scroll to position [2686, 0]
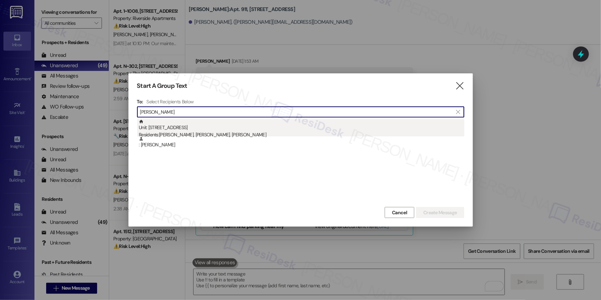
type input "alexis rami"
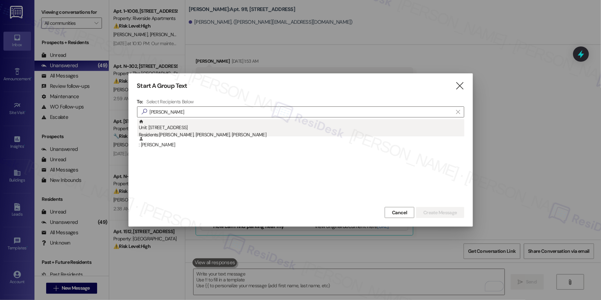
click at [239, 127] on div "Unit: 9522 - 10519 Lariat Lane Residents: Zulma Cardozaportillo, Alexis Ramirez…" at bounding box center [301, 129] width 325 height 20
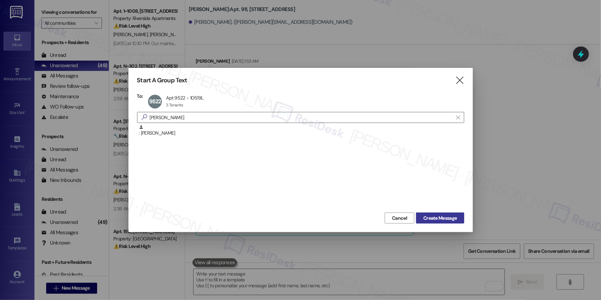
click at [442, 217] on span "Create Message" at bounding box center [439, 218] width 33 height 7
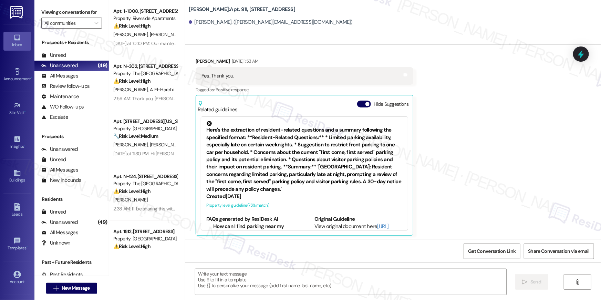
type textarea "Fetching suggested responses. Please feel free to read through the conversation…"
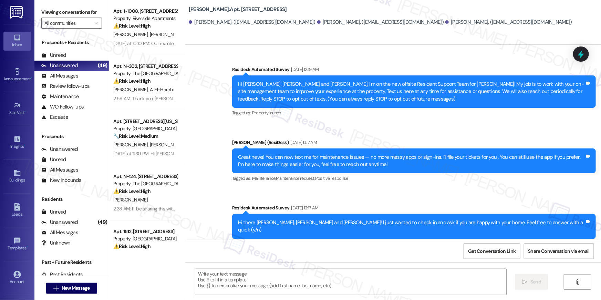
type textarea "Fetching suggested responses. Please feel free to read through the conversation…"
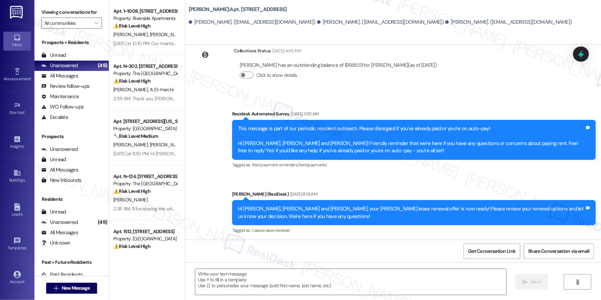
scroll to position [2798, 0]
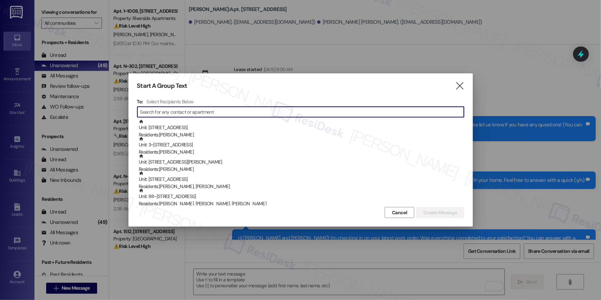
scroll to position [1095, 0]
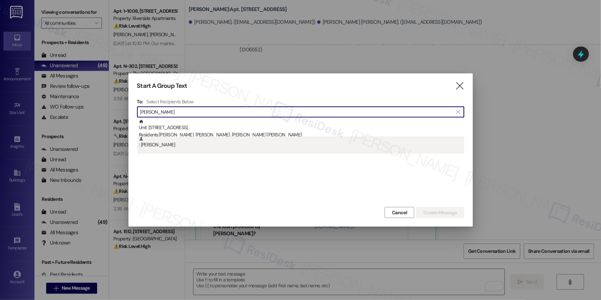
type input "[PERSON_NAME]"
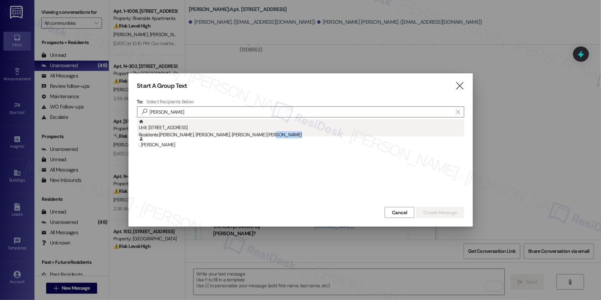
drag, startPoint x: 257, startPoint y: 137, endPoint x: 260, endPoint y: 132, distance: 6.3
click at [260, 132] on div "Unit: 2524 - [GEOGRAPHIC_DATA] Residents: [PERSON_NAME], [PERSON_NAME], [PERSON…" at bounding box center [300, 136] width 327 height 34
click at [260, 132] on div "Residents: [PERSON_NAME], [PERSON_NAME], [PERSON_NAME] [PERSON_NAME]" at bounding box center [301, 134] width 325 height 7
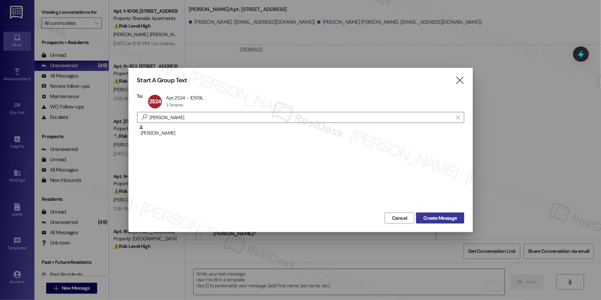
click at [458, 221] on button "Create Message" at bounding box center [440, 217] width 48 height 11
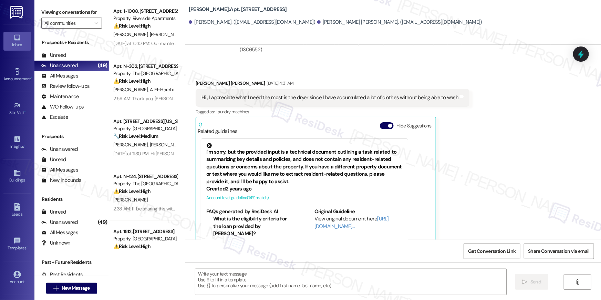
type textarea "Fetching suggested responses. Please feel free to read through the conversation…"
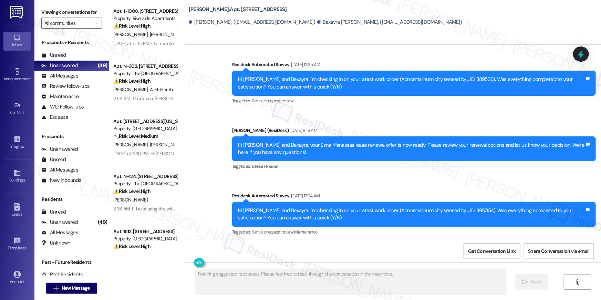
scroll to position [6077, 0]
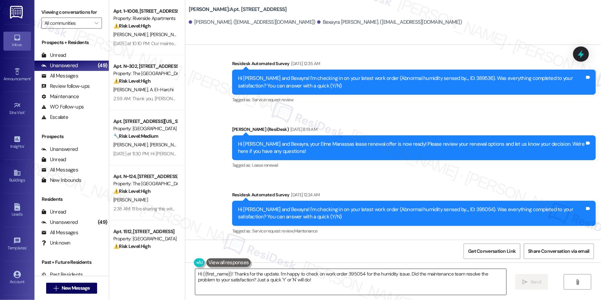
click at [407, 281] on textarea "Hi {{first_name}}! Thanks for the update. I'm happy to check on work order 3950…" at bounding box center [350, 282] width 311 height 26
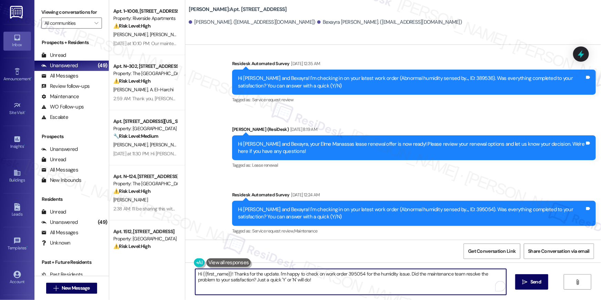
click at [407, 281] on textarea "Hi {{first_name}}! Thanks for the update. I'm happy to check on work order 3950…" at bounding box center [350, 282] width 311 height 26
paste textarea ", just following up on your lease renewal offer at {{property}}. Have you had a…"
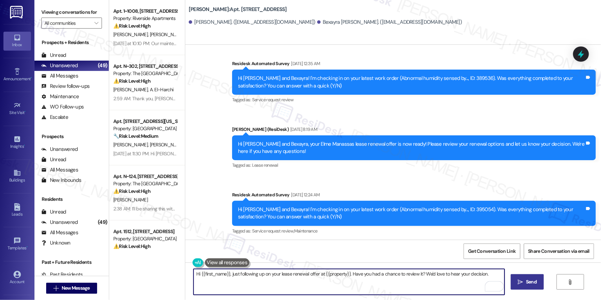
type textarea "Hi {{first_name}}, just following up on your lease renewal offer at {{property}…"
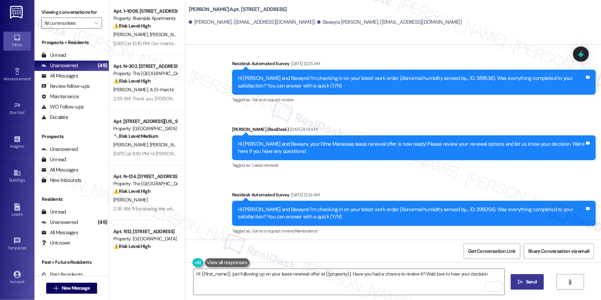
click at [543, 283] on button " Send" at bounding box center [527, 281] width 33 height 15
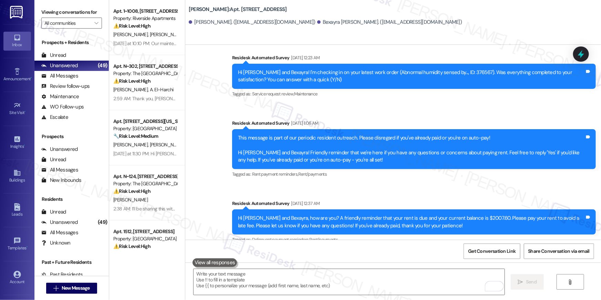
scroll to position [5710, 0]
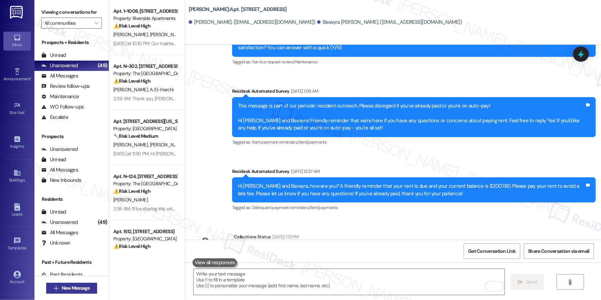
click at [65, 287] on span "New Message" at bounding box center [76, 287] width 28 height 7
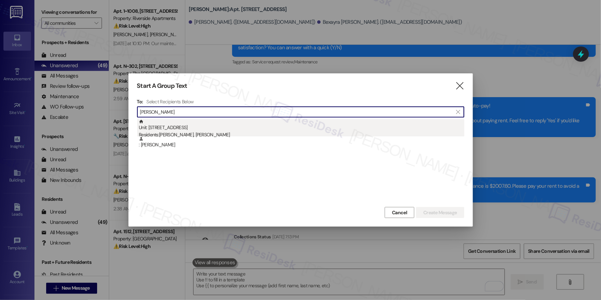
type input "henry coto"
click at [202, 127] on div "Unit: 2712 - 10519 Lariat Lane Residents: Henry Coto, Paula Coto" at bounding box center [301, 129] width 325 height 20
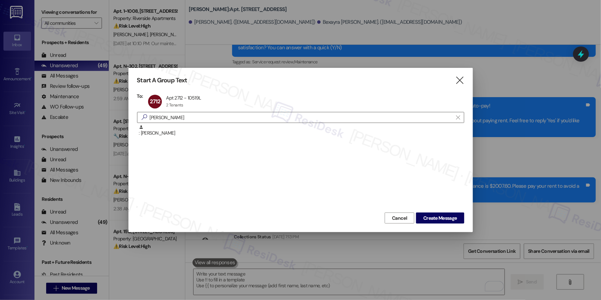
click at [442, 212] on div "Cancel Create Message" at bounding box center [300, 217] width 327 height 13
click at [442, 212] on button "Create Message" at bounding box center [440, 217] width 48 height 11
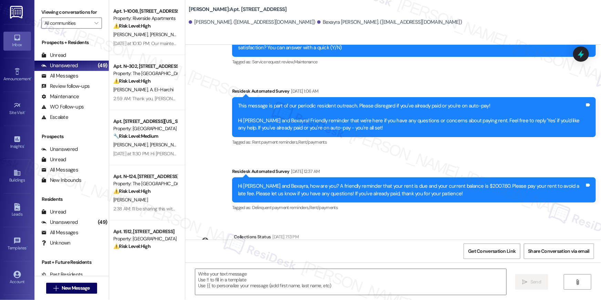
type textarea "Fetching suggested responses. Please feel free to read through the conversation…"
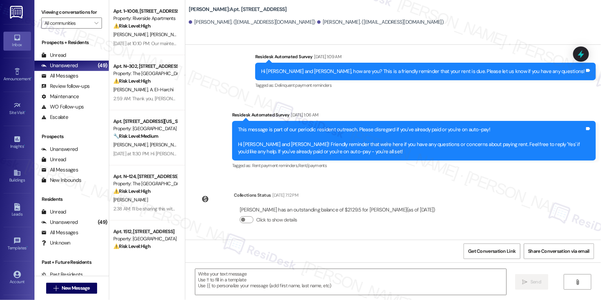
scroll to position [683, 0]
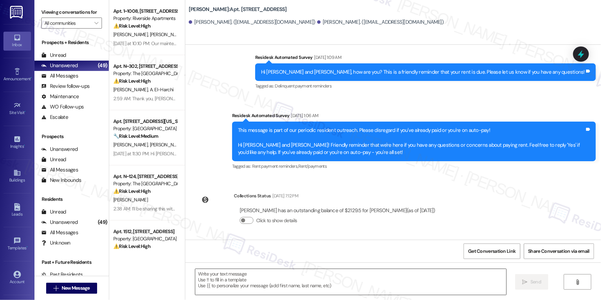
click at [381, 278] on textarea at bounding box center [350, 282] width 311 height 26
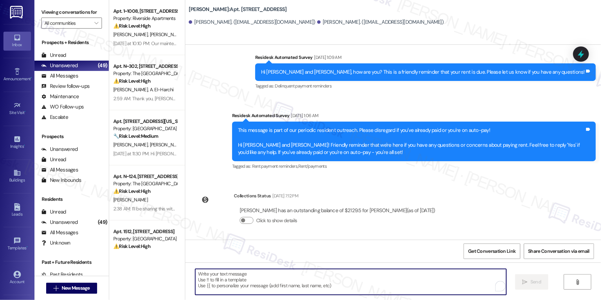
paste textarea "Hi {{first_name}}, just following up on your lease renewal offer at {{property}…"
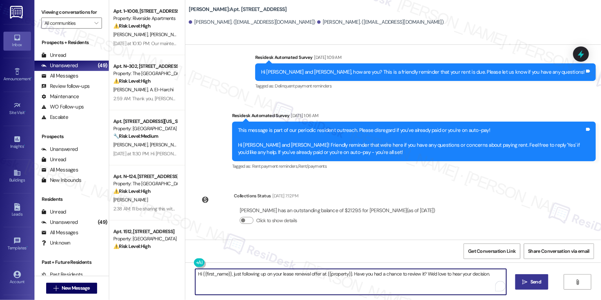
type textarea "Hi {{first_name}}, just following up on your lease renewal offer at {{property}…"
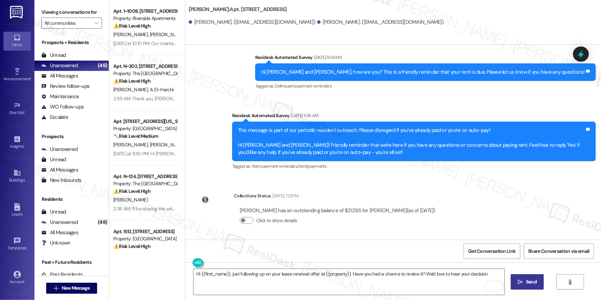
click at [527, 288] on button " Send" at bounding box center [527, 281] width 33 height 15
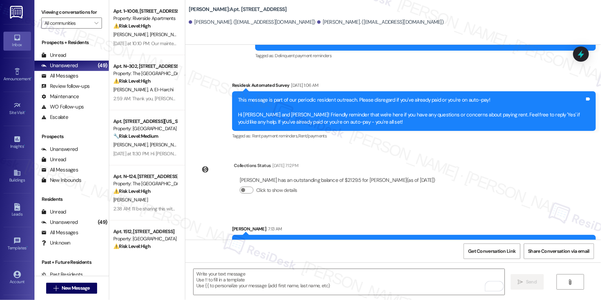
scroll to position [731, 0]
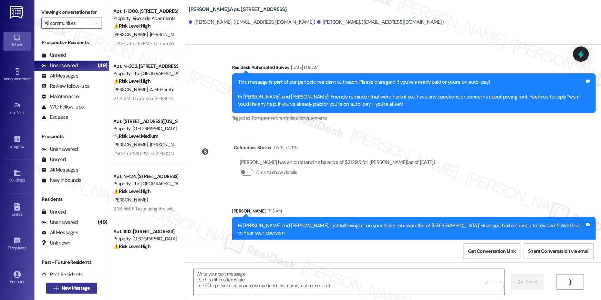
click at [84, 286] on span "New Message" at bounding box center [76, 287] width 28 height 7
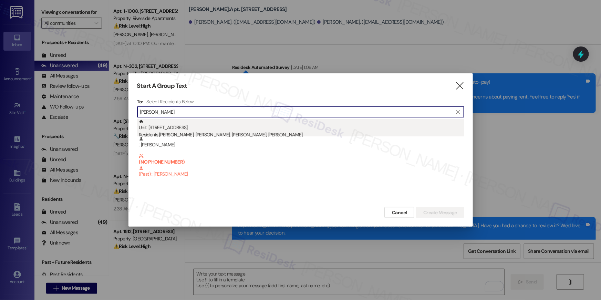
type input "marden"
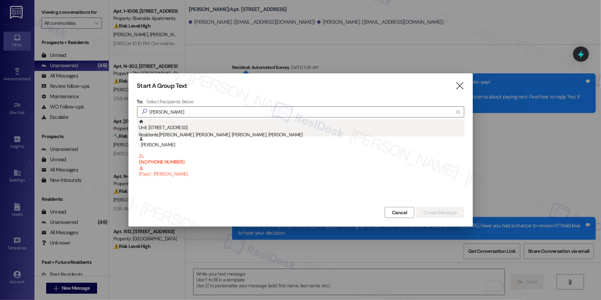
click at [278, 129] on div "Unit: 6934 - 10519 Lariat Lane Residents: Lhyam Orellan Orellana, Marden Orella…" at bounding box center [301, 129] width 325 height 20
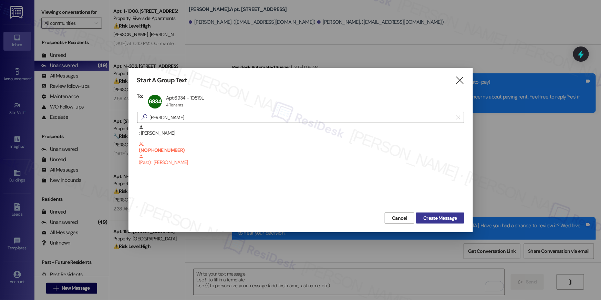
click at [433, 217] on span "Create Message" at bounding box center [439, 218] width 33 height 7
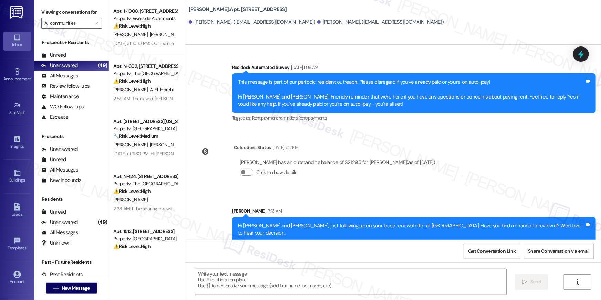
type textarea "Fetching suggested responses. Please feel free to read through the conversation…"
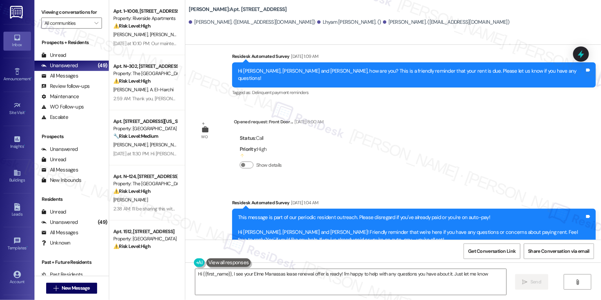
scroll to position [1088, 0]
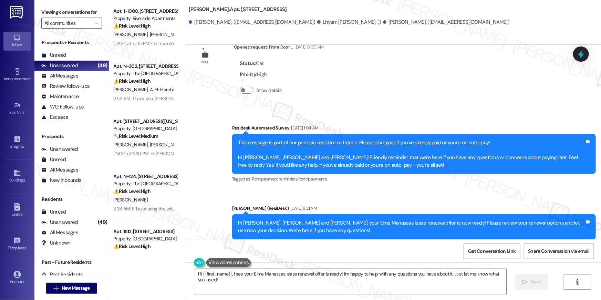
click at [376, 278] on textarea "Hi {{first_name}}, I see your Elme Manassas lease renewal offer is ready! I'm h…" at bounding box center [350, 282] width 311 height 26
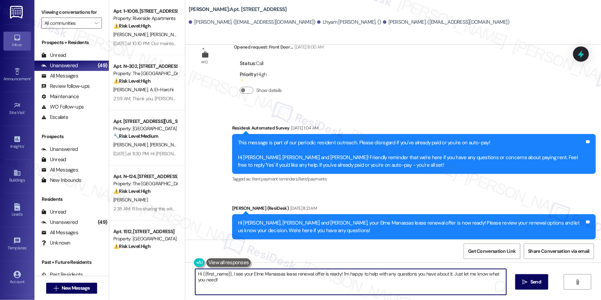
paste textarea "just following up on your lease renewal offer at {{property}}. Have you had a c…"
type textarea "Hi {{first_name}}, just following up on your lease renewal offer at {{property}…"
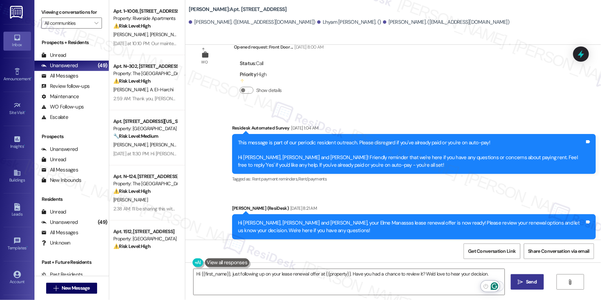
click at [528, 283] on span "Send" at bounding box center [531, 281] width 11 height 7
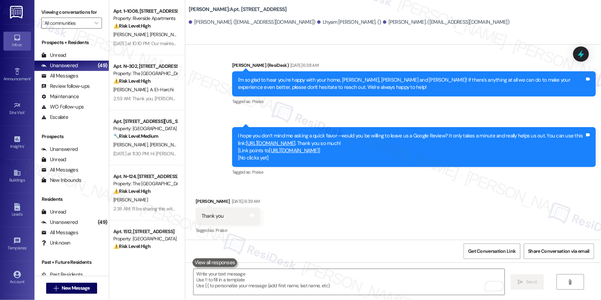
scroll to position [674, 0]
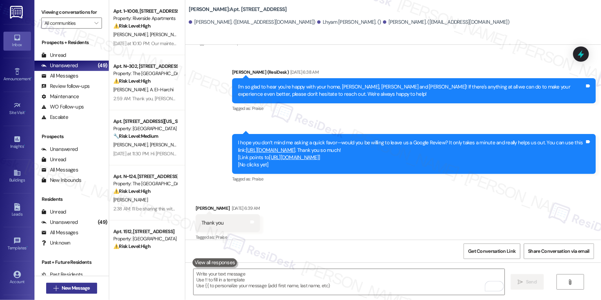
click at [68, 287] on span "New Message" at bounding box center [76, 287] width 28 height 7
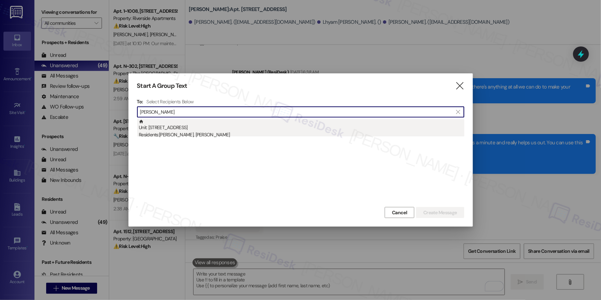
type input "ernest so"
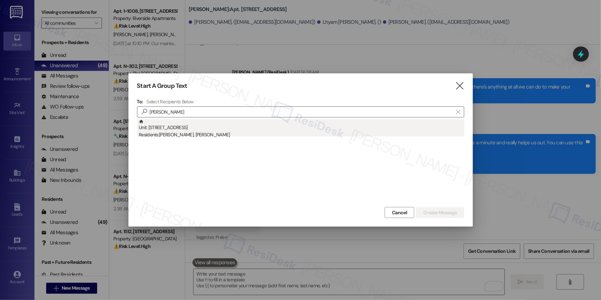
click at [239, 126] on div "Unit: 2532 - 10519 Lariat Lane Residents: Ernest Sparrow, Lisa Alphonso" at bounding box center [301, 129] width 325 height 20
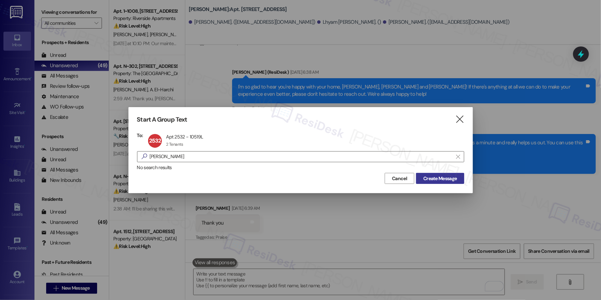
click at [424, 182] on button "Create Message" at bounding box center [440, 178] width 48 height 11
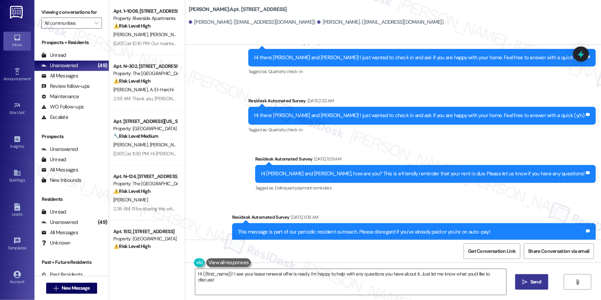
scroll to position [2011, 0]
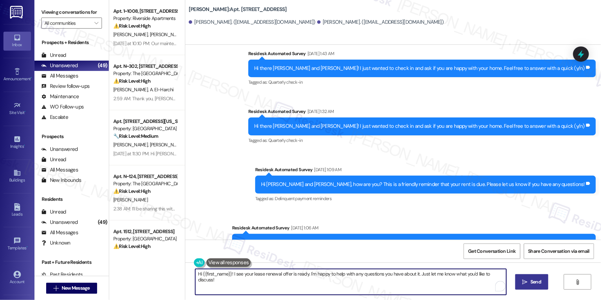
click at [321, 281] on textarea "Hi {{first_name}}! I see your lease renewal offer is ready. I'm happy to help w…" at bounding box center [350, 282] width 311 height 26
paste textarea ", just following up on your lease renewal offer at {{property}}. Have you had a…"
type textarea "Hi {{first_name}}, just following up on your lease renewal offer at {{property}…"
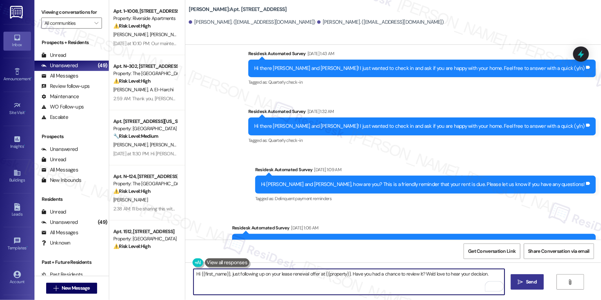
click at [539, 281] on button " Send" at bounding box center [527, 281] width 33 height 15
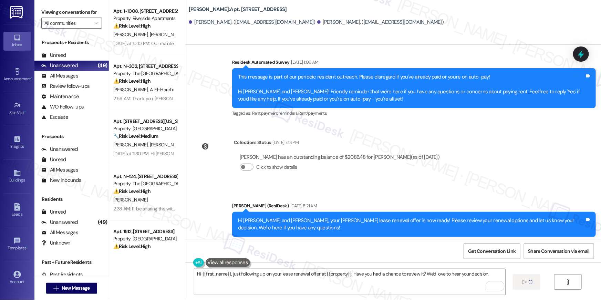
scroll to position [2189, 0]
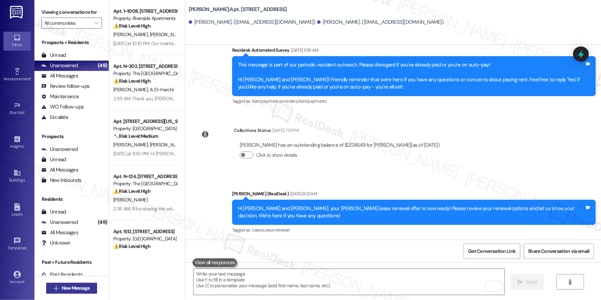
click at [88, 289] on span "New Message" at bounding box center [76, 287] width 28 height 7
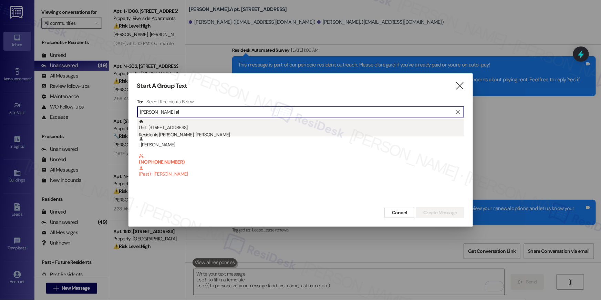
type input "gracie al"
click at [247, 126] on div "Unit: 5213 - 10519 Lariat Lane Residents: Jerry Alexander, Gracie Alexander" at bounding box center [301, 129] width 325 height 20
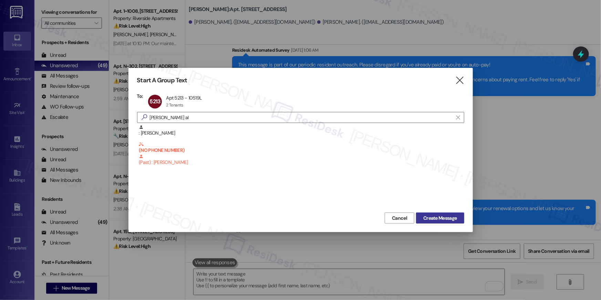
click at [423, 218] on span "Create Message" at bounding box center [439, 218] width 33 height 7
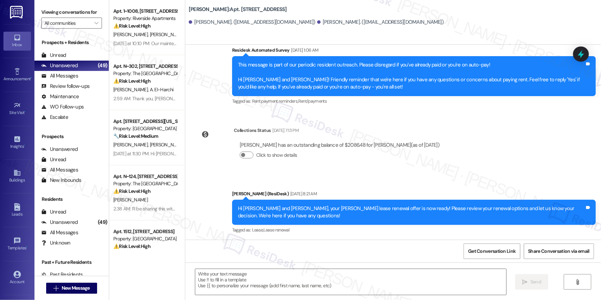
type textarea "Fetching suggested responses. Please feel free to read through the conversation…"
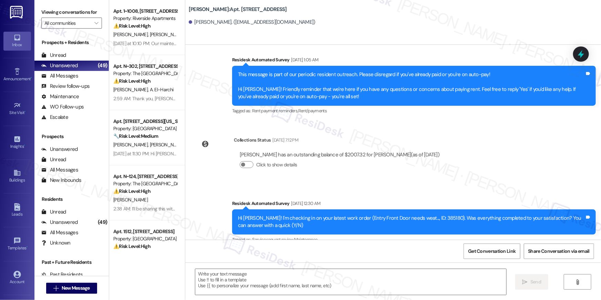
scroll to position [191, 0]
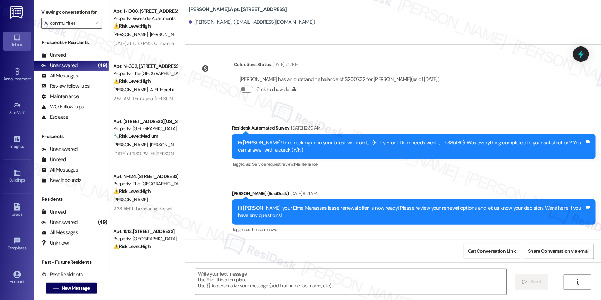
click at [376, 276] on textarea at bounding box center [350, 282] width 311 height 26
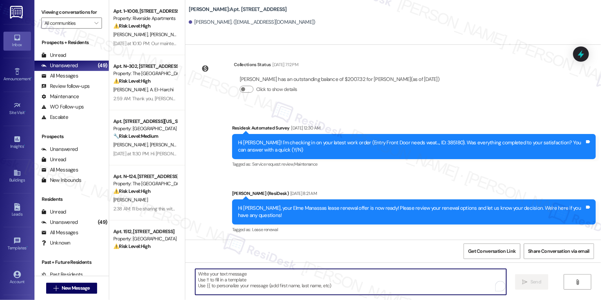
paste textarea "Hi {{first_name}}, just following up on your lease renewal offer at {{property}…"
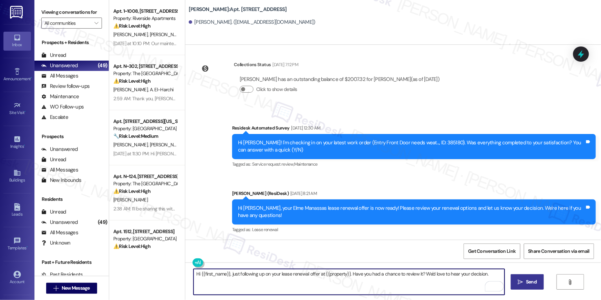
type textarea "Hi {{first_name}}, just following up on your lease renewal offer at {{property}…"
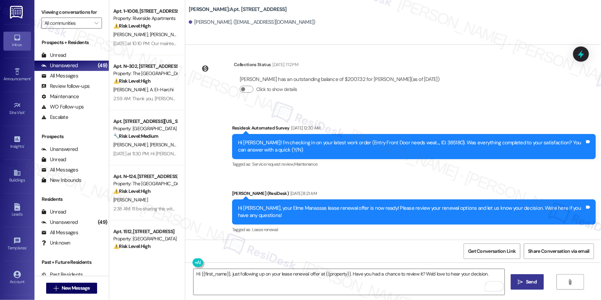
click at [536, 286] on button " Send" at bounding box center [527, 281] width 33 height 15
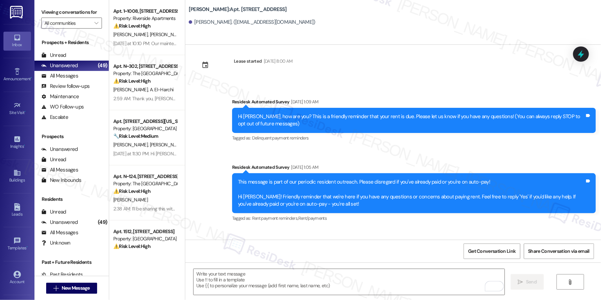
scroll to position [0, 0]
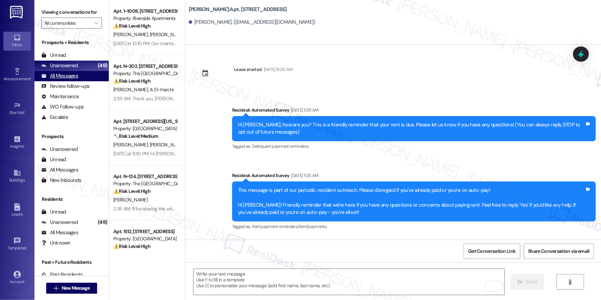
click at [80, 80] on div "All Messages (undefined)" at bounding box center [71, 76] width 74 height 10
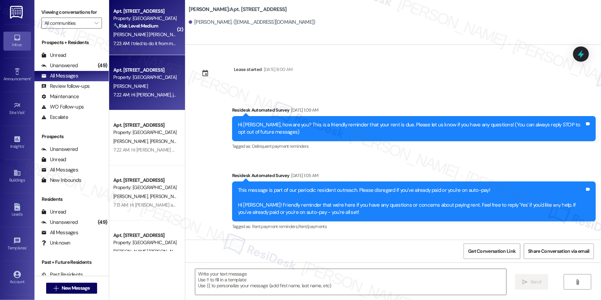
click at [160, 29] on div "🔧 Risk Level: Medium The resident is responding to a lease renewal offer but is…" at bounding box center [145, 25] width 64 height 7
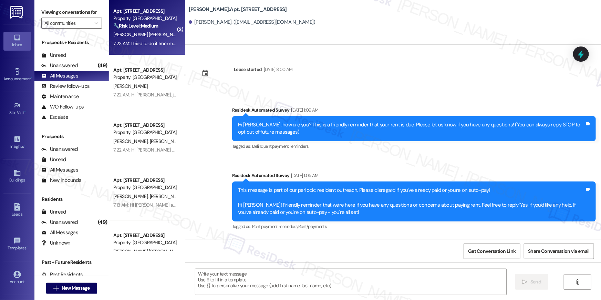
type textarea "Fetching suggested responses. Please feel free to read through the conversation…"
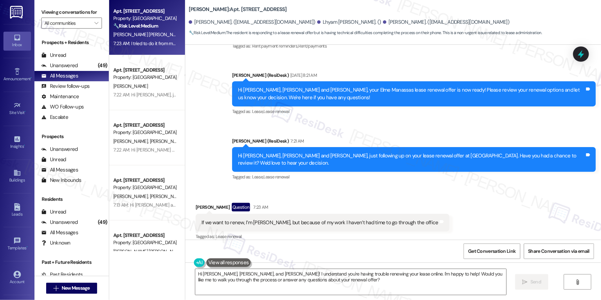
scroll to position [1201, 0]
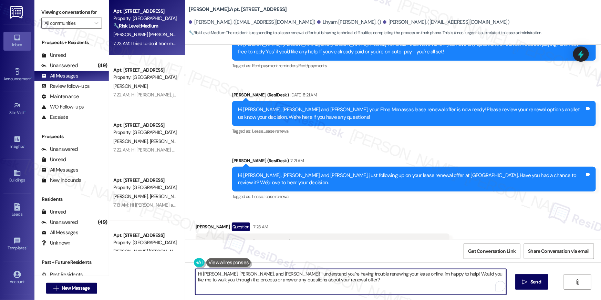
click at [323, 282] on textarea "Hi Marden, Lhyam, and Fernando! I understand you're having trouble renewing you…" at bounding box center [350, 282] width 311 height 26
paste textarea "{{first_name}}, to select your lease renewal offer, please log in to your resid…"
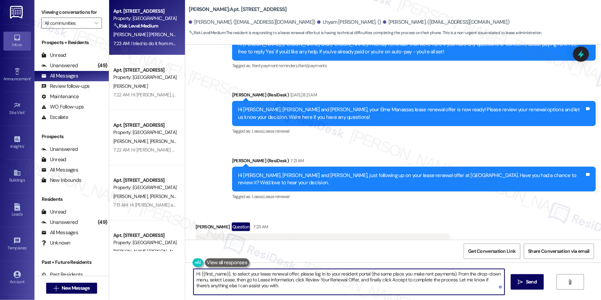
drag, startPoint x: 227, startPoint y: 273, endPoint x: 199, endPoint y: 272, distance: 27.9
click at [199, 272] on textarea "Hi {{first_name}}, to select your lease renewal offer, please log in to your re…" at bounding box center [349, 282] width 311 height 26
type textarea "Hi Marden, to select your lease renewal offer, please log in to your resident p…"
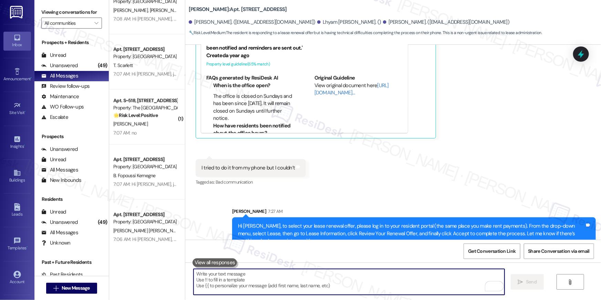
scroll to position [569, 0]
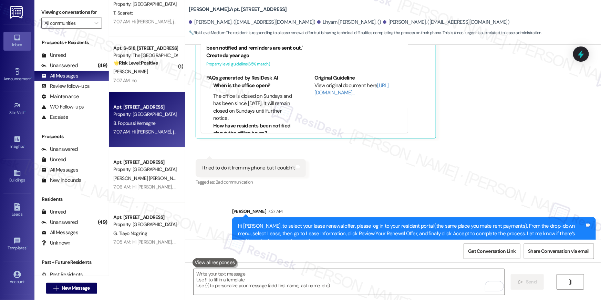
click at [152, 92] on div "Apt. 8712, 10519 Lariat Lane Property: Elme Manassas B. Fopoussi Kemegne 7:07 A…" at bounding box center [147, 119] width 76 height 55
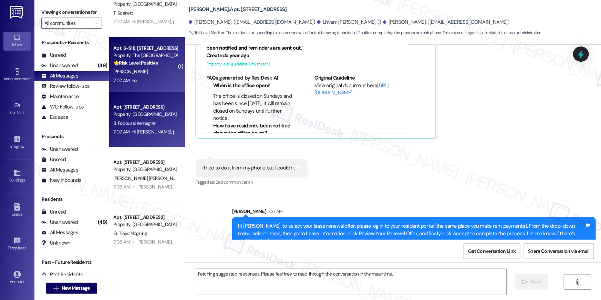
click at [151, 83] on div "7:07 AM: no 7:07 AM: no" at bounding box center [145, 80] width 65 height 9
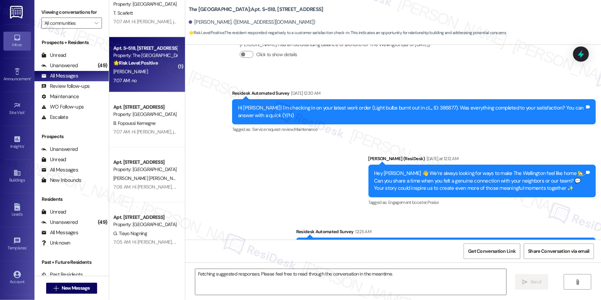
scroll to position [1510, 0]
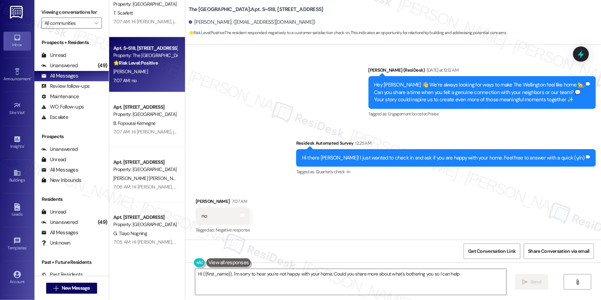
type textarea "Hi {{first_name}}, I'm sorry to hear you're not happy with your home. Could you…"
drag, startPoint x: 483, startPoint y: 281, endPoint x: 531, endPoint y: 281, distance: 47.9
click at [483, 281] on textarea "Hi {{first_name}}, I'm sorry to hear you're not happy with your home. Could you…" at bounding box center [350, 282] width 311 height 26
click at [531, 281] on span "Send" at bounding box center [535, 281] width 11 height 7
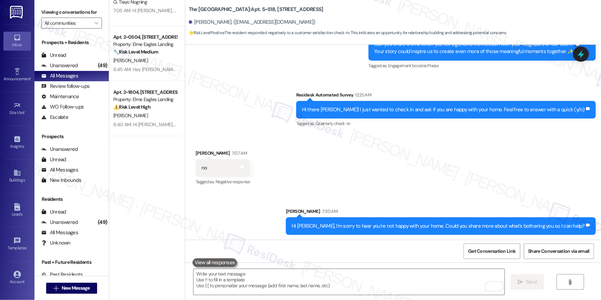
scroll to position [0, 0]
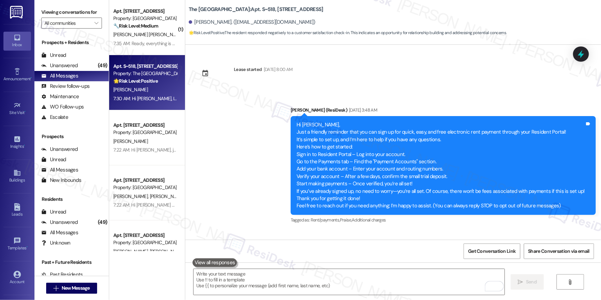
scroll to position [1559, 0]
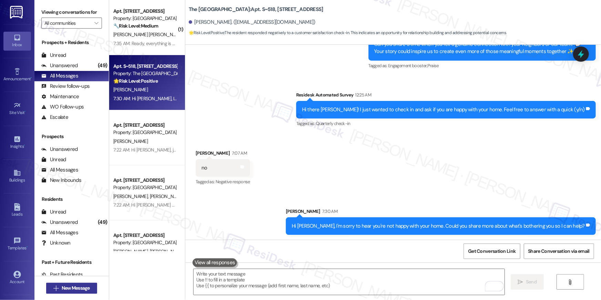
click at [70, 289] on span "New Message" at bounding box center [76, 287] width 28 height 7
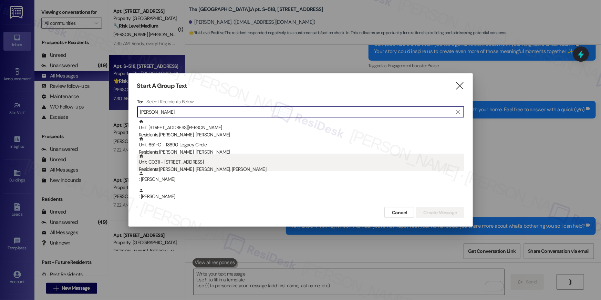
type input "[PERSON_NAME]"
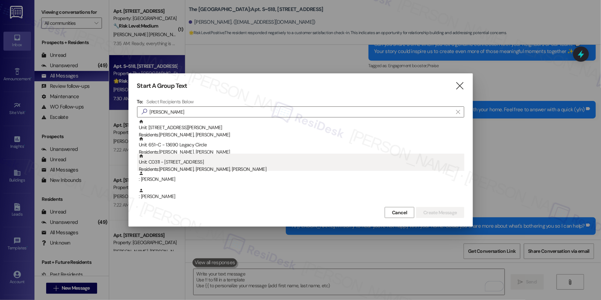
click at [217, 167] on div "Residents: [PERSON_NAME], [PERSON_NAME], [PERSON_NAME]" at bounding box center [301, 169] width 325 height 7
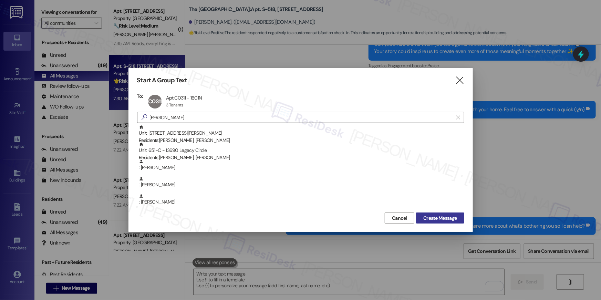
click at [436, 220] on span "Create Message" at bounding box center [439, 218] width 33 height 7
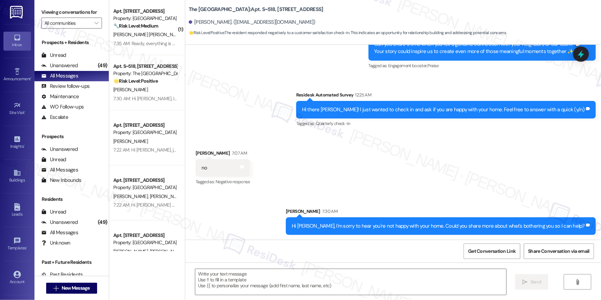
type textarea "Fetching suggested responses. Please feel free to read through the conversation…"
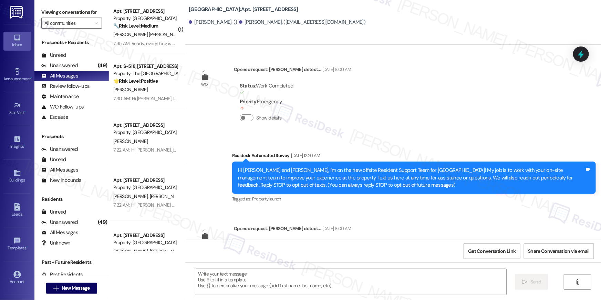
type textarea "Fetching suggested responses. Please feel free to read through the conversation…"
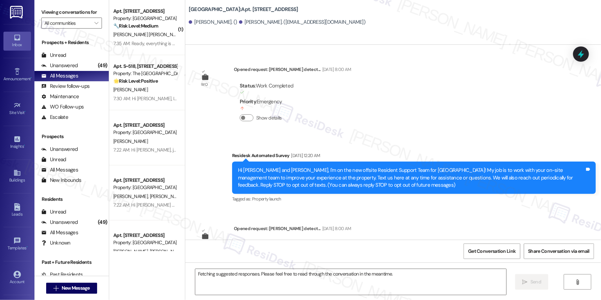
scroll to position [3505, 0]
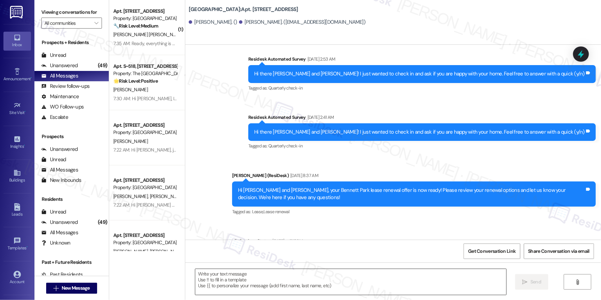
click at [387, 283] on textarea at bounding box center [350, 282] width 311 height 26
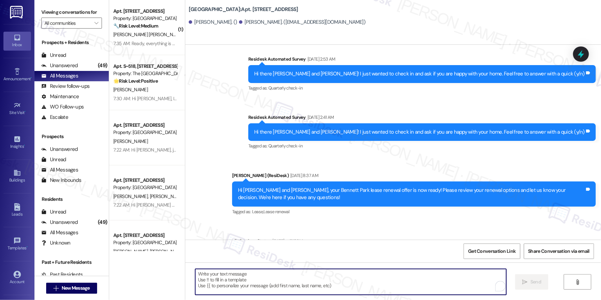
paste textarea "Hi {{first_name}}, just following up on your lease renewal offer at {{property}…"
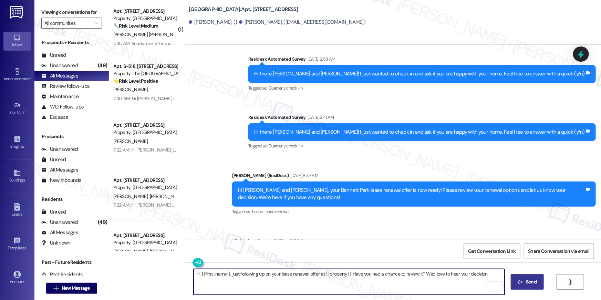
type textarea "Hi {{first_name}}, just following up on your lease renewal offer at {{property}…"
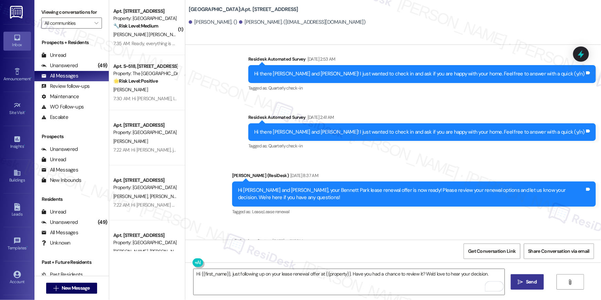
click at [524, 283] on span "Send" at bounding box center [530, 281] width 13 height 7
click at [70, 289] on span "New Message" at bounding box center [76, 287] width 28 height 7
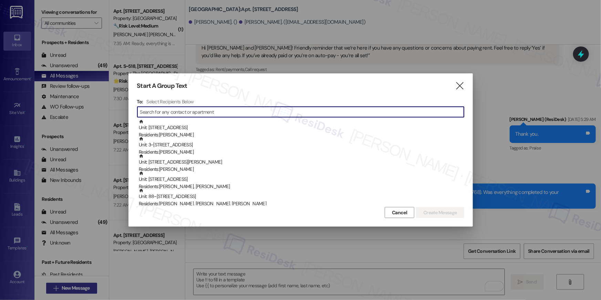
scroll to position [3156, 0]
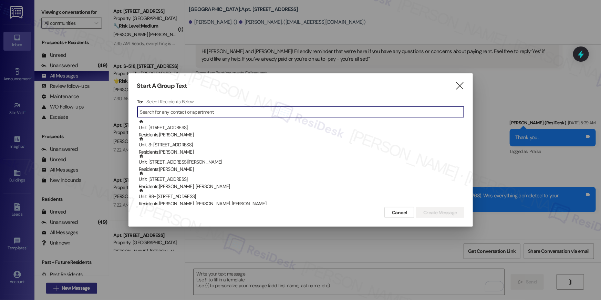
type input "z"
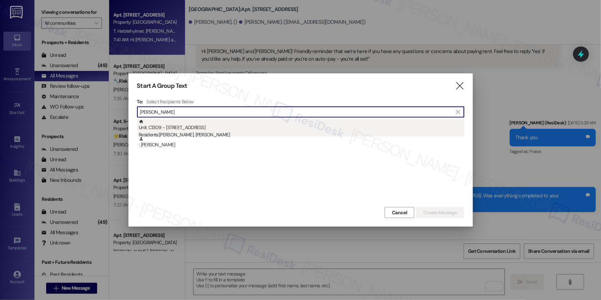
type input "amy cooper"
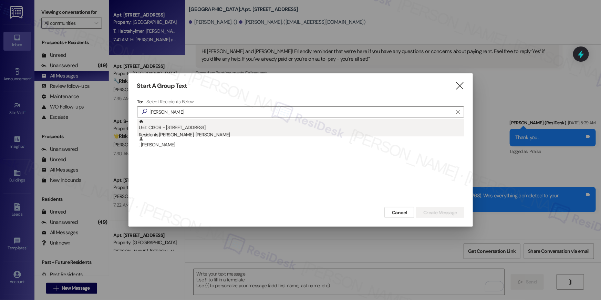
click at [195, 131] on div "Residents: John Conlon, Amy Cooper" at bounding box center [301, 134] width 325 height 7
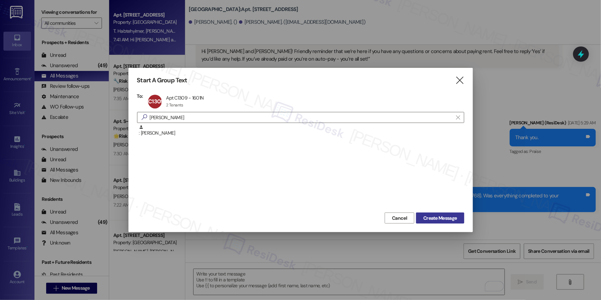
click at [427, 218] on span "Create Message" at bounding box center [439, 218] width 33 height 7
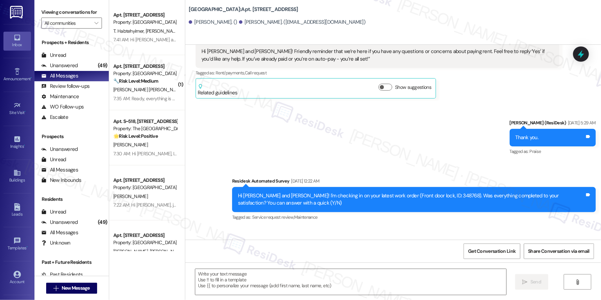
type textarea "Fetching suggested responses. Please feel free to read through the conversation…"
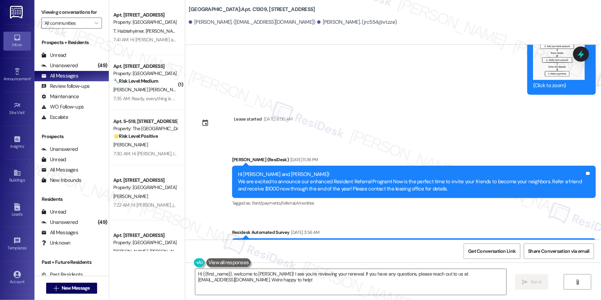
scroll to position [1934, 0]
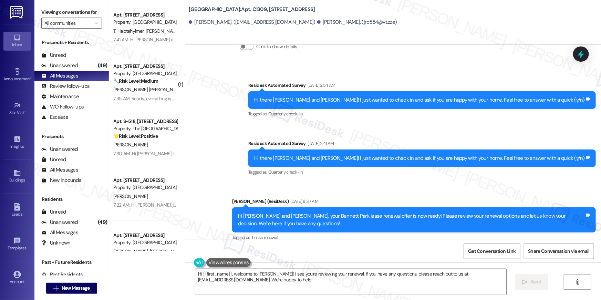
click at [422, 290] on textarea "Hi {{first_name}}, welcome to Elme! I see you're reviewing your renewal. If you…" at bounding box center [350, 282] width 311 height 26
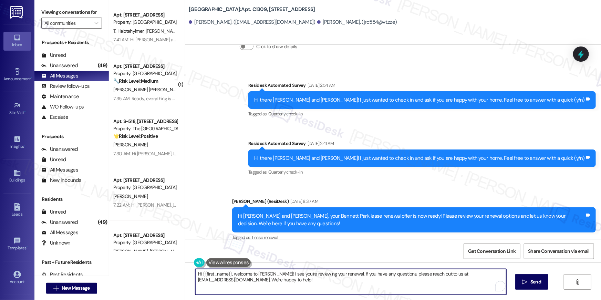
click at [422, 290] on textarea "Hi {{first_name}}, welcome to Elme! I see you're reviewing your renewal. If you…" at bounding box center [350, 282] width 311 height 26
paste textarea "just following up on your lease renewal offer at {{property}}. Have you had a c…"
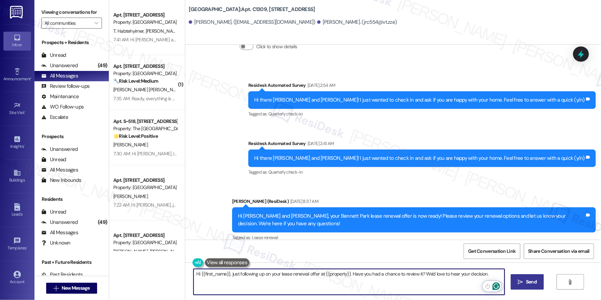
type textarea "Hi {{first_name}}, just following up on your lease renewal offer at {{property}…"
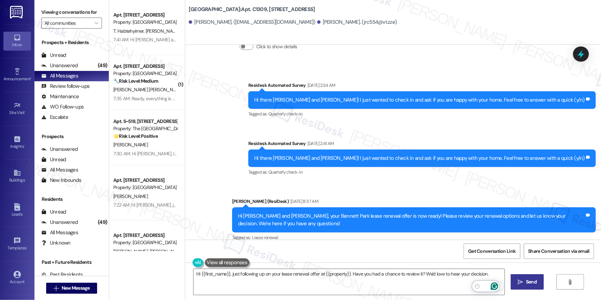
click at [534, 288] on button " Send" at bounding box center [527, 281] width 33 height 15
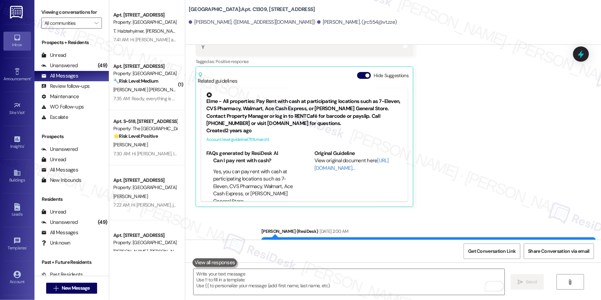
scroll to position [656, 0]
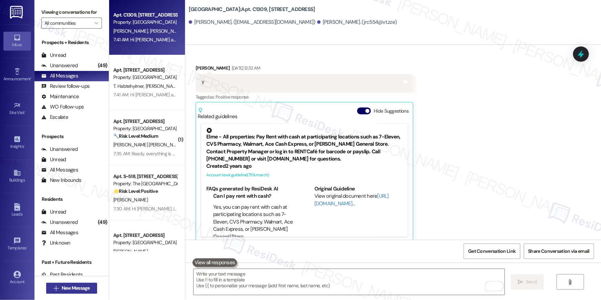
click at [85, 287] on span "New Message" at bounding box center [76, 287] width 28 height 7
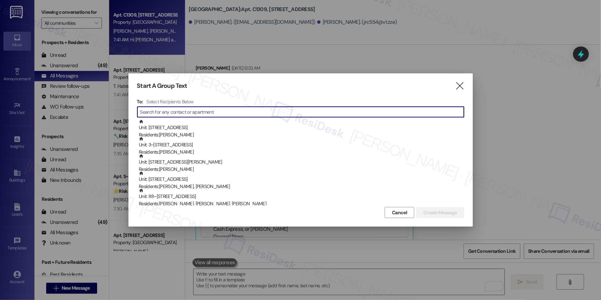
click at [262, 108] on input at bounding box center [302, 112] width 324 height 10
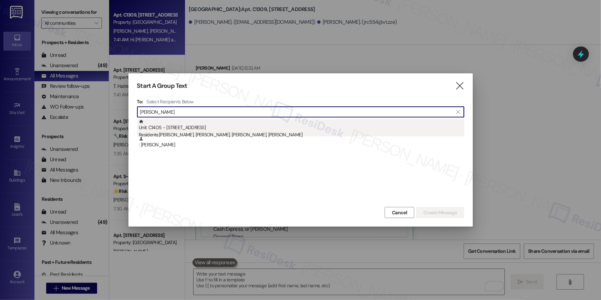
type input "heba kha"
click at [266, 128] on div "Unit: C1405 - 1601 North Clarendon Boulevard Residents: Heba Khashogji, Ghaith …" at bounding box center [301, 129] width 325 height 20
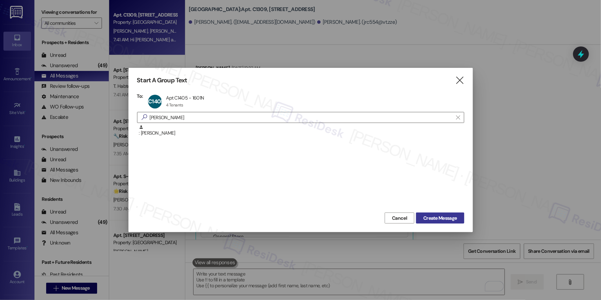
click at [447, 219] on span "Create Message" at bounding box center [439, 218] width 33 height 7
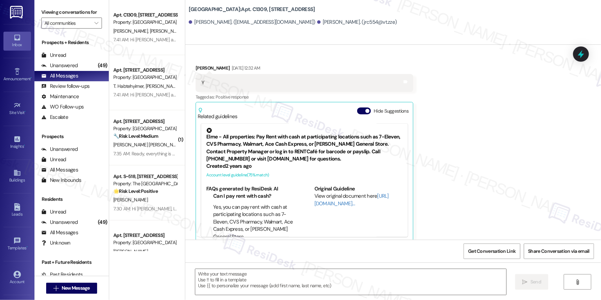
type textarea "Fetching suggested responses. Please feel free to read through the conversation…"
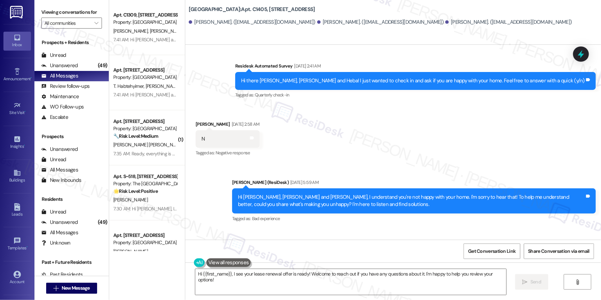
scroll to position [3398, 0]
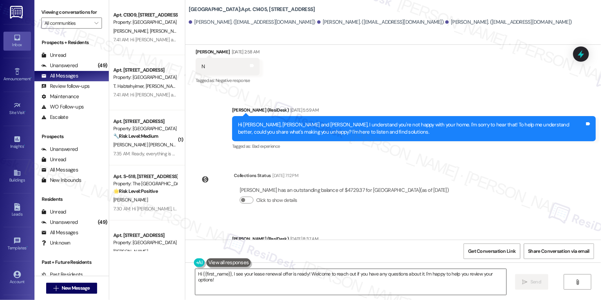
click at [326, 282] on textarea "Hi {{first_name}}, I see your lease renewal offer is ready! Welcome to reach ou…" at bounding box center [350, 282] width 311 height 26
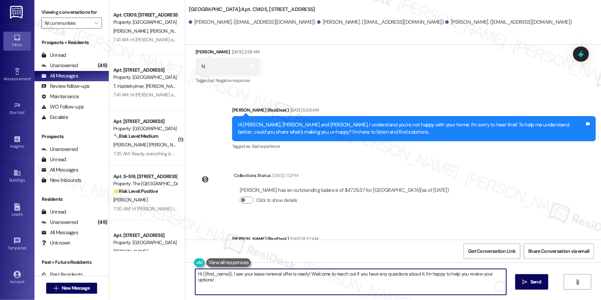
click at [326, 282] on textarea "Hi {{first_name}}, I see your lease renewal offer is ready! Welcome to reach ou…" at bounding box center [350, 282] width 311 height 26
paste textarea "just following up on your lease renewal offer at {{property}}. Have you had a c…"
click at [385, 279] on textarea "Hi {{first_name}}, just following up on your lease renewal offer at {{property}…" at bounding box center [349, 282] width 311 height 26
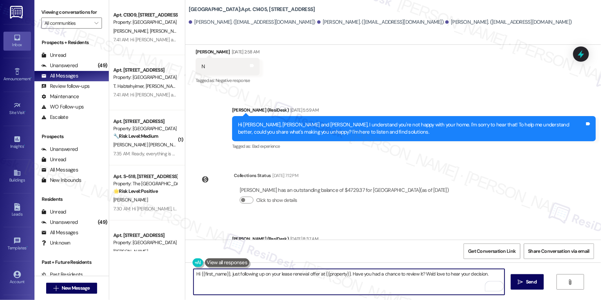
click at [385, 279] on textarea "Hi {{first_name}}, just following up on your lease renewal offer at {{property}…" at bounding box center [349, 282] width 311 height 26
click at [413, 280] on textarea "Hi {{first_name}}, just following up on your lease renewal offer at {{property}…" at bounding box center [349, 282] width 311 height 26
type textarea "Hi {{first_name}}, just following up on your lease renewal offer at {{property}…"
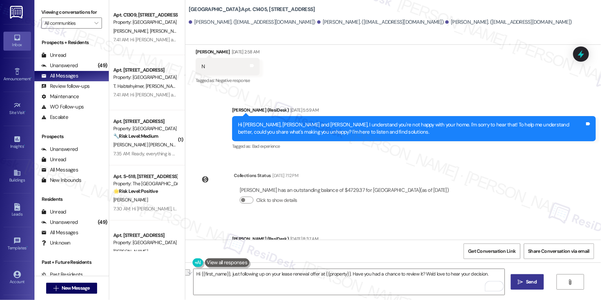
click at [526, 281] on span "Send" at bounding box center [531, 281] width 11 height 7
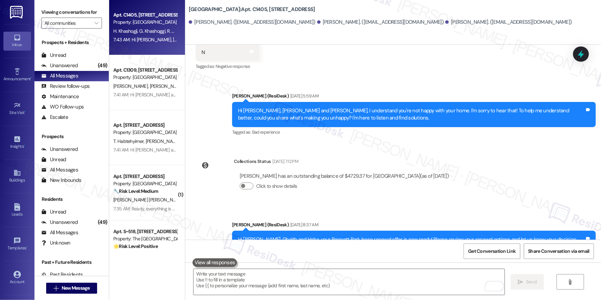
scroll to position [3446, 0]
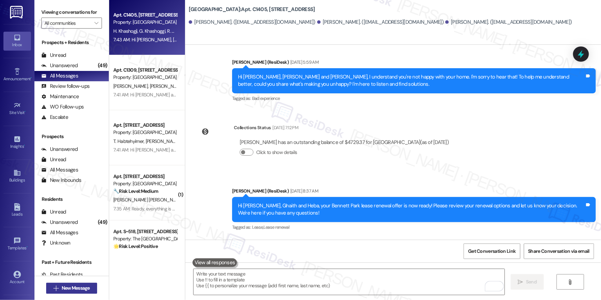
click at [86, 289] on span "New Message" at bounding box center [76, 287] width 28 height 7
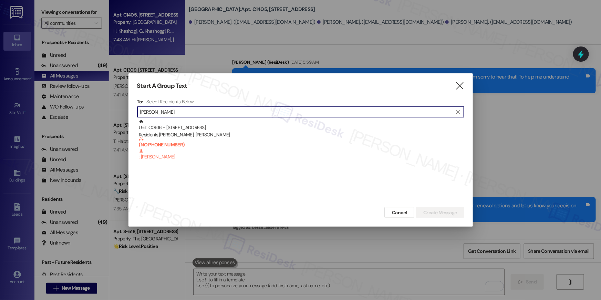
click at [222, 111] on input "sheila wei" at bounding box center [296, 112] width 313 height 10
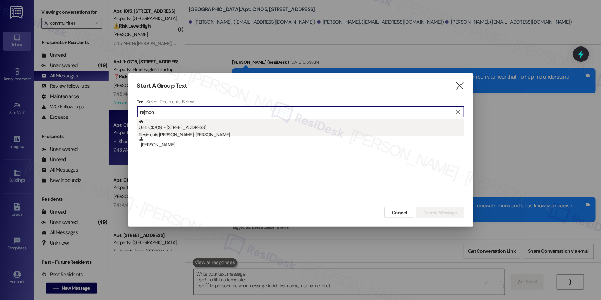
type input "rajmoh"
click at [232, 124] on div "Unit: C1009 - 1601 North Clarendon Boulevard Residents: Ramya Nandakumaran, Raj…" at bounding box center [301, 129] width 325 height 20
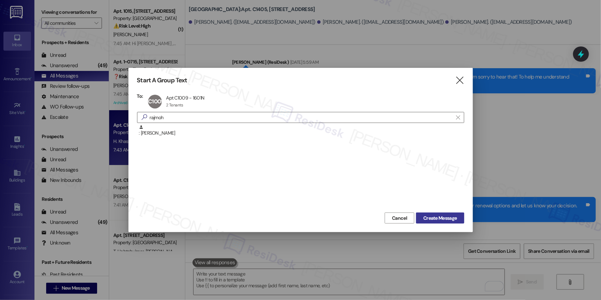
click at [449, 216] on span "Create Message" at bounding box center [439, 218] width 33 height 7
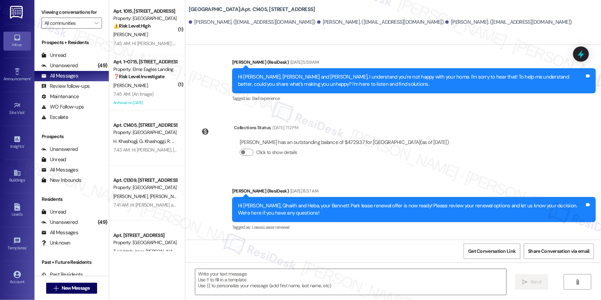
type textarea "Fetching suggested responses. Please feel free to read through the conversation…"
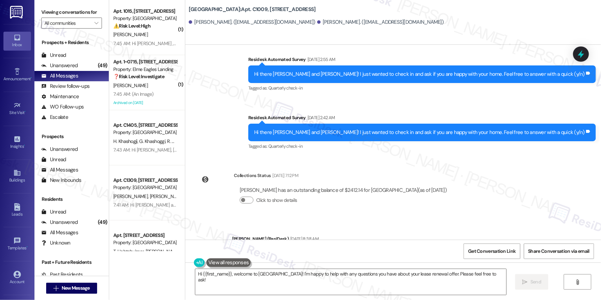
scroll to position [943, 0]
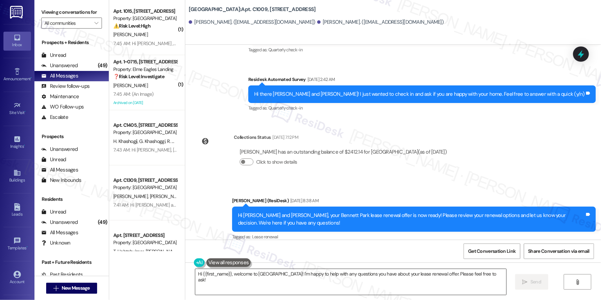
click at [441, 278] on textarea "Hi {{first_name}}, welcome to Bennett Park! I'm happy to help with any question…" at bounding box center [350, 282] width 311 height 26
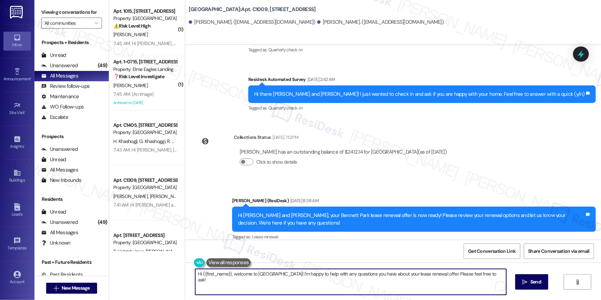
click at [441, 278] on textarea "Hi {{first_name}}, welcome to Bennett Park! I'm happy to help with any question…" at bounding box center [350, 282] width 311 height 26
paste textarea "just following up on your lease renewal offer at {{property}}. Have you had a c…"
click at [367, 281] on textarea "Hi {{first_name}}, just following up on your lease renewal offer at {{property}…" at bounding box center [349, 282] width 311 height 26
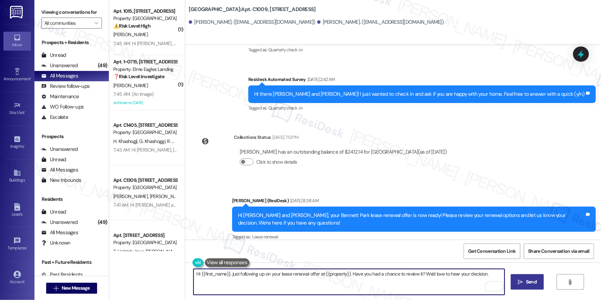
type textarea "Hi {{first_name}}, just following up on your lease renewal offer at {{property}…"
click at [524, 282] on span "Send" at bounding box center [530, 281] width 13 height 7
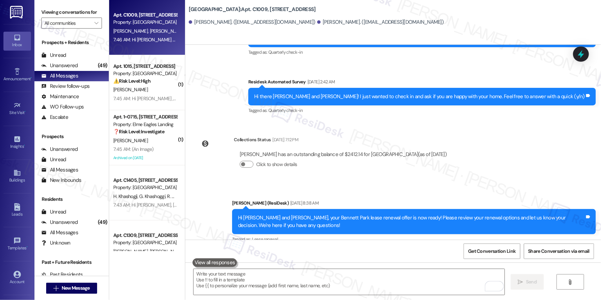
scroll to position [991, 0]
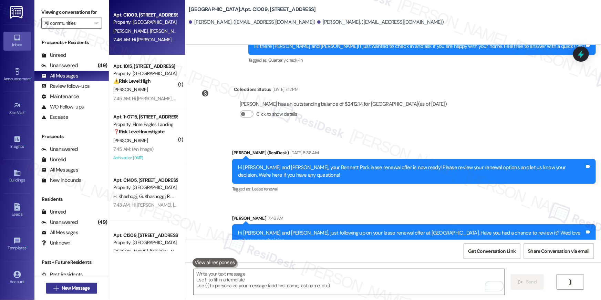
click at [78, 290] on span "New Message" at bounding box center [76, 287] width 28 height 7
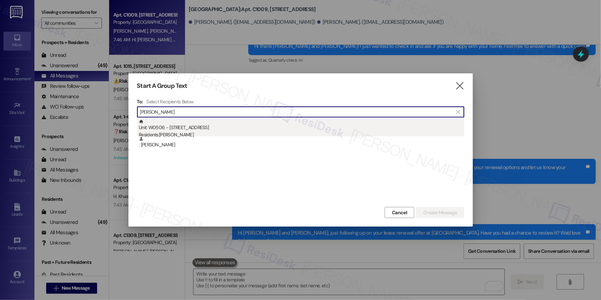
type input "robert weir"
click at [226, 129] on div "Unit: W0506 - 1601 North Clarendon Boulevard Residents: Robert Weir" at bounding box center [301, 129] width 325 height 20
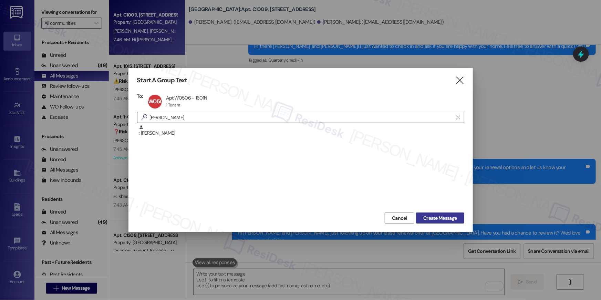
click at [442, 222] on button "Create Message" at bounding box center [440, 217] width 48 height 11
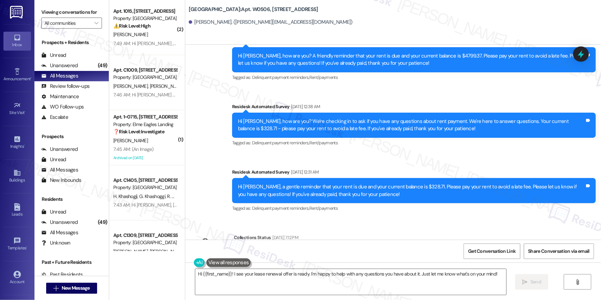
scroll to position [3378, 0]
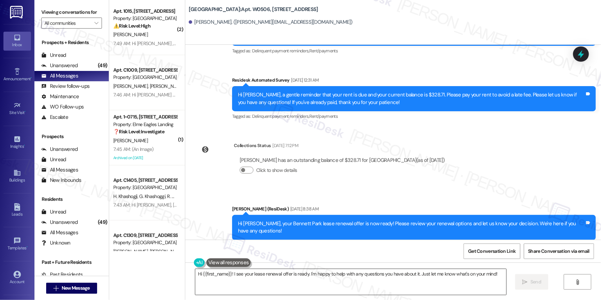
click at [341, 279] on textarea "Hi {{first_name}}! I see your lease renewal offer is ready. I'm happy to help w…" at bounding box center [350, 282] width 311 height 26
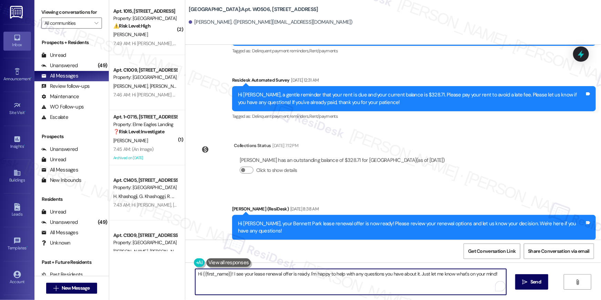
click at [363, 293] on textarea "Hi {{first_name}}! I see your lease renewal offer is ready. I'm happy to help w…" at bounding box center [350, 282] width 311 height 26
click at [363, 281] on textarea "Hi {{first_name}}! I see your lease renewal offer is ready. I'm happy to help w…" at bounding box center [349, 282] width 311 height 26
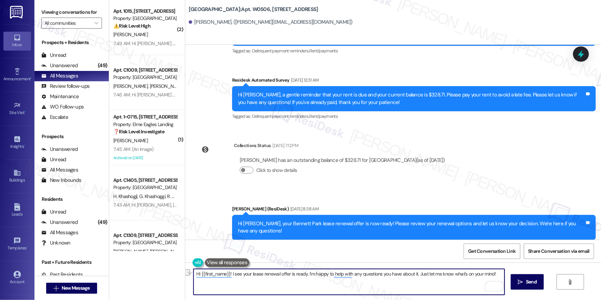
paste textarea ", just following up on your lease renewal offer at {{property}}. Have you had a…"
type textarea "Hi {{first_name}}, just following up on your lease renewal offer at {{property}…"
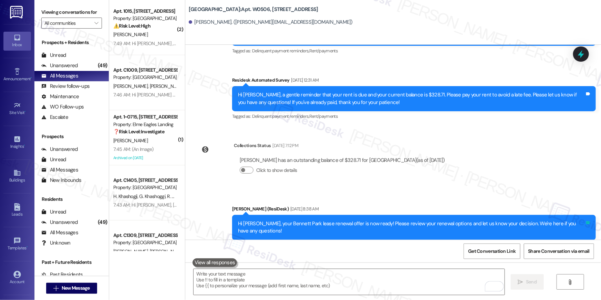
scroll to position [2682, 0]
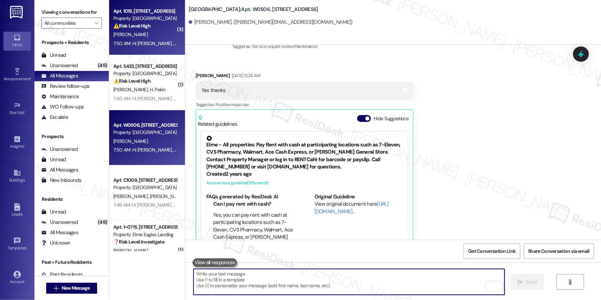
click at [135, 48] on div "7:50 AM: Hi Jacey , thank you for bringing this important matter to our attenti…" at bounding box center [145, 43] width 65 height 9
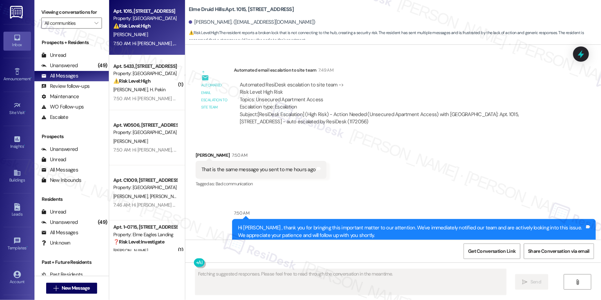
scroll to position [16880, 0]
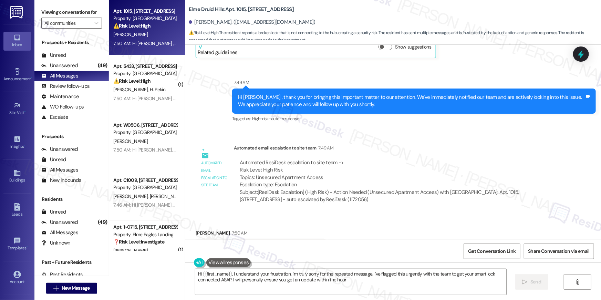
type textarea "Hi {{first_name}}, I understand your frustration. I'm truly sorry for the repea…"
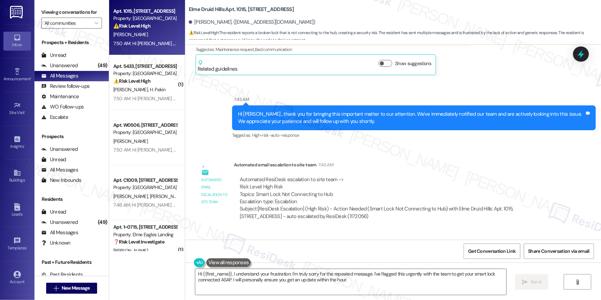
scroll to position [16490, 0]
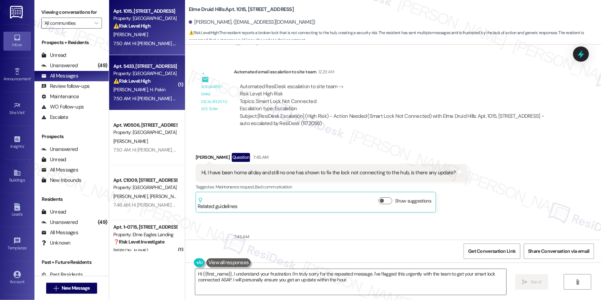
click at [144, 87] on div "S. Certel H. Pekin" at bounding box center [145, 89] width 65 height 9
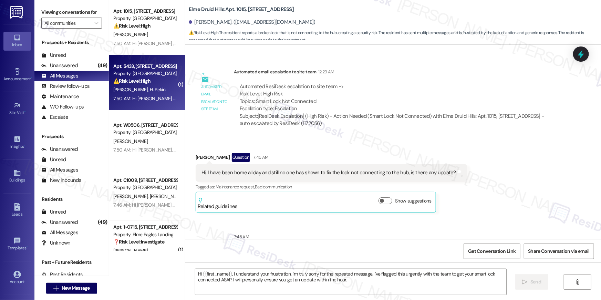
type textarea "Fetching suggested responses. Please feel free to read through the conversation…"
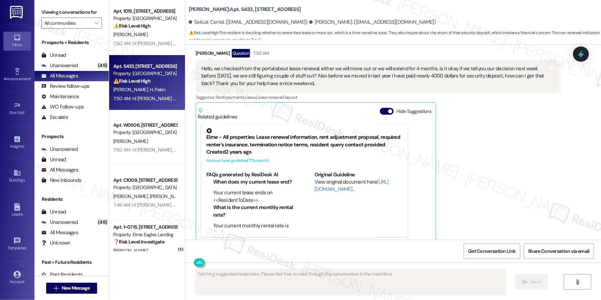
scroll to position [1915, 0]
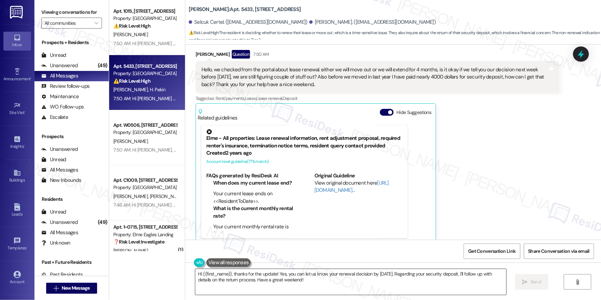
click at [323, 285] on textarea "Hi {{first_name}}, thanks for the update! Yes, you can let us know your renewal…" at bounding box center [350, 282] width 311 height 26
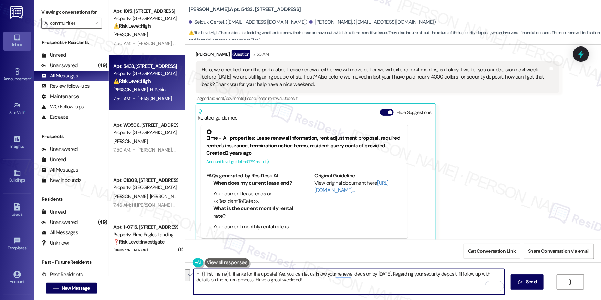
drag, startPoint x: 345, startPoint y: 282, endPoint x: 382, endPoint y: 274, distance: 37.5
click at [382, 274] on textarea "Hi {{first_name}}, thanks for the update! Yes, you can let us know your renewal…" at bounding box center [349, 282] width 311 height 26
click at [385, 283] on textarea "Hi {{first_name}}, thanks for the update! Yes, you can let us know your renewal…" at bounding box center [349, 282] width 311 height 26
drag, startPoint x: 385, startPoint y: 283, endPoint x: 382, endPoint y: 275, distance: 7.9
click at [382, 275] on textarea "Hi {{first_name}}, thanks for the update! Yes, you can let us know your renewal…" at bounding box center [349, 282] width 311 height 26
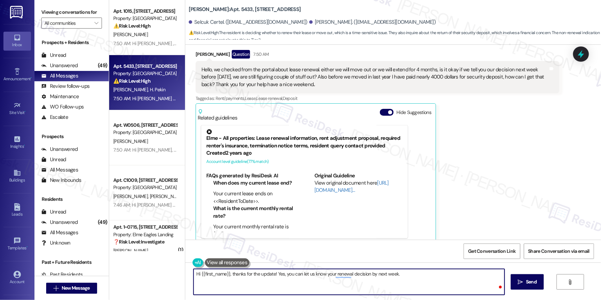
paste textarea "Hi {{first_name}}, just following up on your lease renewal offer at {{property}…"
paste textarea "Hi {{first_name}}, we’re sorry to see you go and appreciate your residency. To …"
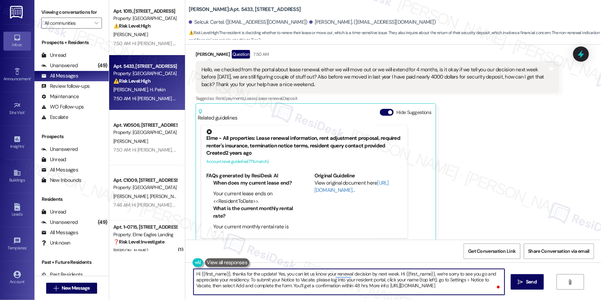
click at [395, 274] on textarea "Hi {{first_name}}, thanks for the update! Yes, you can let us know your renewal…" at bounding box center [349, 282] width 311 height 26
click at [248, 280] on textarea "Hi {{first_name}}, thanks for the update! Yes, you can let us know your renewal…" at bounding box center [349, 282] width 311 height 26
type textarea "Hi {{first_name}}, thanks for the update! Yes, you can let us know your renewal…"
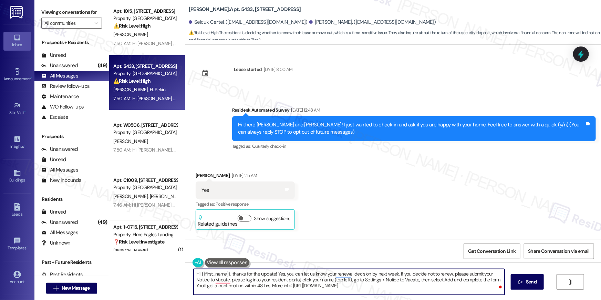
scroll to position [1915, 0]
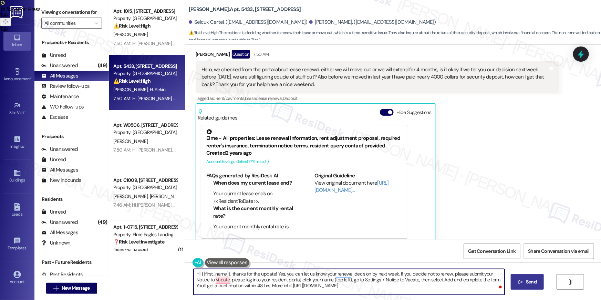
type textarea "Hi {{first_name}}, thanks for the update! Yes, you can let us know your renewal…"
click at [535, 281] on span "Send" at bounding box center [531, 281] width 11 height 7
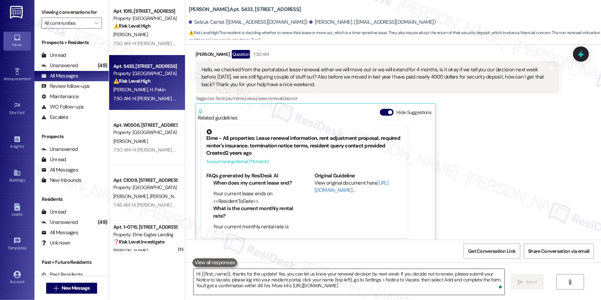
scroll to position [1916, 0]
click at [360, 277] on textarea "Hi {{first_name}}, thanks for the update! Yes, you can let us know your renewal…" at bounding box center [349, 282] width 311 height 26
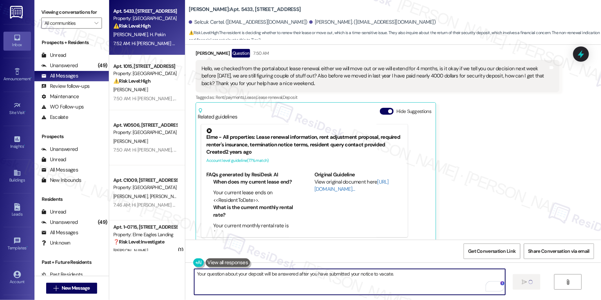
type textarea "Your question about your deposit will be answered after you have submitted your…"
